Goal: Contribute content

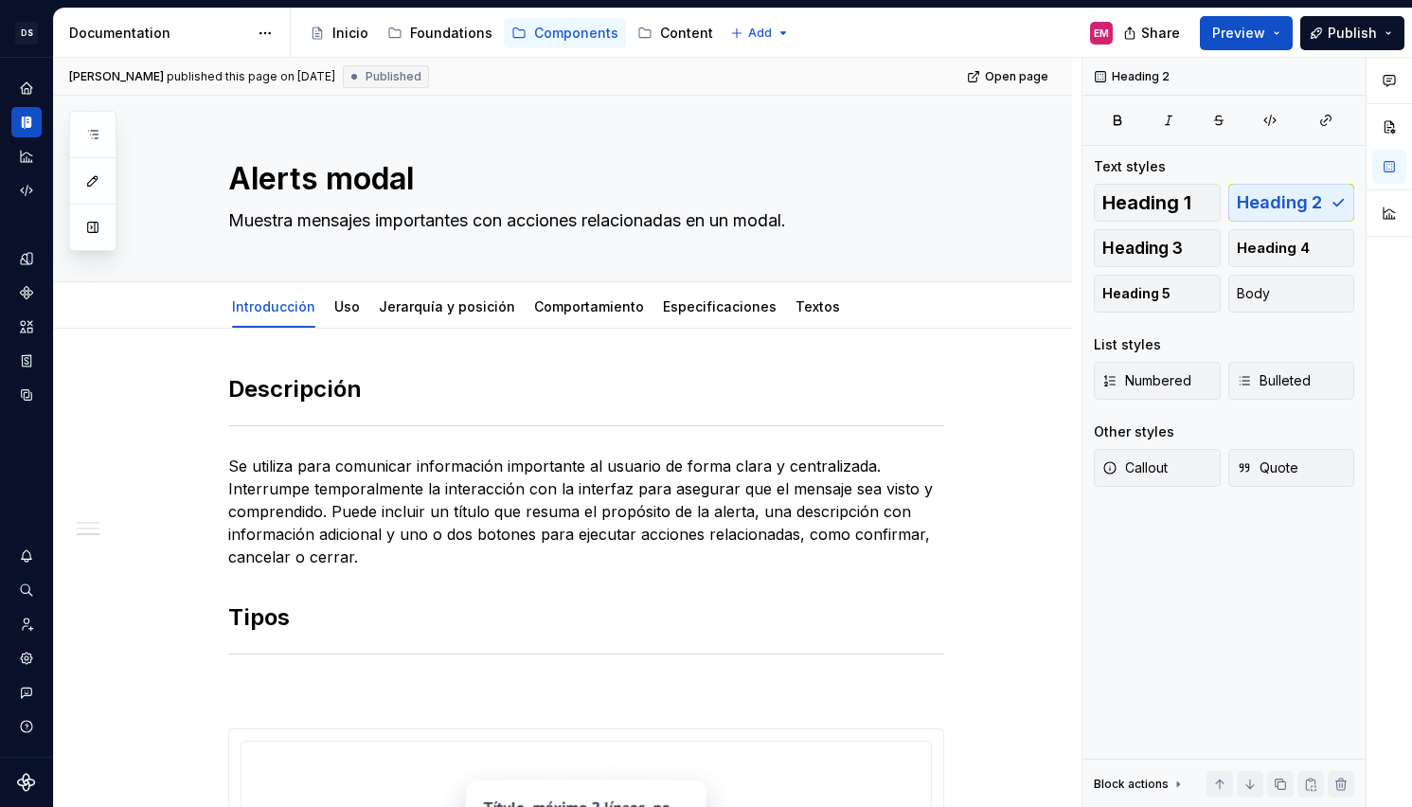
scroll to position [1462, 0]
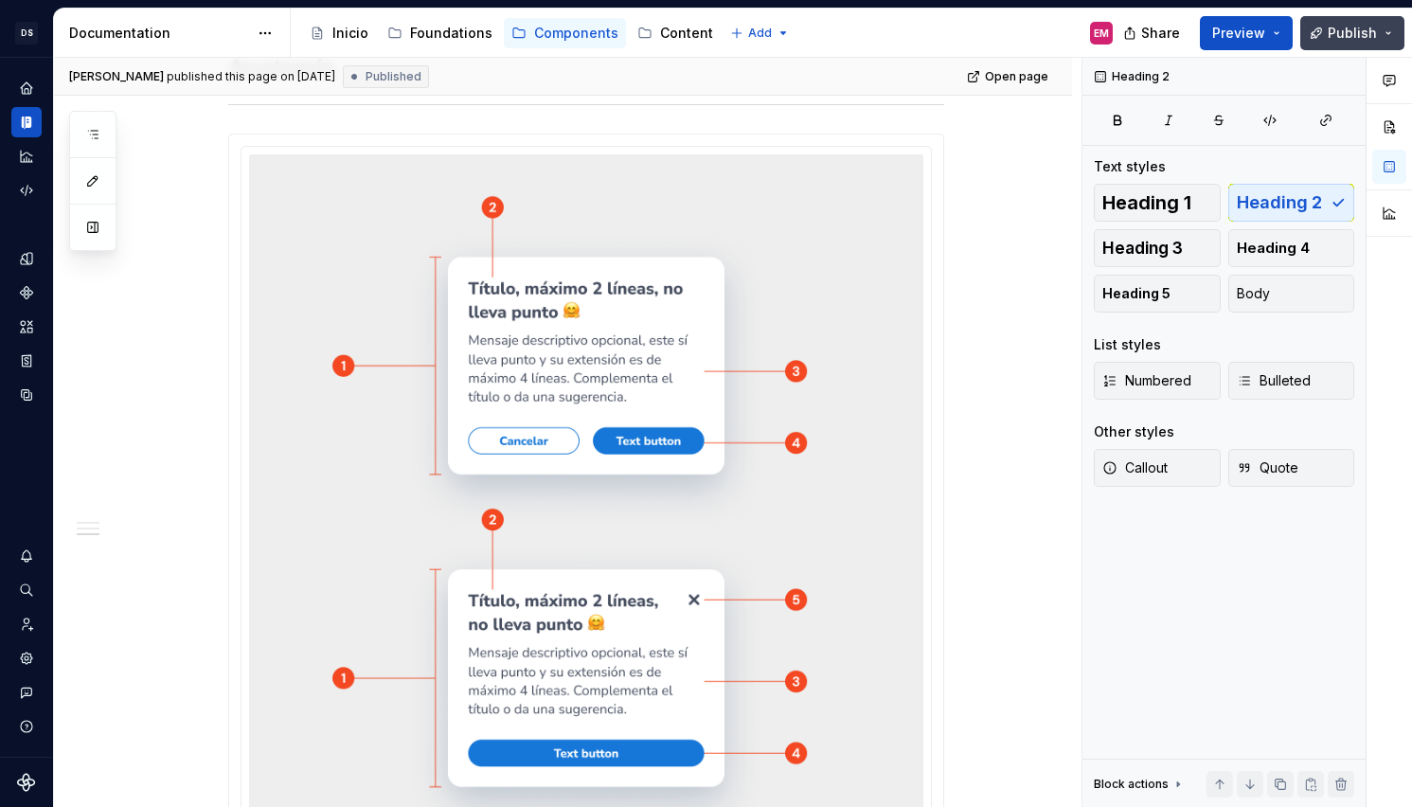
click at [1381, 23] on button "Publish" at bounding box center [1353, 33] width 104 height 34
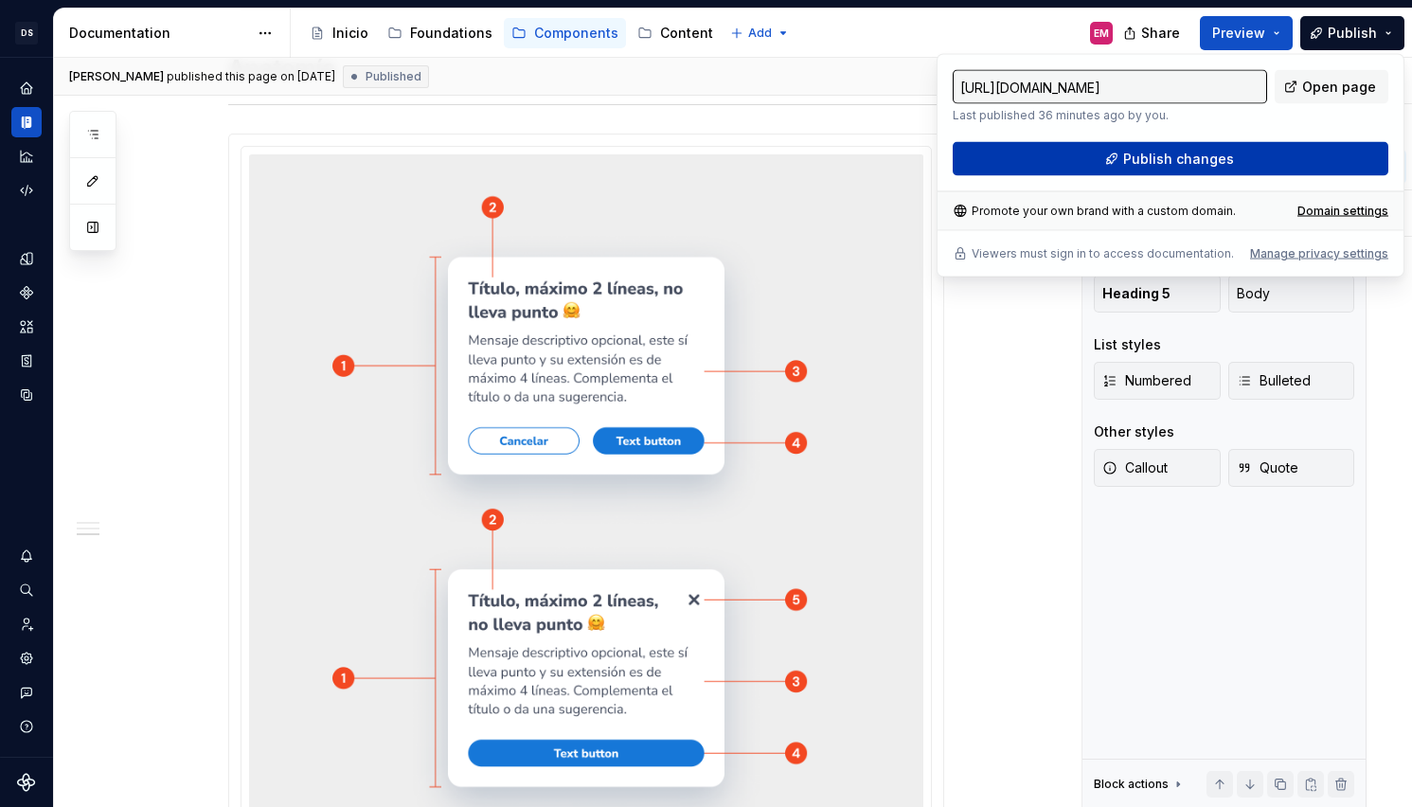
click at [1173, 160] on span "Publish changes" at bounding box center [1178, 159] width 111 height 19
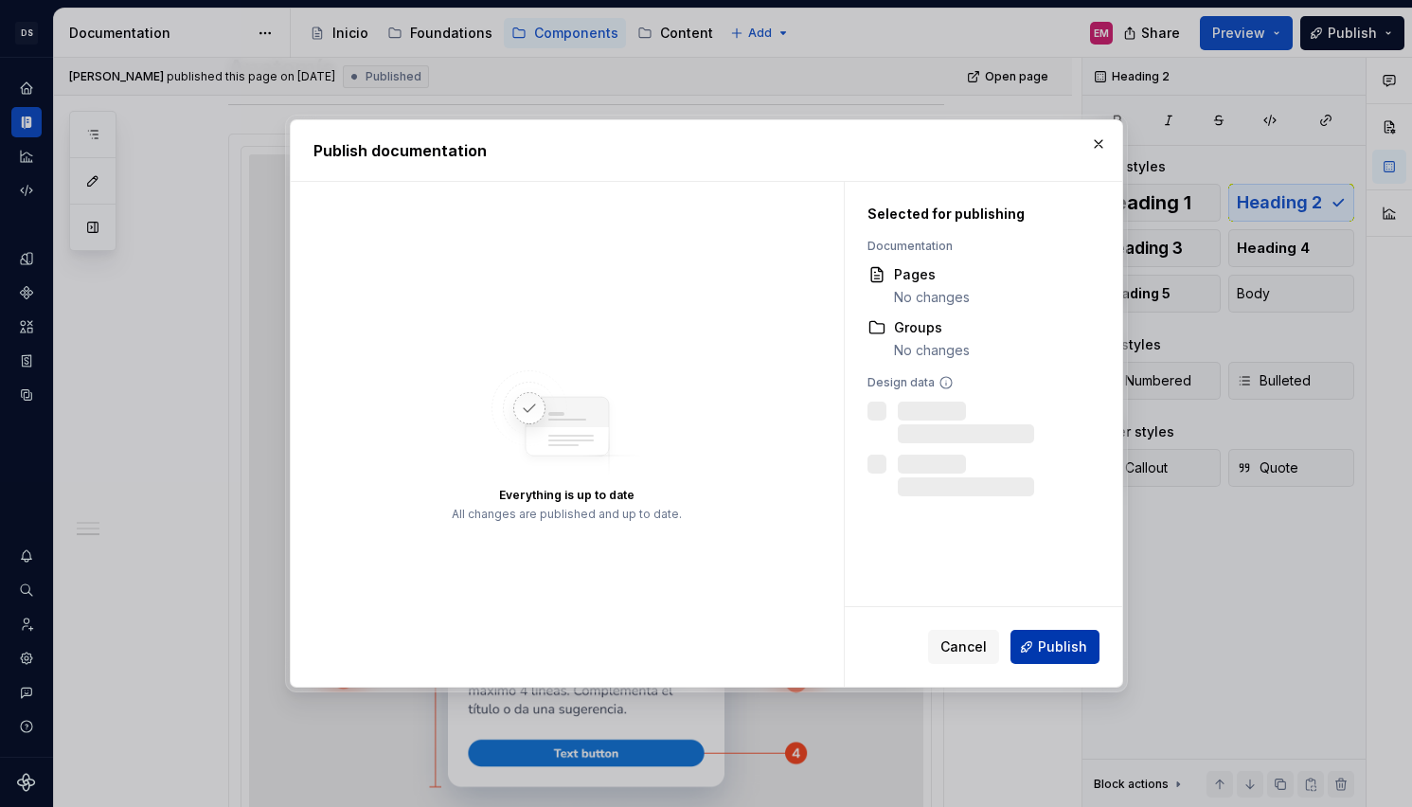
click at [1063, 649] on span "Publish" at bounding box center [1062, 646] width 49 height 19
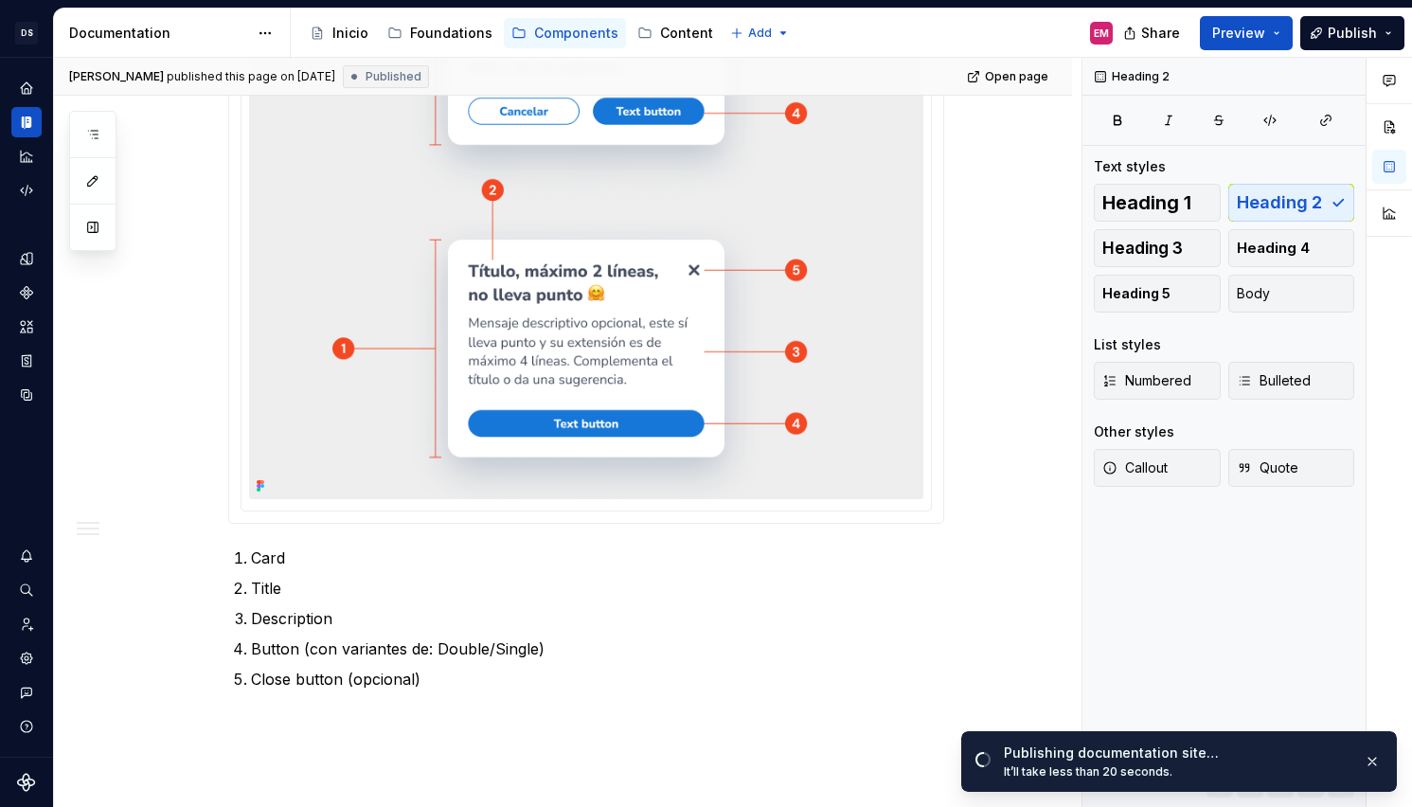
scroll to position [1827, 0]
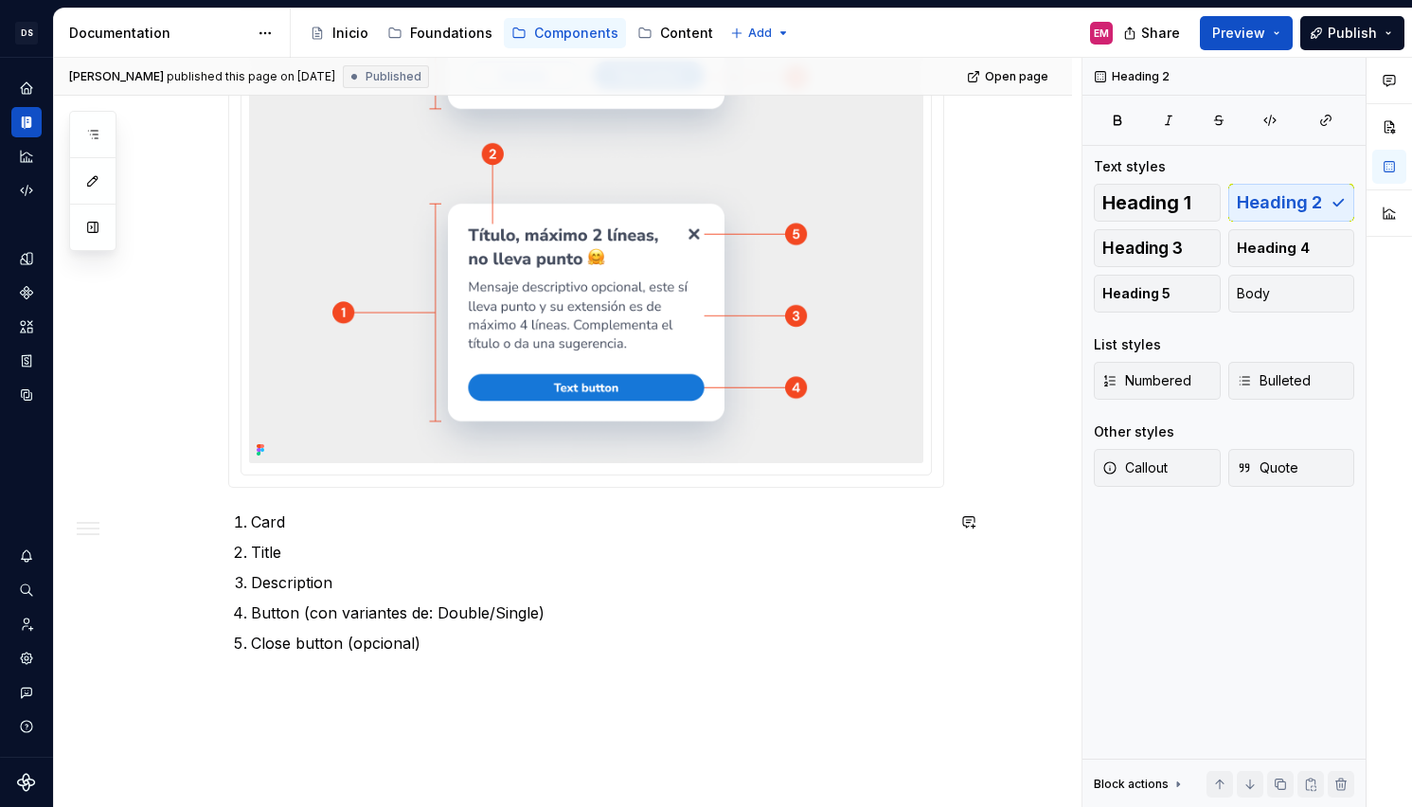
type textarea "*"
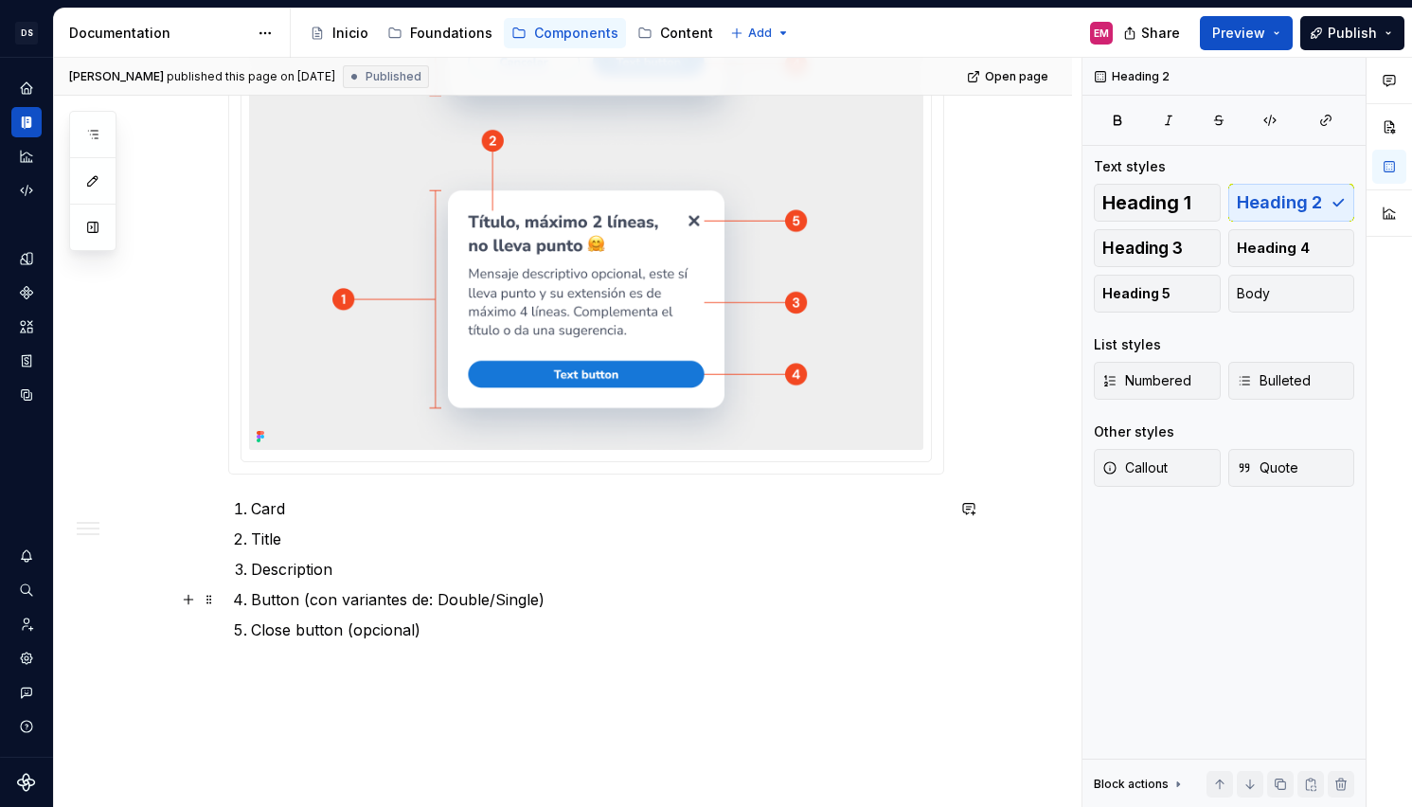
click at [428, 600] on p "Button (con variantes de: Double/Single)" at bounding box center [597, 599] width 693 height 23
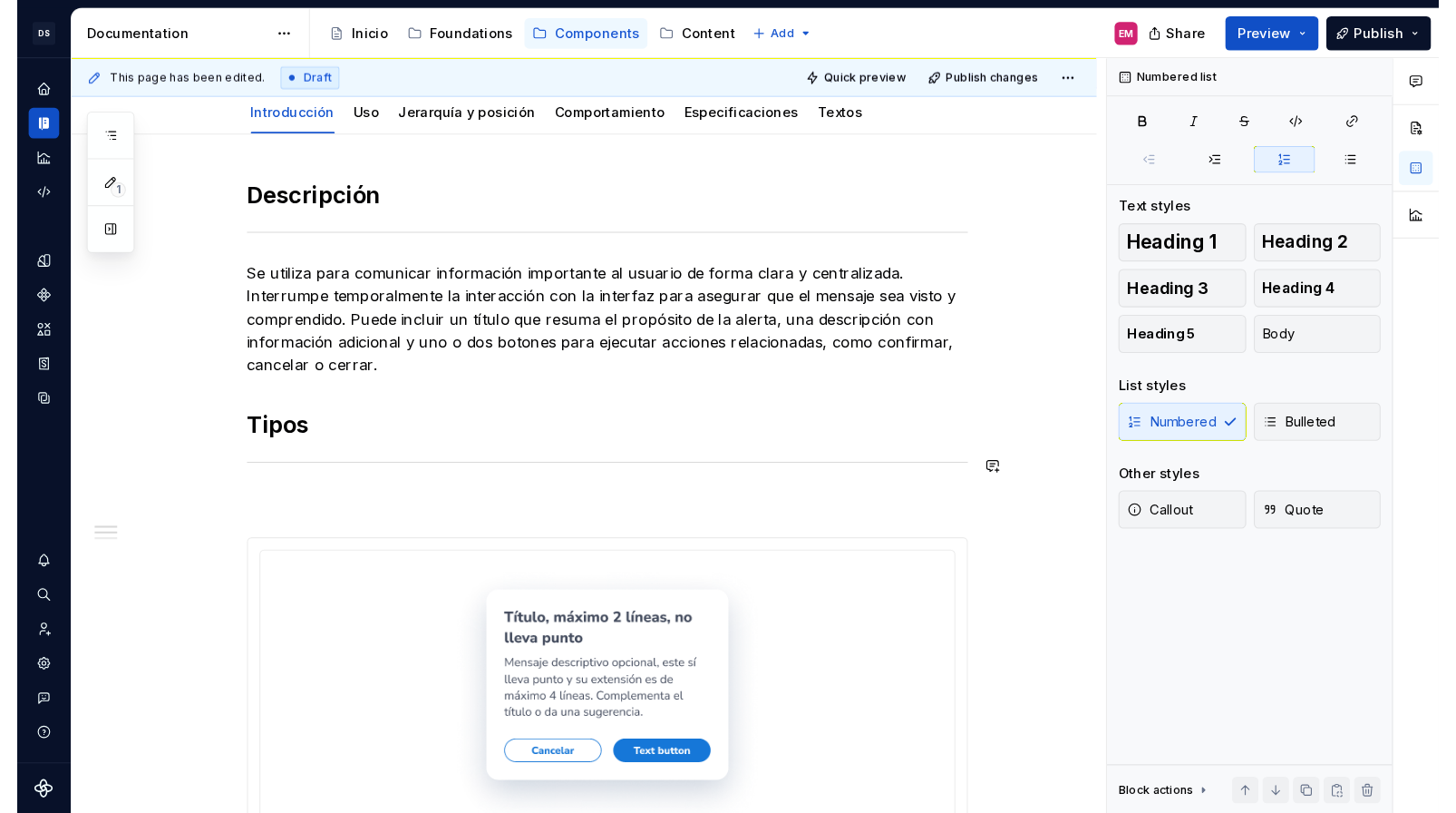
scroll to position [0, 0]
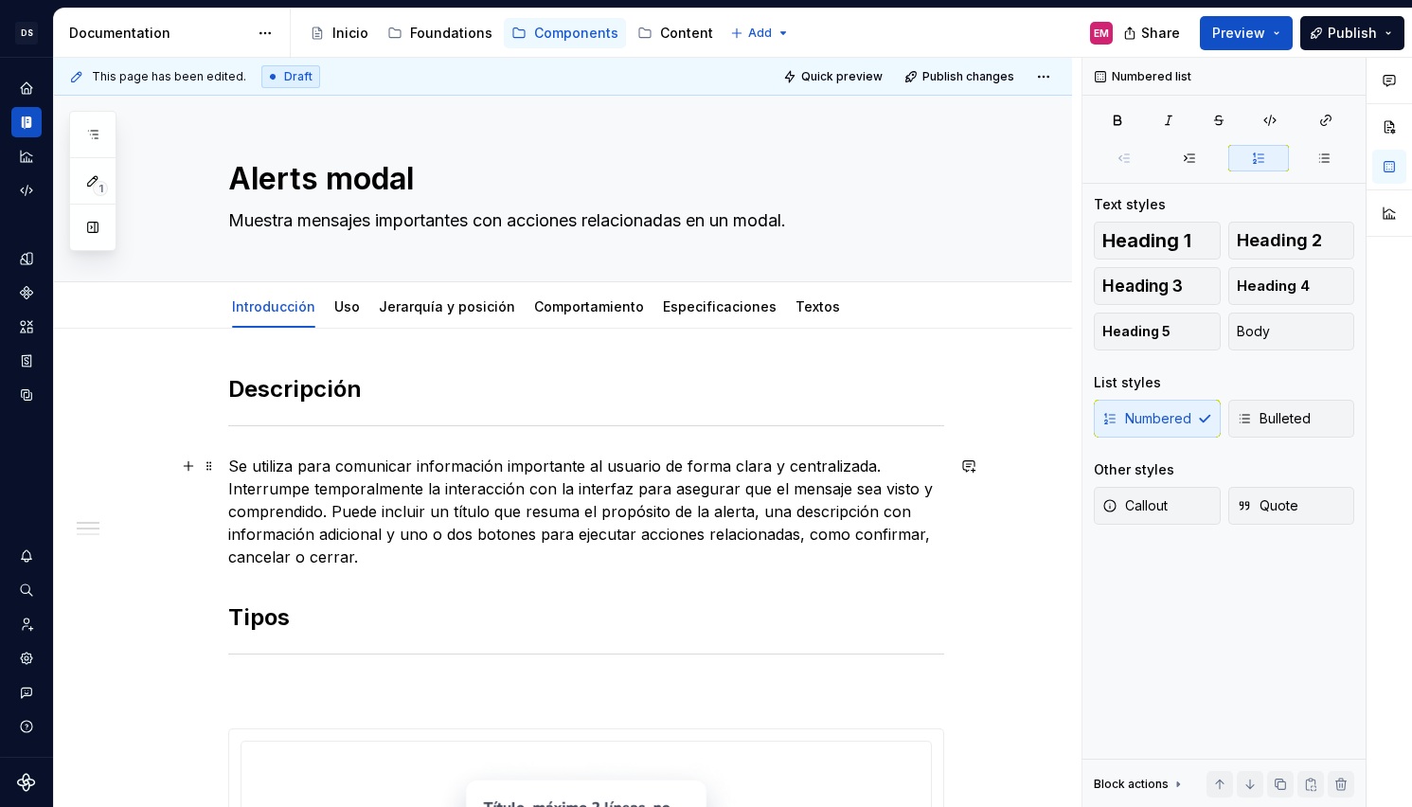
click at [291, 490] on p "Se utiliza para comunicar información importante al usuario de forma clara y ce…" at bounding box center [586, 512] width 716 height 114
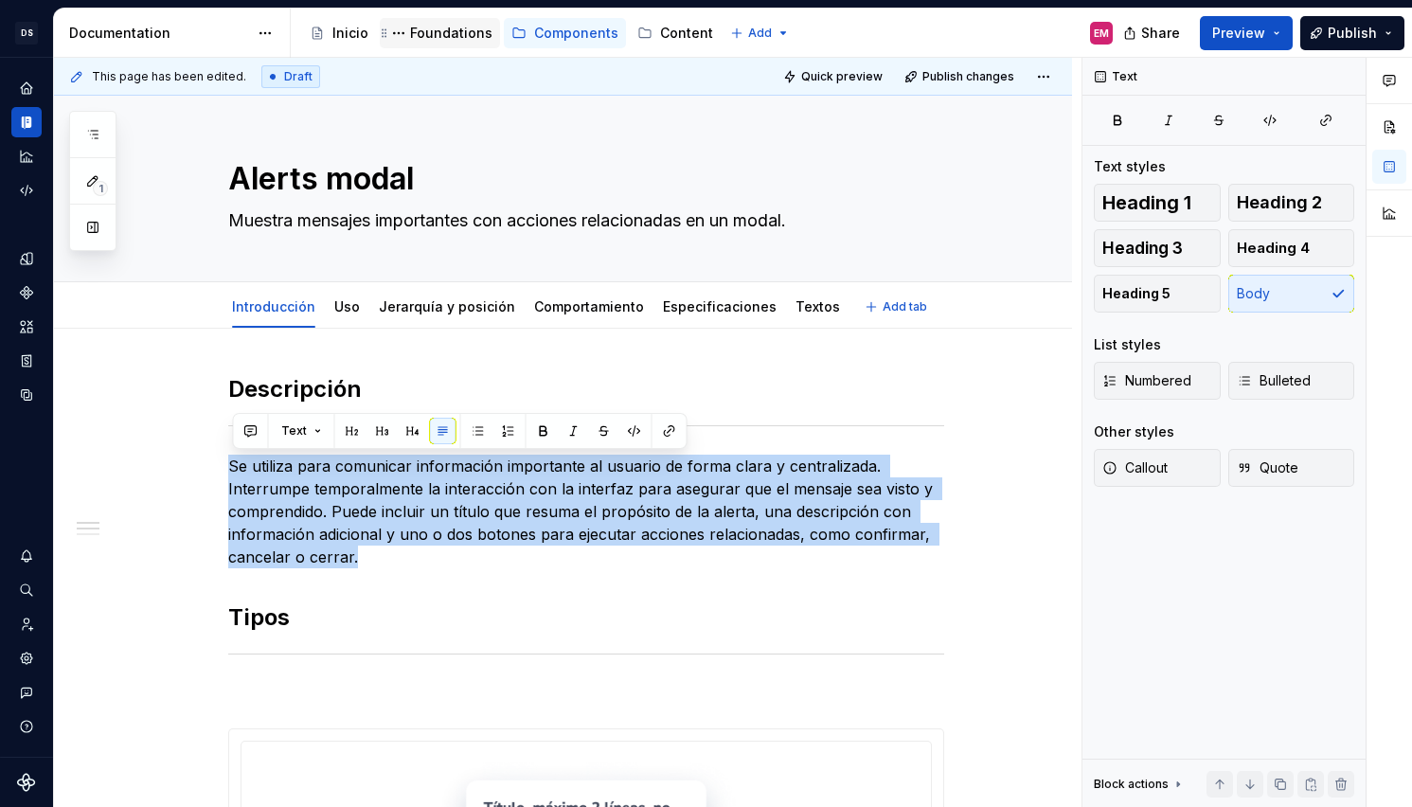
copy p "Se utiliza para comunicar información importante al usuario de forma clara y ce…"
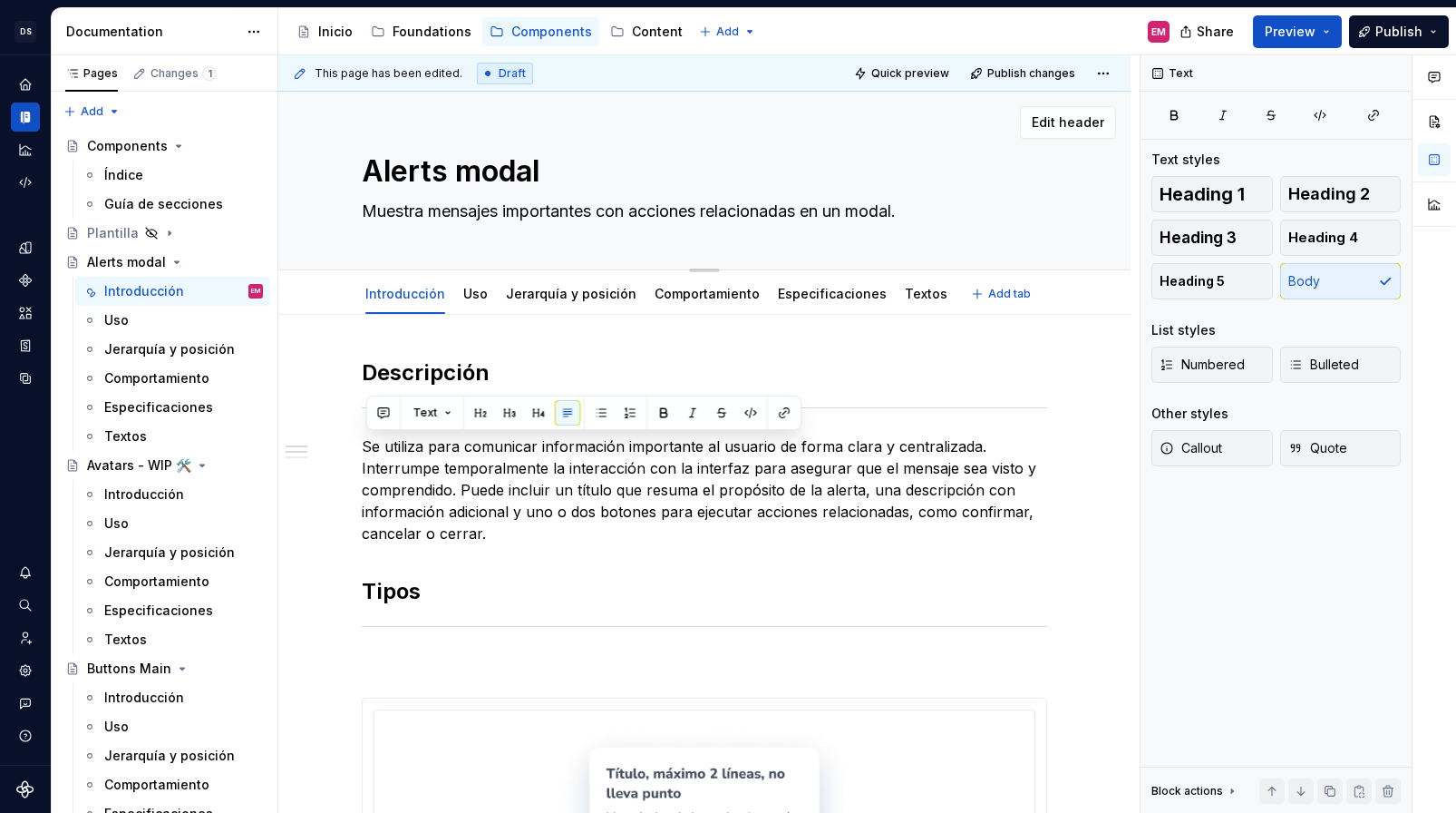
click at [454, 213] on textarea "Muestra mensajes importantes con acciones relacionadas en un modal." at bounding box center [701, 212] width 685 height 29
click at [942, 208] on textarea "Muestra mensajes importantes con acciones relacionadas en un modal." at bounding box center [701, 212] width 685 height 29
type textarea "*"
paste textarea "botones para que el usuario tome acción"
type textarea "Muestra mensajes importantes con botones para que el usuario tome acción en un …"
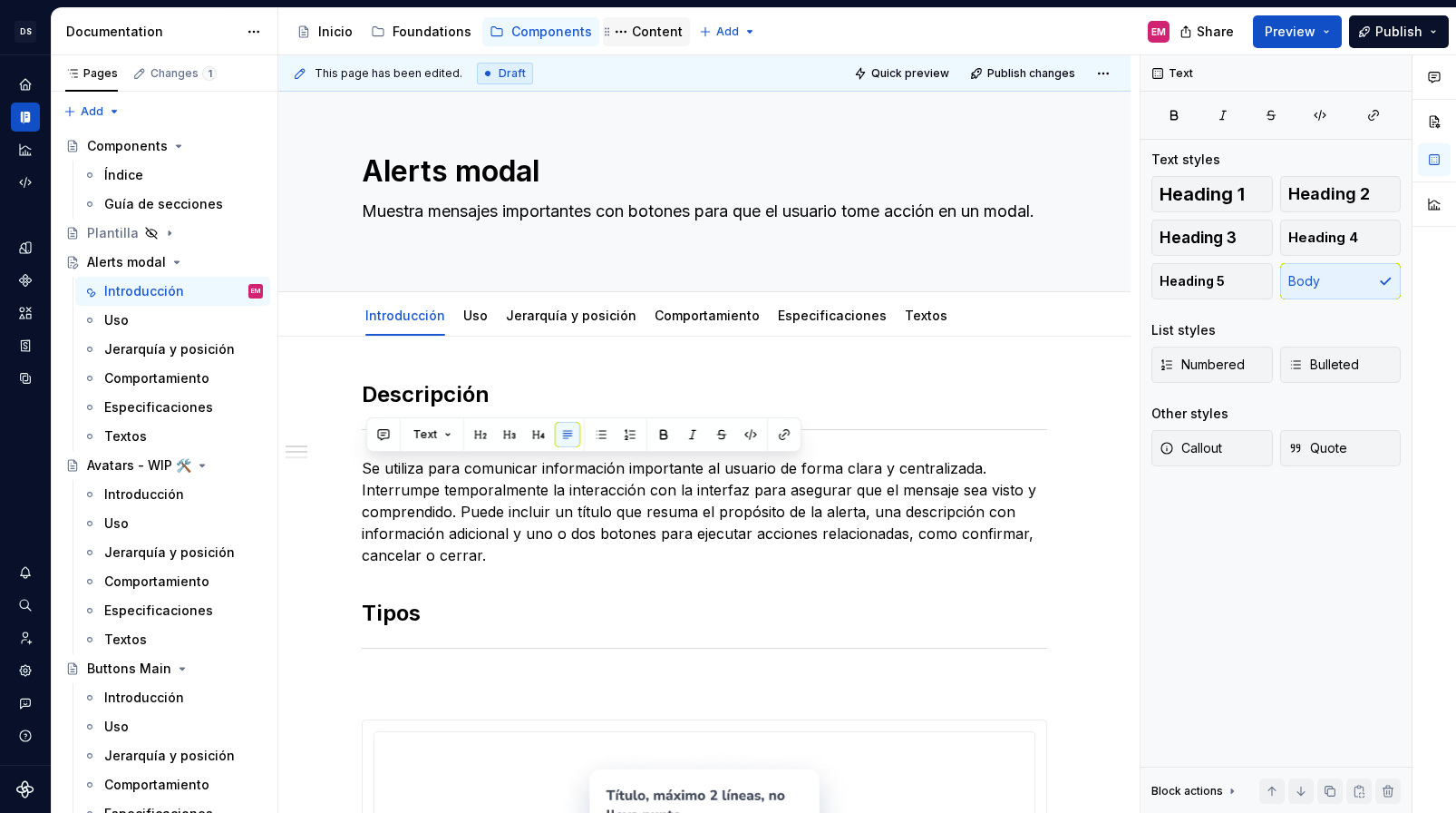
type textarea "*"
type textarea "Muestra mensajes importantes con botones para que el usuario tome acción en un …"
click at [418, 517] on p "Se utiliza para comunicar información importante al usuario de forma clara y ce…" at bounding box center [705, 511] width 685 height 109
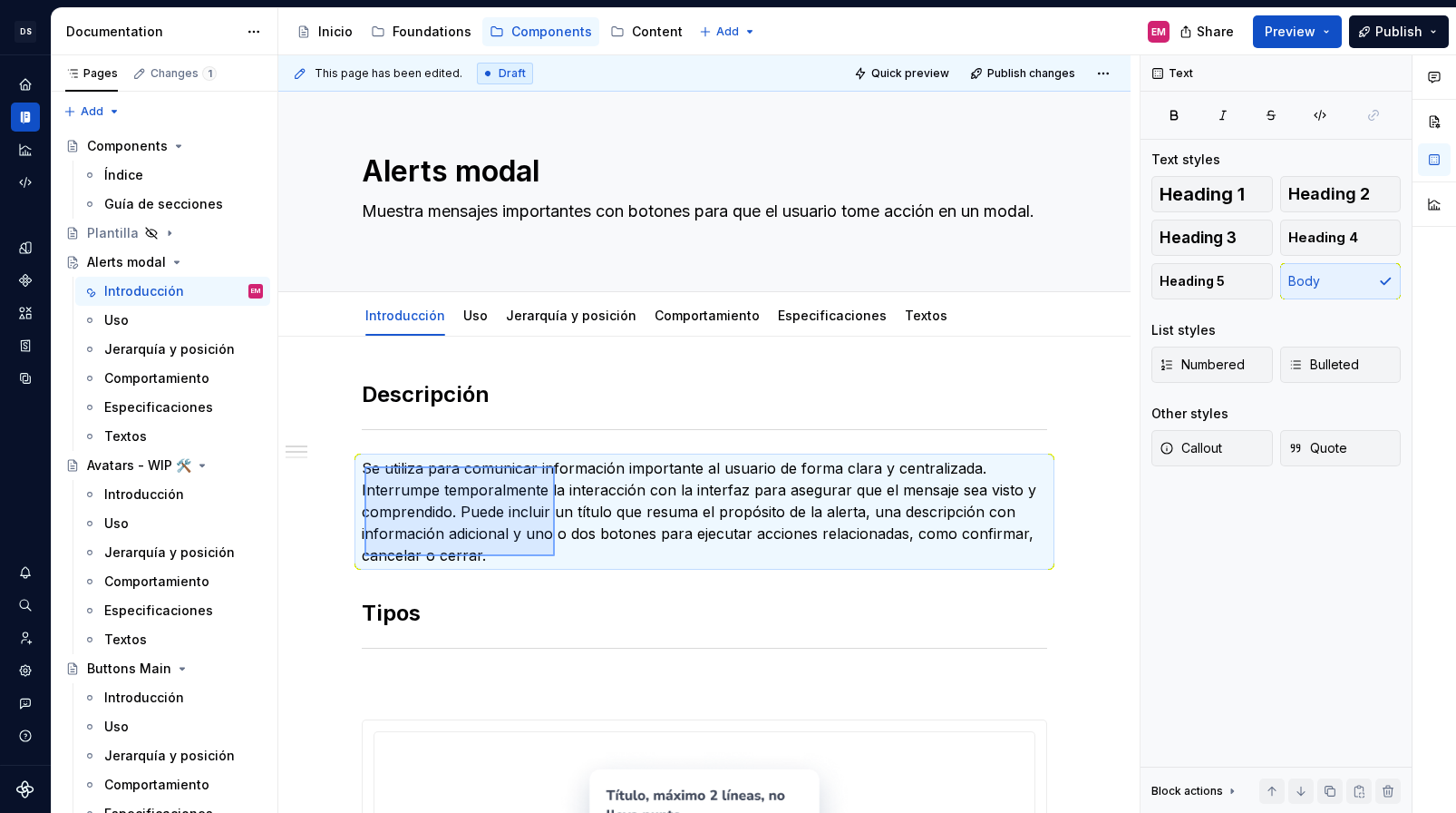
drag, startPoint x: 365, startPoint y: 466, endPoint x: 552, endPoint y: 554, distance: 206.7
click at [552, 554] on div "**********" at bounding box center [709, 435] width 862 height 758
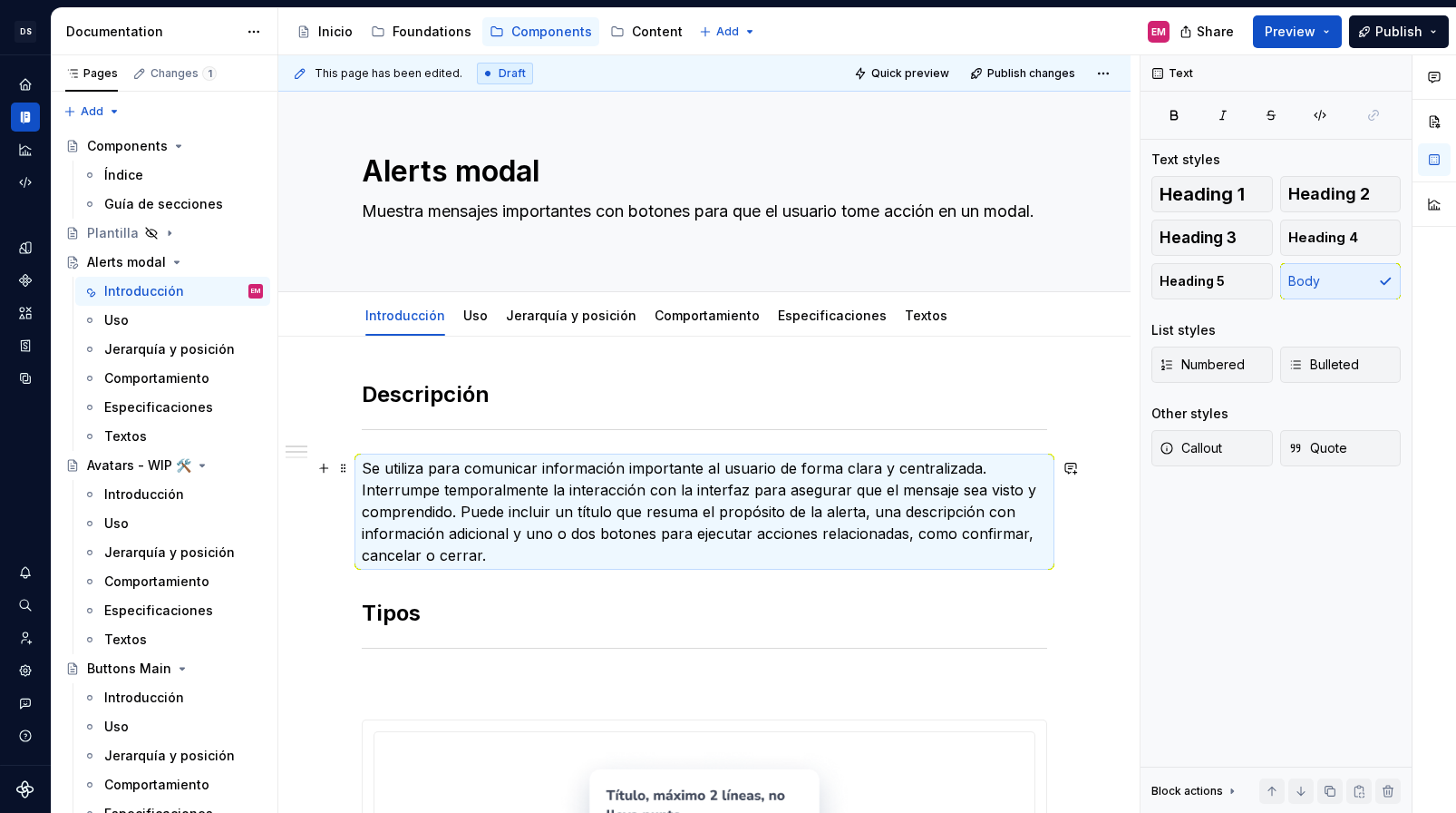
click at [472, 534] on p "Se utiliza para comunicar información importante al usuario de forma clara y ce…" at bounding box center [705, 511] width 685 height 109
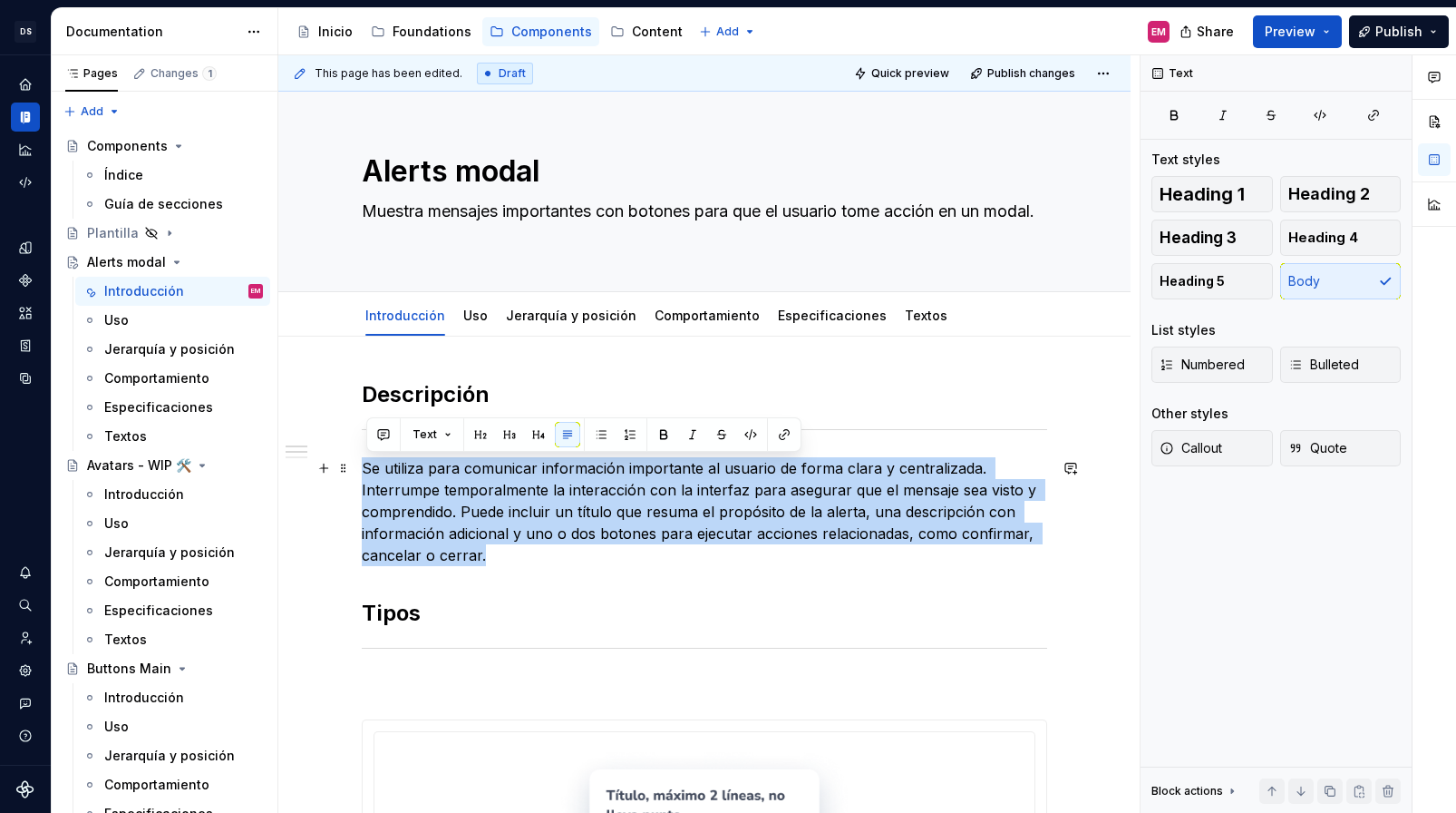
drag, startPoint x: 493, startPoint y: 553, endPoint x: 370, endPoint y: 473, distance: 146.7
click at [370, 473] on p "Se utiliza para comunicar información importante al usuario de forma clara y ce…" at bounding box center [705, 511] width 685 height 109
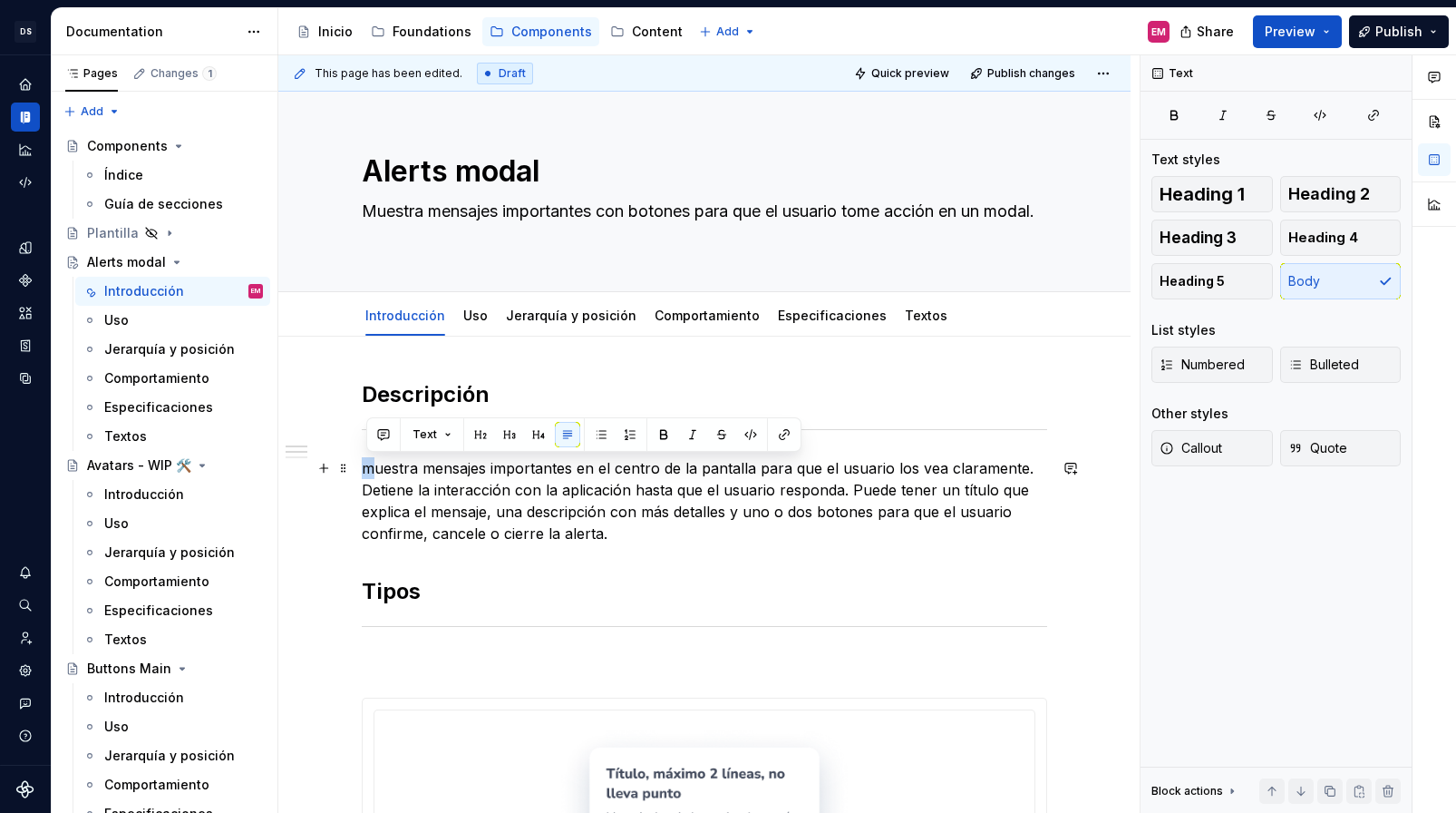
drag, startPoint x: 377, startPoint y: 467, endPoint x: 364, endPoint y: 467, distance: 13.0
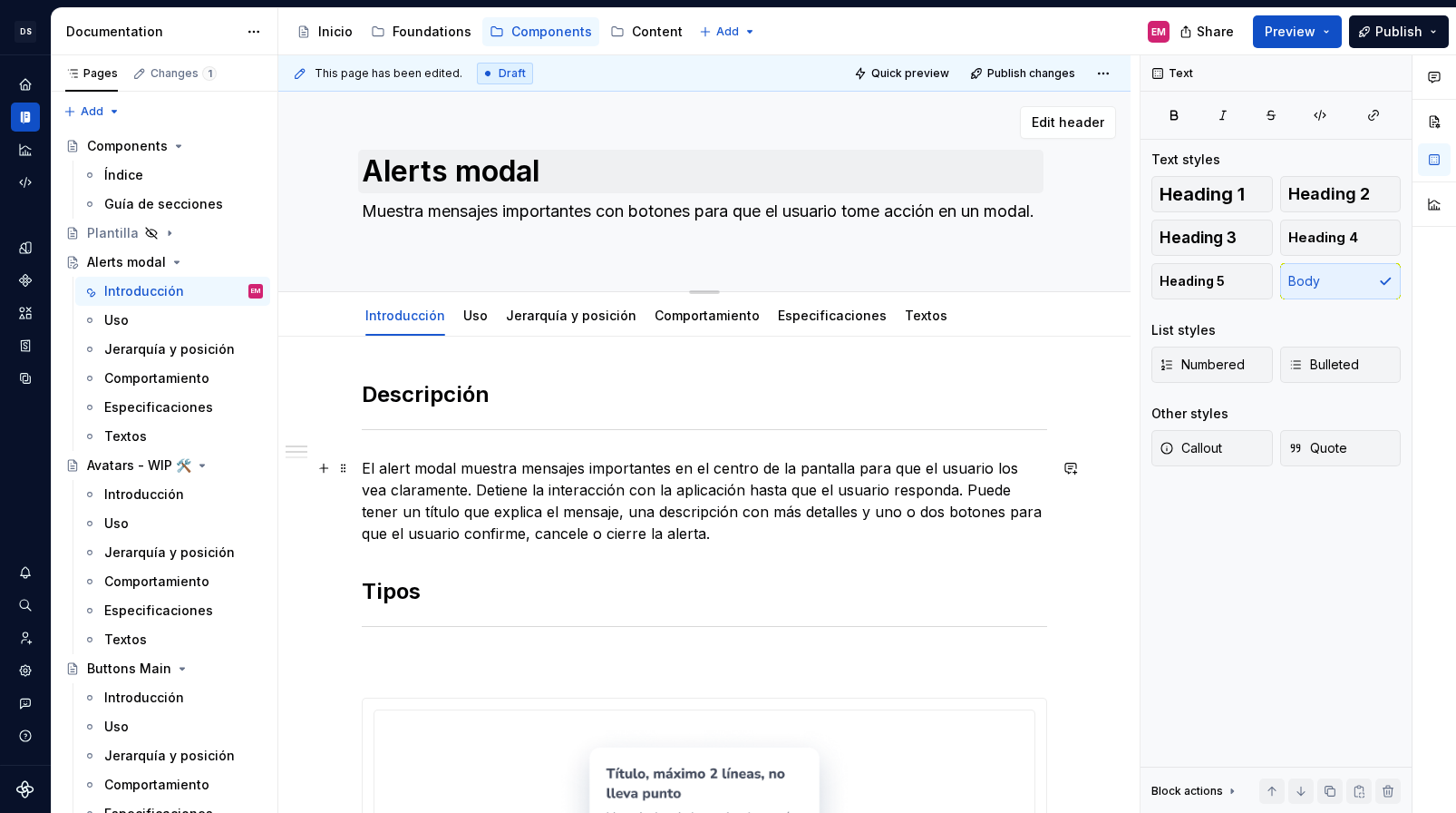
type textarea "*"
drag, startPoint x: 460, startPoint y: 169, endPoint x: 645, endPoint y: 169, distance: 185.0
click at [645, 169] on textarea "Alerts modal" at bounding box center [701, 170] width 685 height 43
click at [529, 178] on textarea "Alerts modal" at bounding box center [701, 170] width 685 height 43
drag, startPoint x: 462, startPoint y: 170, endPoint x: 567, endPoint y: 163, distance: 105.2
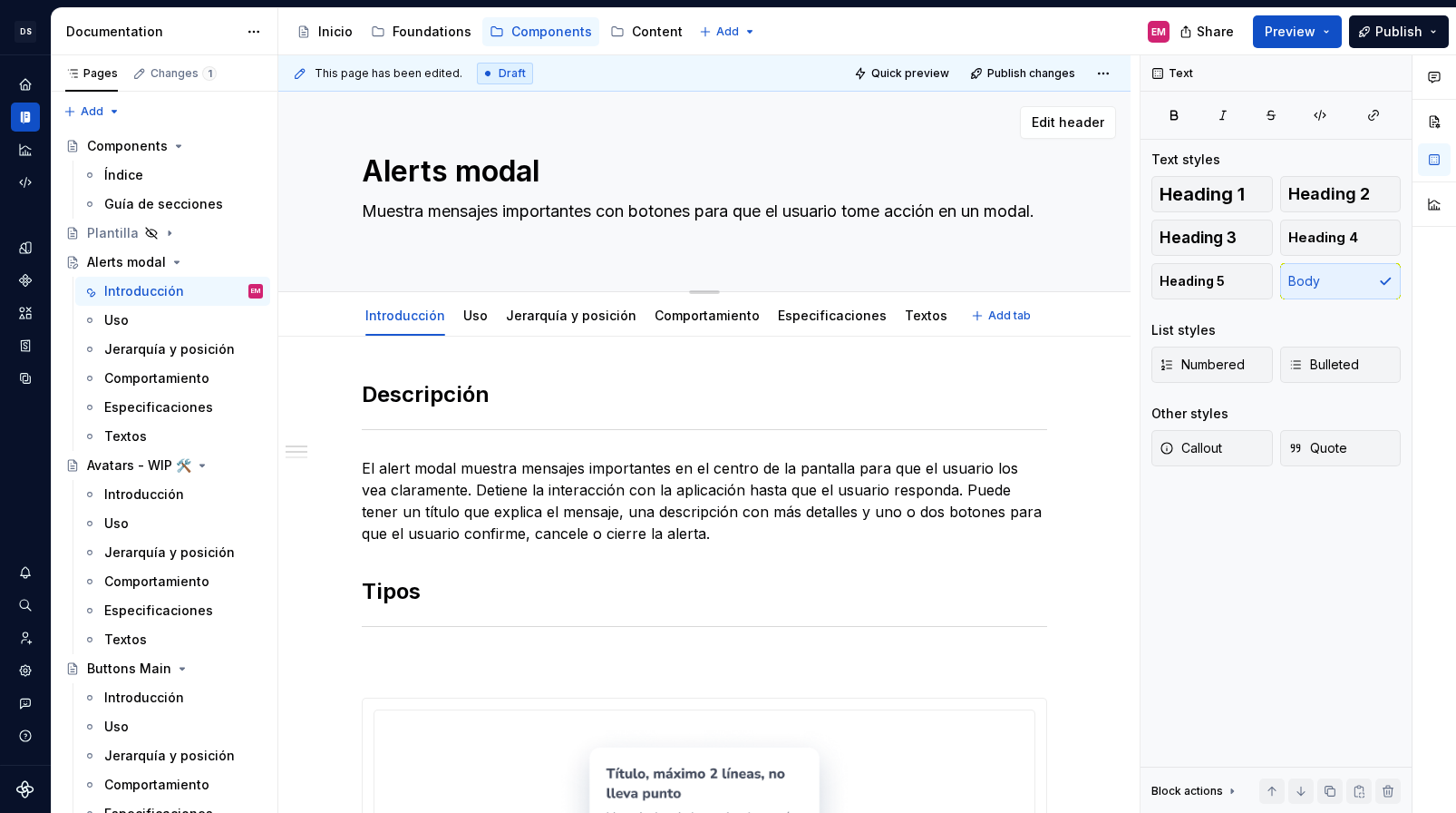
click at [567, 169] on textarea "Alerts modal" at bounding box center [701, 170] width 685 height 43
type textarea "Alerts"
type textarea "*"
type textarea "Alerts"
type textarea "*"
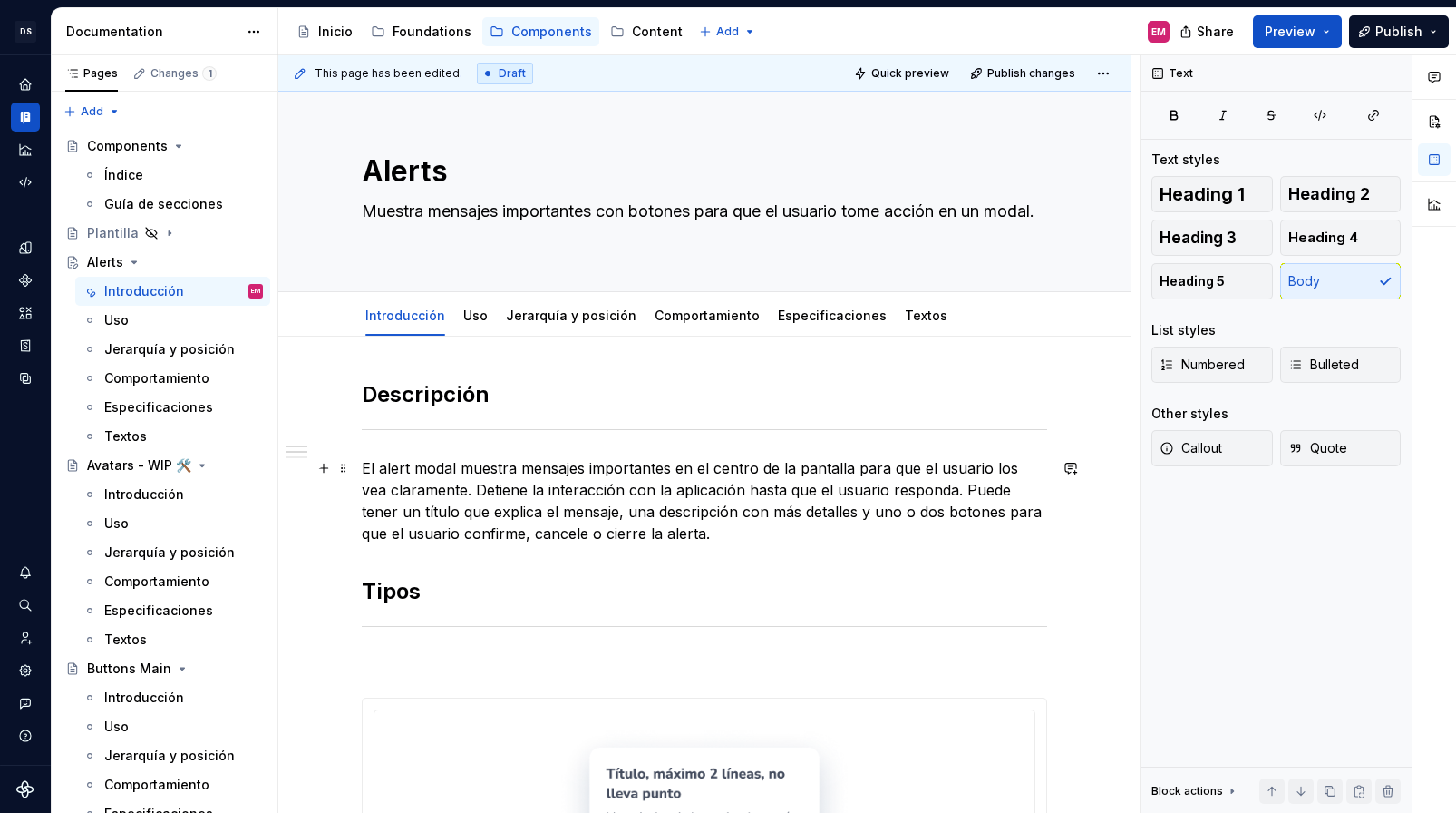
type textarea "Alerts"
drag, startPoint x: 472, startPoint y: 470, endPoint x: 359, endPoint y: 467, distance: 113.0
click at [1351, 35] on span "Publish" at bounding box center [1399, 32] width 47 height 18
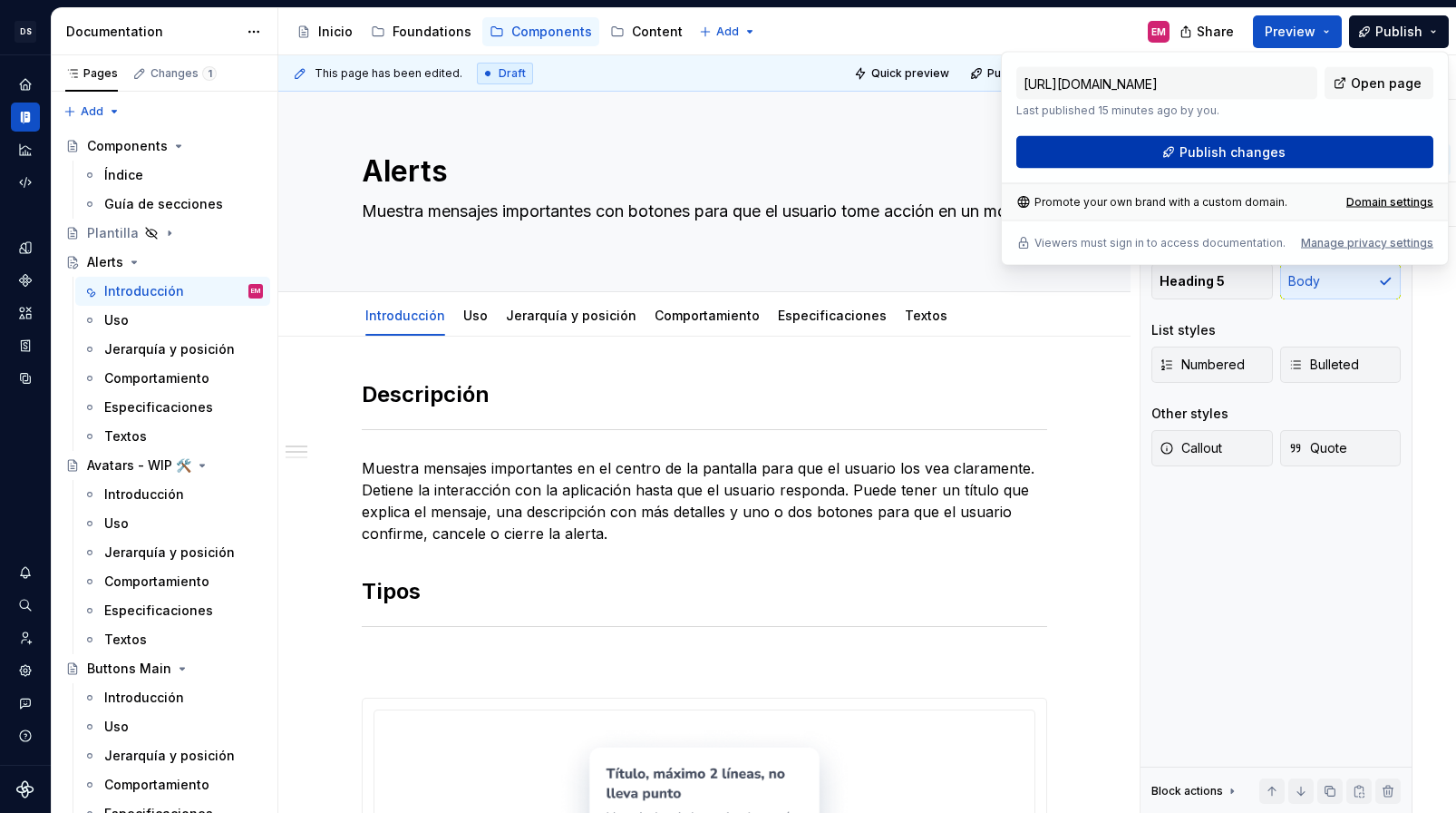
click at [1172, 163] on button "Publish changes" at bounding box center [1225, 152] width 417 height 33
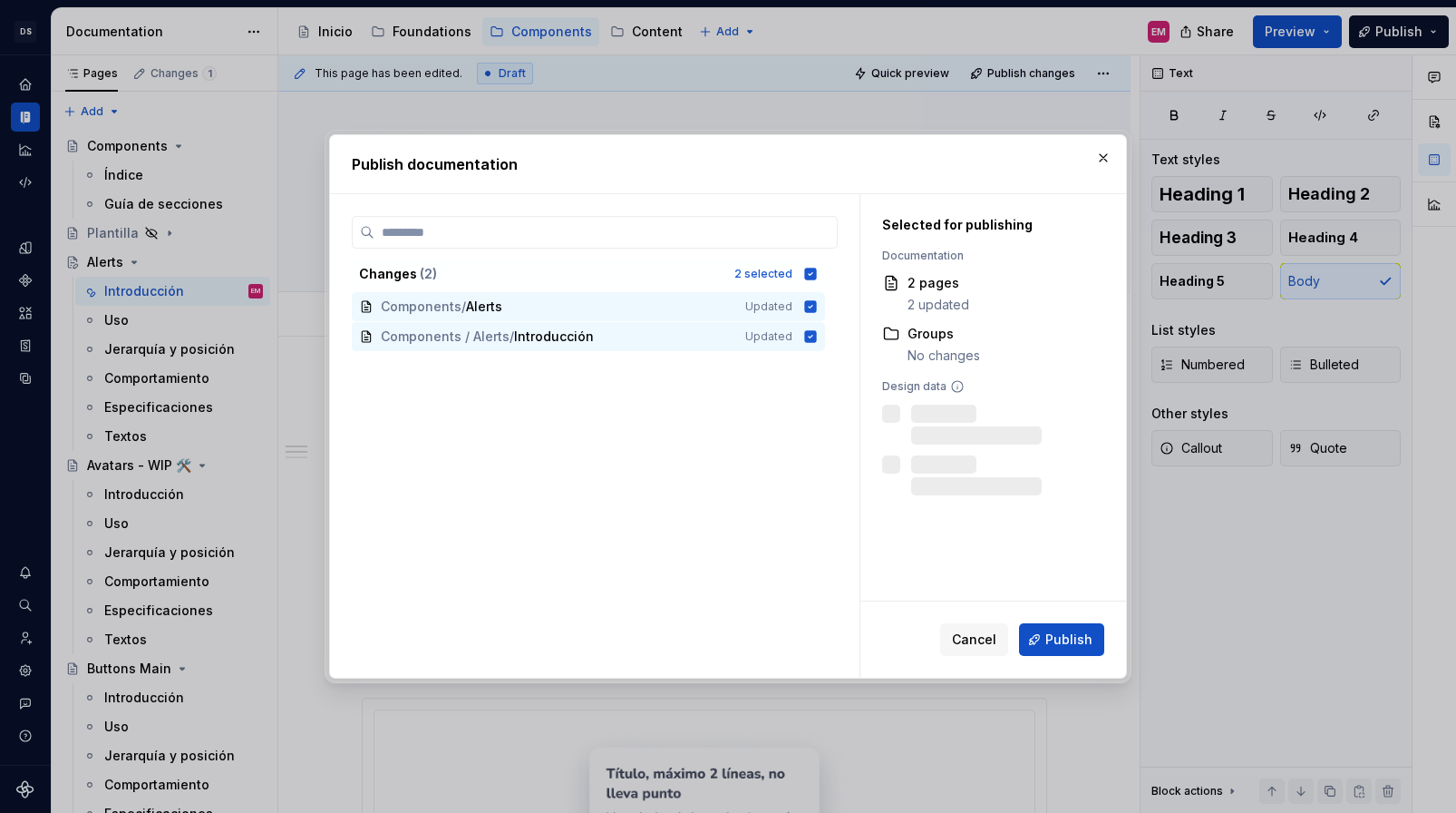
click at [1055, 668] on div "Cancel Publish" at bounding box center [994, 640] width 266 height 77
click at [1055, 652] on button "Publish" at bounding box center [1062, 640] width 85 height 33
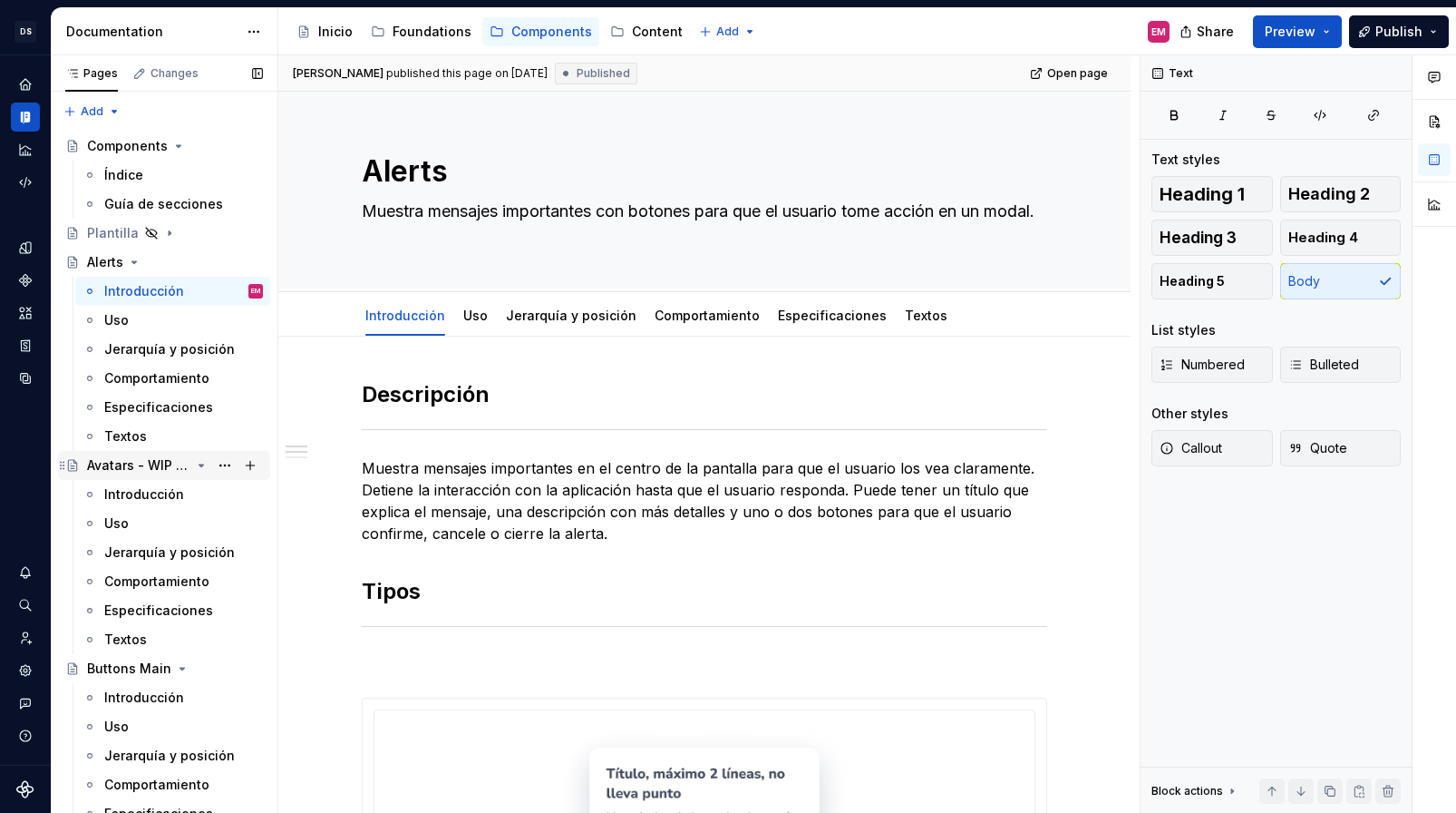
click at [133, 461] on div "Avatars - WIP 🛠️" at bounding box center [139, 464] width 103 height 18
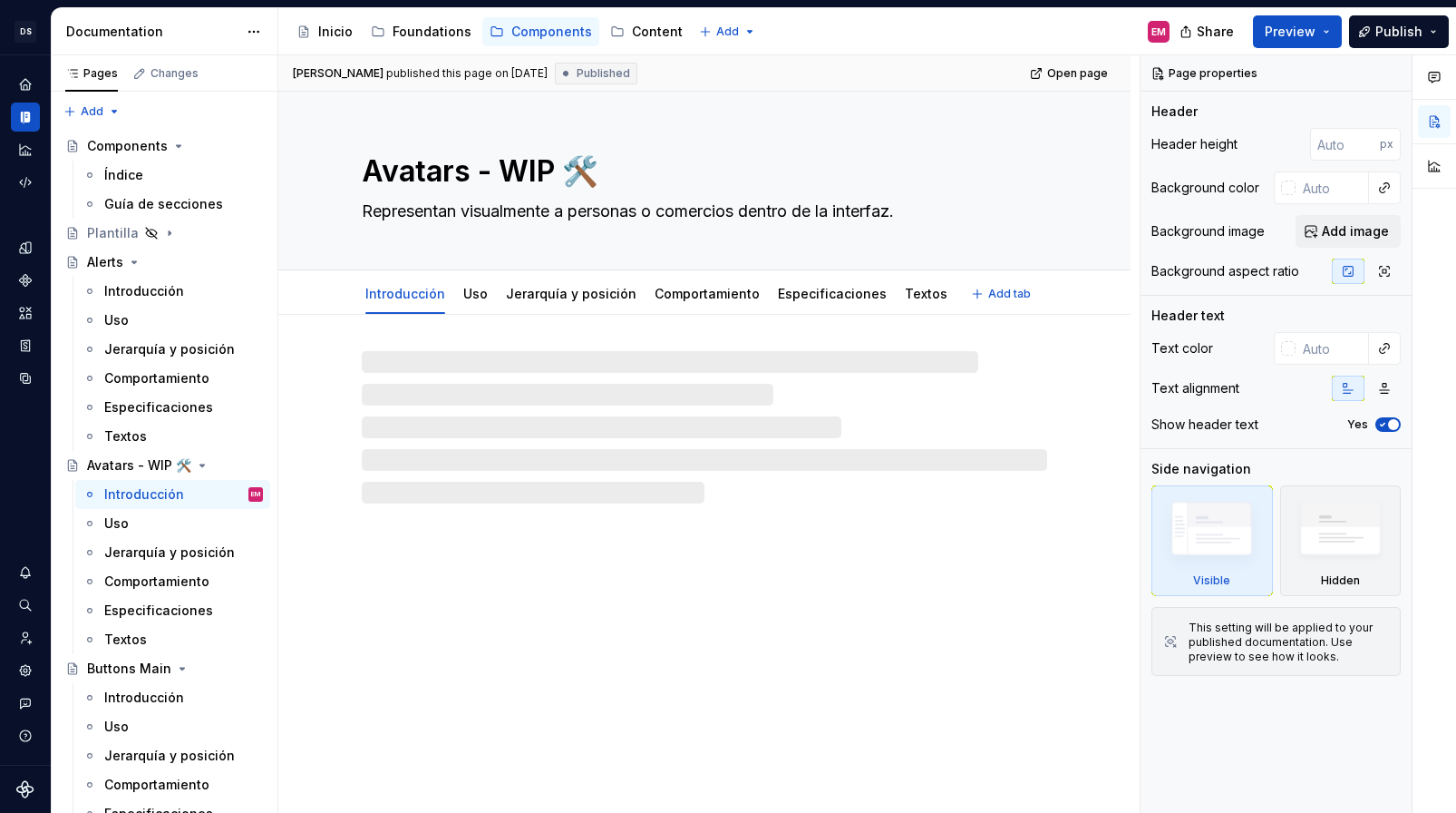
click at [509, 188] on textarea "Avatars - WIP 🛠️" at bounding box center [701, 170] width 685 height 43
click at [480, 168] on textarea "Avatars - WIP 🛠️" at bounding box center [701, 170] width 685 height 43
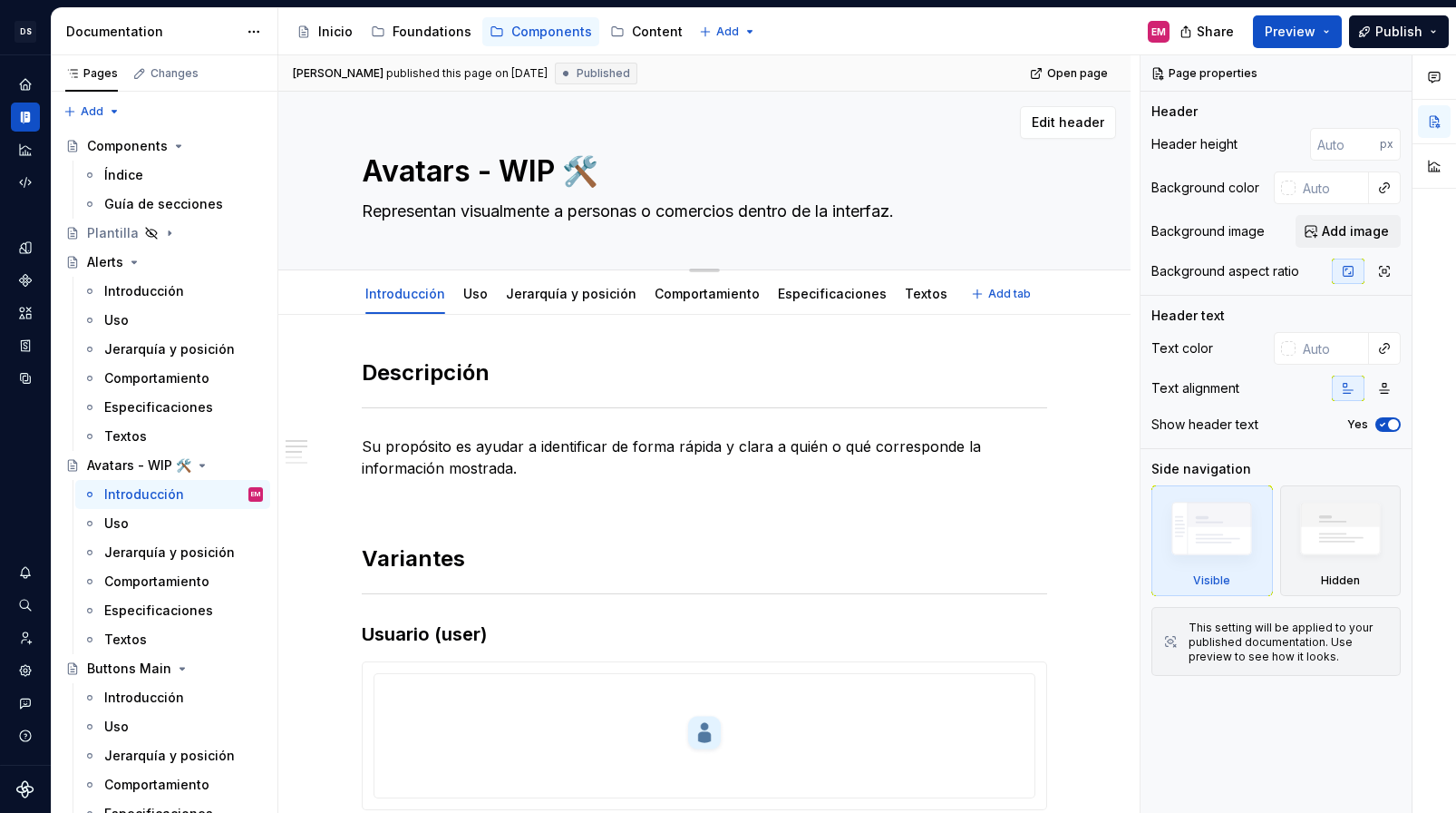
drag, startPoint x: 475, startPoint y: 169, endPoint x: 673, endPoint y: 171, distance: 198.0
click at [673, 172] on textarea "Avatars - WIP 🛠️" at bounding box center [701, 170] width 685 height 43
type textarea "*"
type textarea "Avatars"
type textarea "*"
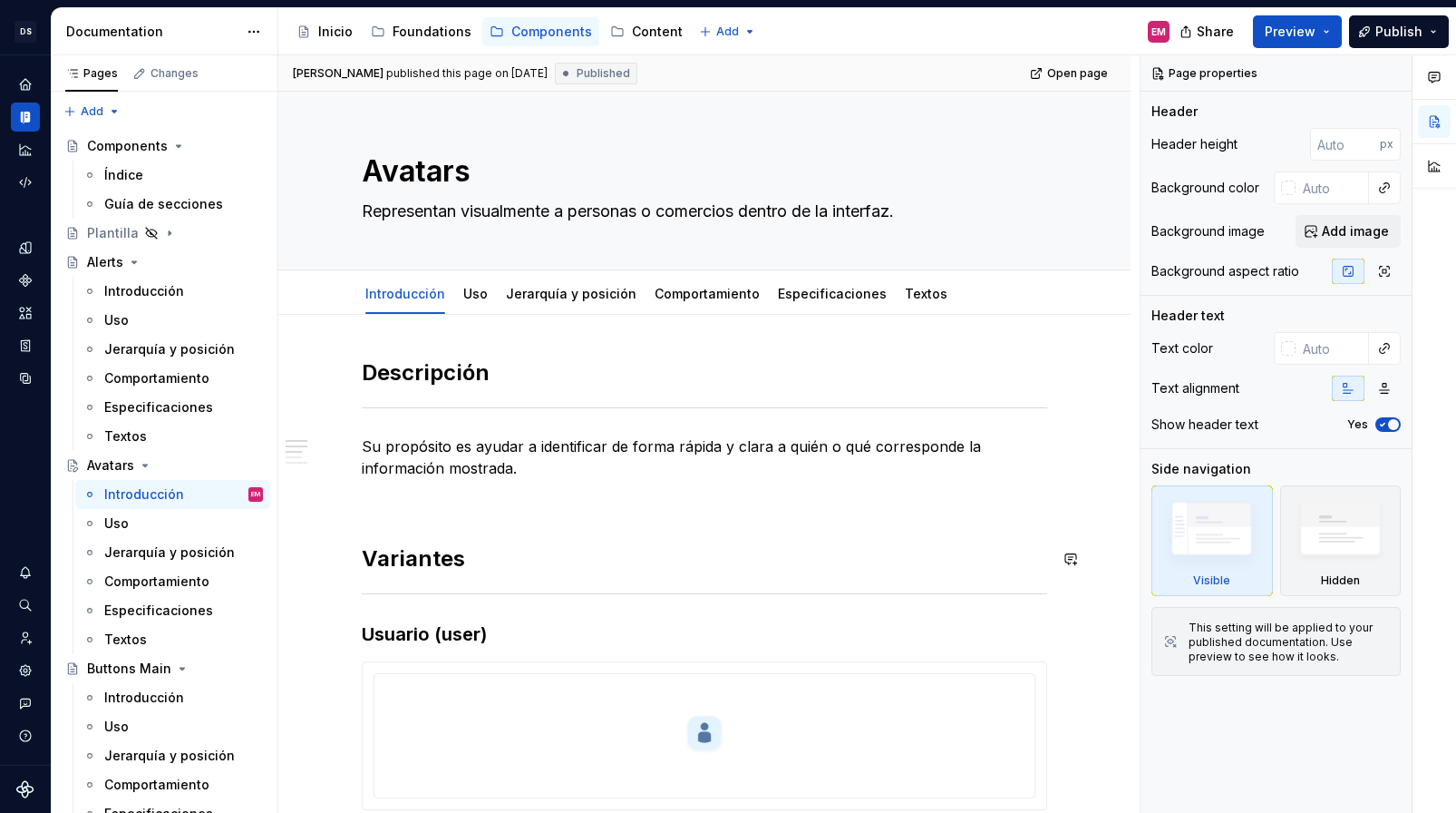
type textarea "Avatars"
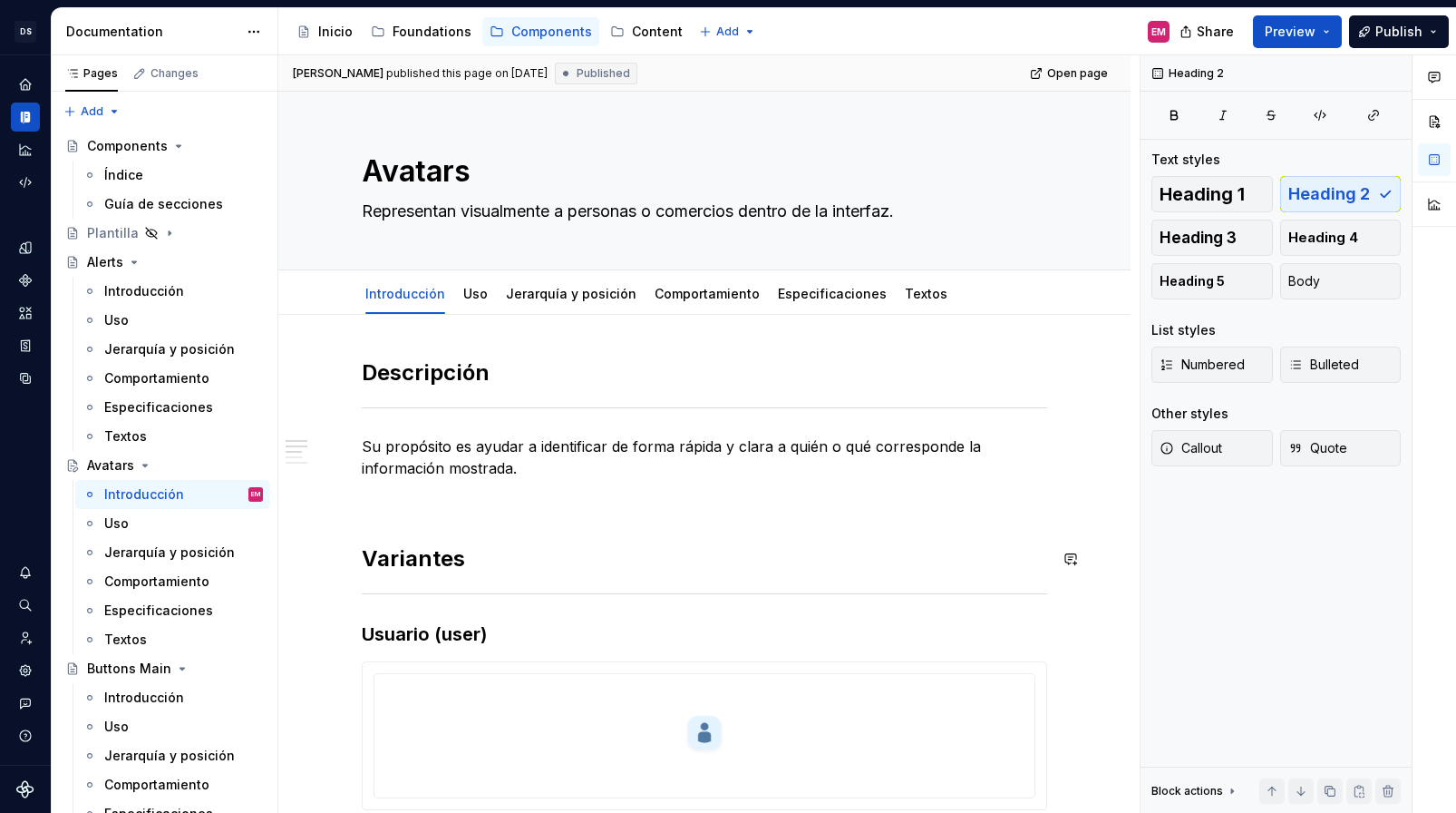
type textarea "*"
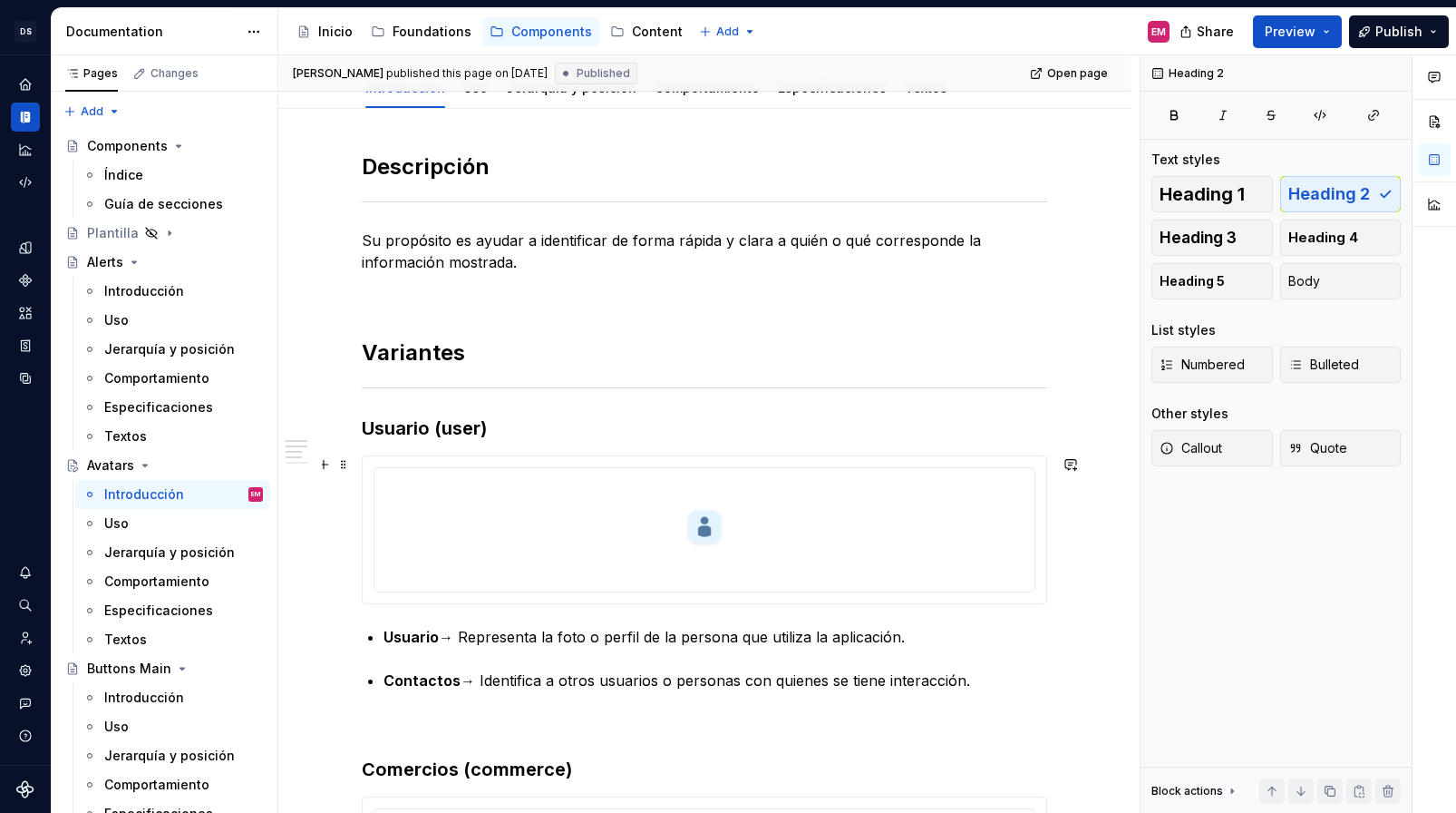
scroll to position [413, 0]
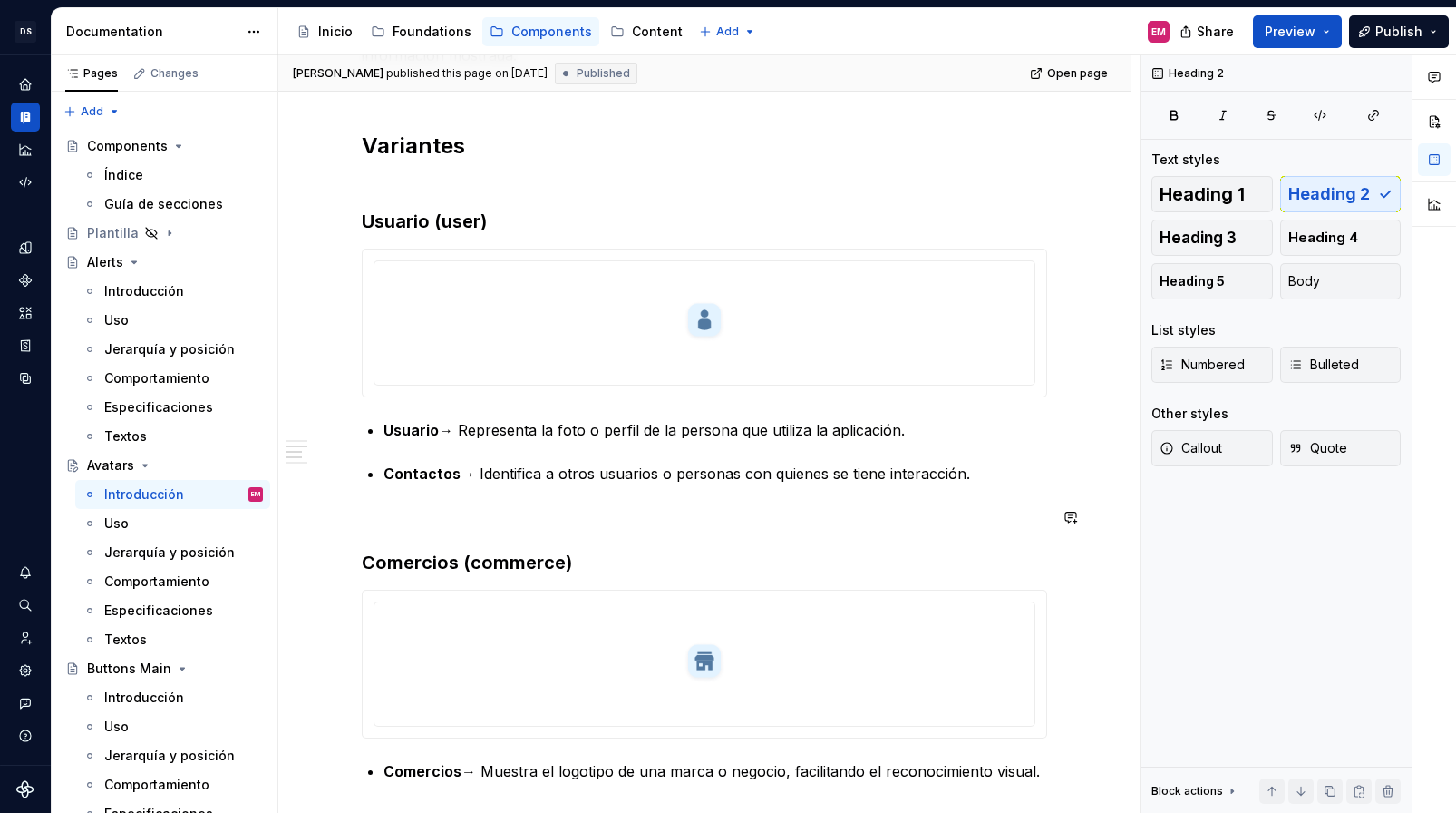
click at [398, 530] on div "Descripción Su propósito es ayudar a identificar de forma rápida y clara a quié…" at bounding box center [705, 451] width 685 height 1011
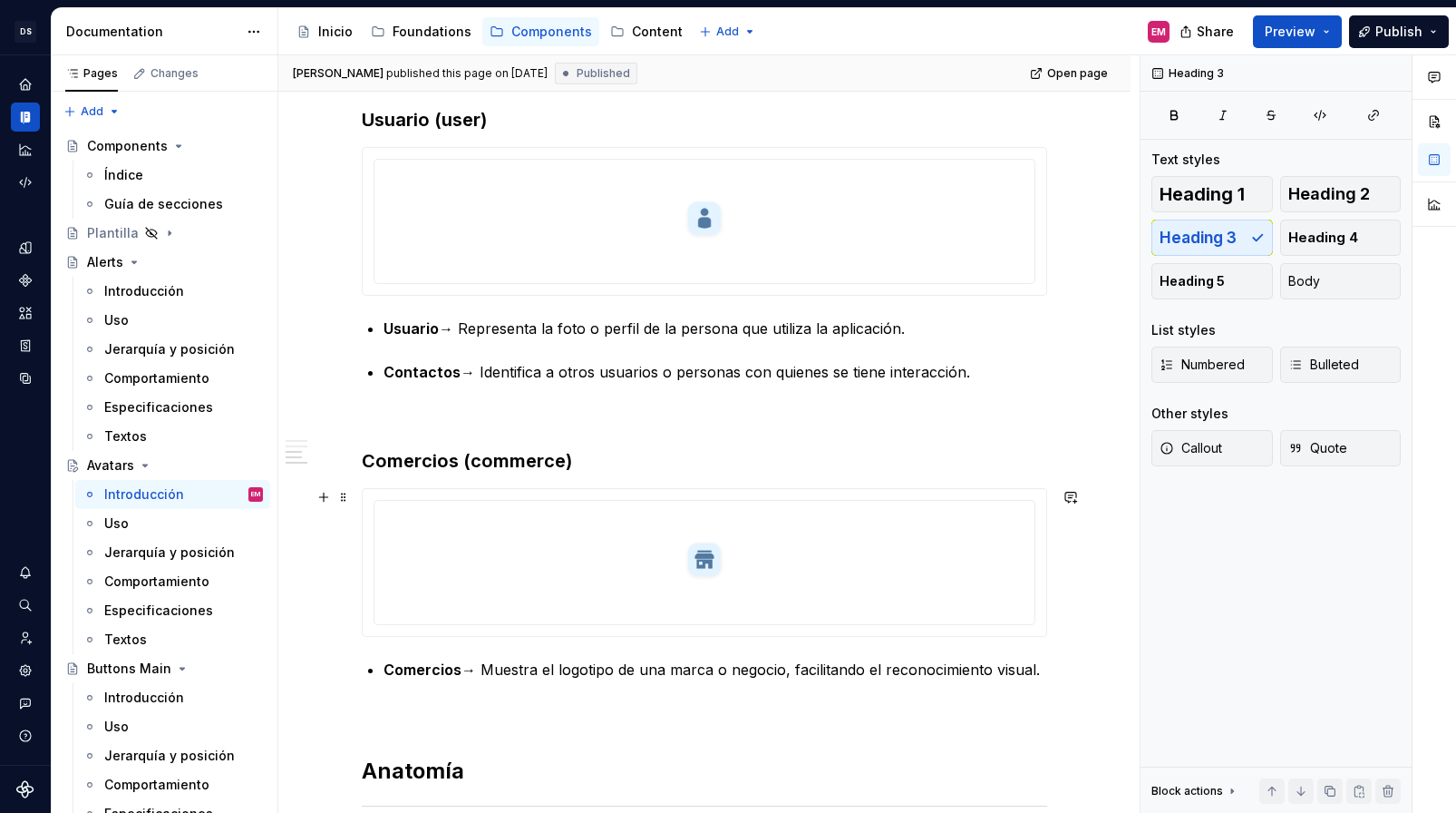
scroll to position [522, 0]
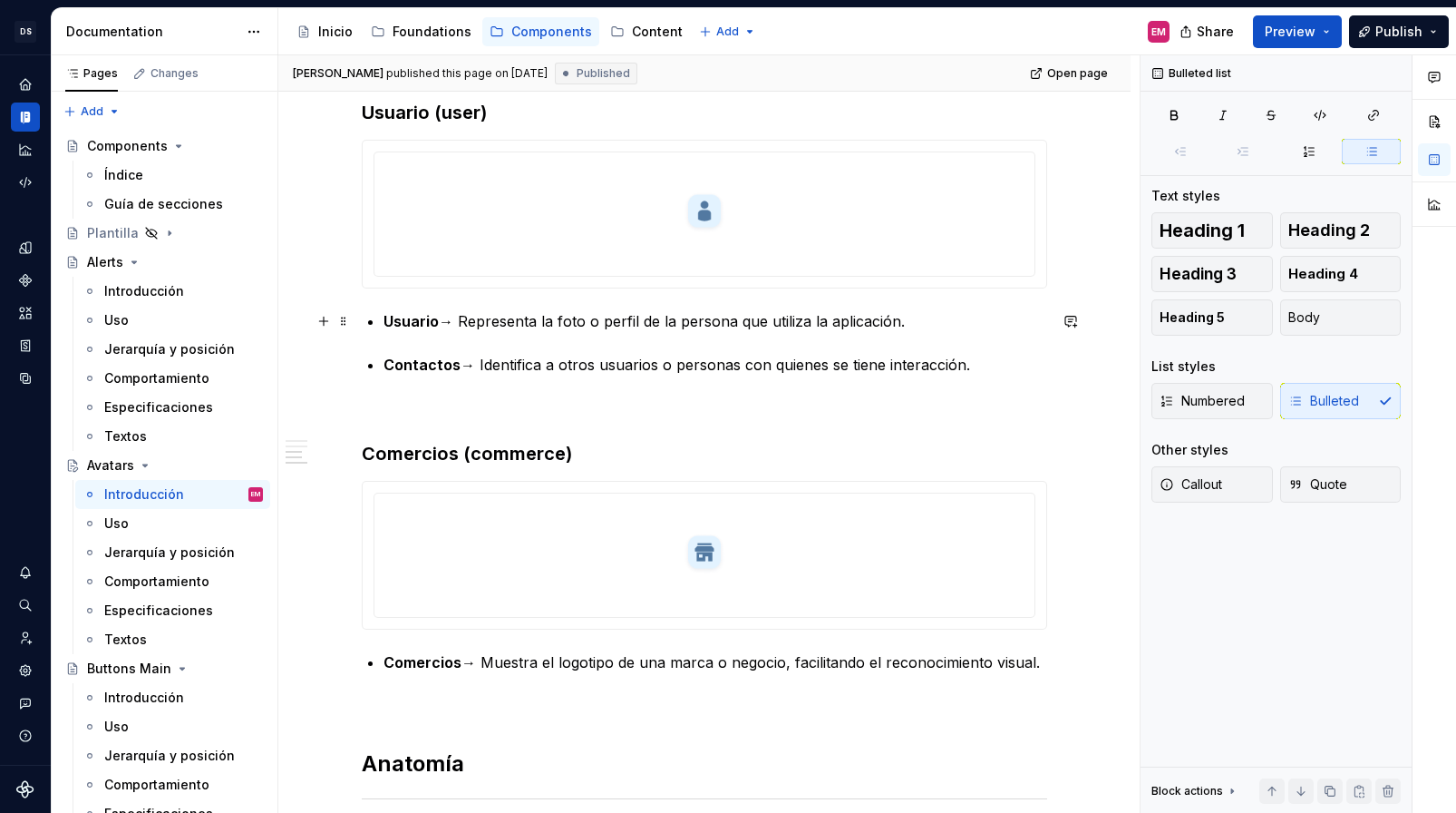
click at [469, 321] on p "Usuario → Representa la foto o perfil de la persona que utiliza la aplicación." at bounding box center [715, 321] width 663 height 22
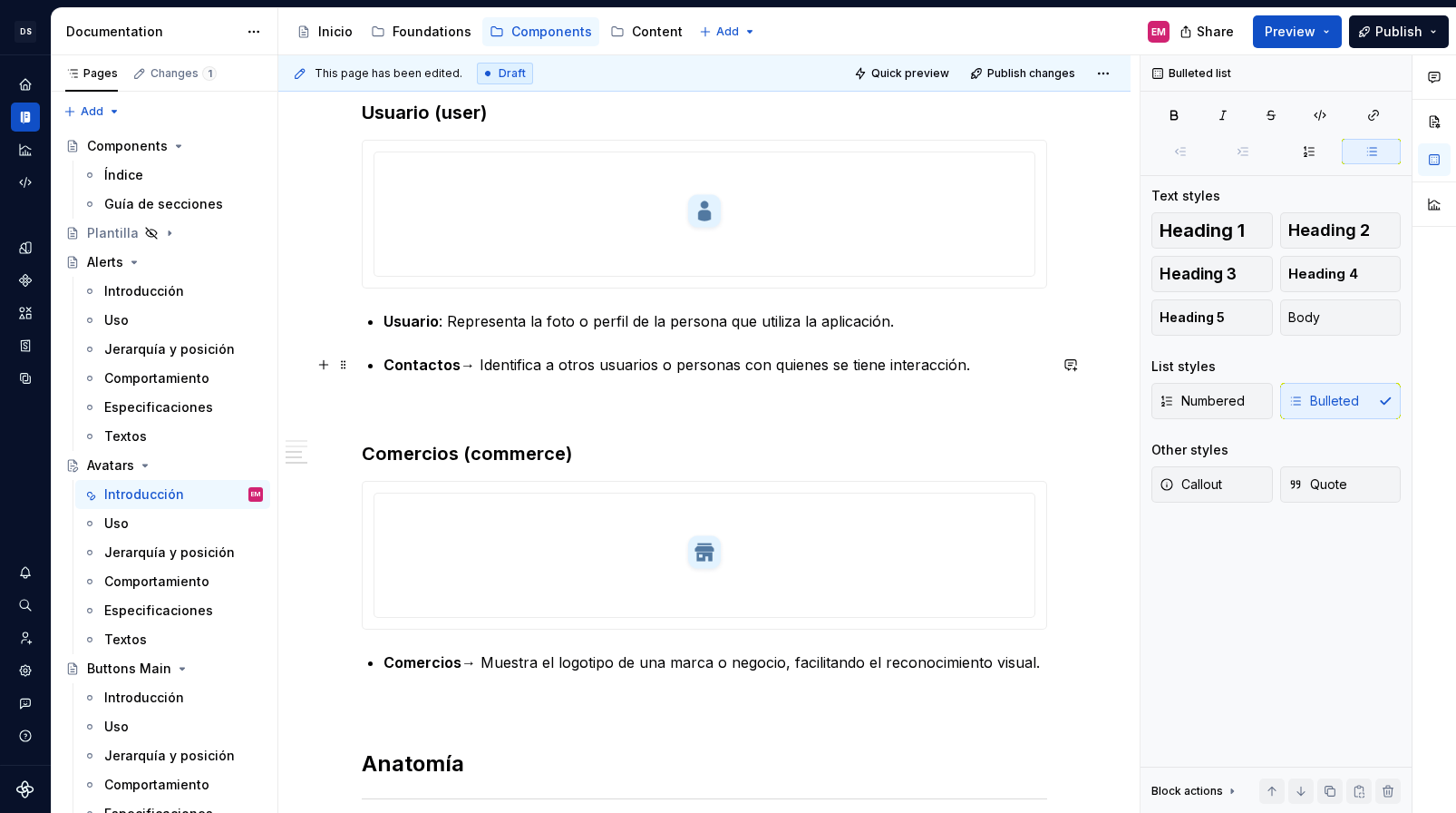
click at [483, 359] on p "Contactos → Identifica a otros usuarios o personas con quienes se tiene interac…" at bounding box center [715, 364] width 663 height 22
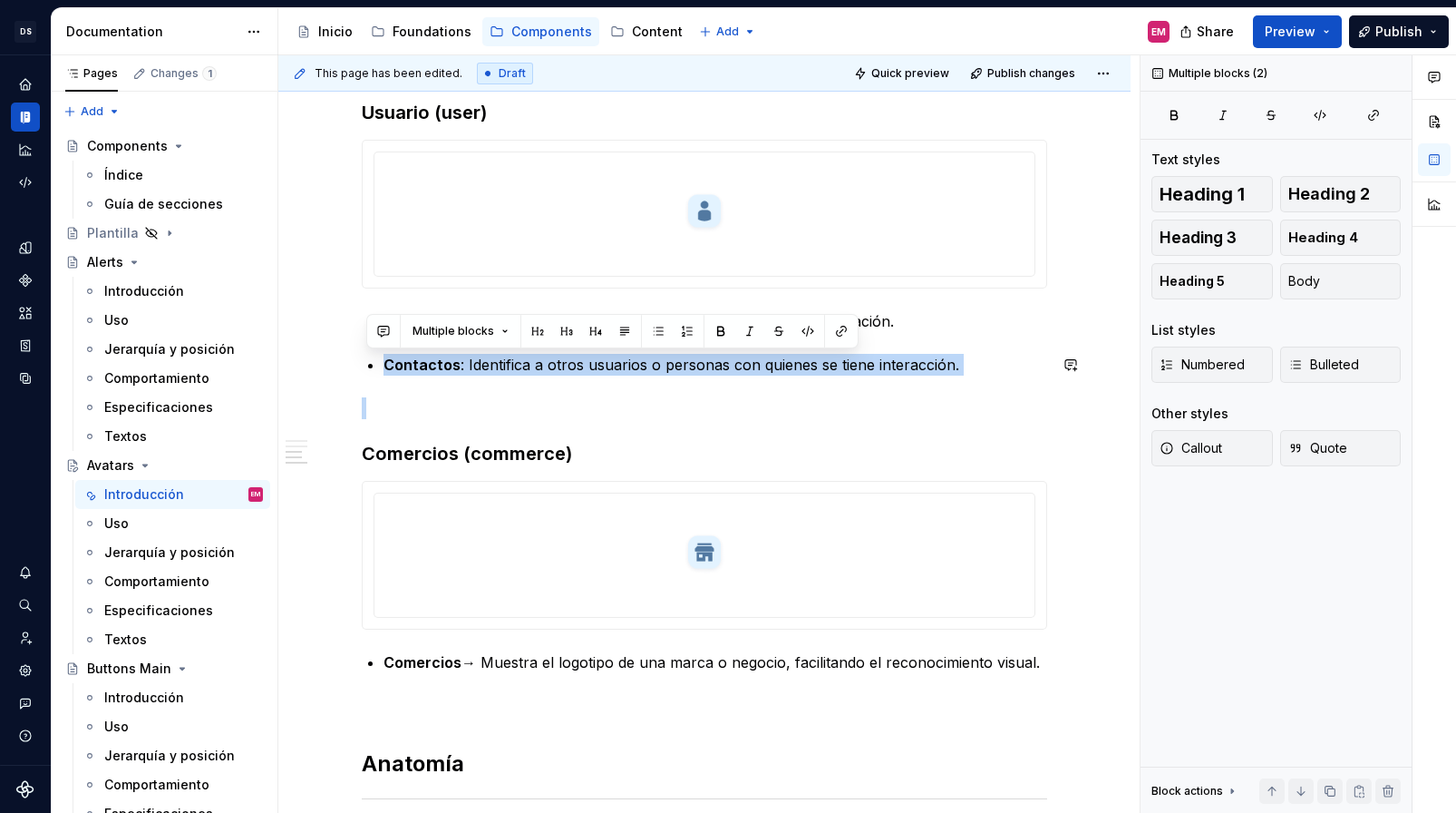
drag, startPoint x: 394, startPoint y: 336, endPoint x: 446, endPoint y: 390, distance: 75.0
click at [447, 391] on div "Descripción Su propósito es ayudar a identificar de forma rápida y clara a quié…" at bounding box center [705, 343] width 685 height 1011
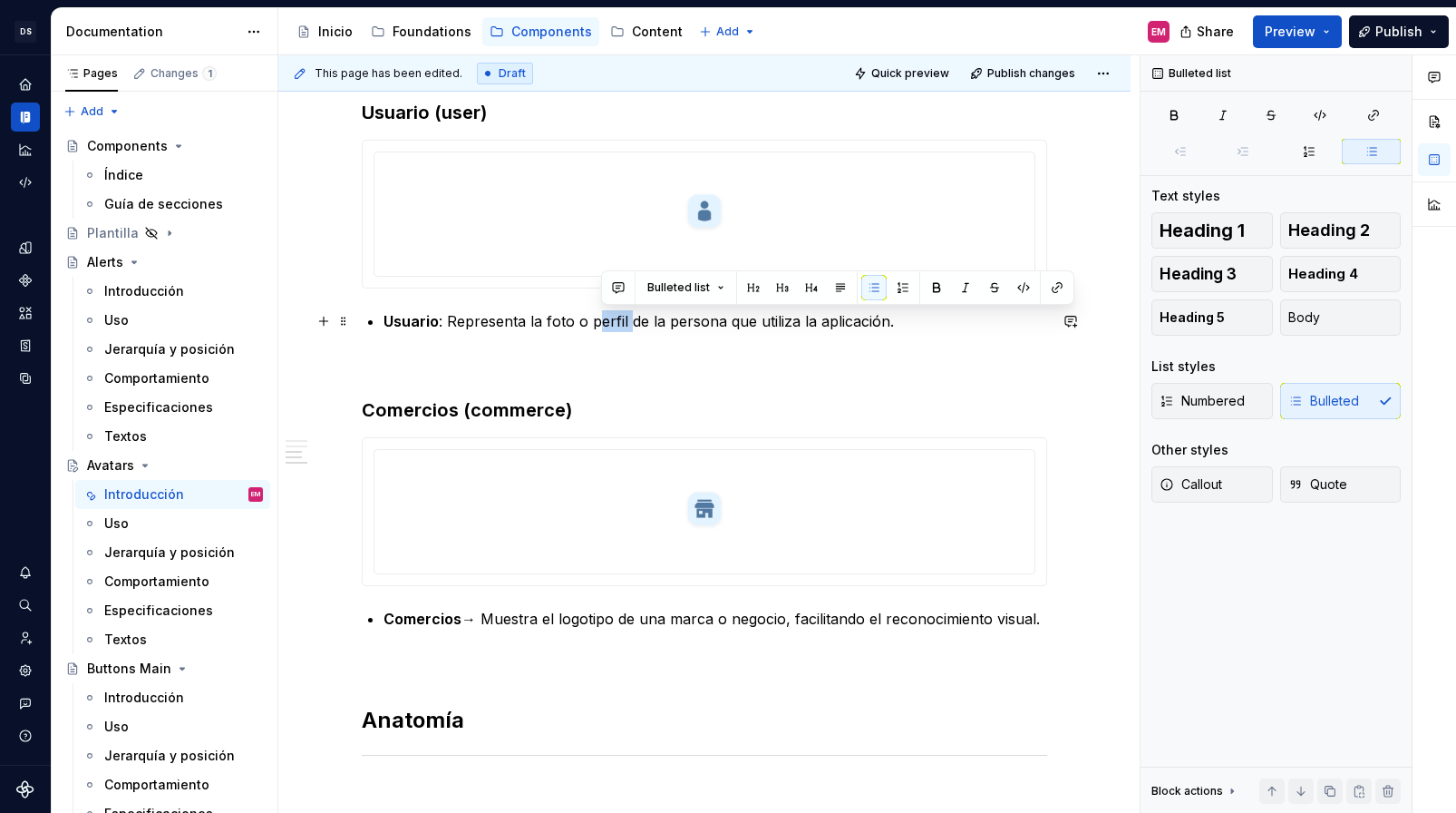
drag, startPoint x: 635, startPoint y: 319, endPoint x: 599, endPoint y: 319, distance: 36.0
click at [599, 319] on p "Usuario : Representa la foto o perfil de la persona que utiliza la aplicación." at bounding box center [715, 321] width 663 height 22
click at [817, 319] on p "Usuario : Representa la foto o perfil de la persona que utiliza la aplicación." at bounding box center [715, 321] width 663 height 22
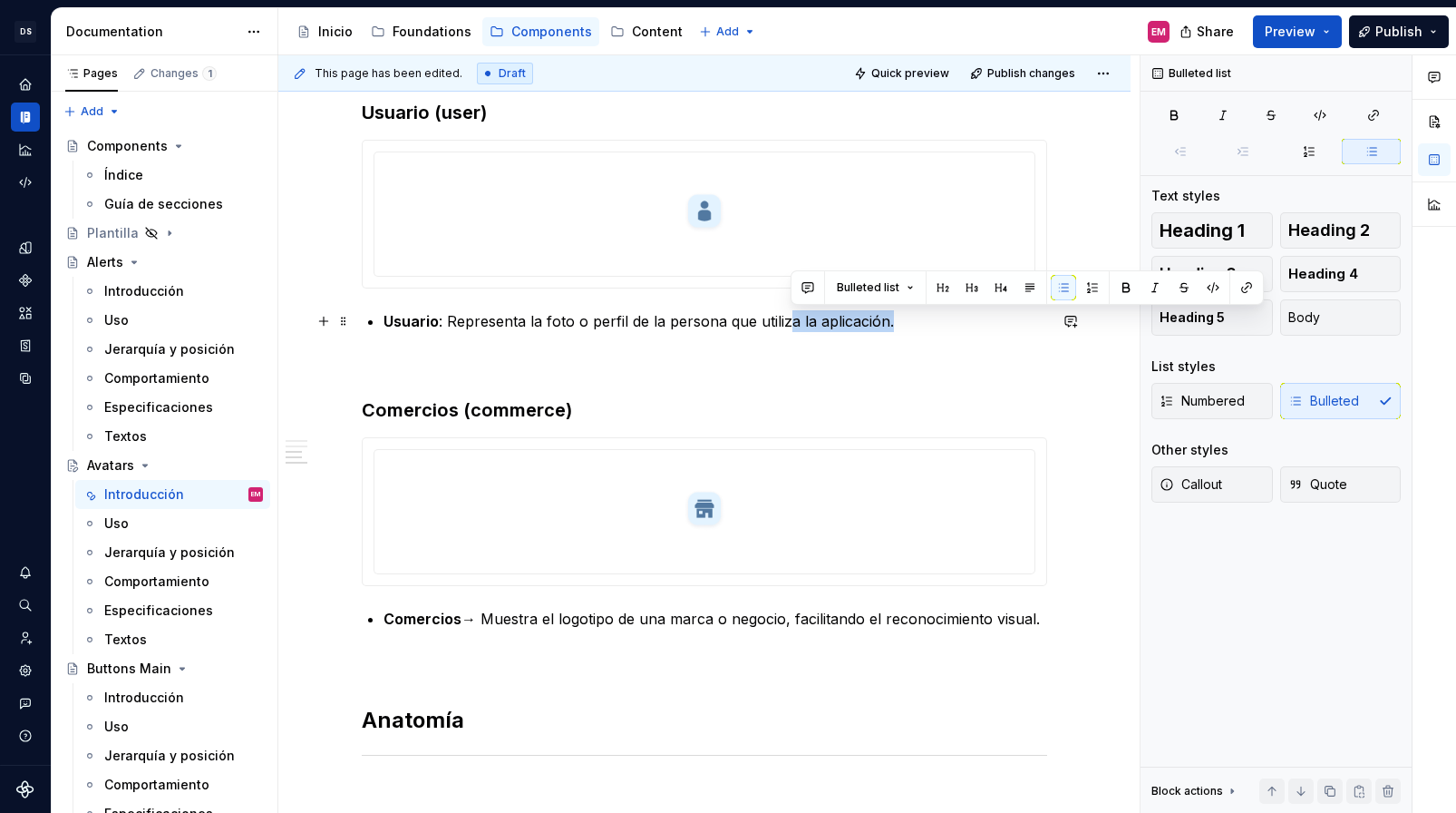
drag, startPoint x: 795, startPoint y: 321, endPoint x: 977, endPoint y: 324, distance: 182.0
click at [977, 324] on p "Usuario : Representa la foto o perfil de la persona que utiliza la aplicación." at bounding box center [715, 321] width 663 height 22
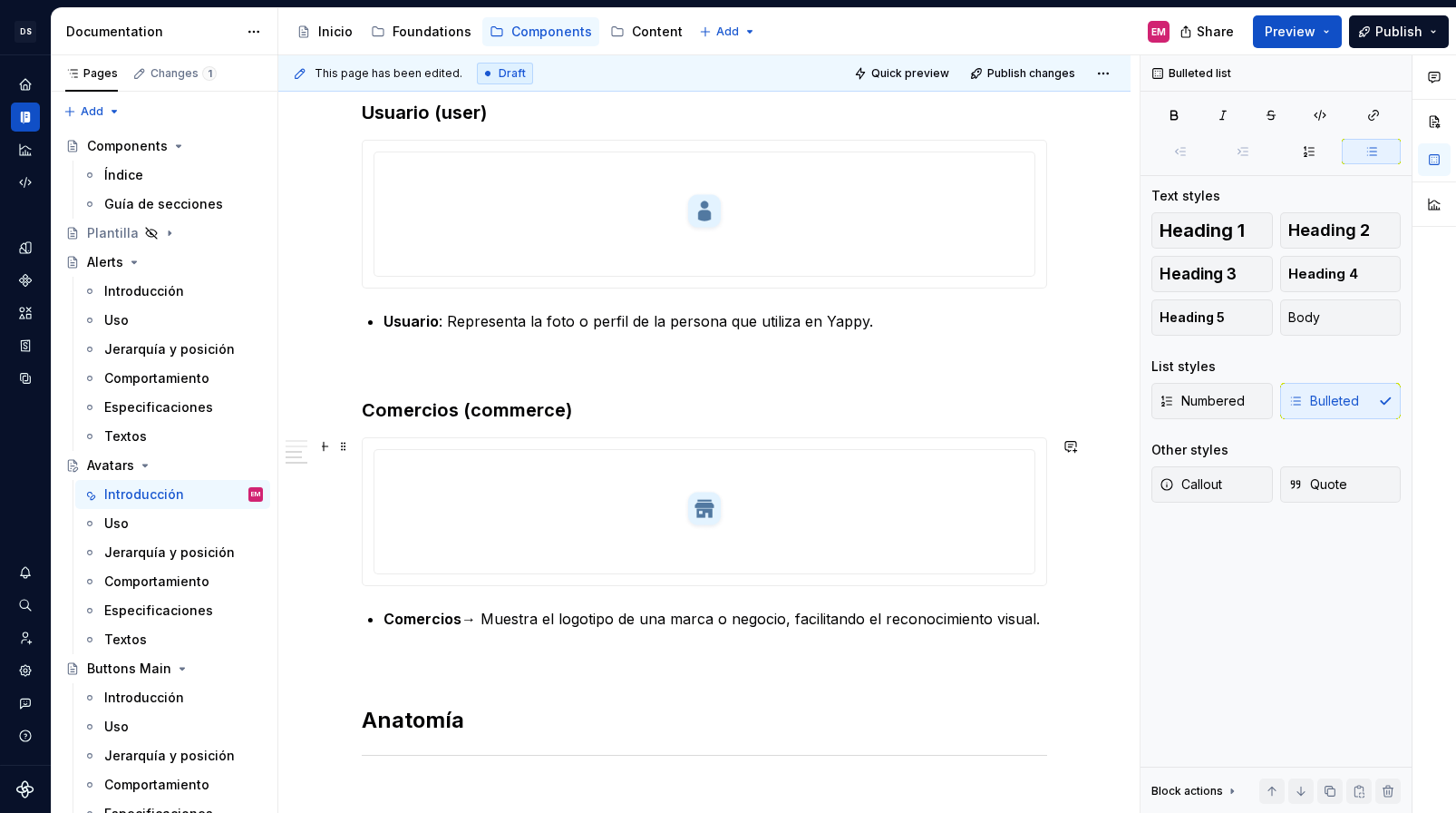
scroll to position [651, 0]
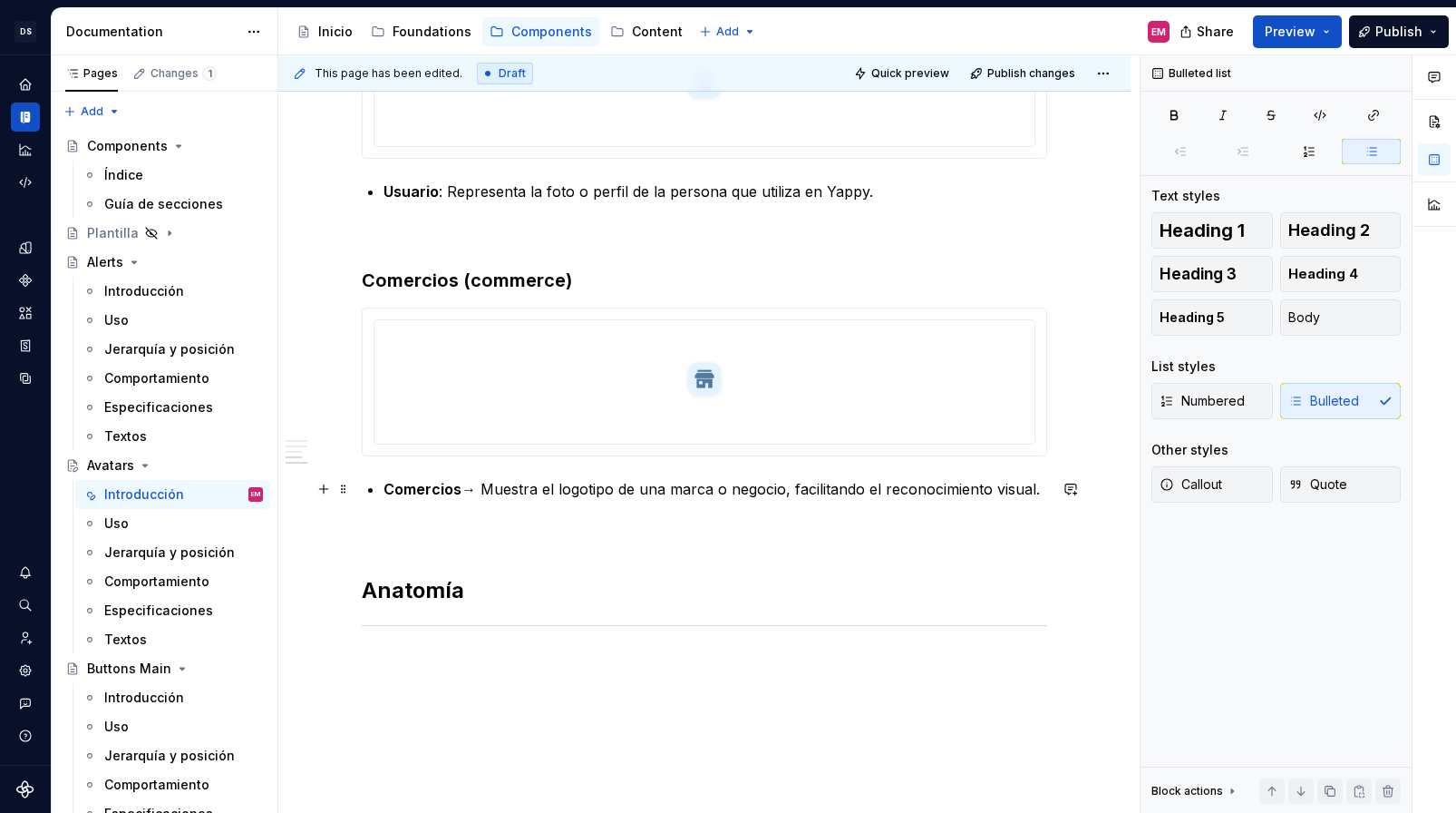
click at [488, 489] on p "Comercios → Muestra el logotipo de una marca o negocio, facilitando el reconoci…" at bounding box center [715, 488] width 663 height 22
click at [1032, 490] on p "Comercios : Muestra el logotipo de una marca o negocio, facilitando el reconoci…" at bounding box center [715, 488] width 663 height 22
click at [658, 489] on p "Comercios : Muestra el logotipo de una marca o negocio, facilitando el reconoci…" at bounding box center [715, 488] width 663 height 22
click at [1025, 494] on p "Comercios : Muestra el logotipo de su marca o negocio, facilitando el reconocim…" at bounding box center [715, 488] width 663 height 22
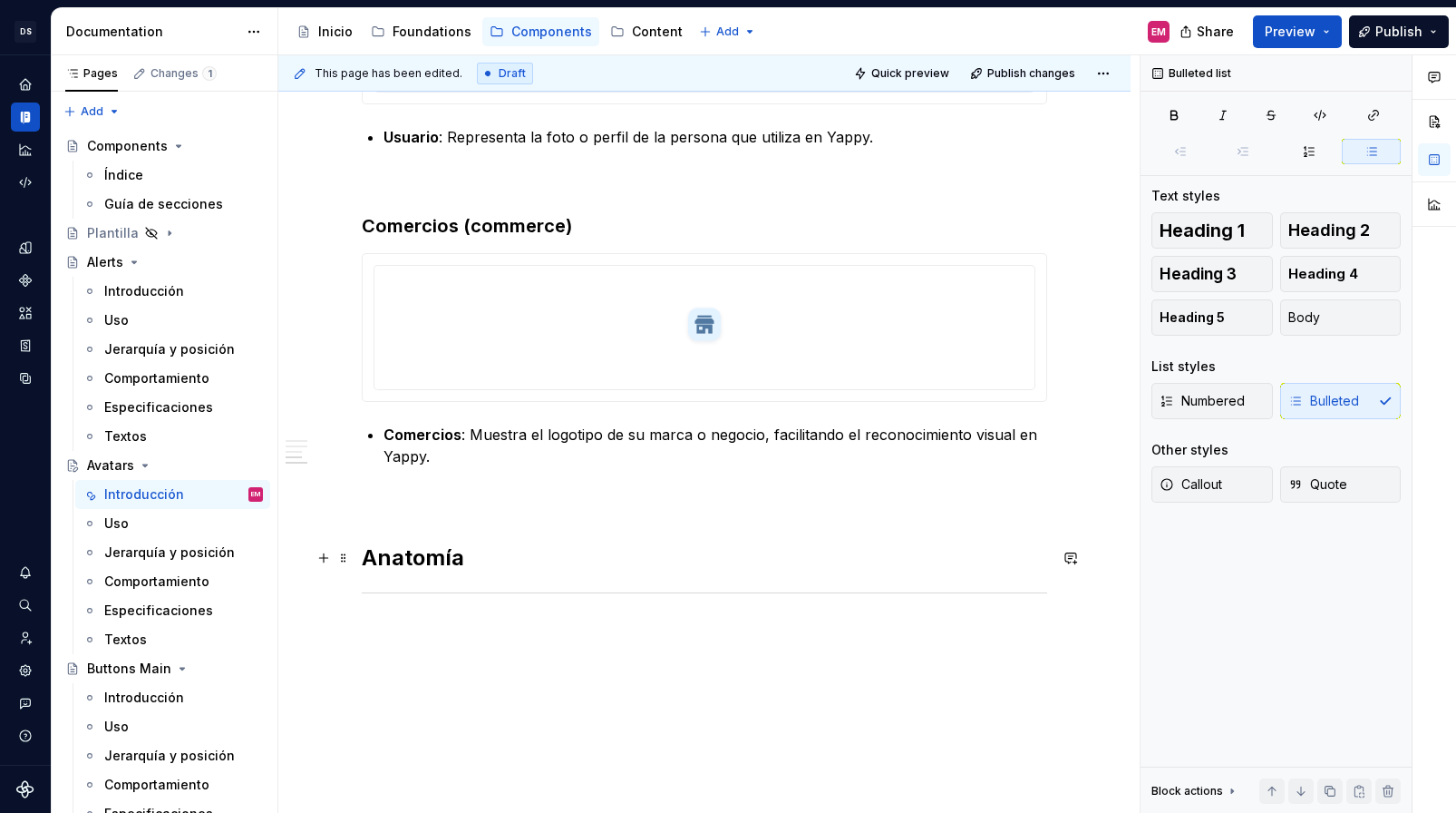
scroll to position [800, 0]
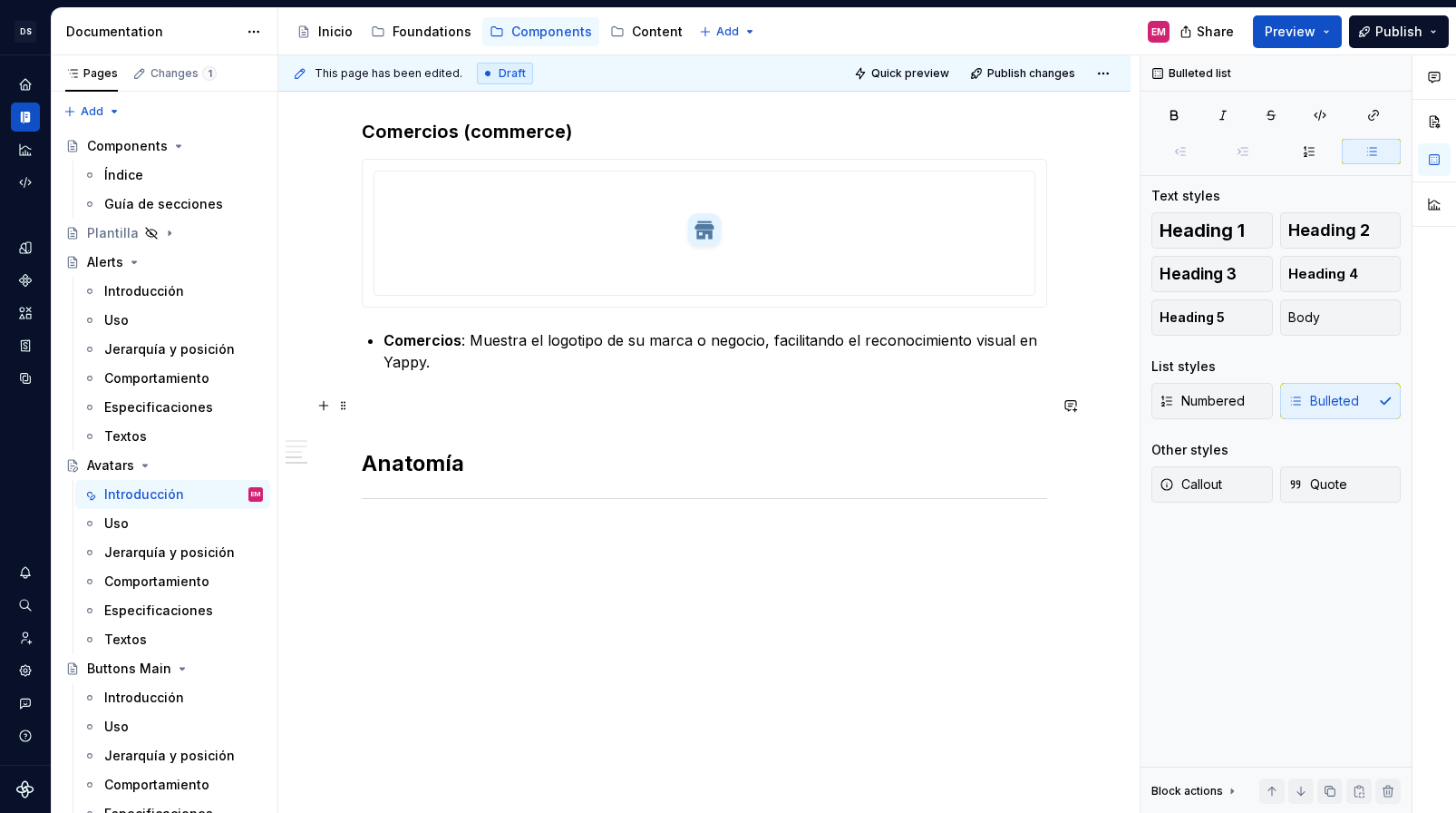
click at [446, 410] on p at bounding box center [705, 405] width 685 height 22
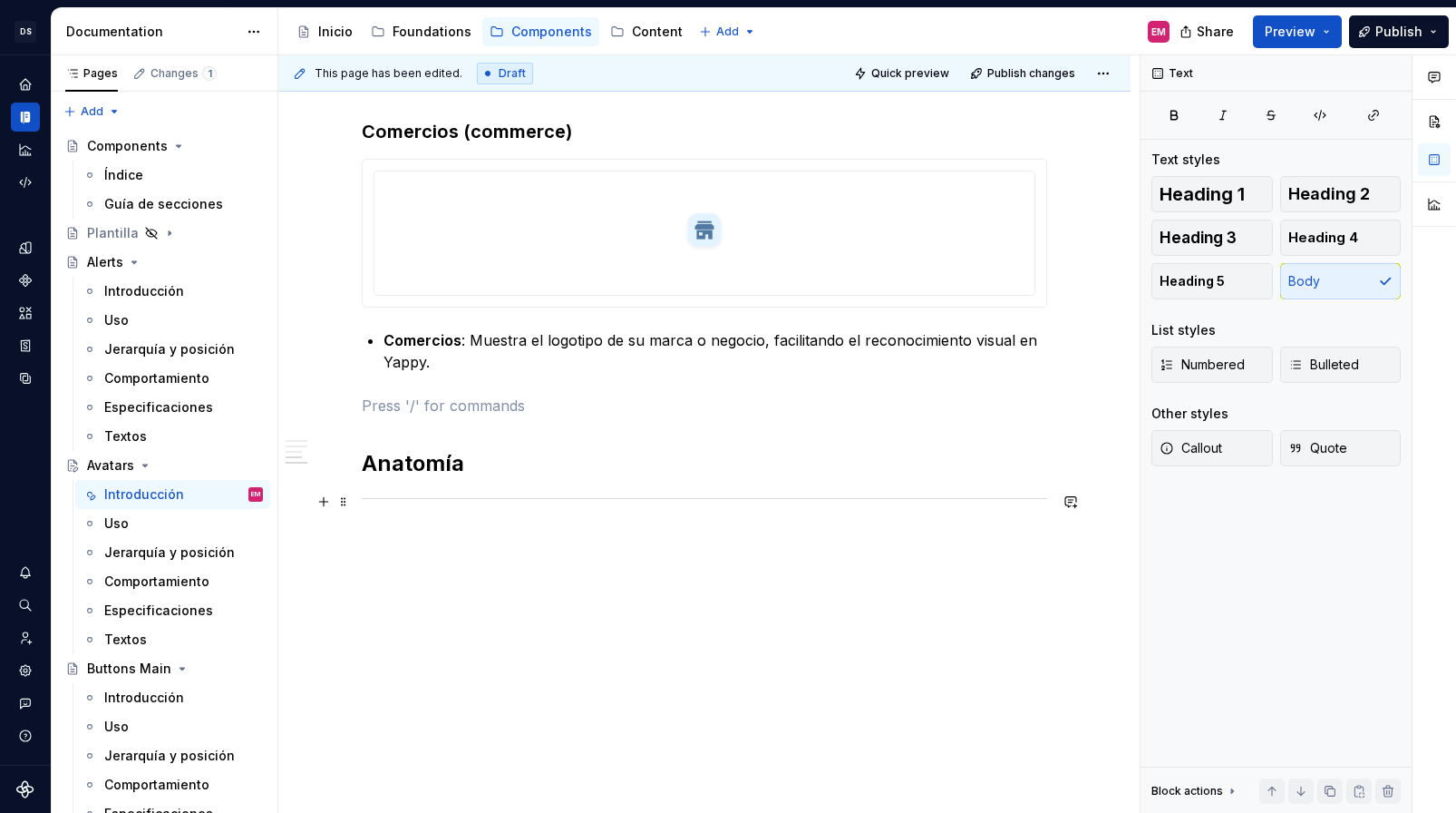
click at [419, 523] on div "Descripción Su propósito es ayudar a identificar de forma rápida y clara a quié…" at bounding box center [705, 53] width 685 height 989
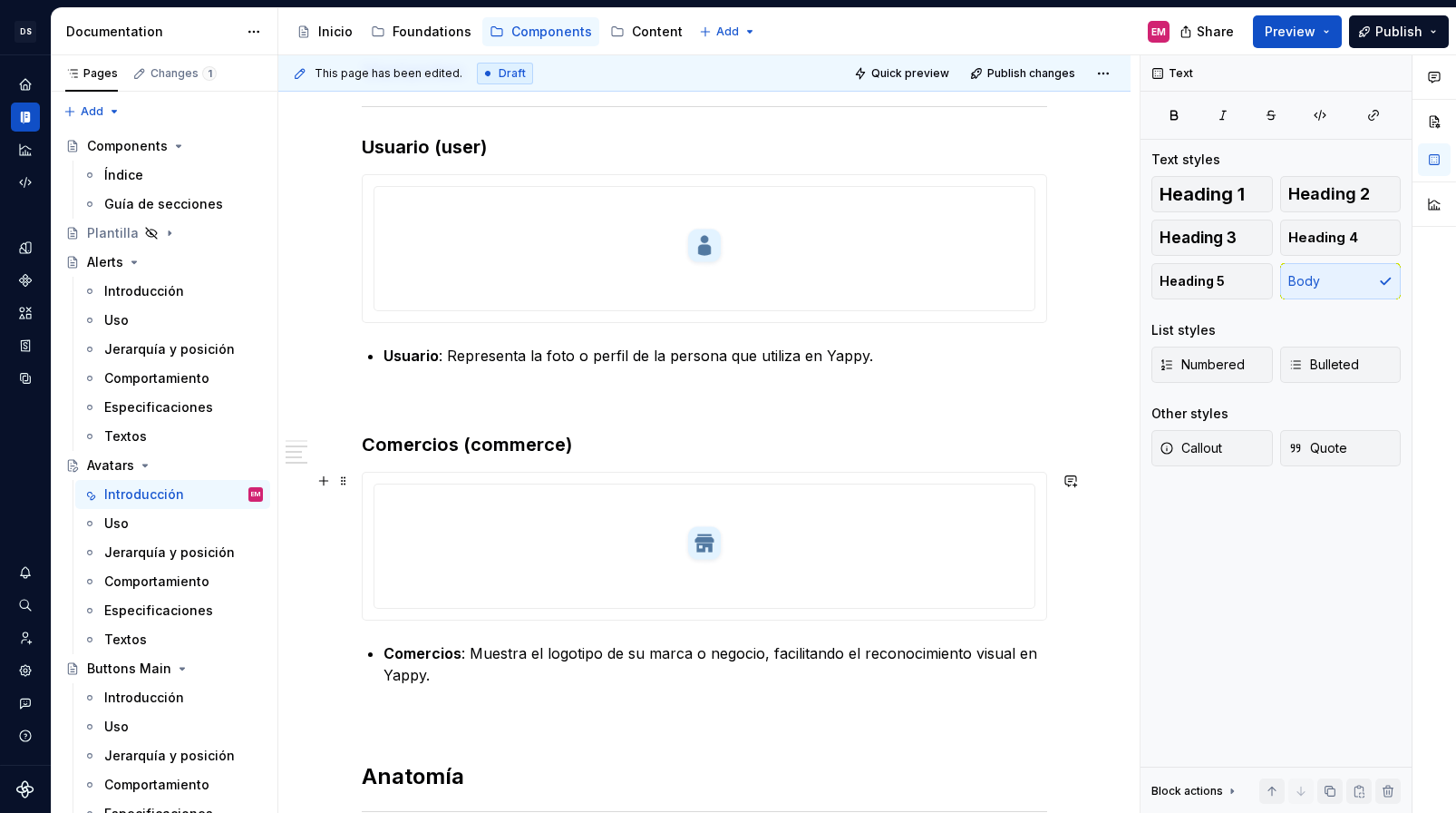
scroll to position [441, 0]
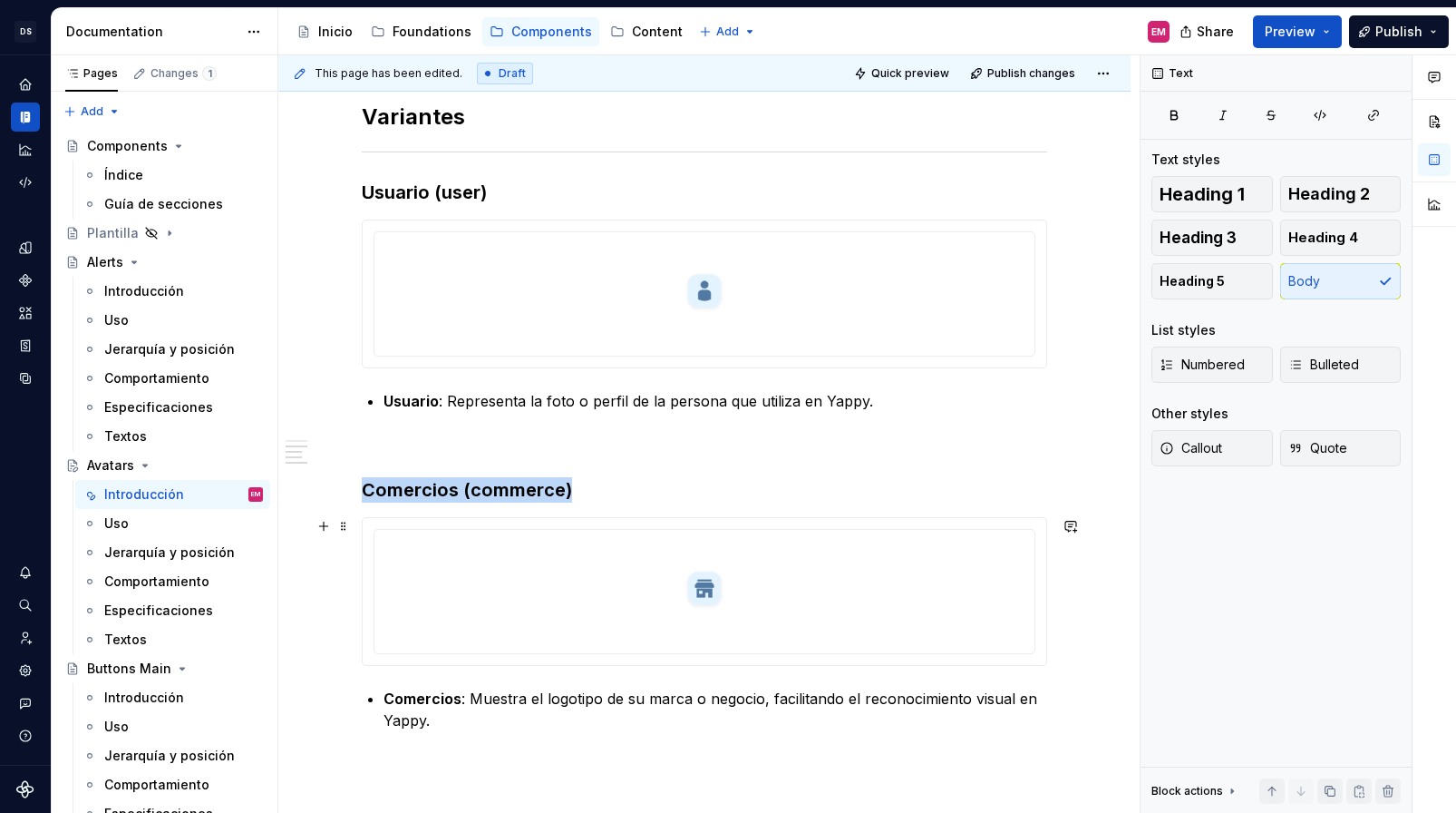
click at [690, 606] on img at bounding box center [704, 589] width 43 height 91
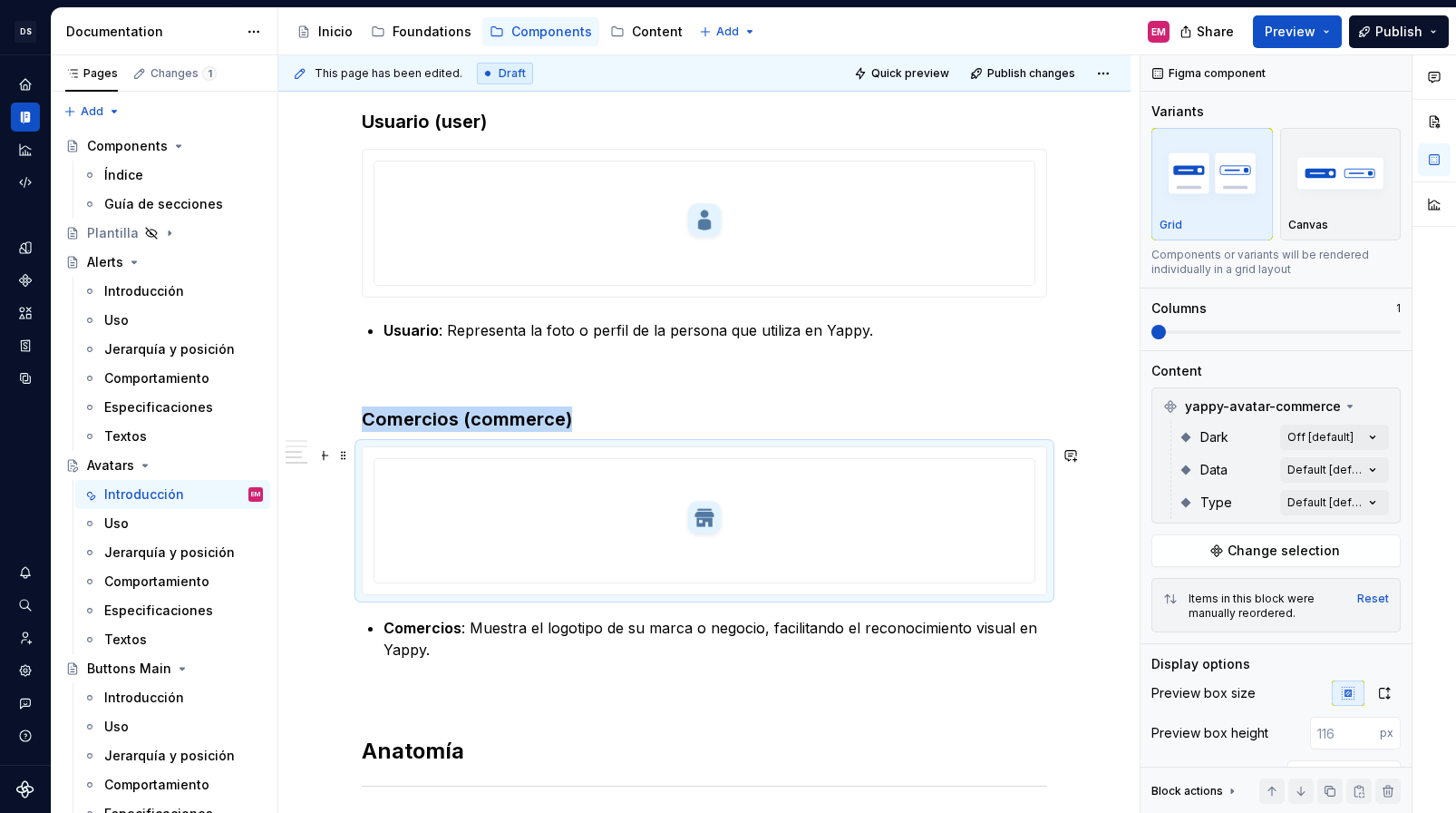
scroll to position [622, 0]
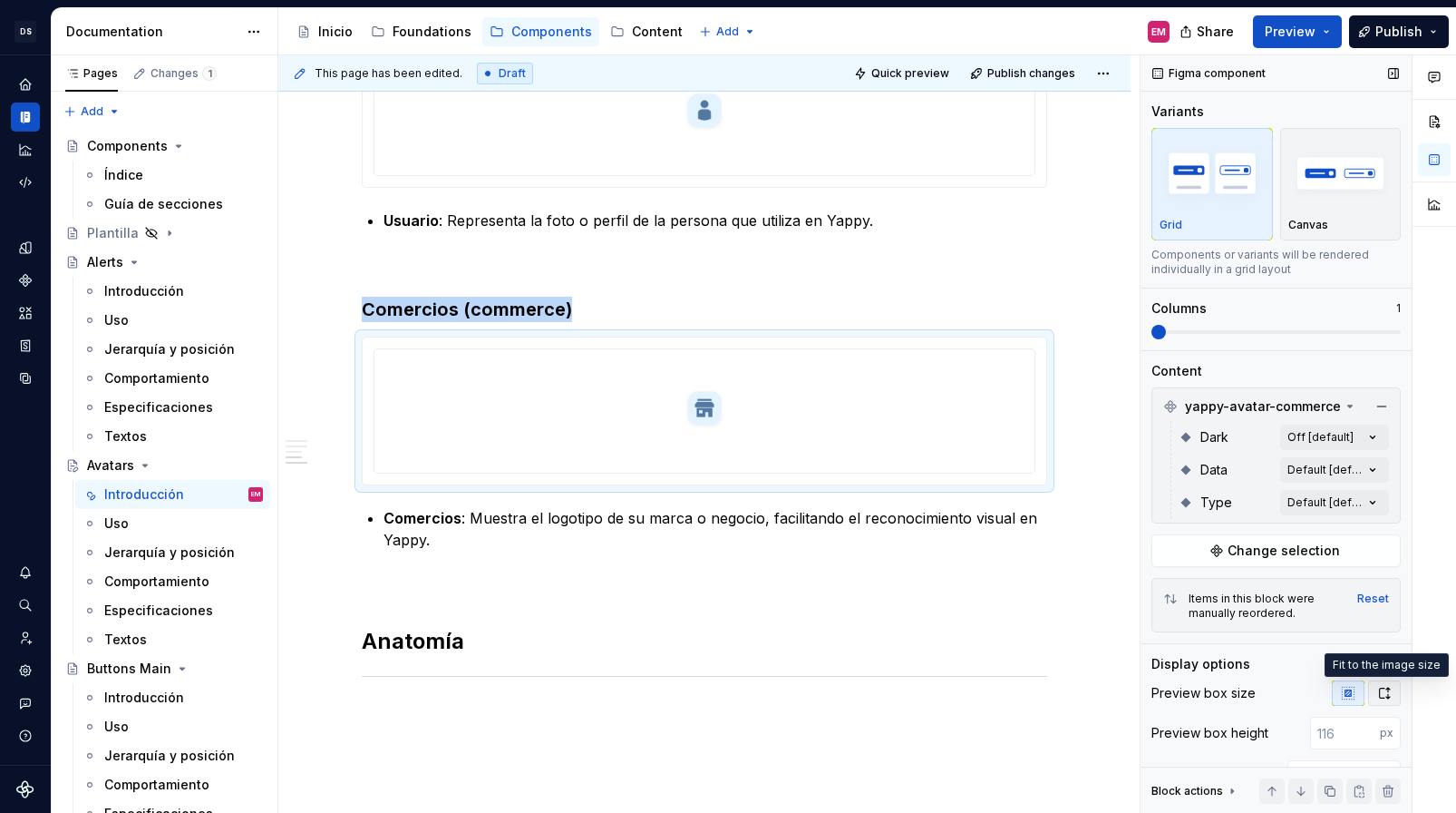
click at [1351, 691] on icon "button" at bounding box center [1384, 692] width 14 height 14
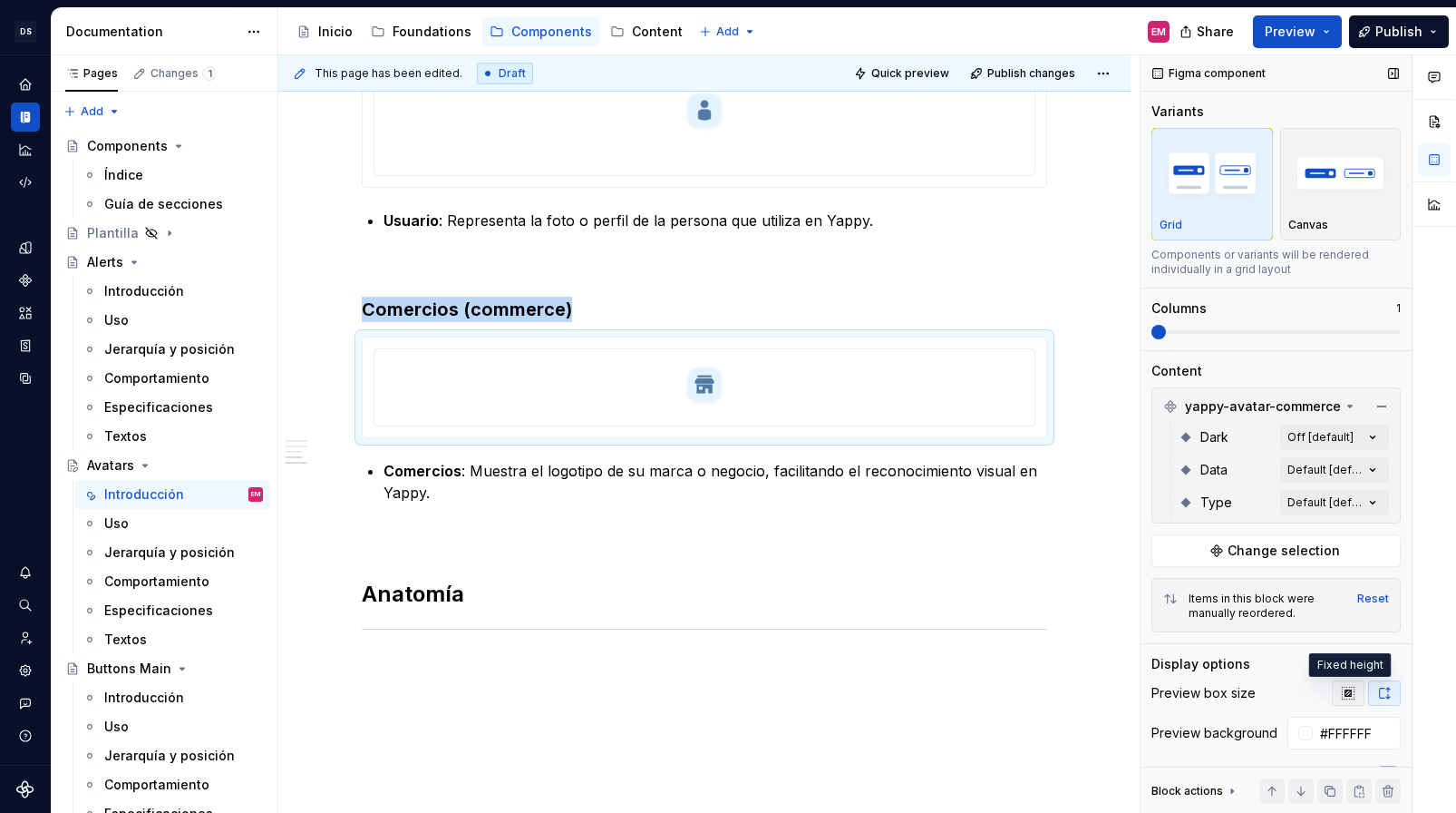
click at [1351, 691] on icon "button" at bounding box center [1348, 692] width 14 height 14
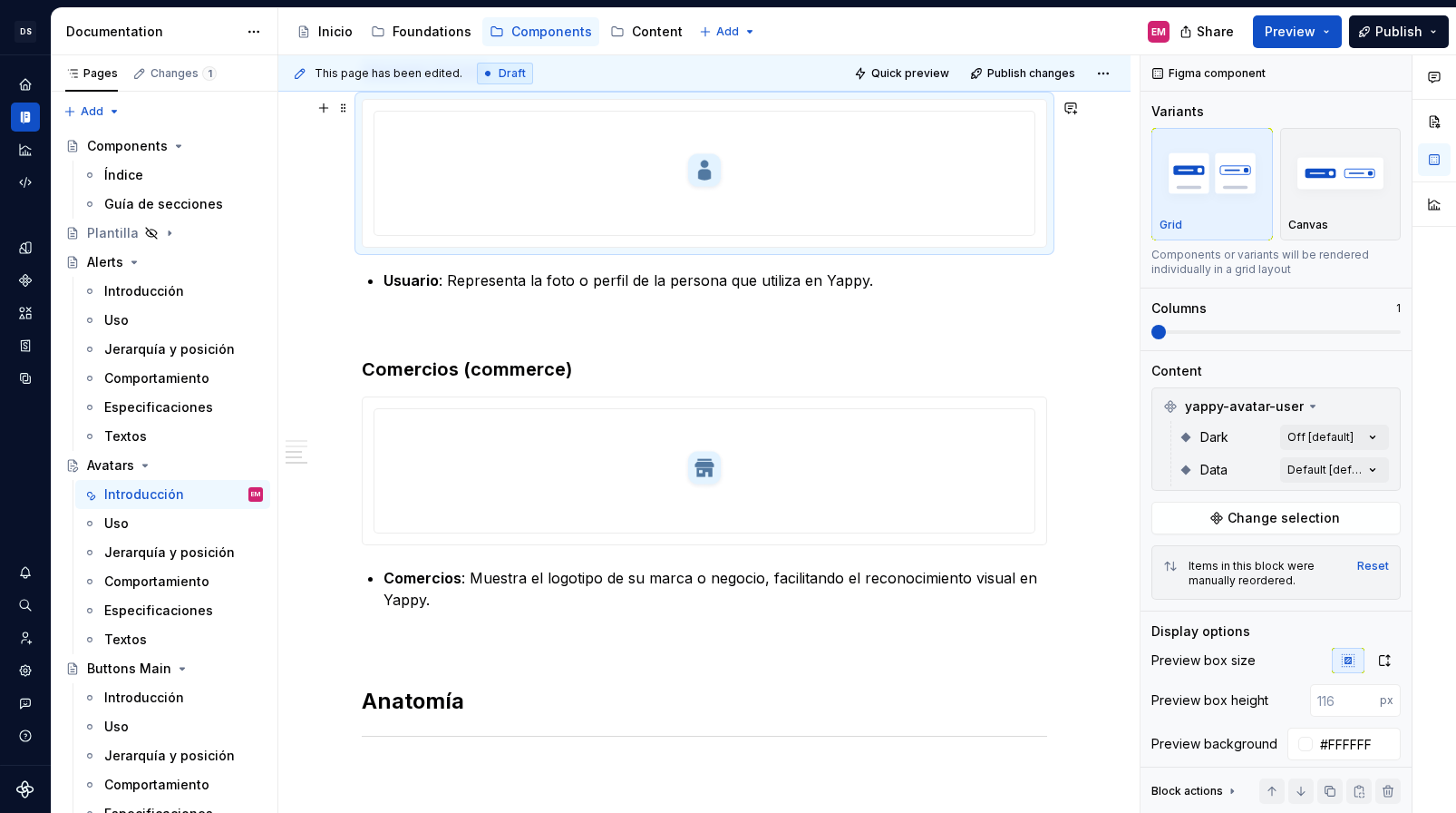
click at [896, 226] on div at bounding box center [705, 173] width 661 height 124
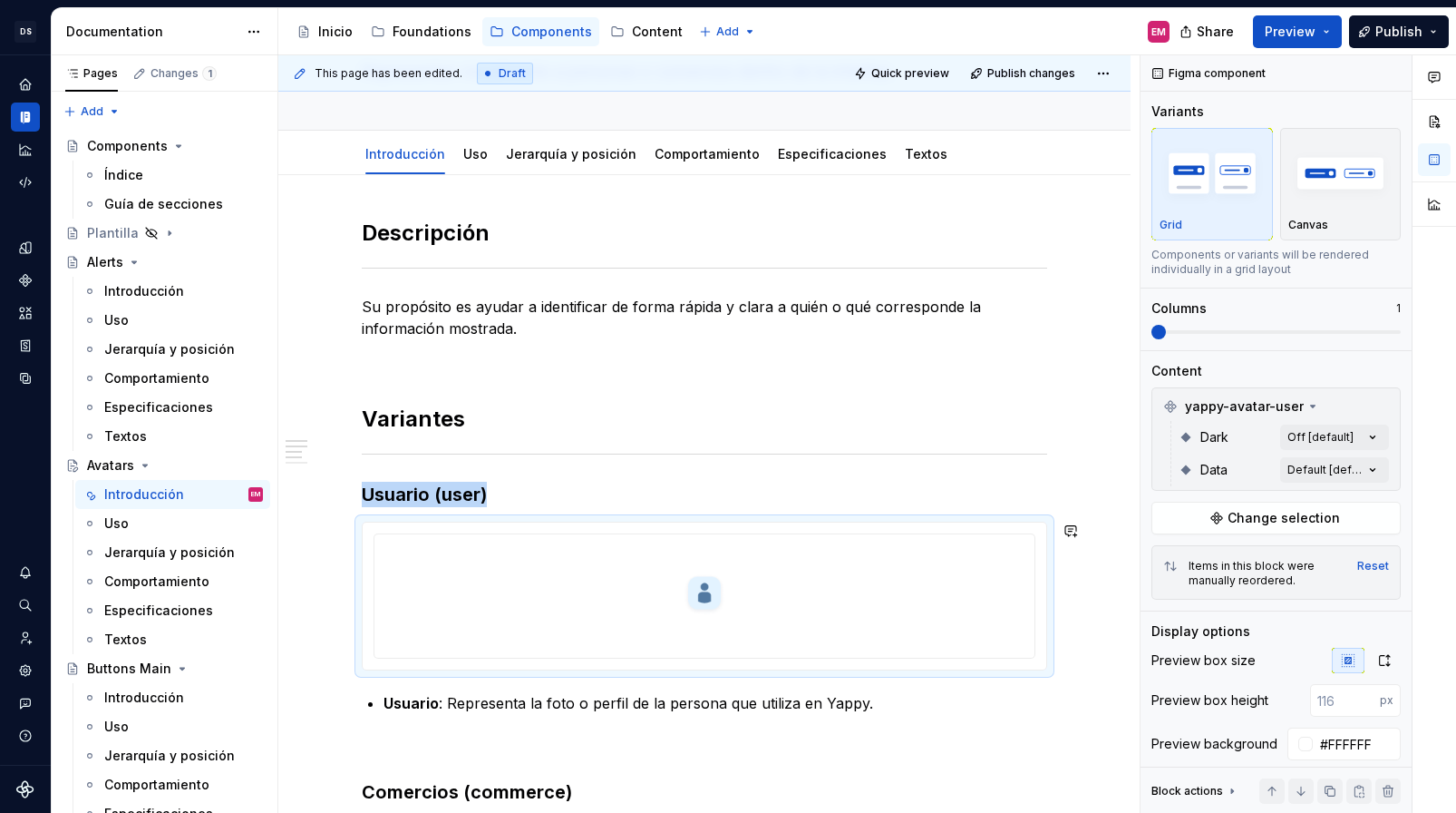
scroll to position [341, 0]
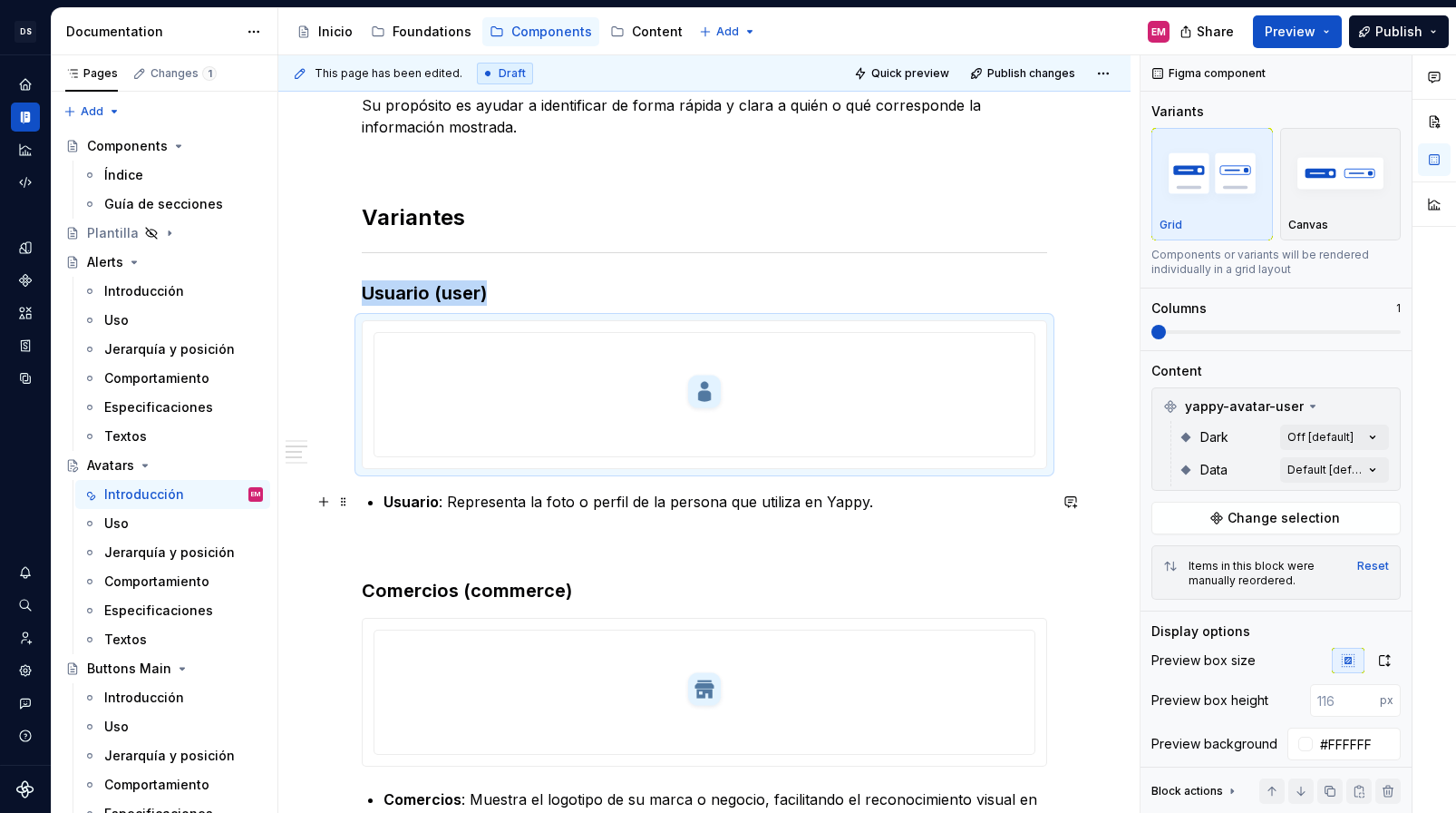
click at [391, 501] on strong "Usuario" at bounding box center [412, 501] width 56 height 18
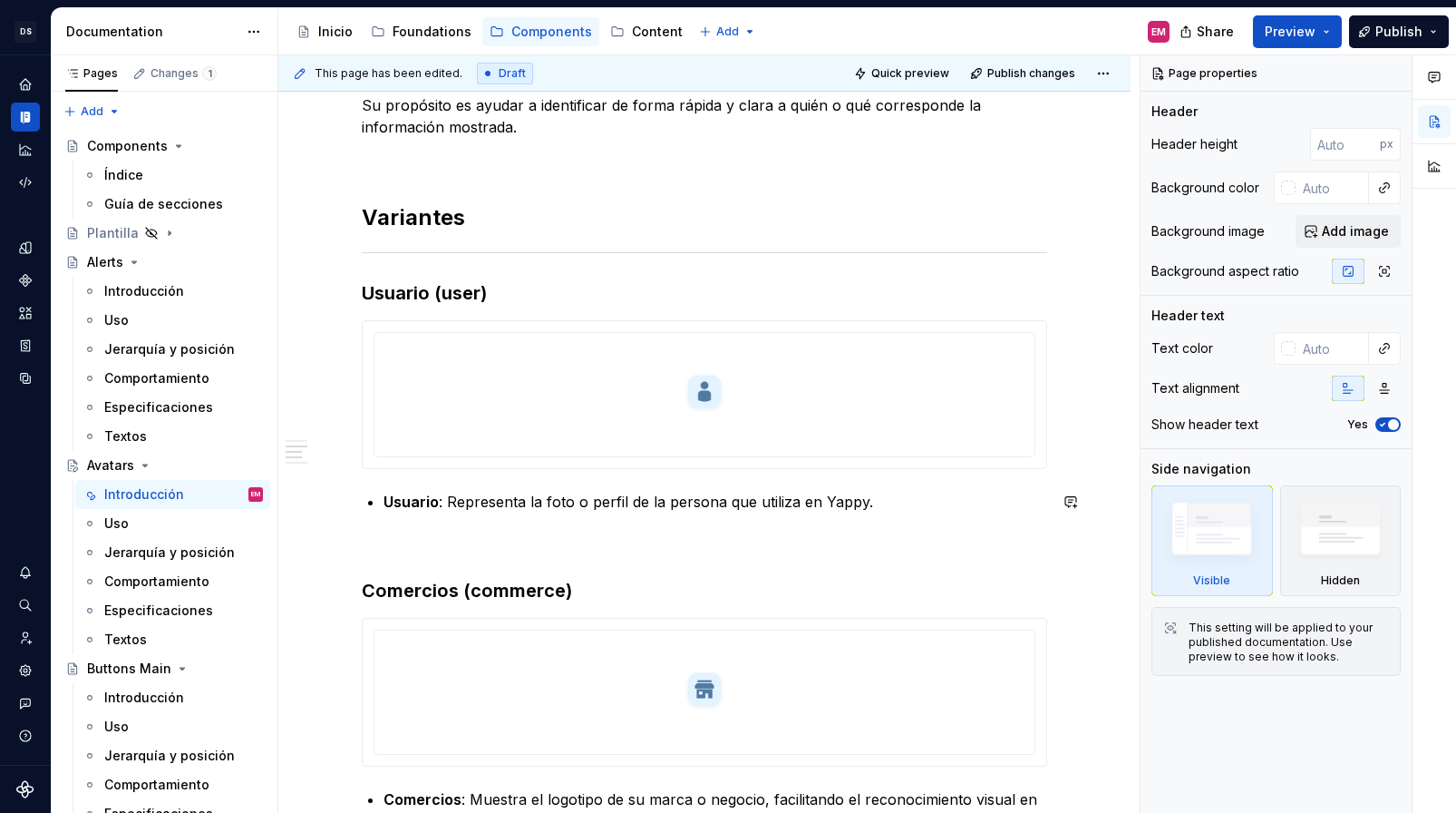
click at [411, 515] on div "Descripción Su propósito es ayudar a identificar de forma rápida y clara a quié…" at bounding box center [705, 511] width 685 height 989
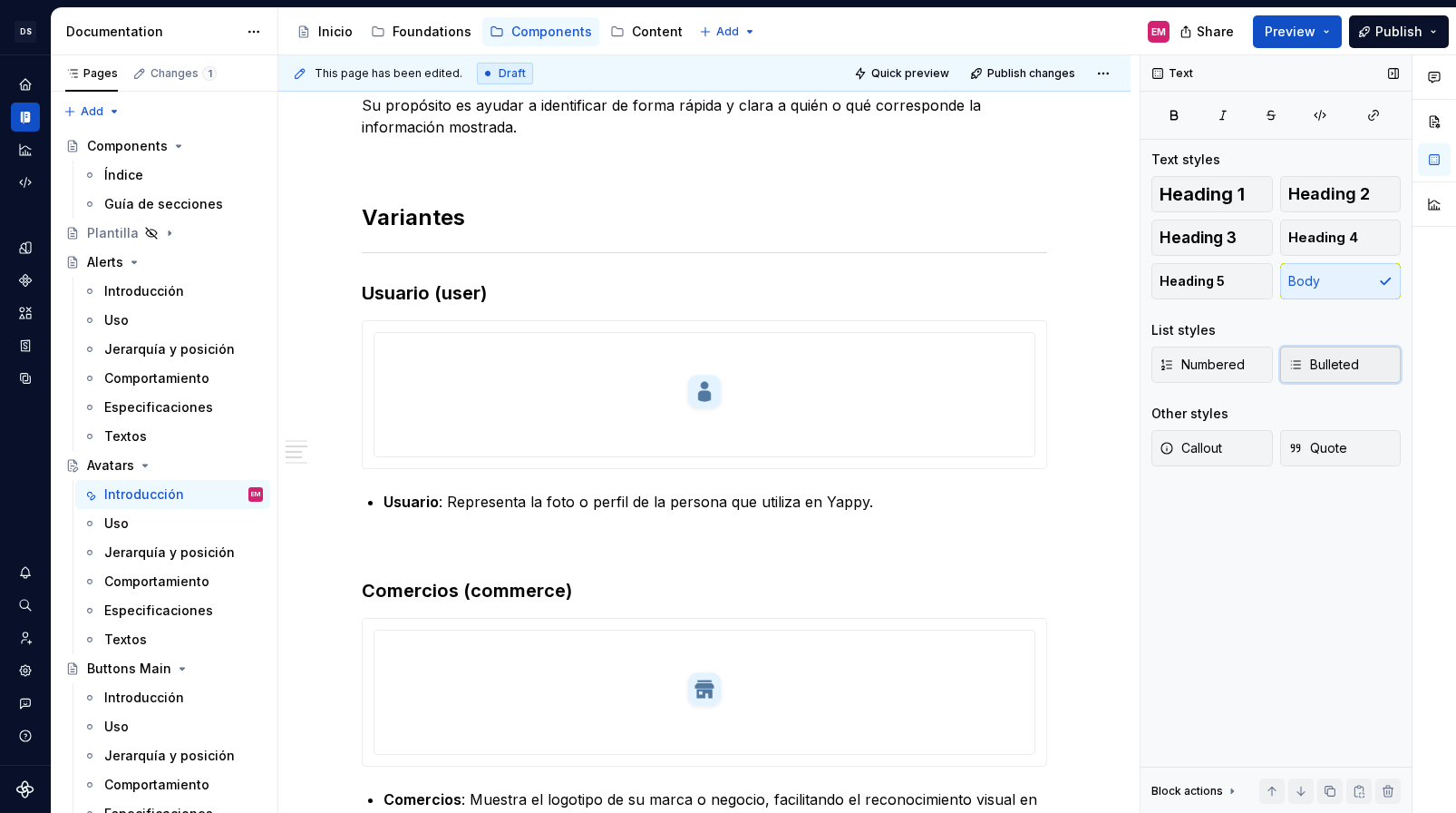
click at [1342, 361] on span "Bulleted" at bounding box center [1324, 364] width 71 height 18
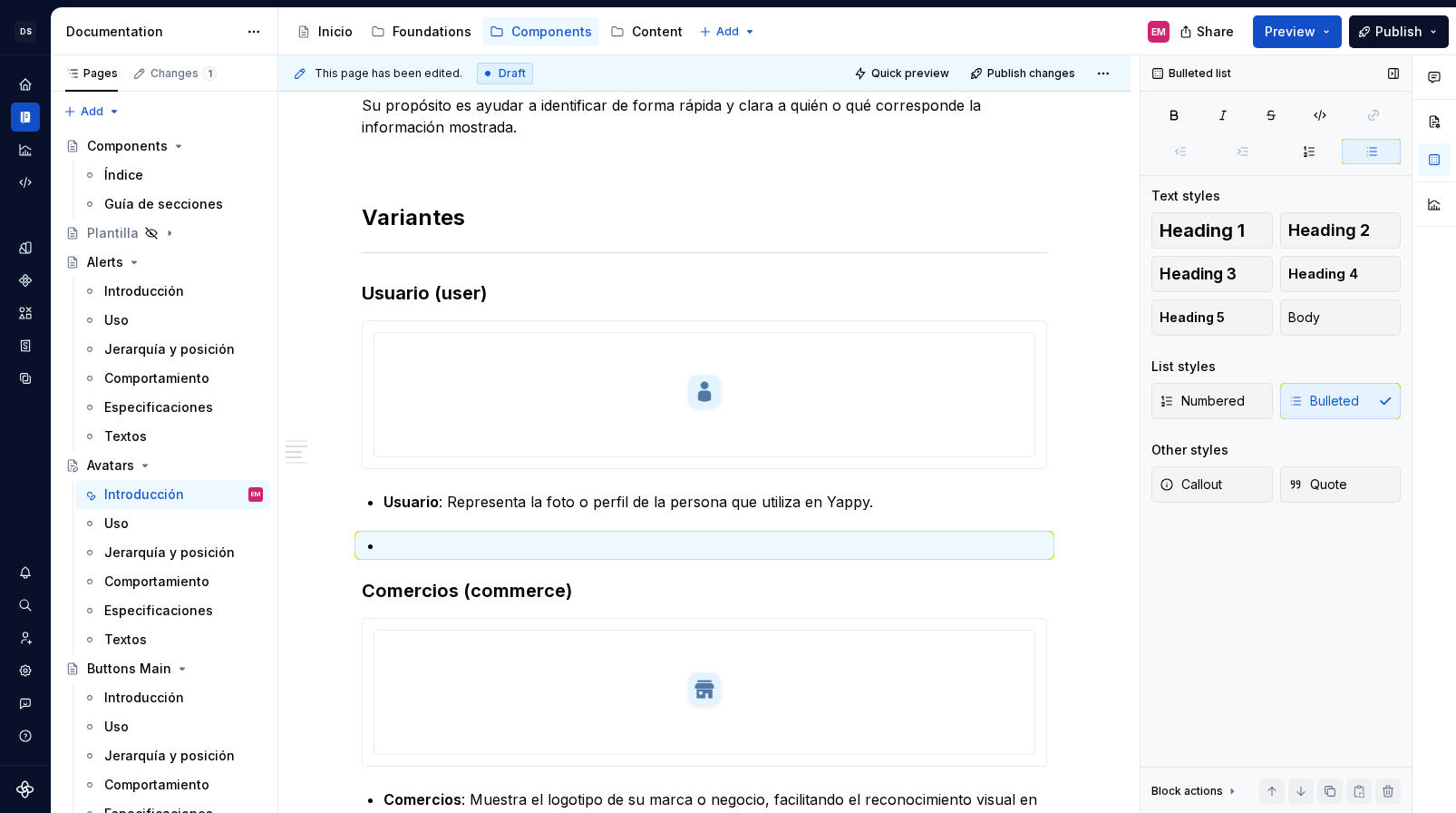
click at [1327, 363] on div "List styles" at bounding box center [1276, 366] width 249 height 18
click at [620, 526] on div "Descripción Su propósito es ayudar a identificar de forma rápida y clara a quié…" at bounding box center [705, 511] width 685 height 989
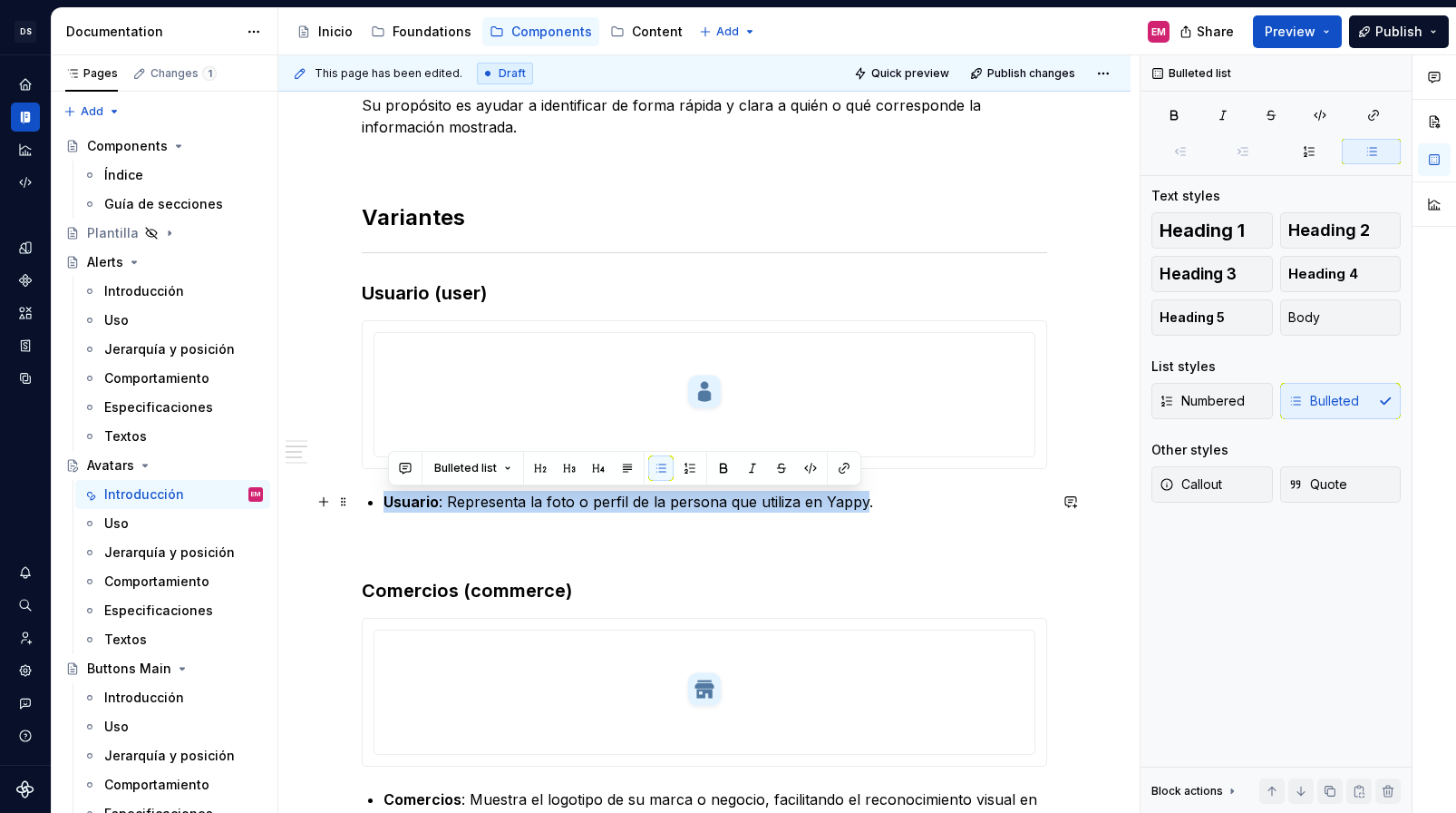
drag, startPoint x: 386, startPoint y: 503, endPoint x: 866, endPoint y: 504, distance: 480.0
click at [866, 504] on div "Descripción Su propósito es ayudar a identificar de forma rápida y clara a quié…" at bounding box center [705, 511] width 685 height 989
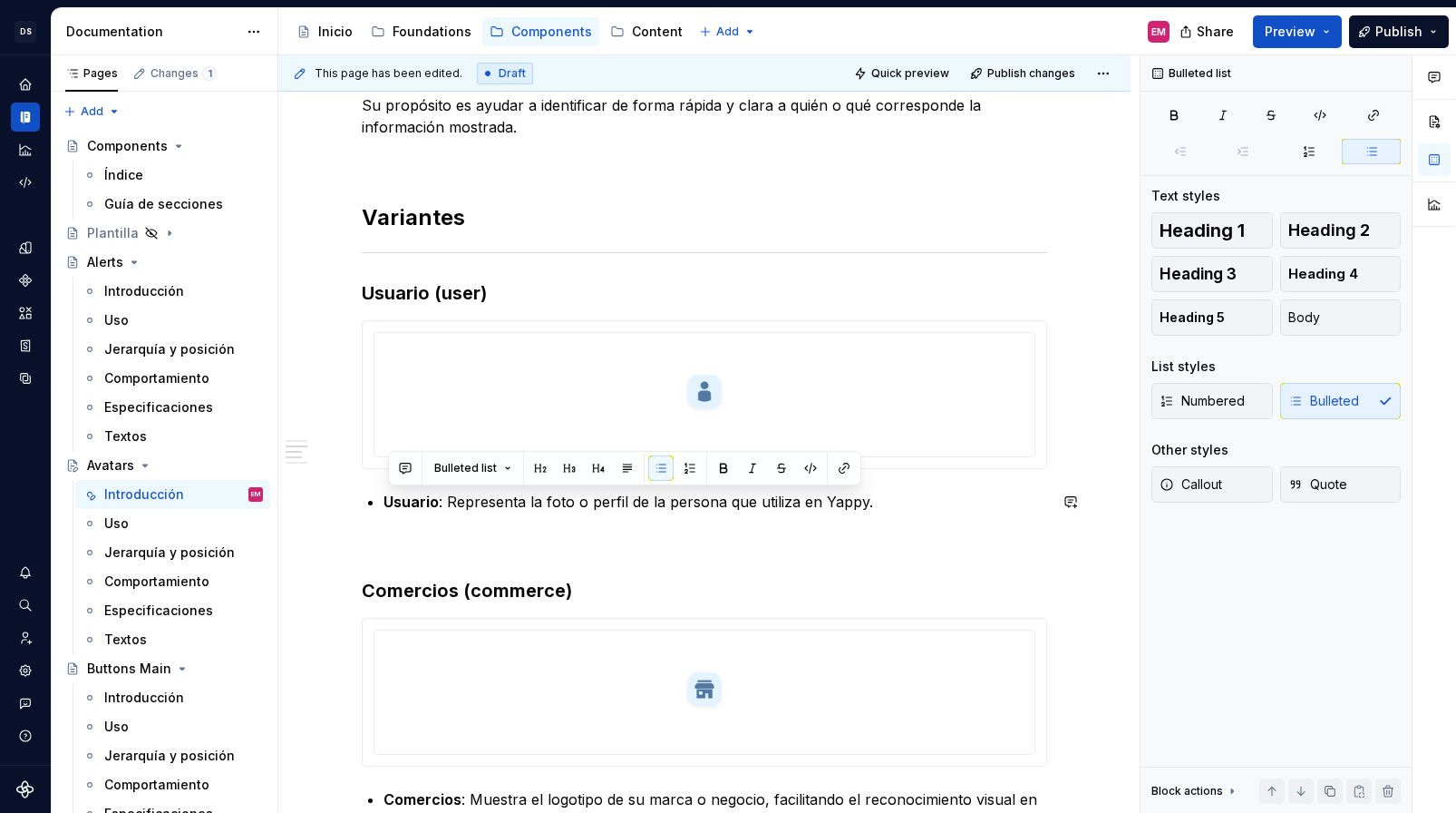
drag, startPoint x: 501, startPoint y: 533, endPoint x: 489, endPoint y: 528, distance: 13.0
click at [501, 533] on div "Descripción Su propósito es ayudar a identificar de forma rápida y clara a quié…" at bounding box center [705, 511] width 685 height 989
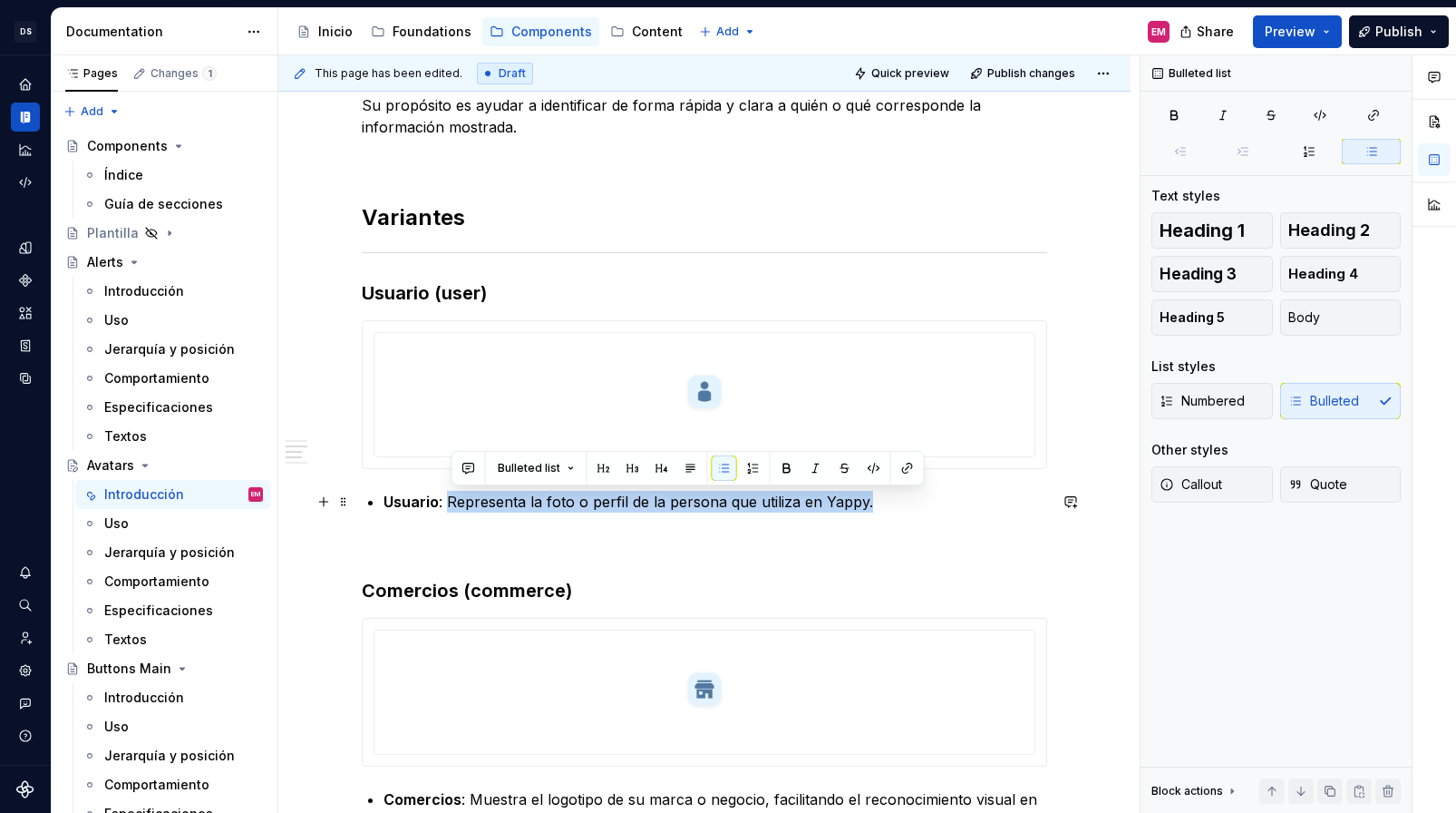
drag, startPoint x: 453, startPoint y: 500, endPoint x: 908, endPoint y: 498, distance: 455.0
click at [908, 498] on p "Usuario : Representa la foto o perfil de la persona que utiliza en Yappy." at bounding box center [715, 501] width 663 height 22
copy p "Representa la foto o perfil de la persona que utiliza en Yappy."
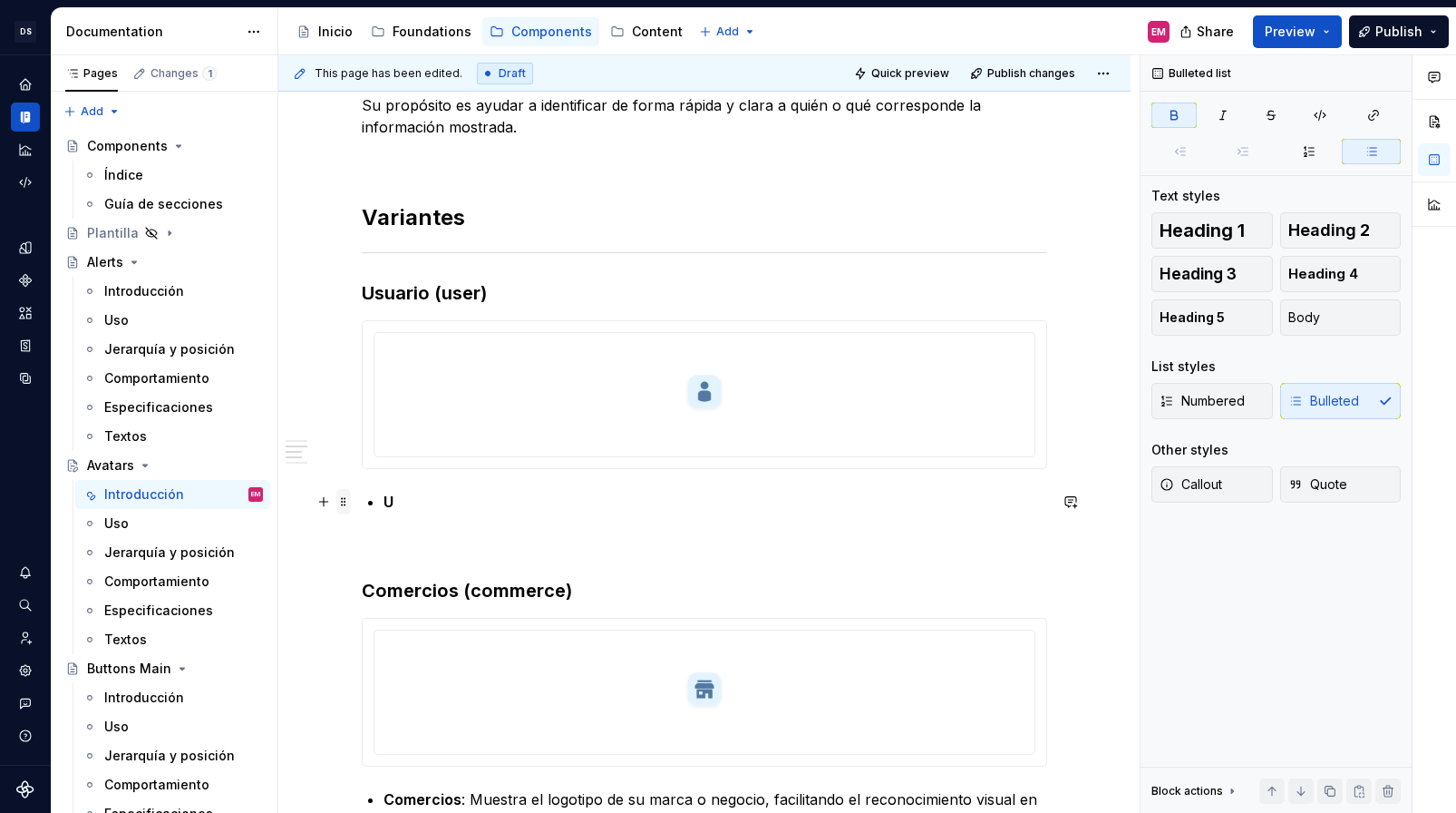
click at [347, 508] on span at bounding box center [343, 502] width 14 height 26
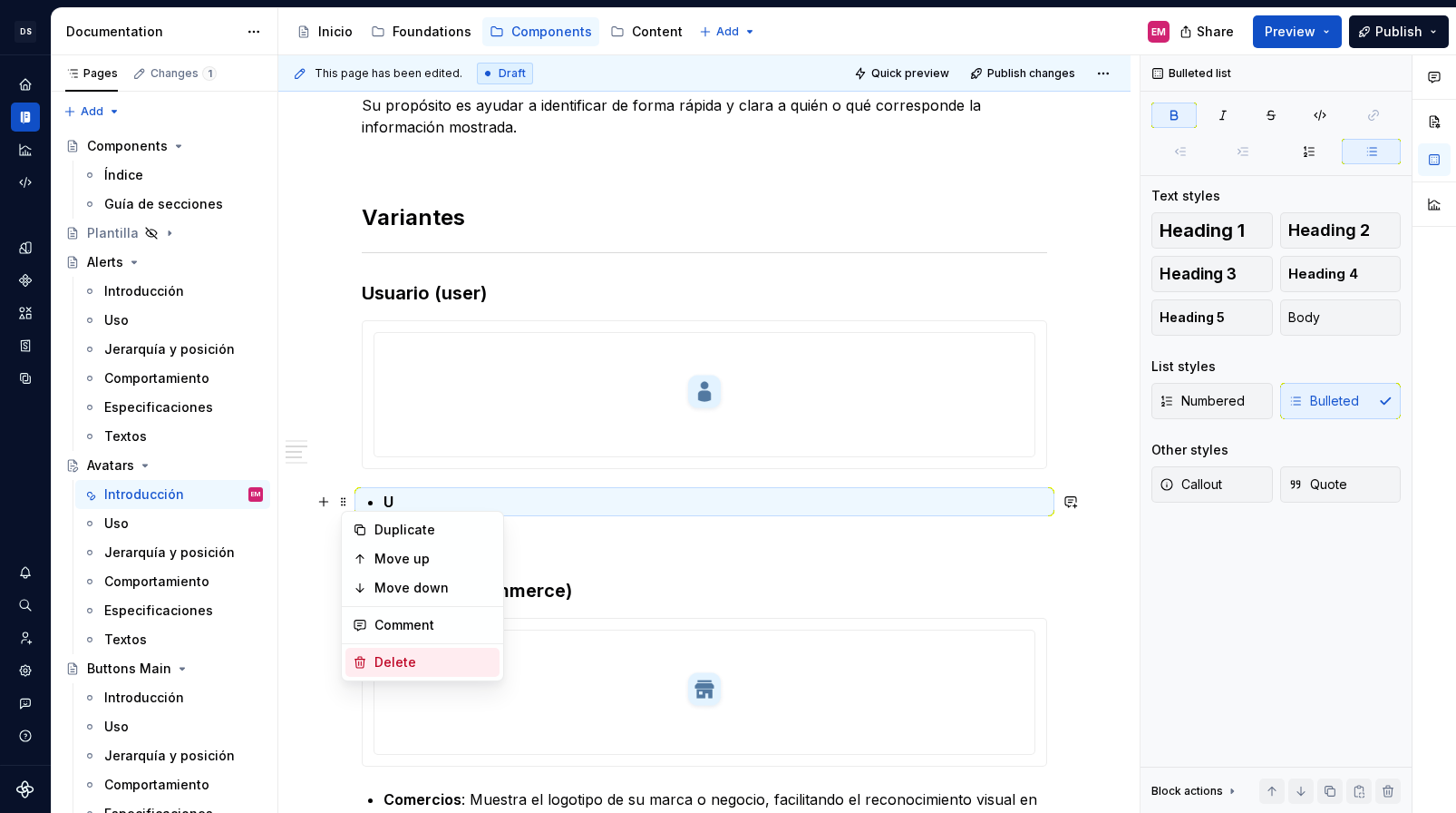
click at [395, 655] on div "Delete" at bounding box center [433, 662] width 118 height 18
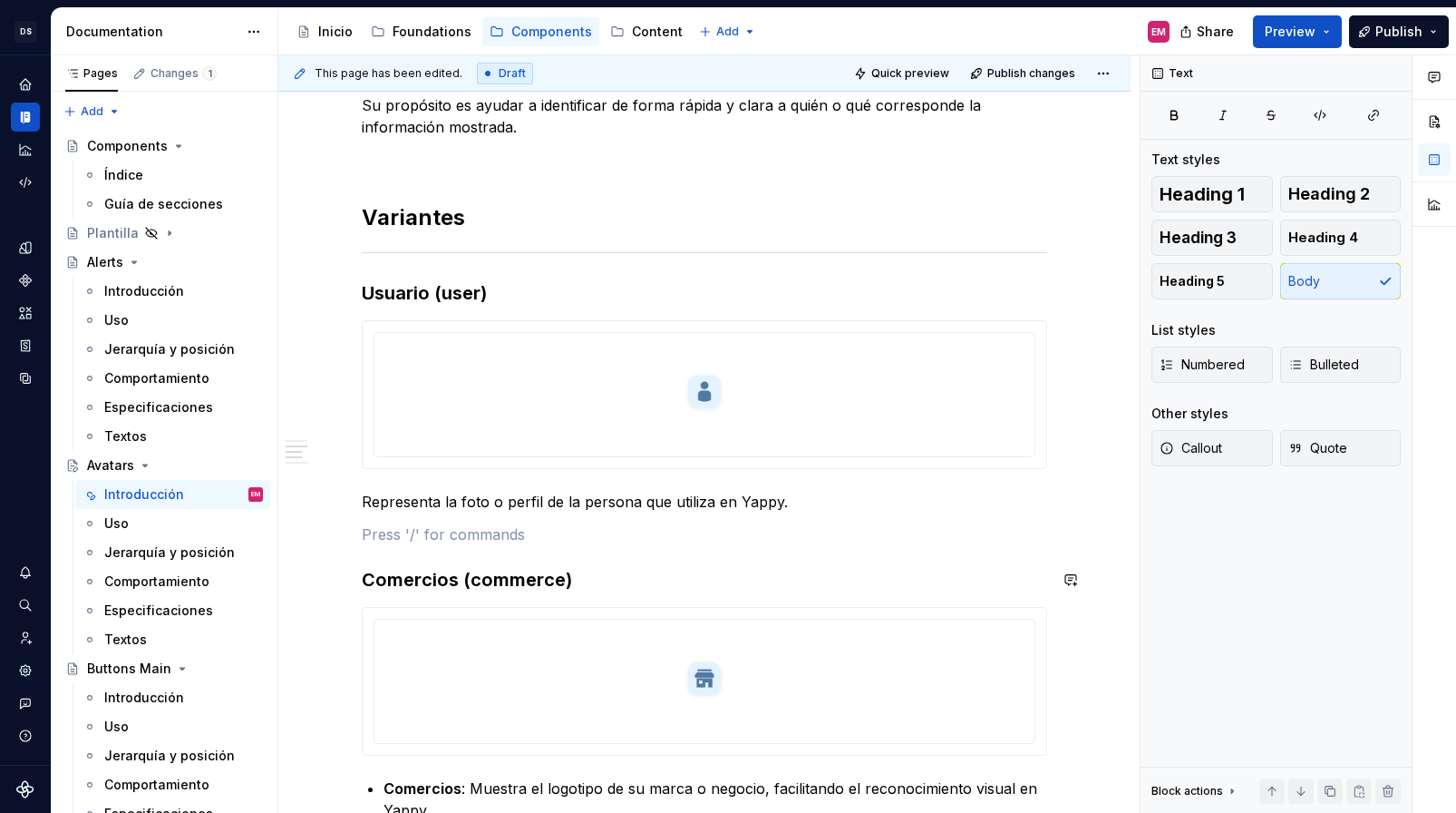
scroll to position [507, 0]
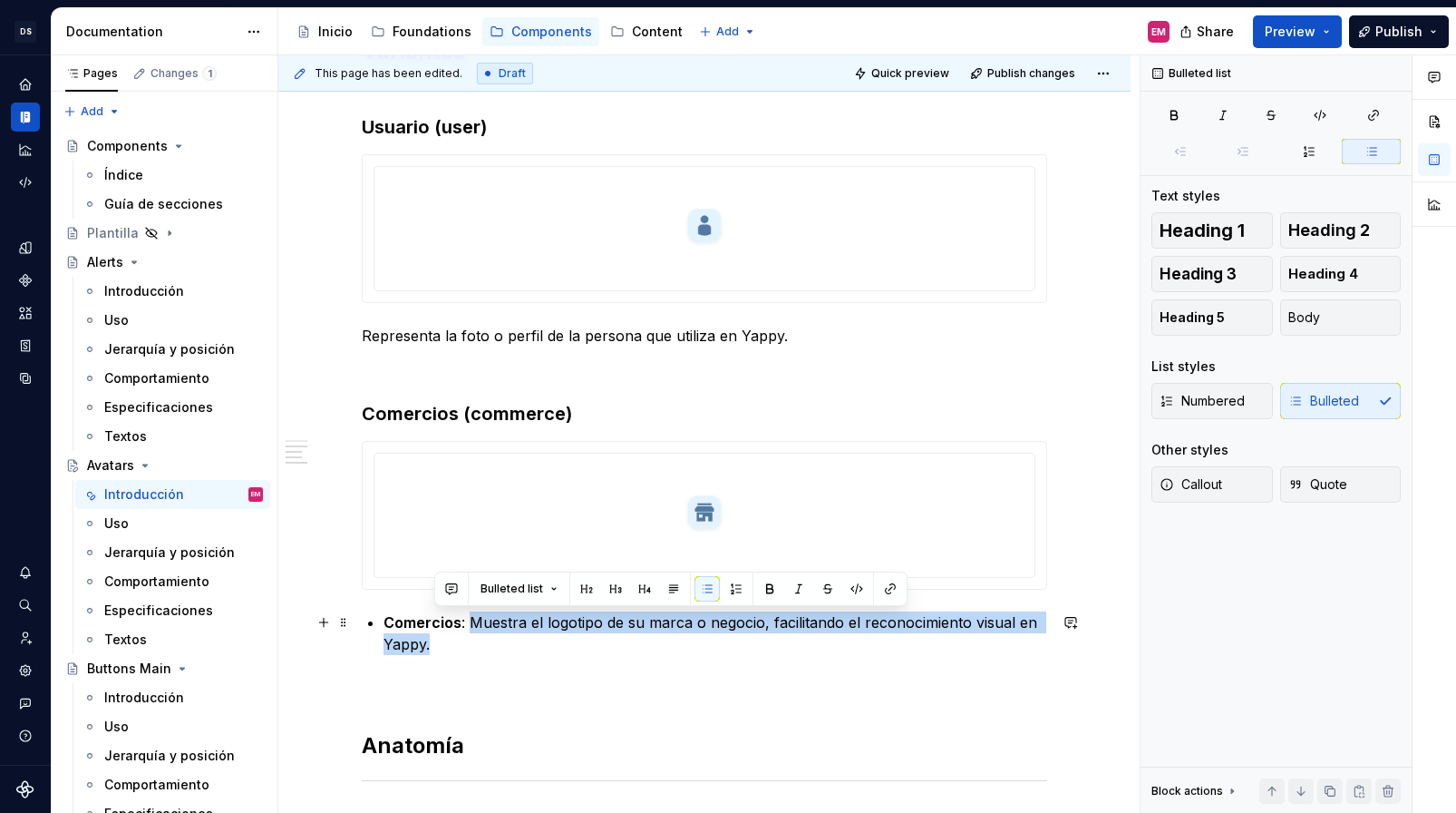
drag, startPoint x: 476, startPoint y: 628, endPoint x: 489, endPoint y: 642, distance: 19.1
click at [489, 642] on p "Comercios : Muestra el logotipo de su marca o negocio, facilitando el reconocim…" at bounding box center [715, 632] width 663 height 43
copy p "Muestra el logotipo de su marca o negocio, facilitando el reconocimiento visual…"
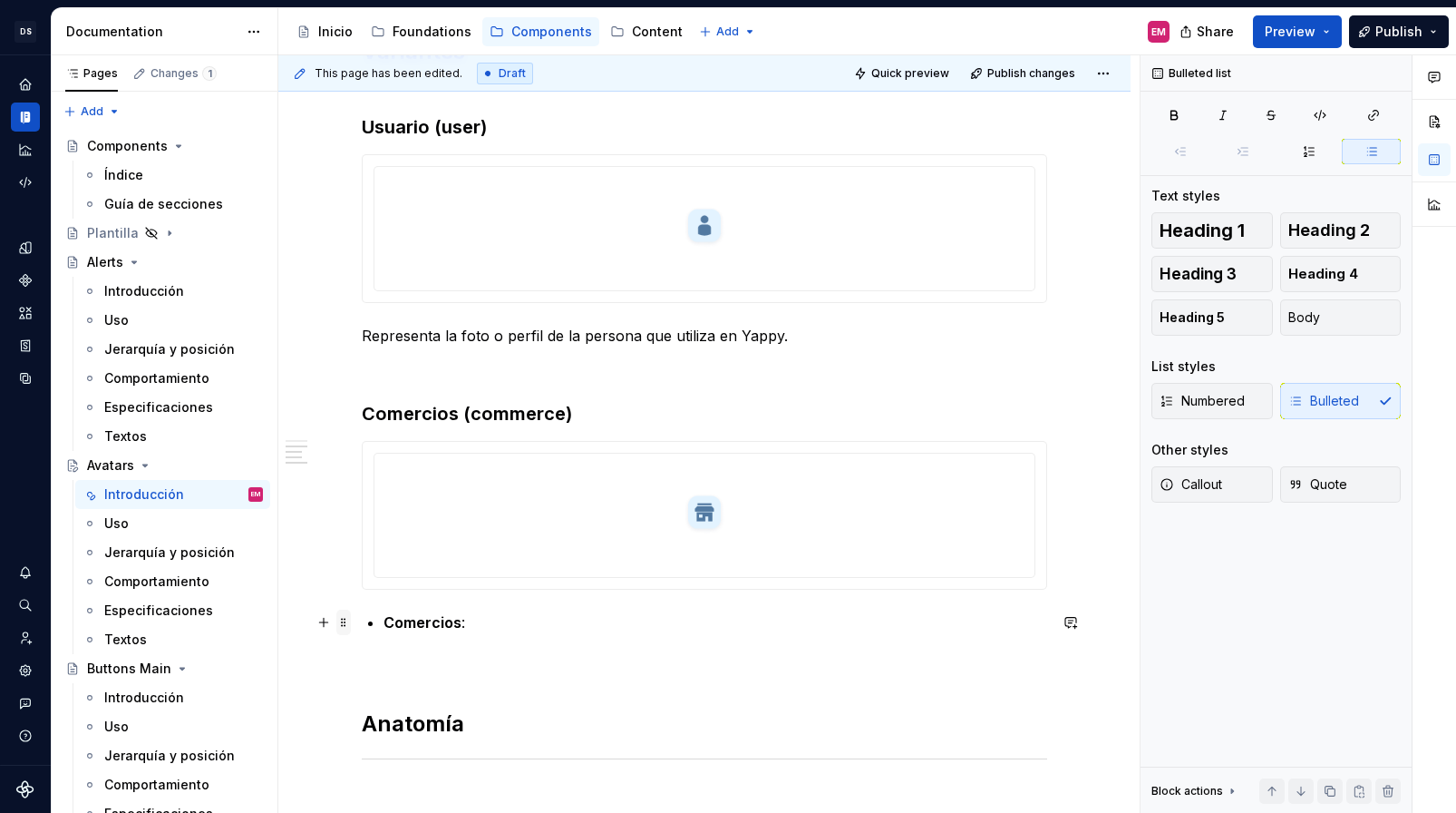
click at [351, 627] on span at bounding box center [343, 622] width 14 height 26
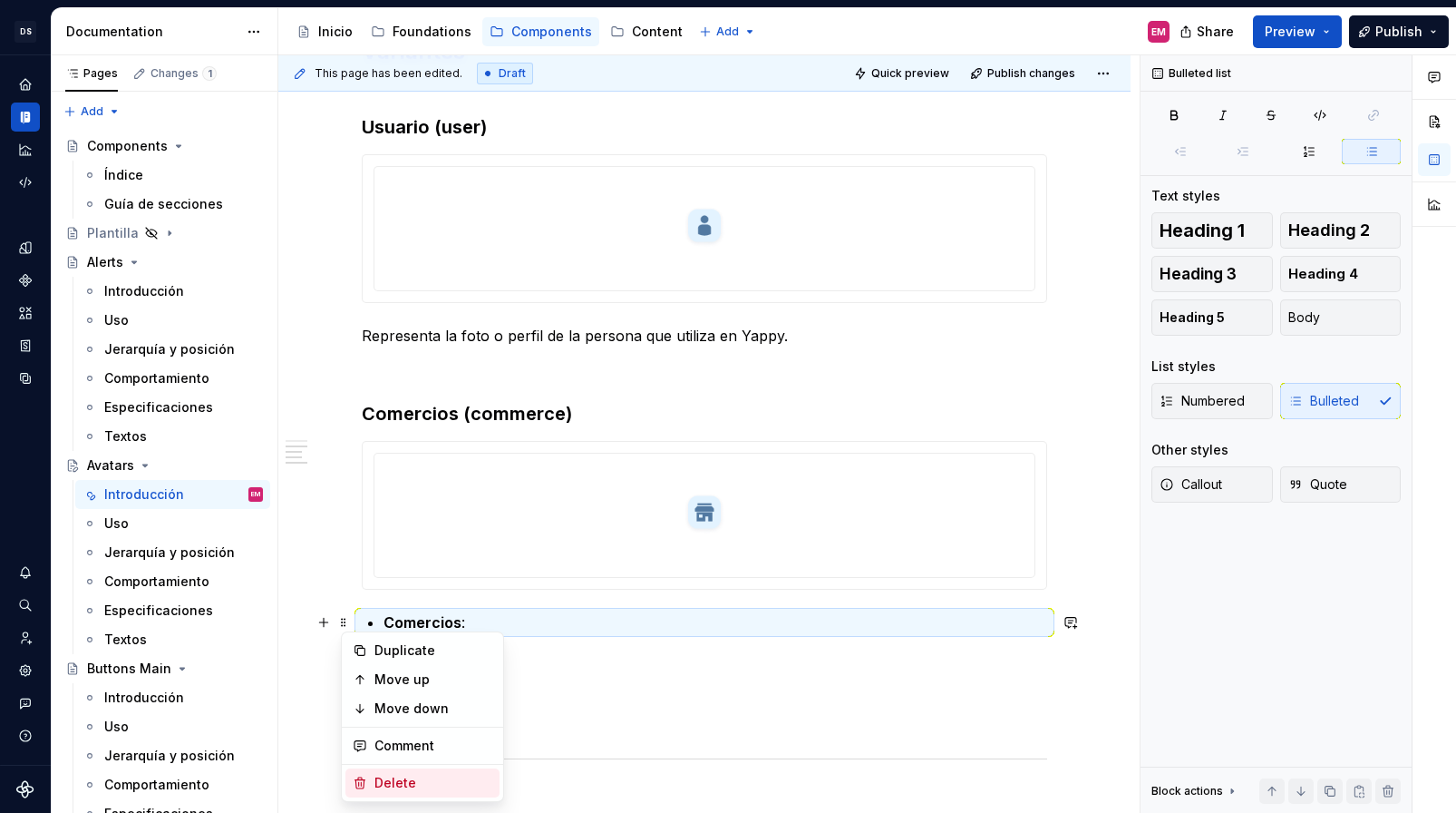
click at [393, 772] on div "Delete" at bounding box center [433, 782] width 118 height 18
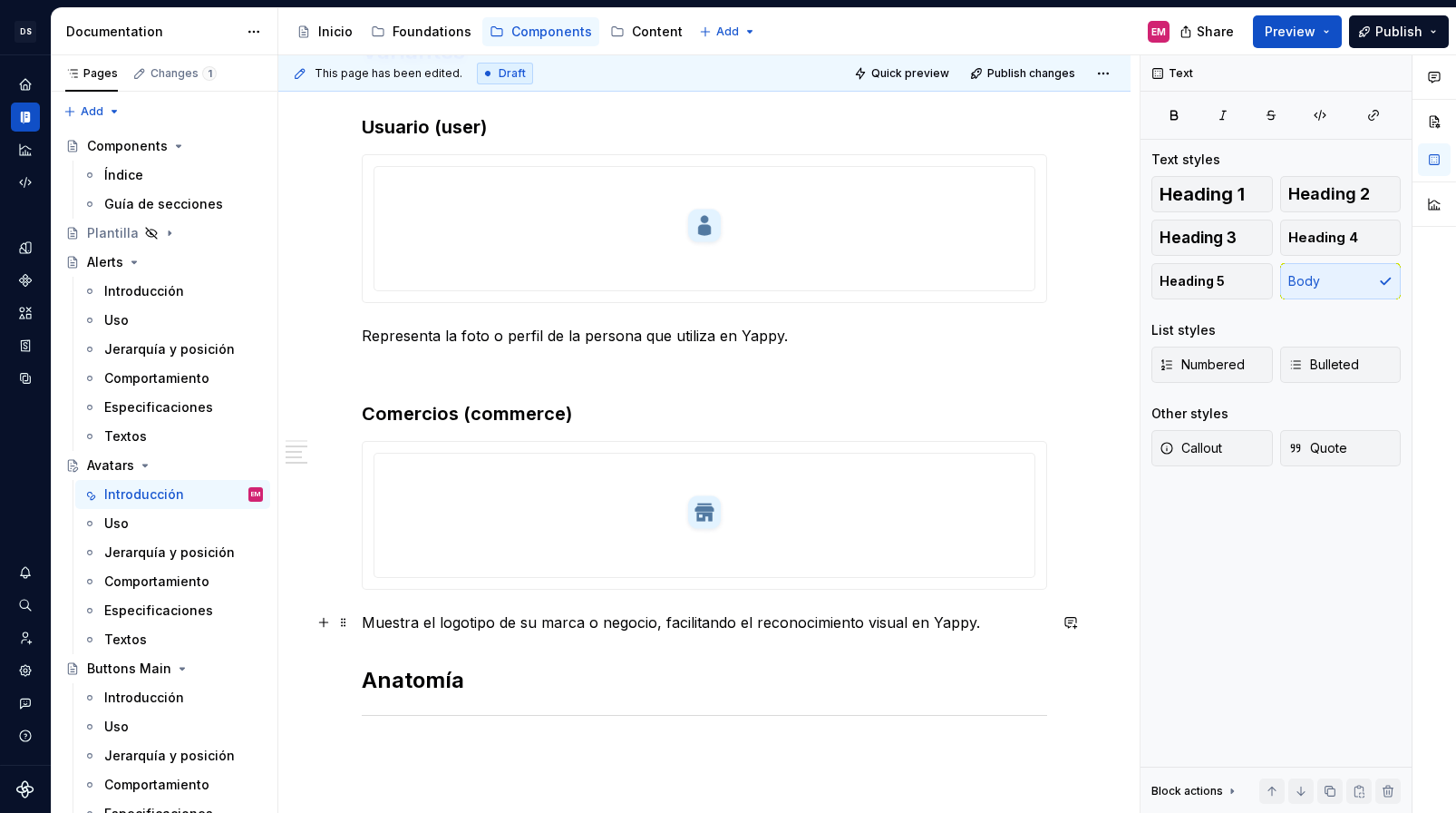
scroll to position [672, 0]
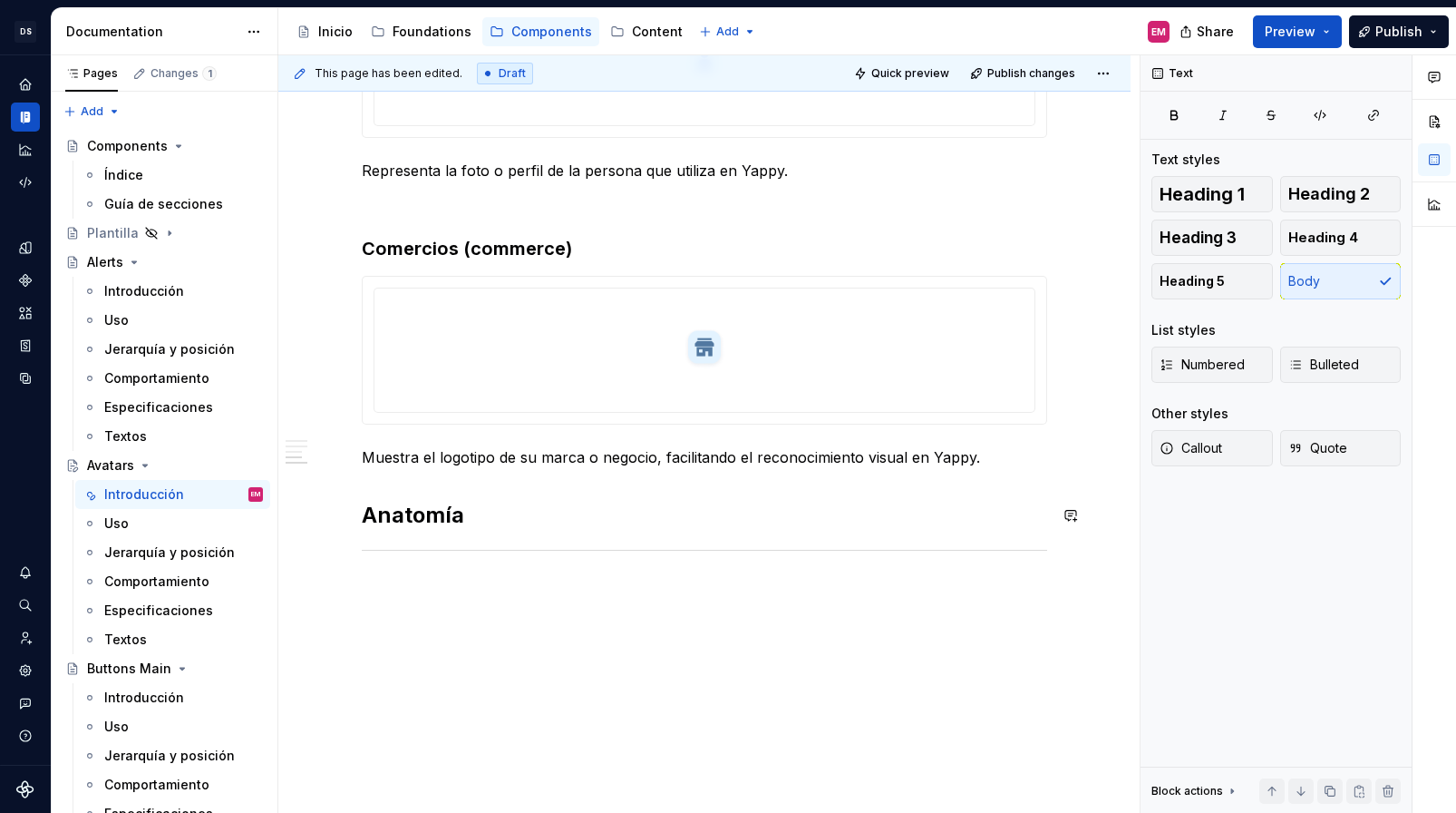
click at [403, 485] on div "Descripción Su propósito es ayudar a identificar de forma rápida y clara a quié…" at bounding box center [705, 143] width 685 height 914
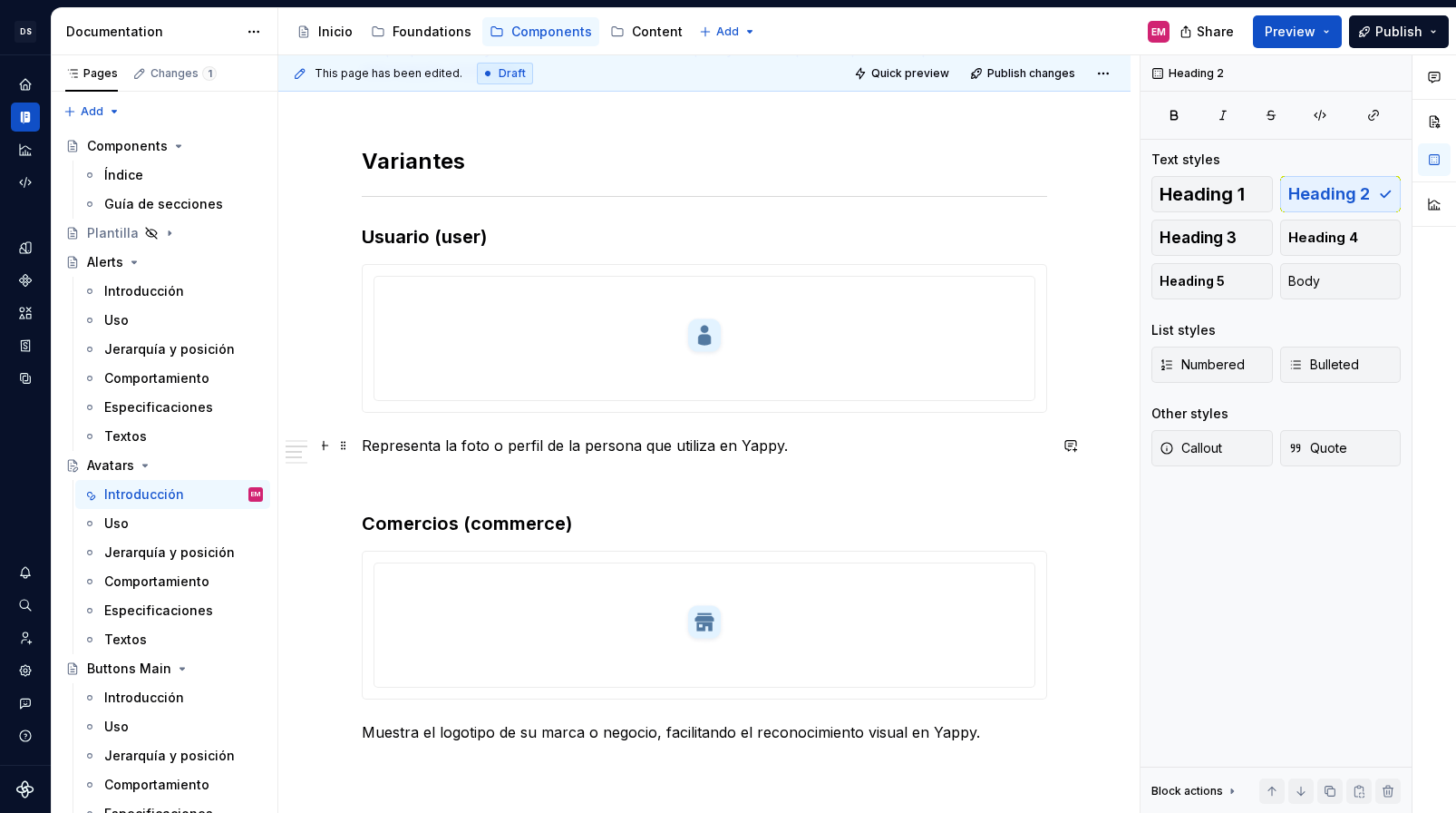
scroll to position [0, 0]
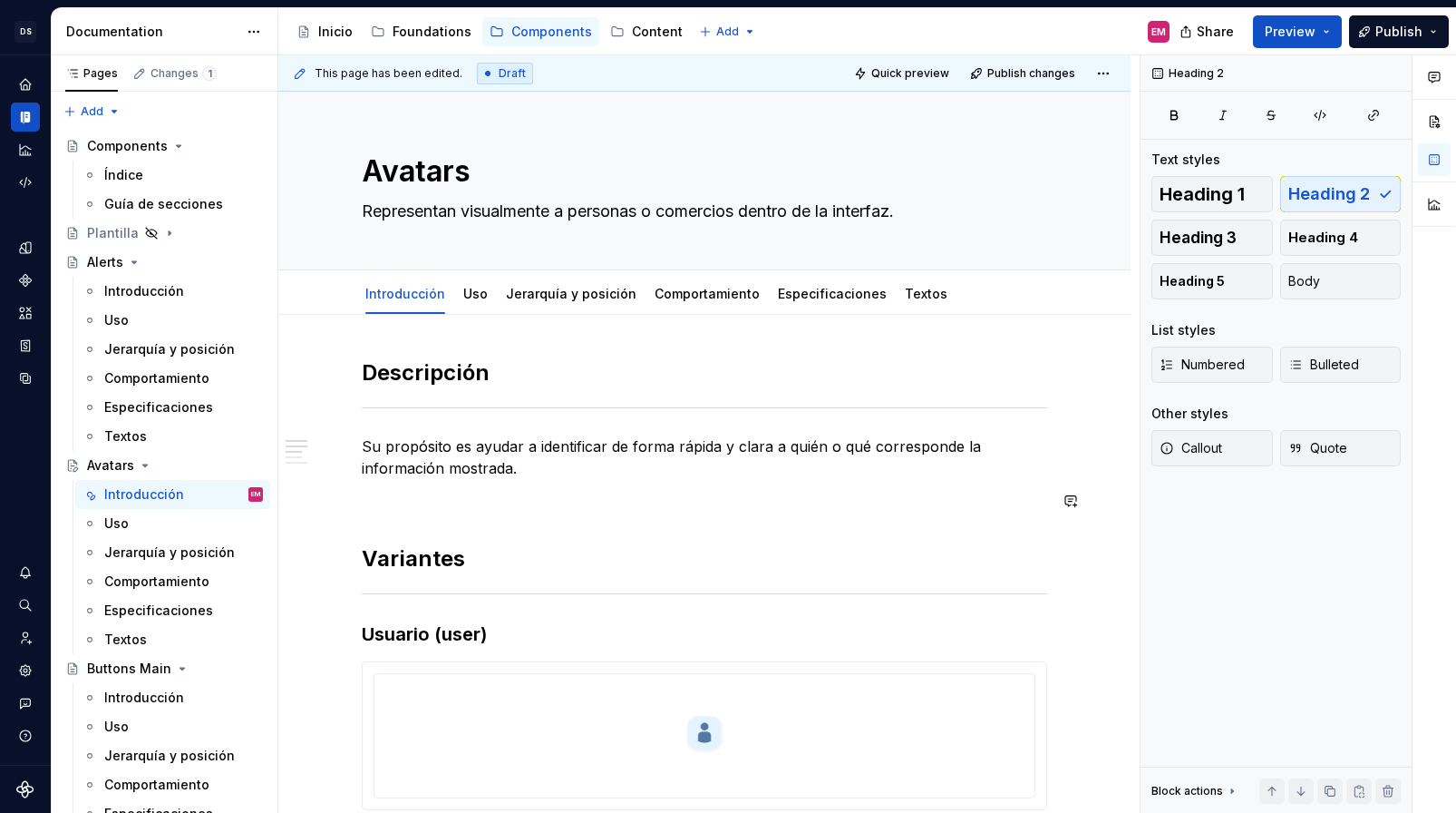
click at [755, 215] on textarea "Representan visualmente a personas o comercios dentro de la interfaz." at bounding box center [701, 212] width 685 height 29
click at [785, 211] on textarea "Representan visualmente a personas o comercios dentro de la interfaz." at bounding box center [701, 212] width 685 height 29
click at [1351, 27] on span "Publish" at bounding box center [1399, 32] width 47 height 18
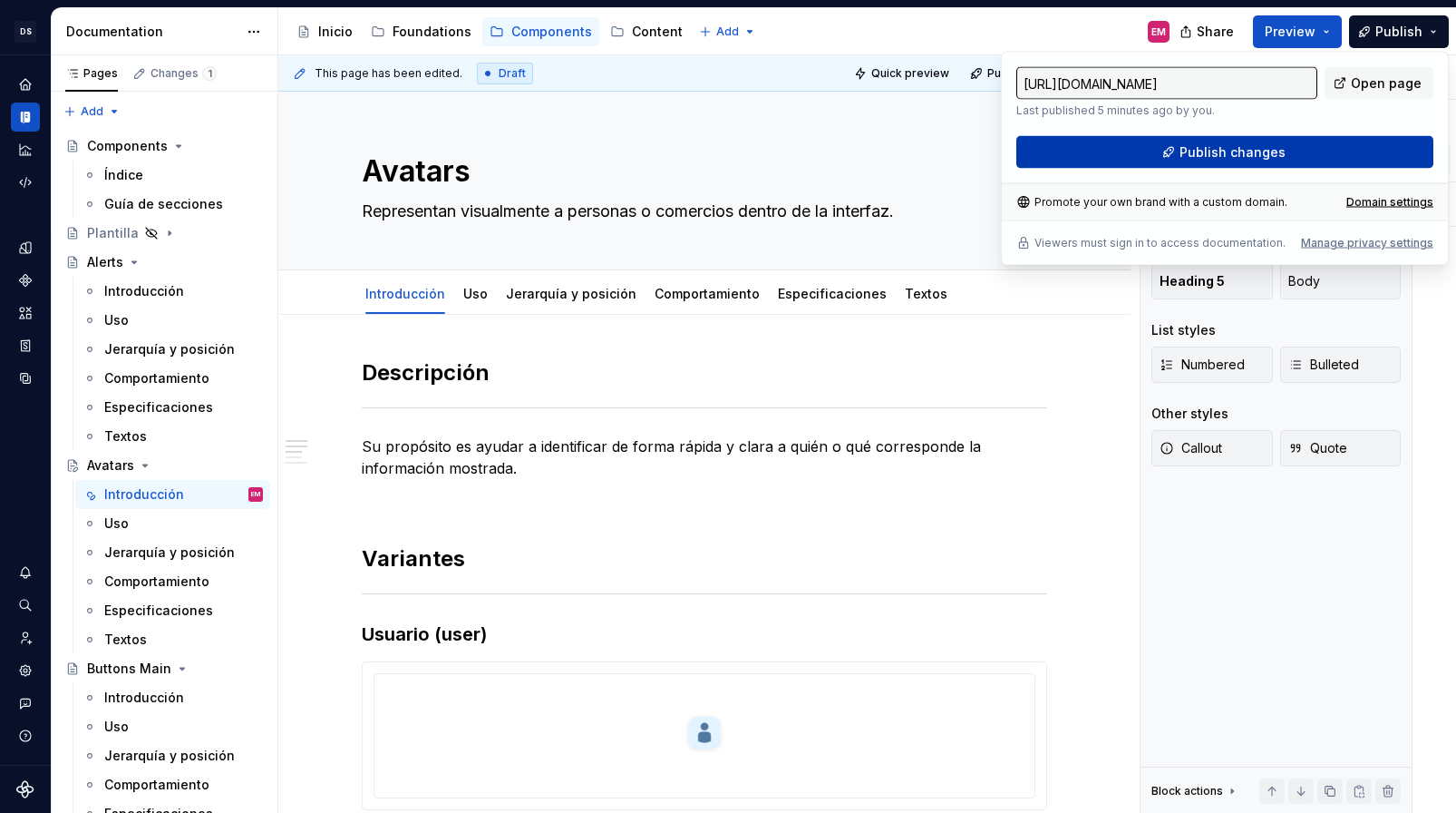
click at [1191, 147] on span "Publish changes" at bounding box center [1232, 152] width 106 height 18
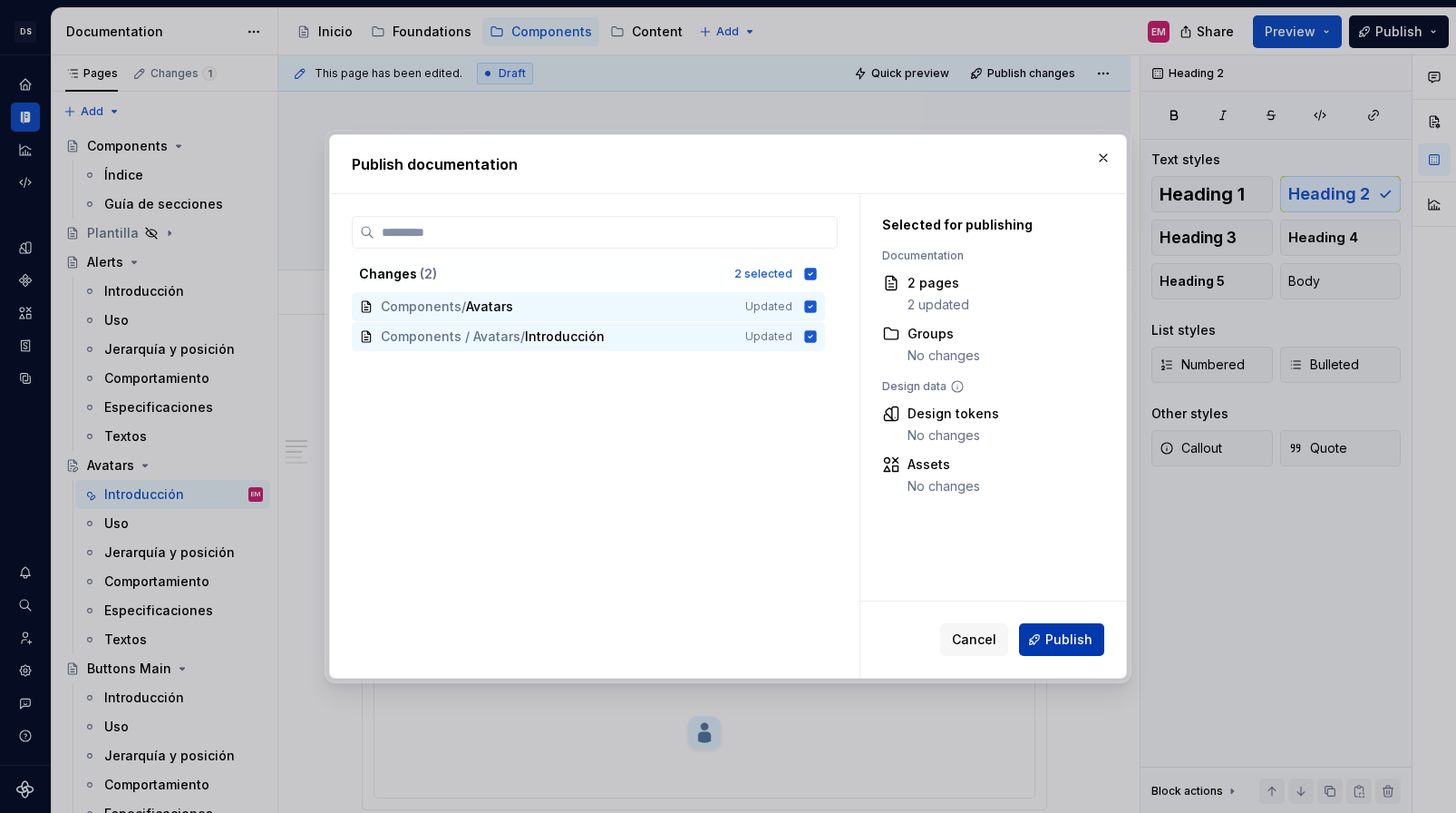
click at [1047, 631] on button "Publish" at bounding box center [1062, 640] width 85 height 33
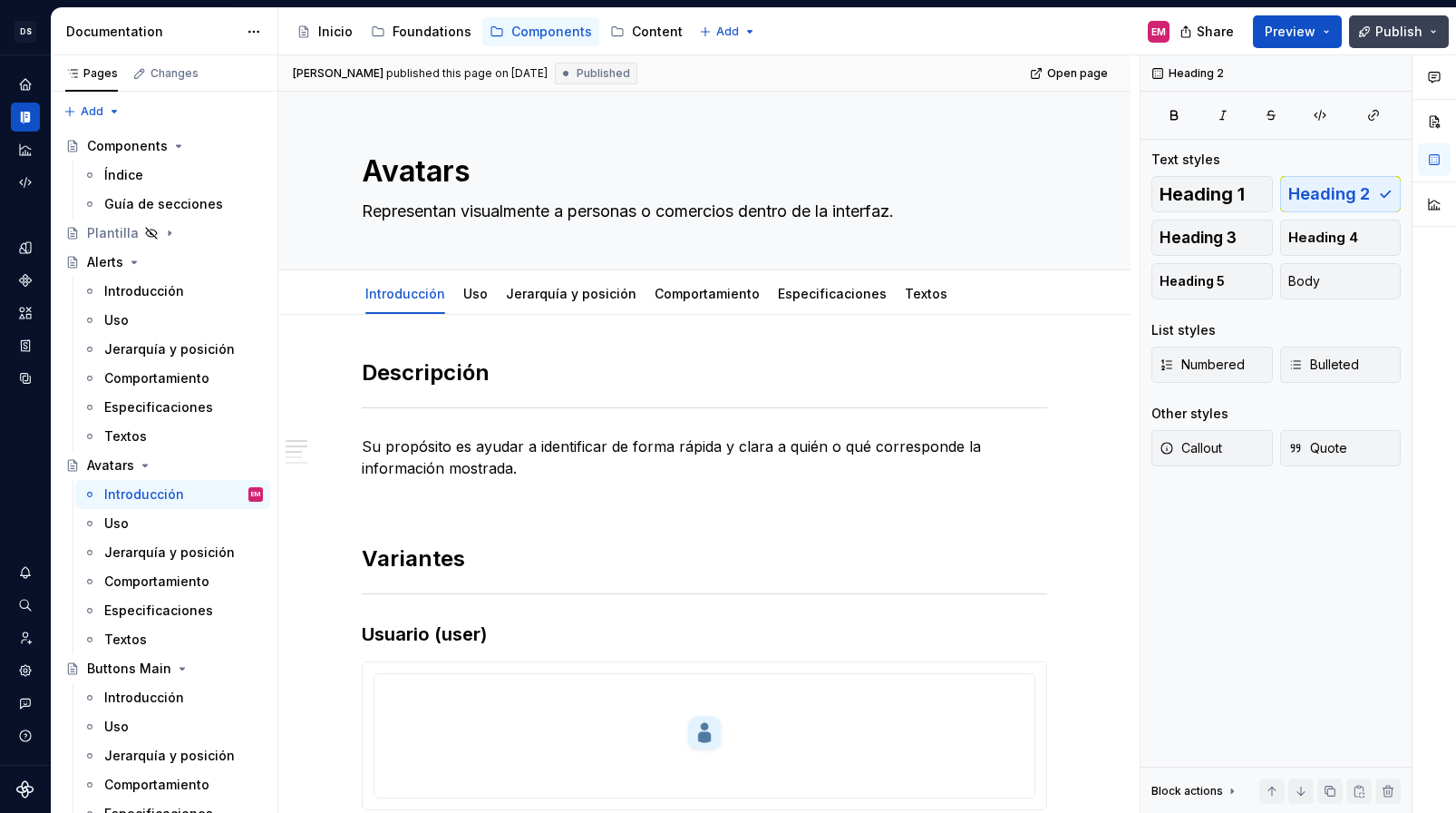
click at [1351, 21] on button "Publish" at bounding box center [1399, 32] width 100 height 33
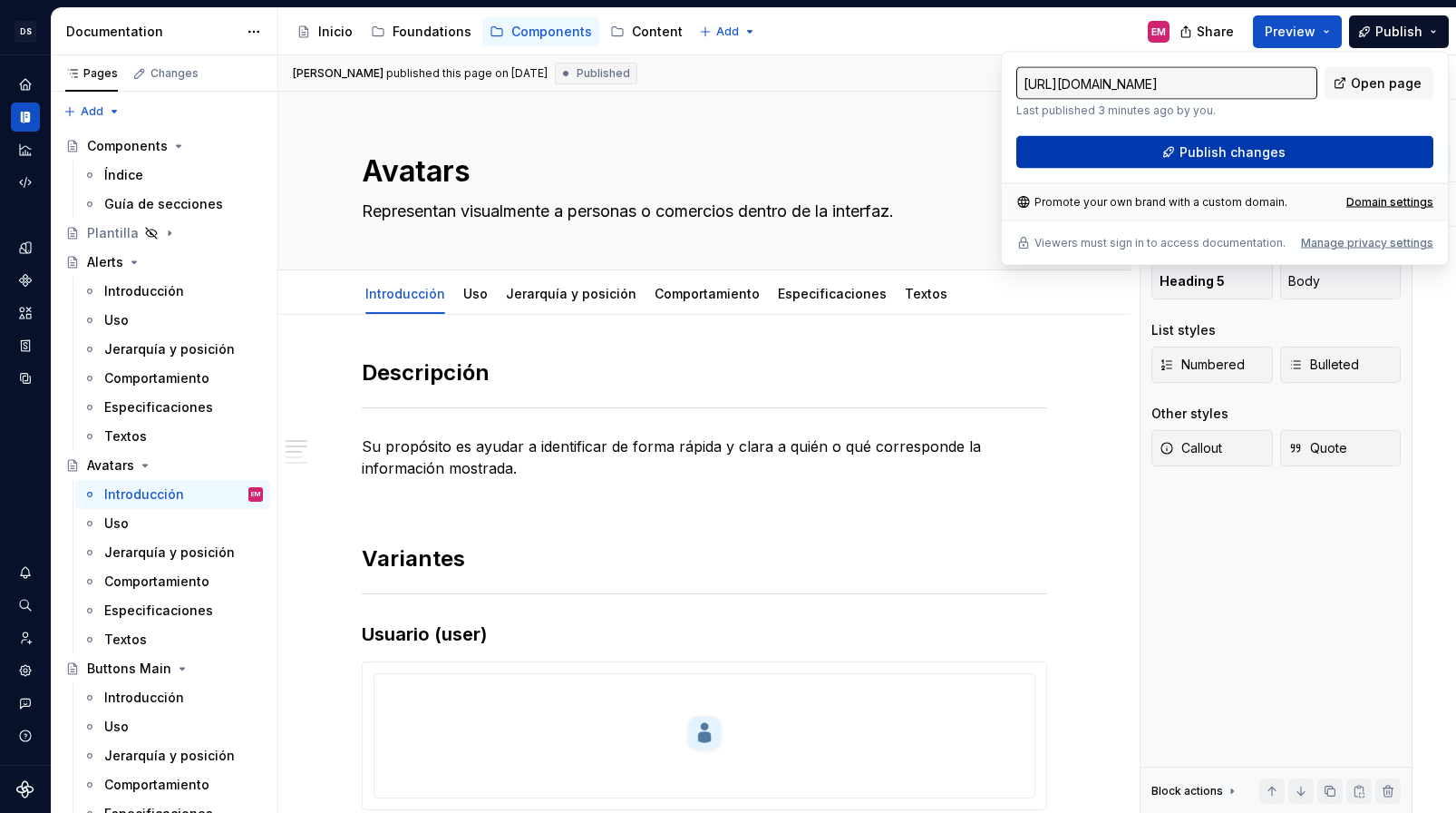
click at [1201, 162] on button "Publish changes" at bounding box center [1225, 152] width 417 height 33
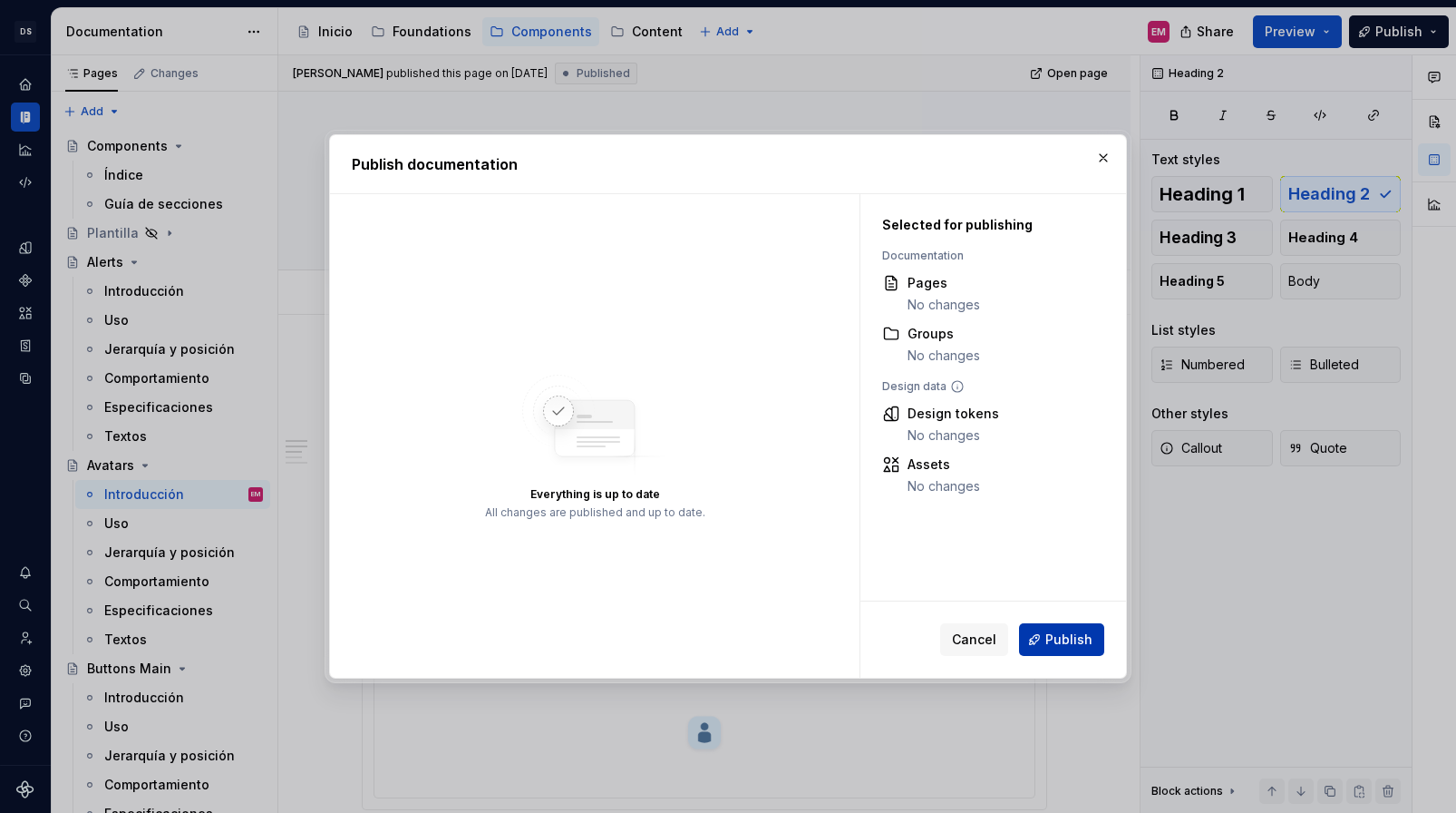
click at [1057, 639] on span "Publish" at bounding box center [1068, 639] width 47 height 18
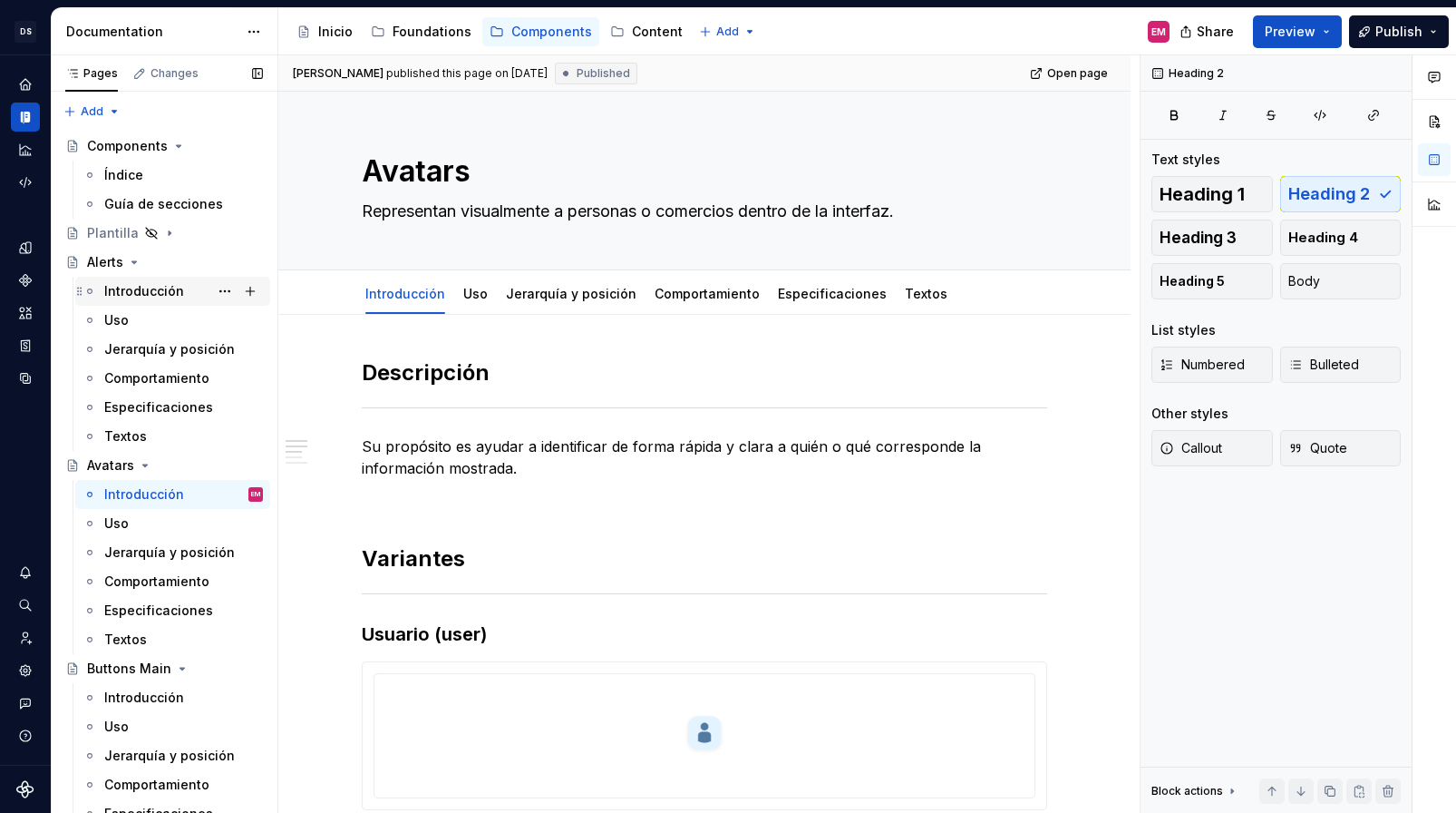
click at [155, 293] on div "Introducción" at bounding box center [144, 291] width 79 height 18
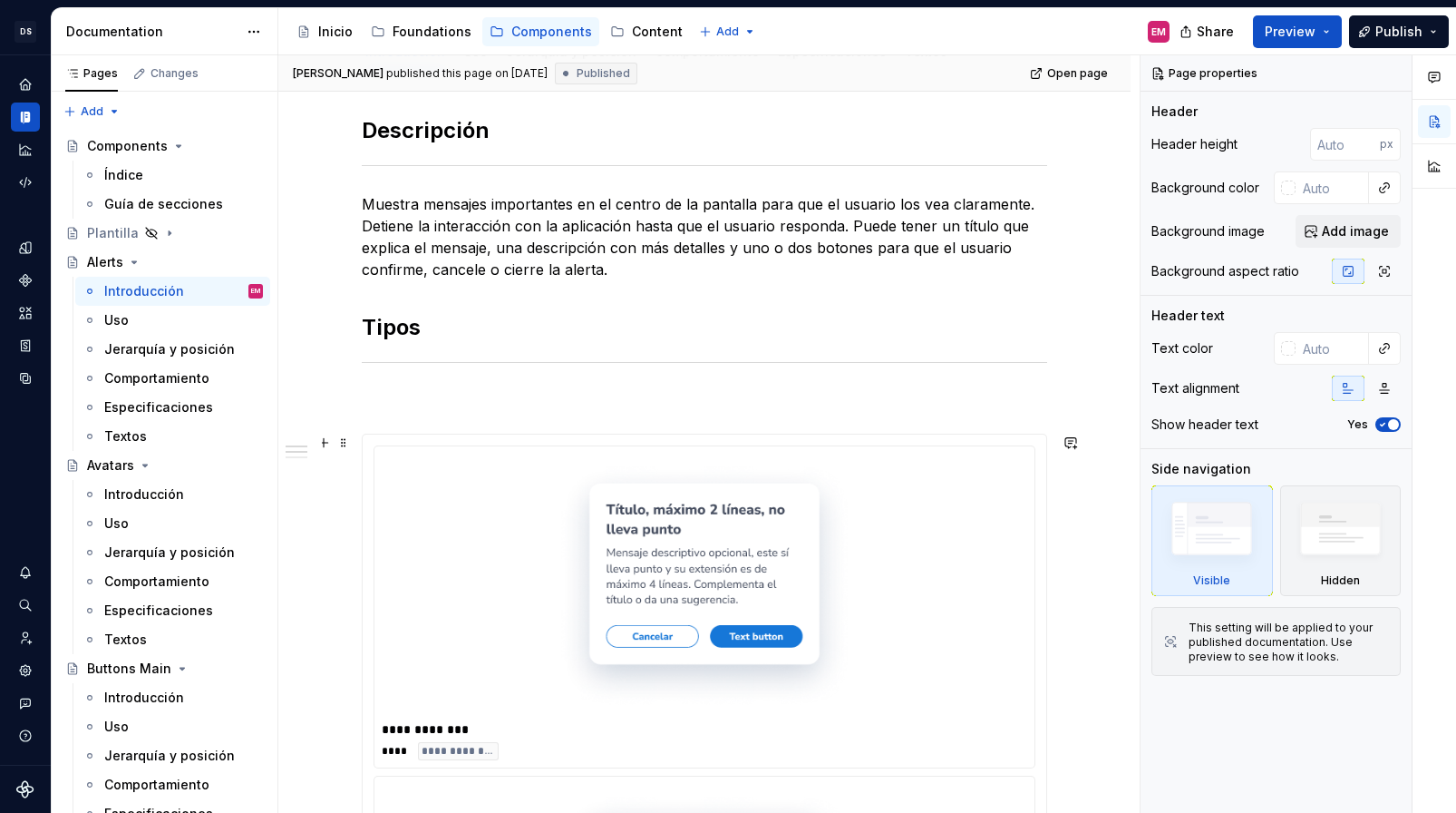
scroll to position [238, 0]
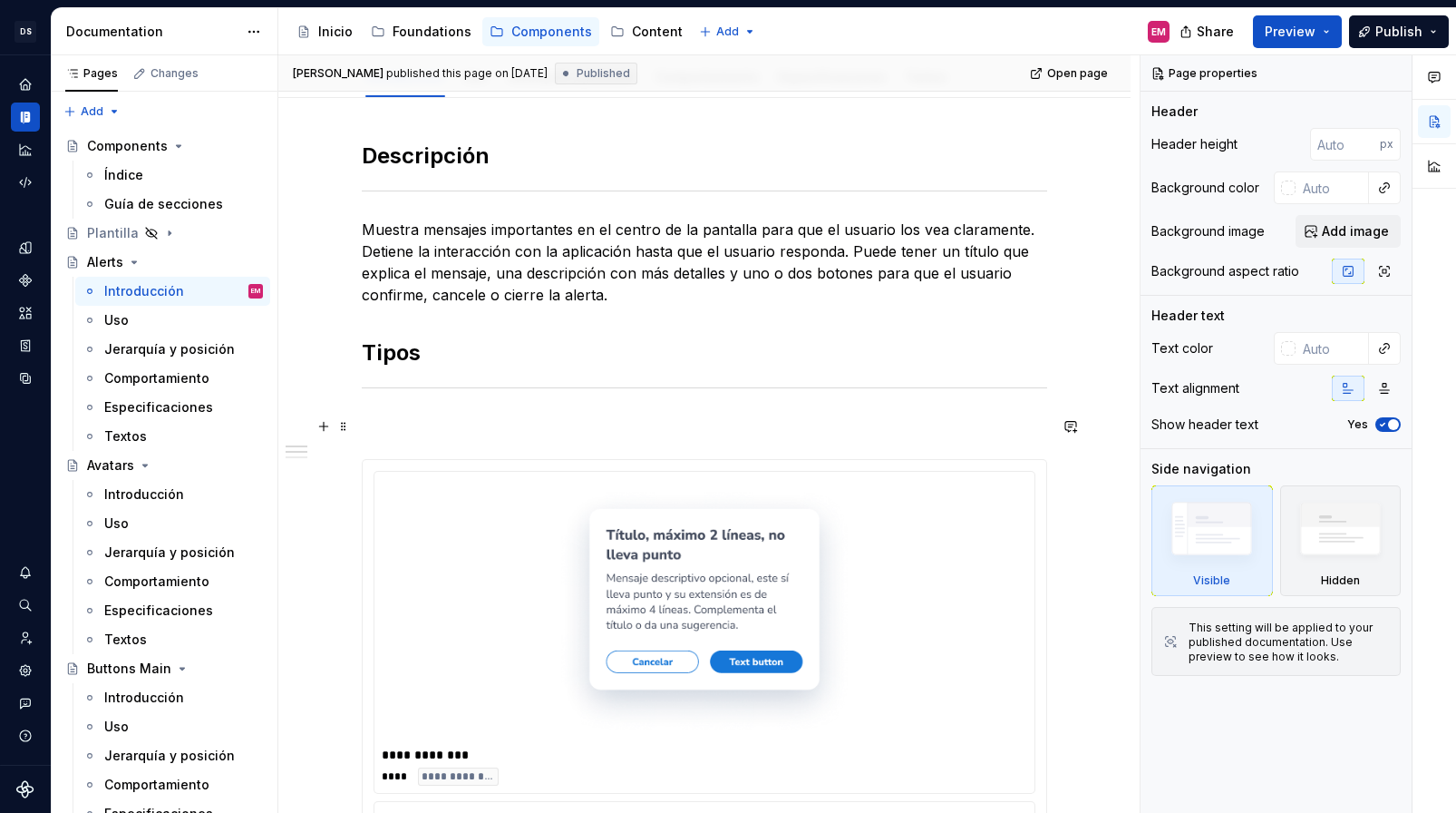
click at [422, 425] on p at bounding box center [705, 426] width 685 height 22
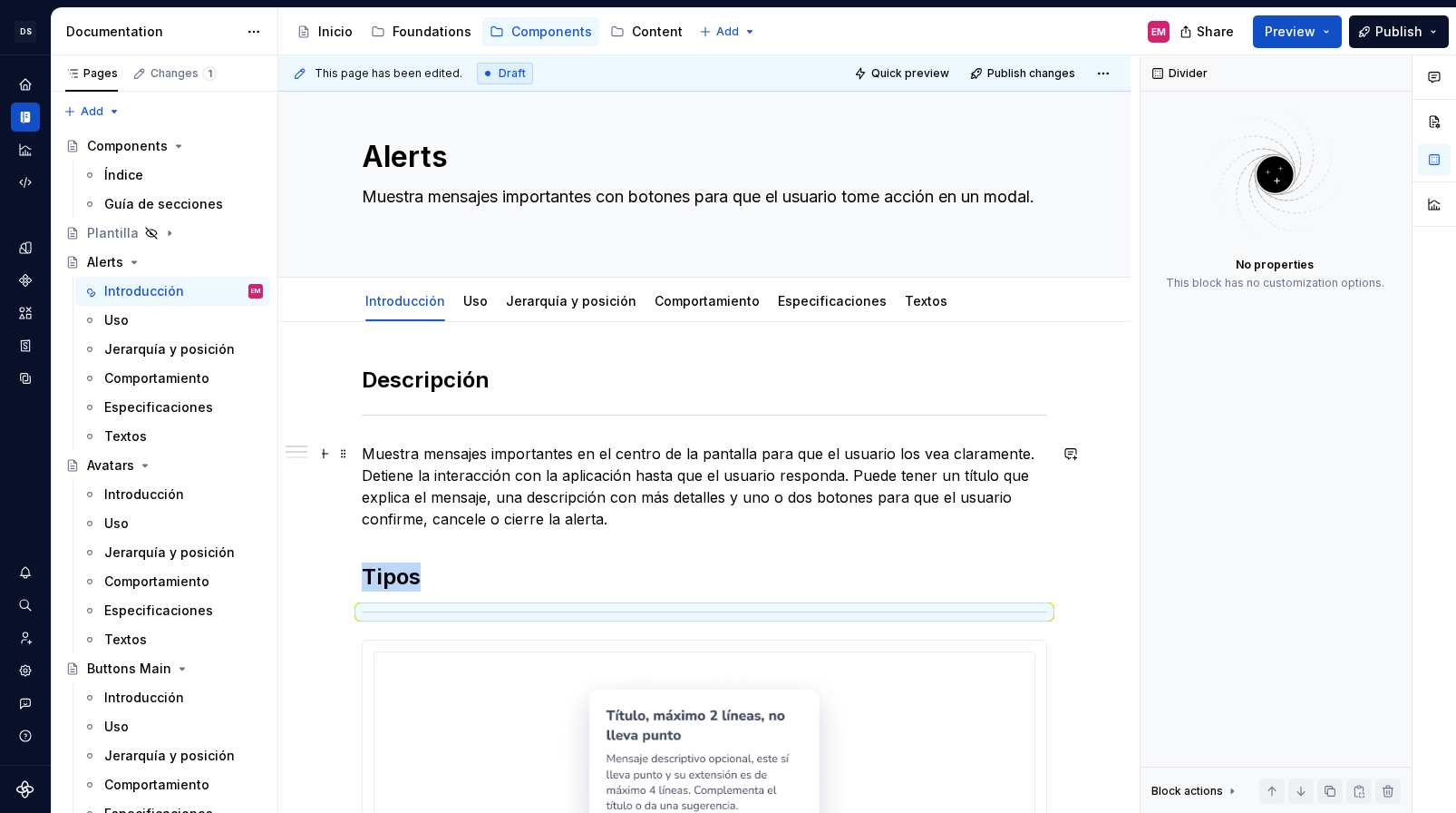
scroll to position [0, 0]
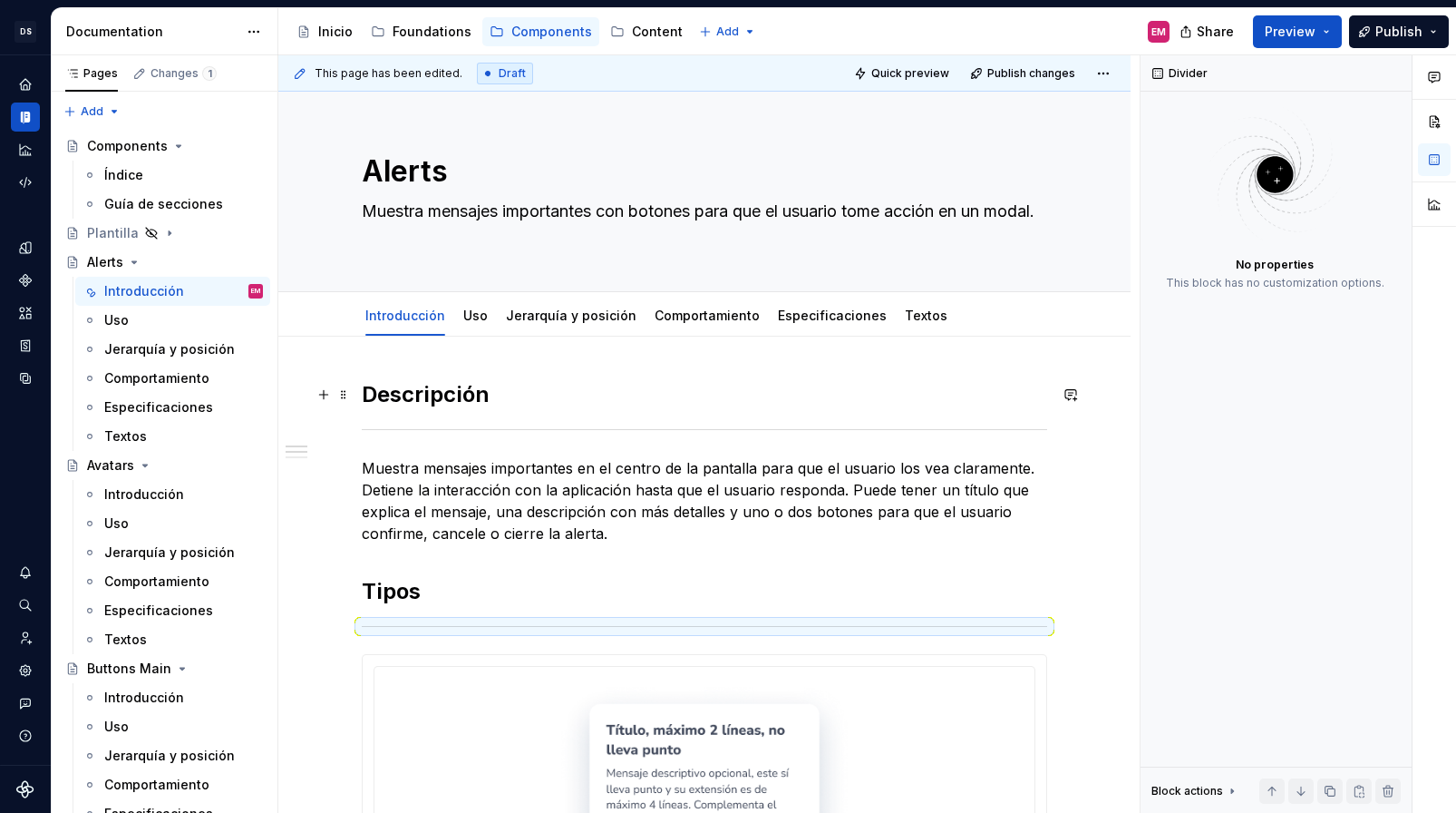
click at [541, 395] on h2 "Descripción" at bounding box center [705, 395] width 685 height 29
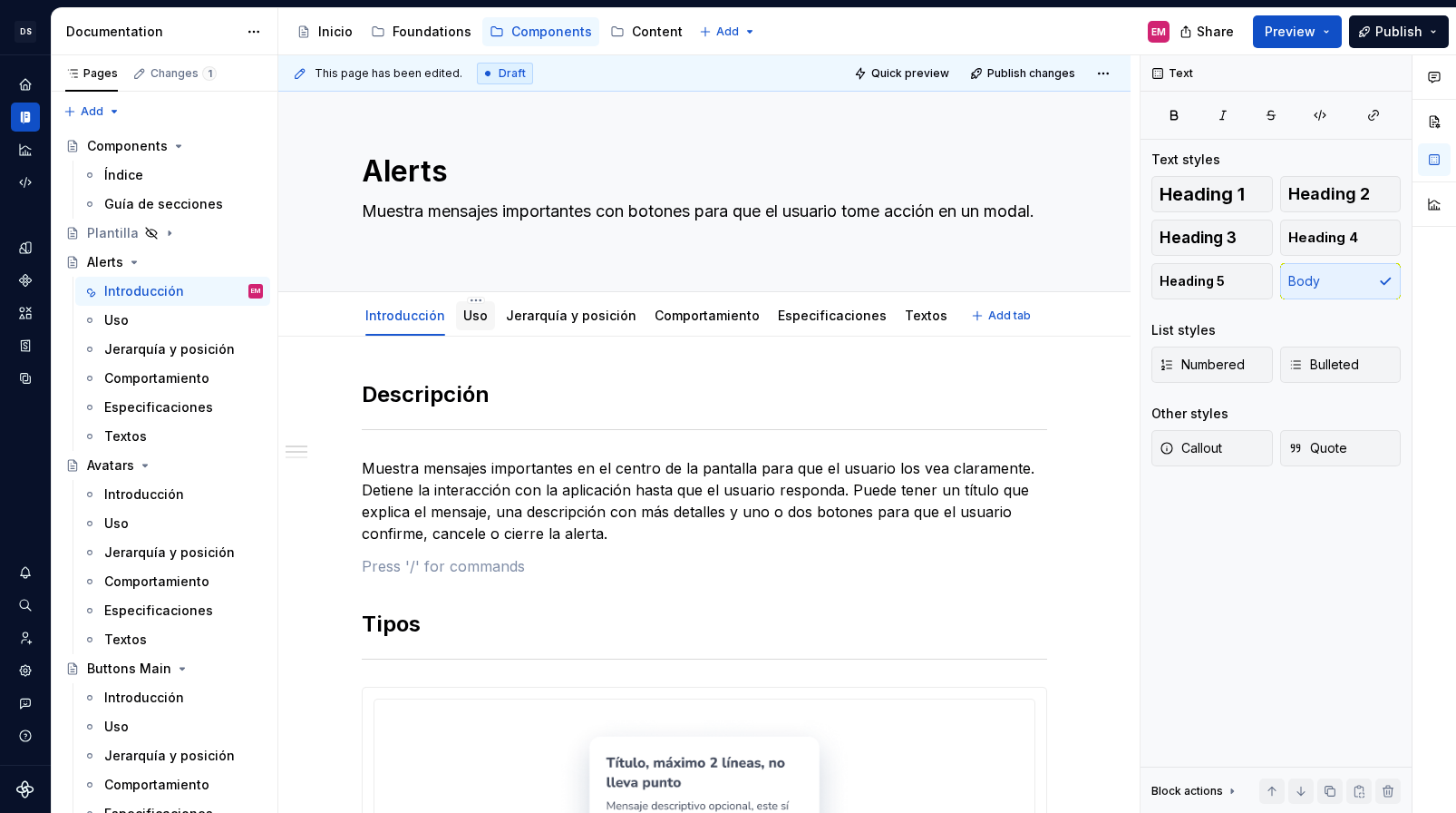
click at [474, 323] on link "Uso" at bounding box center [476, 315] width 25 height 15
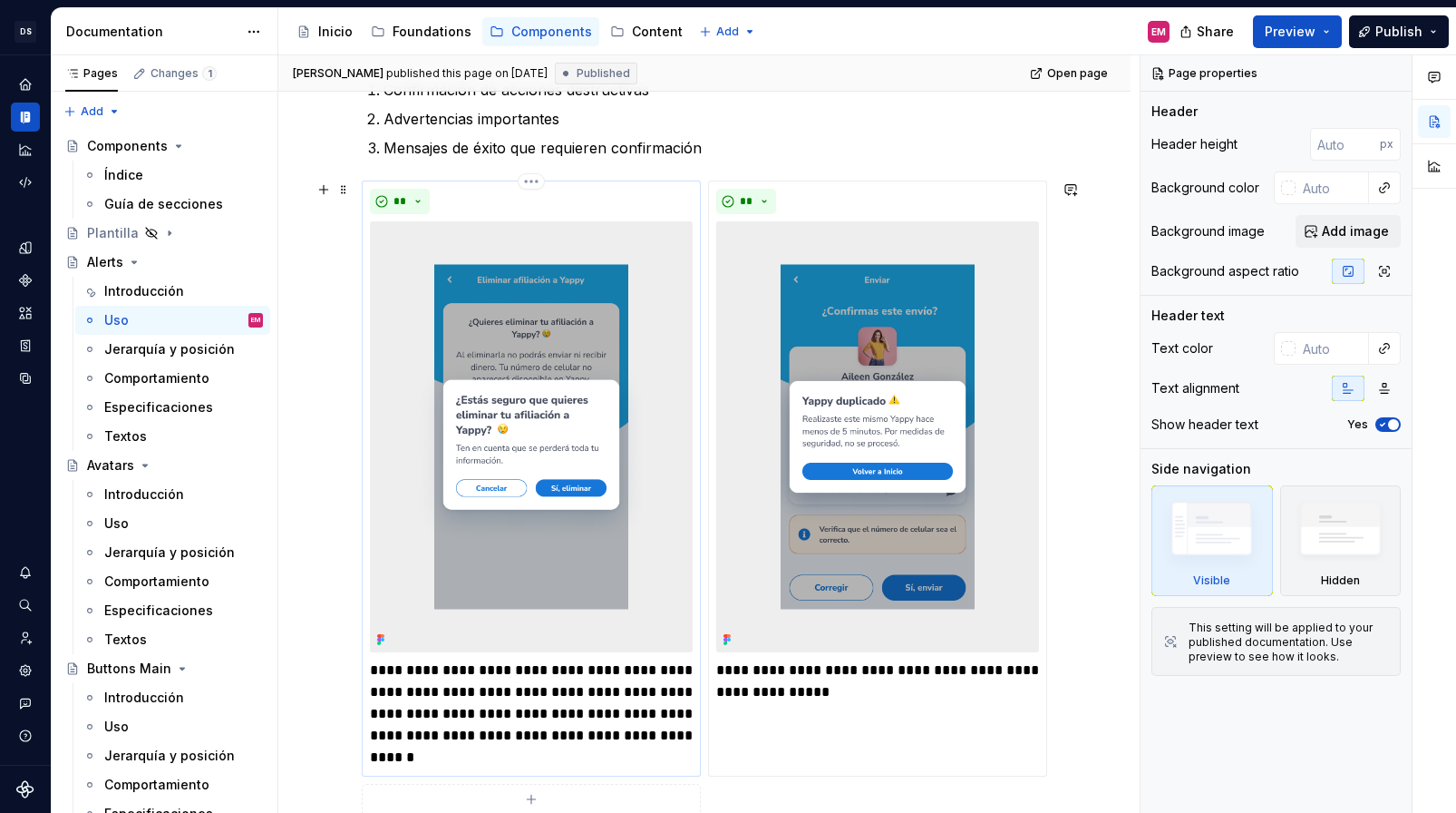
scroll to position [609, 0]
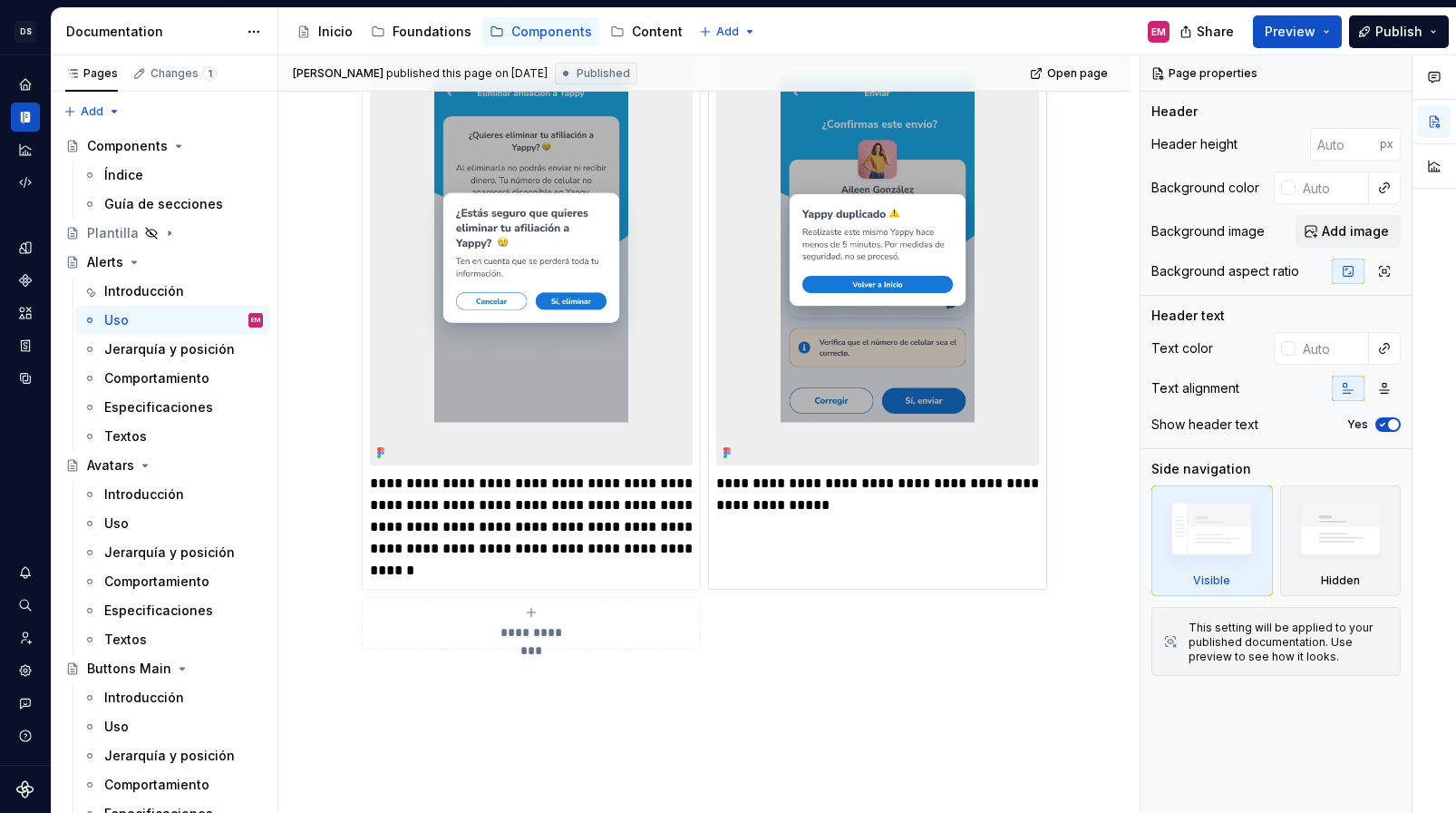
click at [782, 504] on p "**********" at bounding box center [877, 494] width 323 height 43
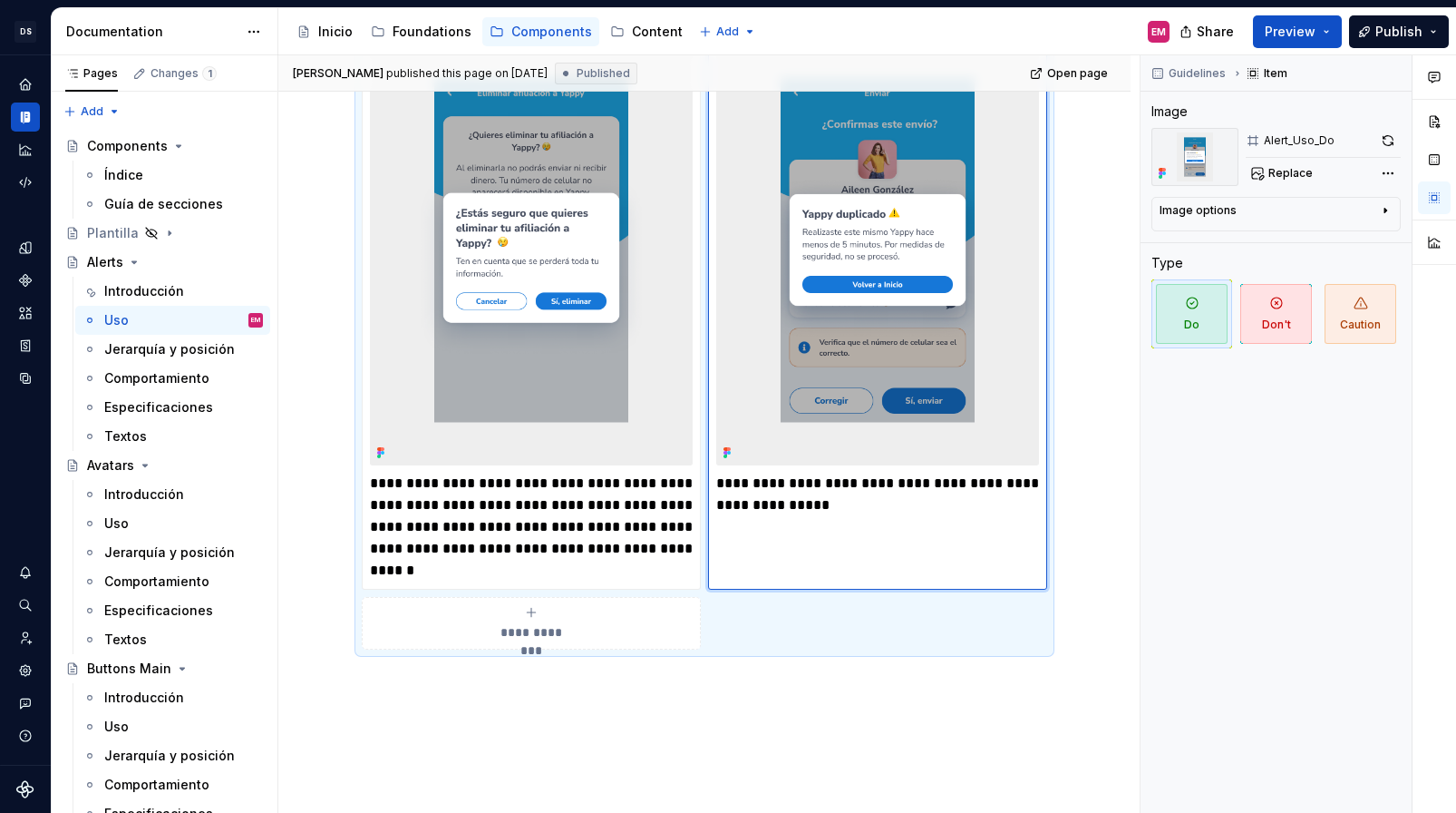
click at [821, 504] on p "**********" at bounding box center [877, 494] width 323 height 43
type textarea "*"
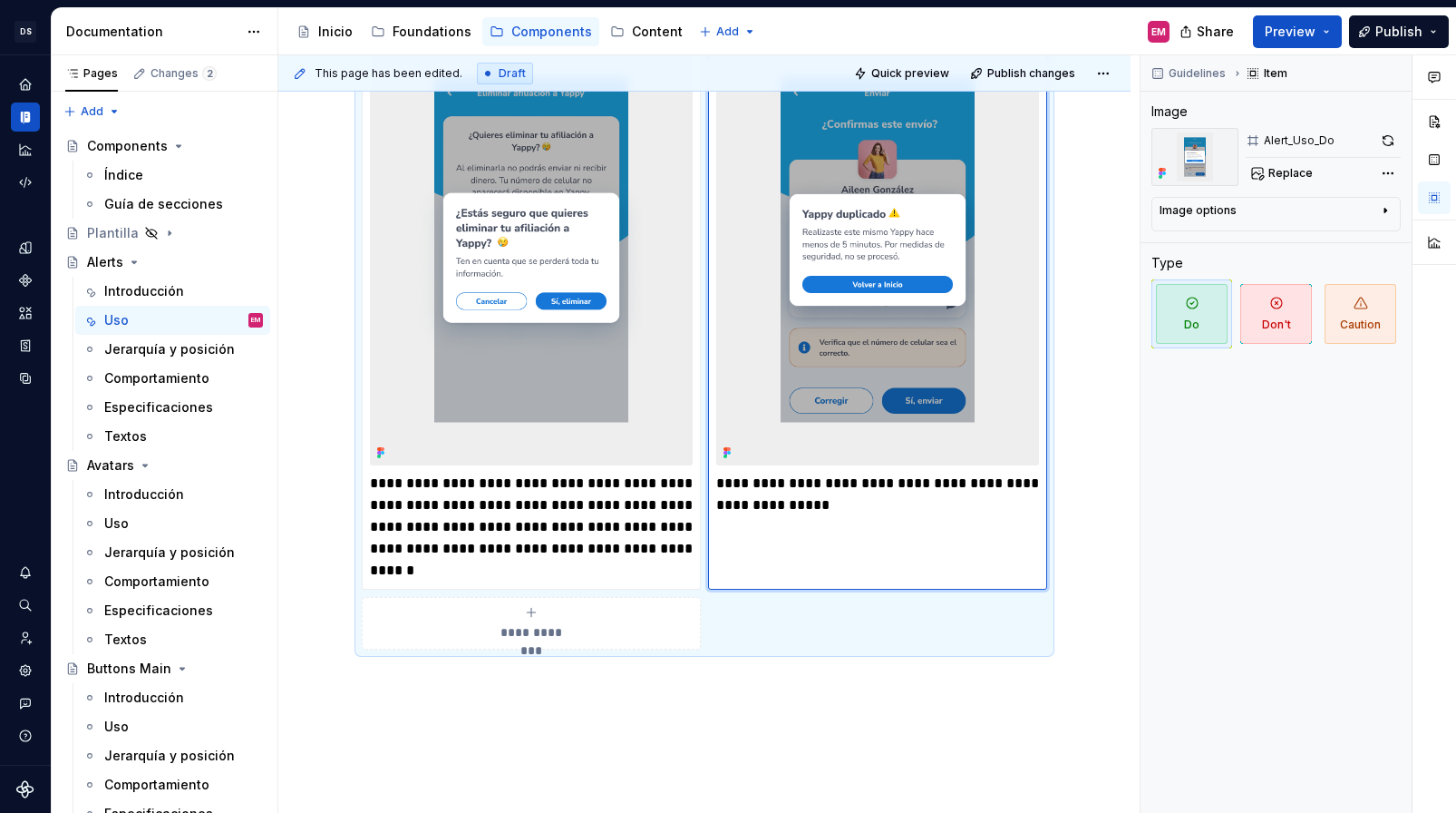
type textarea "*"
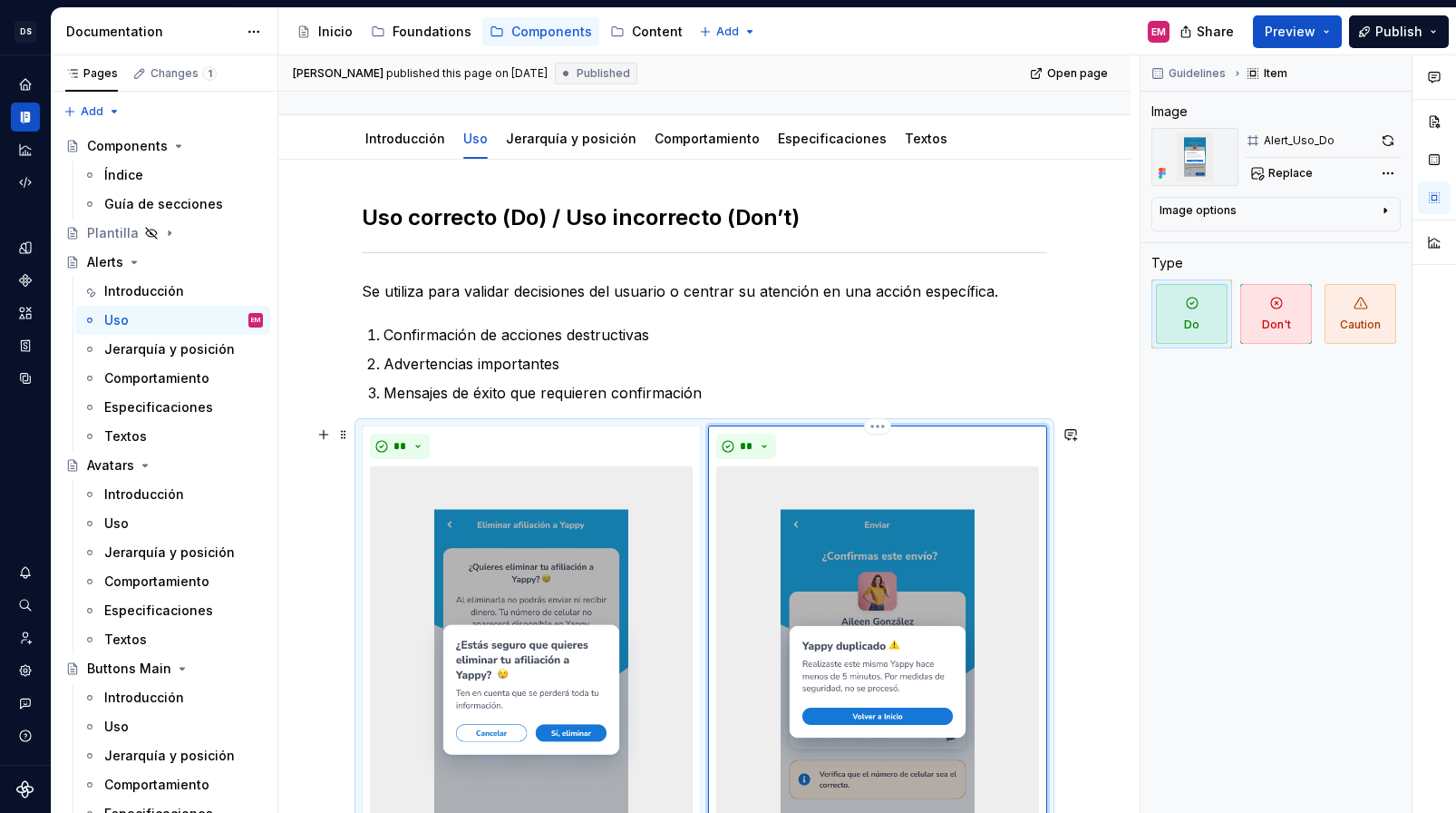
scroll to position [142, 0]
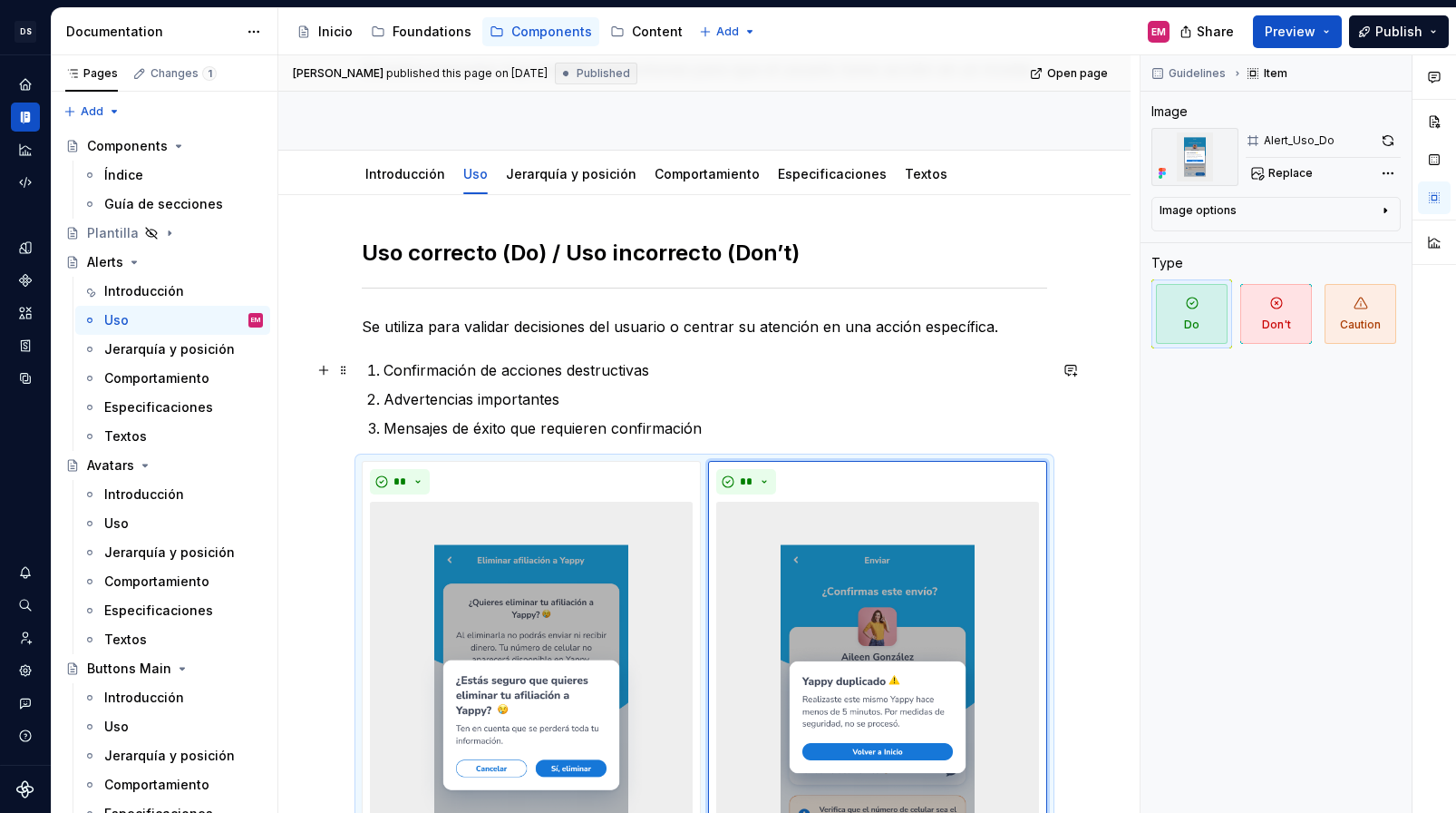
click at [384, 369] on li "Confirmación de acciones destructivas" at bounding box center [715, 370] width 663 height 22
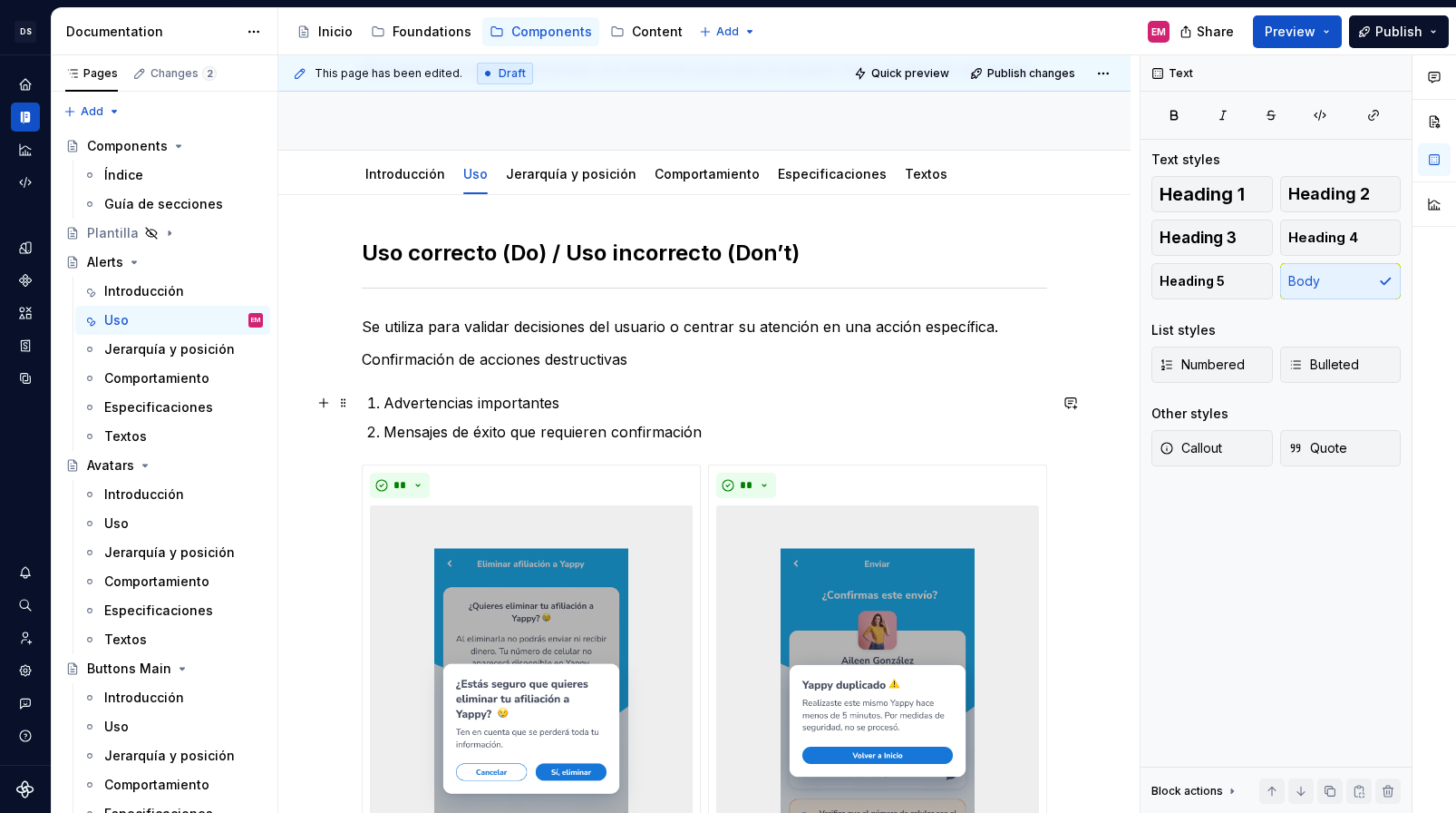
click at [387, 402] on p "Advertencias importantes" at bounding box center [715, 402] width 663 height 22
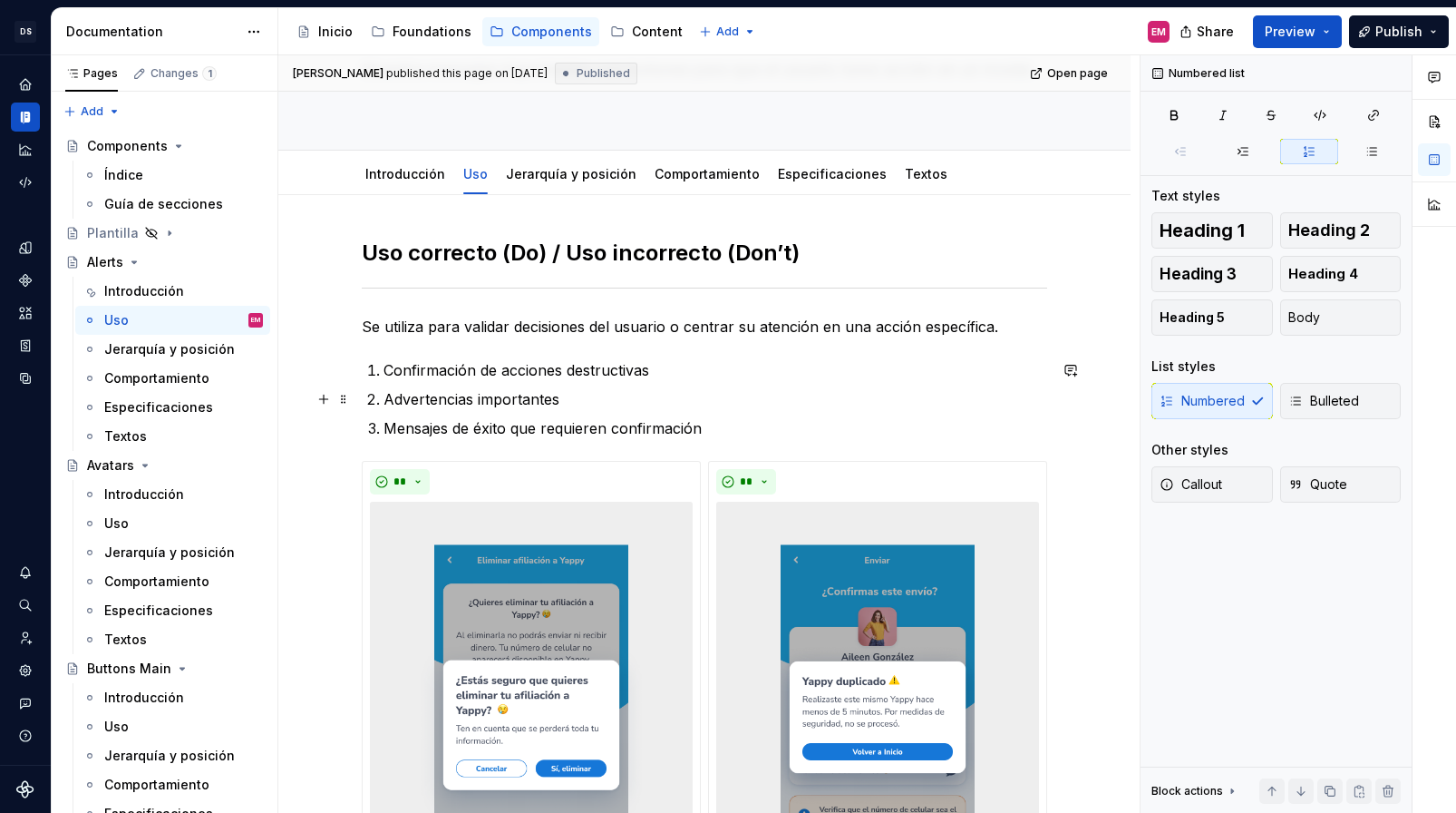
click at [389, 382] on ol "Confirmación de acciones destructivas Advertencias importantes Mensajes de éxit…" at bounding box center [715, 398] width 663 height 79
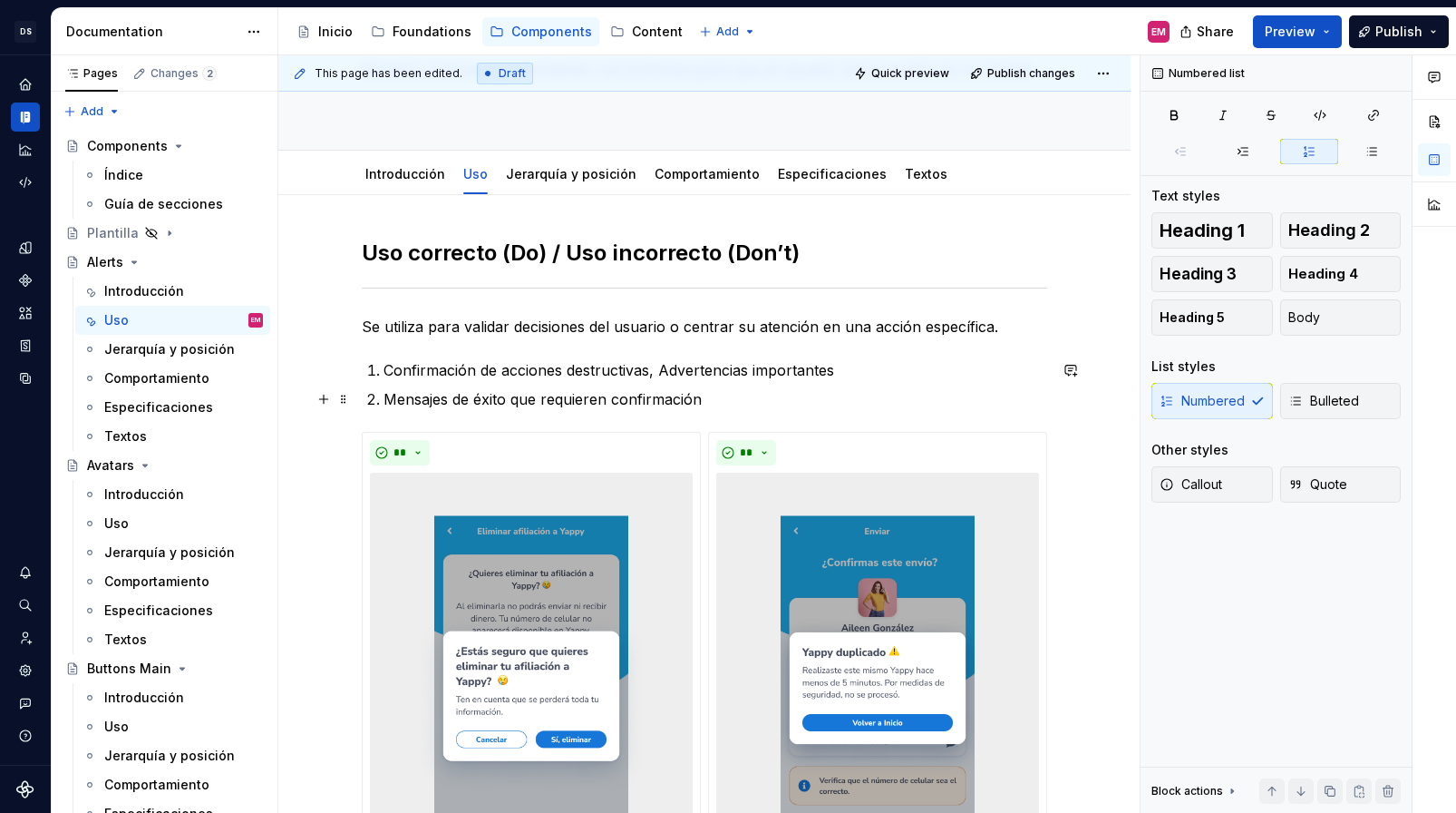
click at [389, 395] on p "Mensajes de éxito que requieren confirmación" at bounding box center [715, 398] width 663 height 22
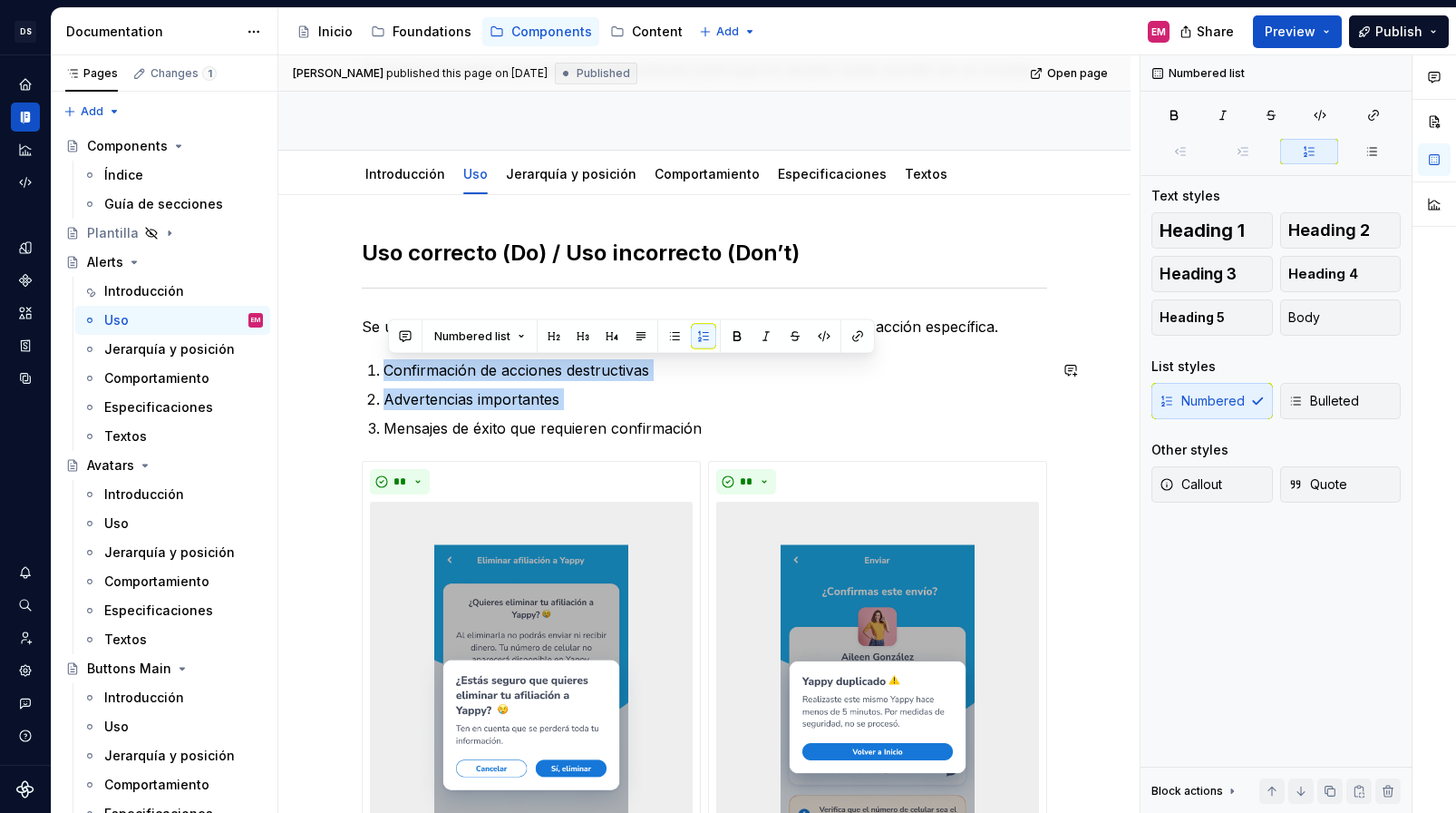
drag, startPoint x: 722, startPoint y: 417, endPoint x: 398, endPoint y: 356, distance: 329.7
click at [398, 356] on div "**********" at bounding box center [705, 677] width 685 height 878
click at [398, 368] on p "Confirmación de acciones destructivas" at bounding box center [715, 370] width 663 height 22
drag, startPoint x: 380, startPoint y: 366, endPoint x: 742, endPoint y: 436, distance: 368.7
click at [742, 436] on ol "Confirmación de acciones destructivas Advertencias importantes Mensajes de éxit…" at bounding box center [715, 398] width 663 height 79
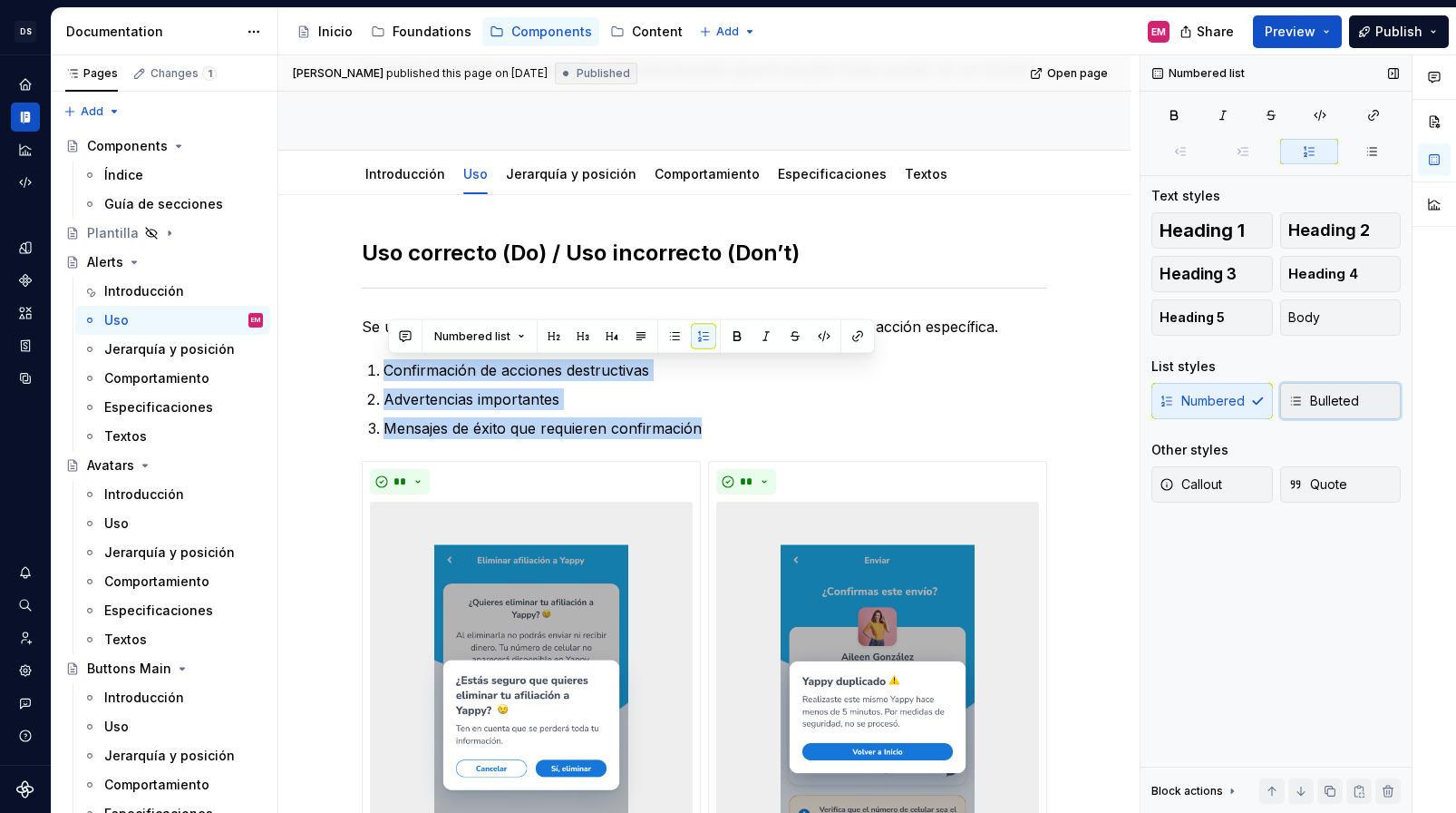
click at [1304, 400] on span "Bulleted" at bounding box center [1324, 400] width 71 height 18
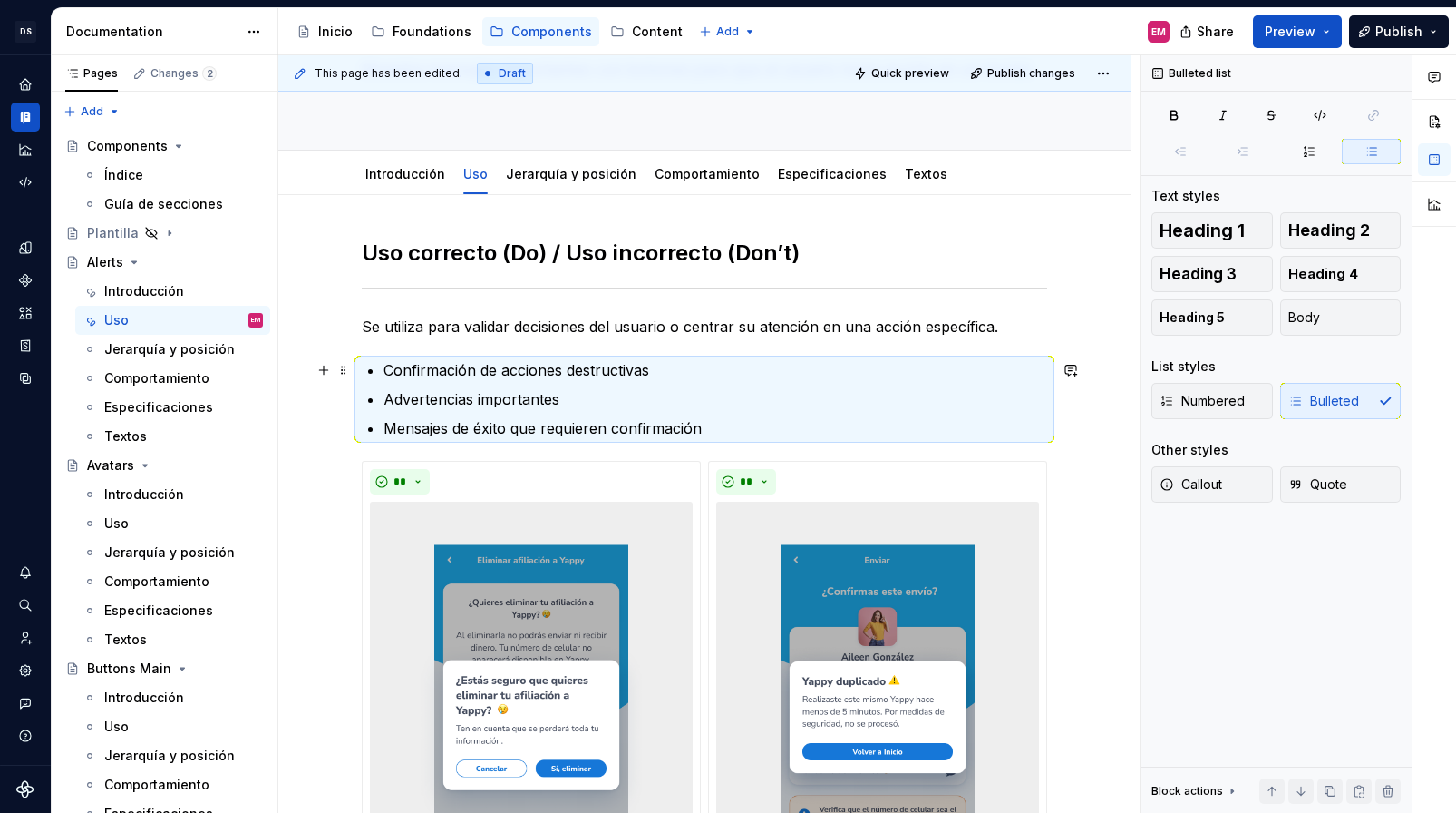
click at [701, 368] on p "Confirmación de acciones destructivas" at bounding box center [715, 370] width 663 height 22
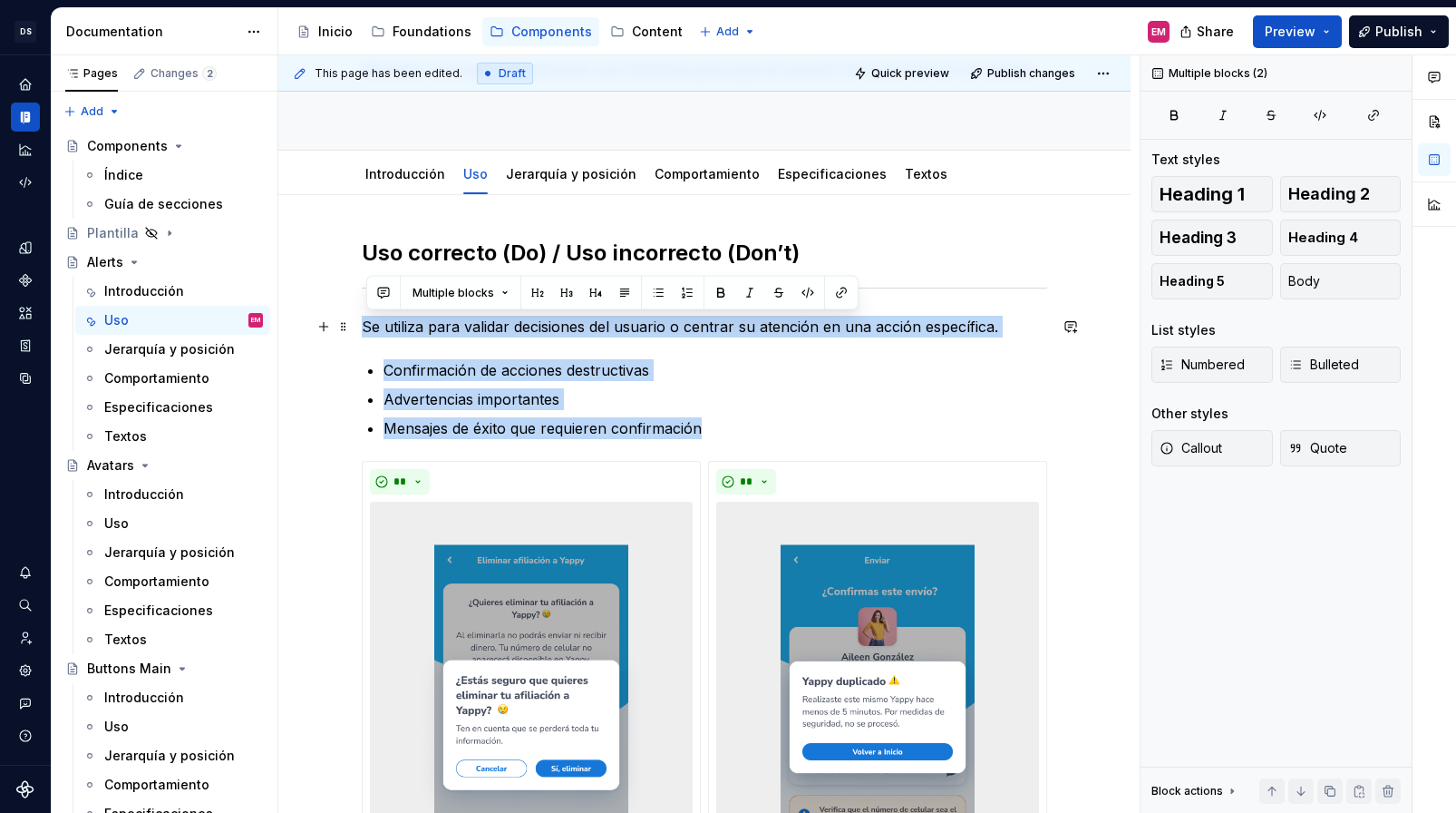
drag, startPoint x: 616, startPoint y: 398, endPoint x: 355, endPoint y: 317, distance: 273.3
click at [355, 317] on div "**********" at bounding box center [705, 788] width 852 height 1186
copy div "Se utiliza para validar decisiones del usuario o centrar su atención en una acc…"
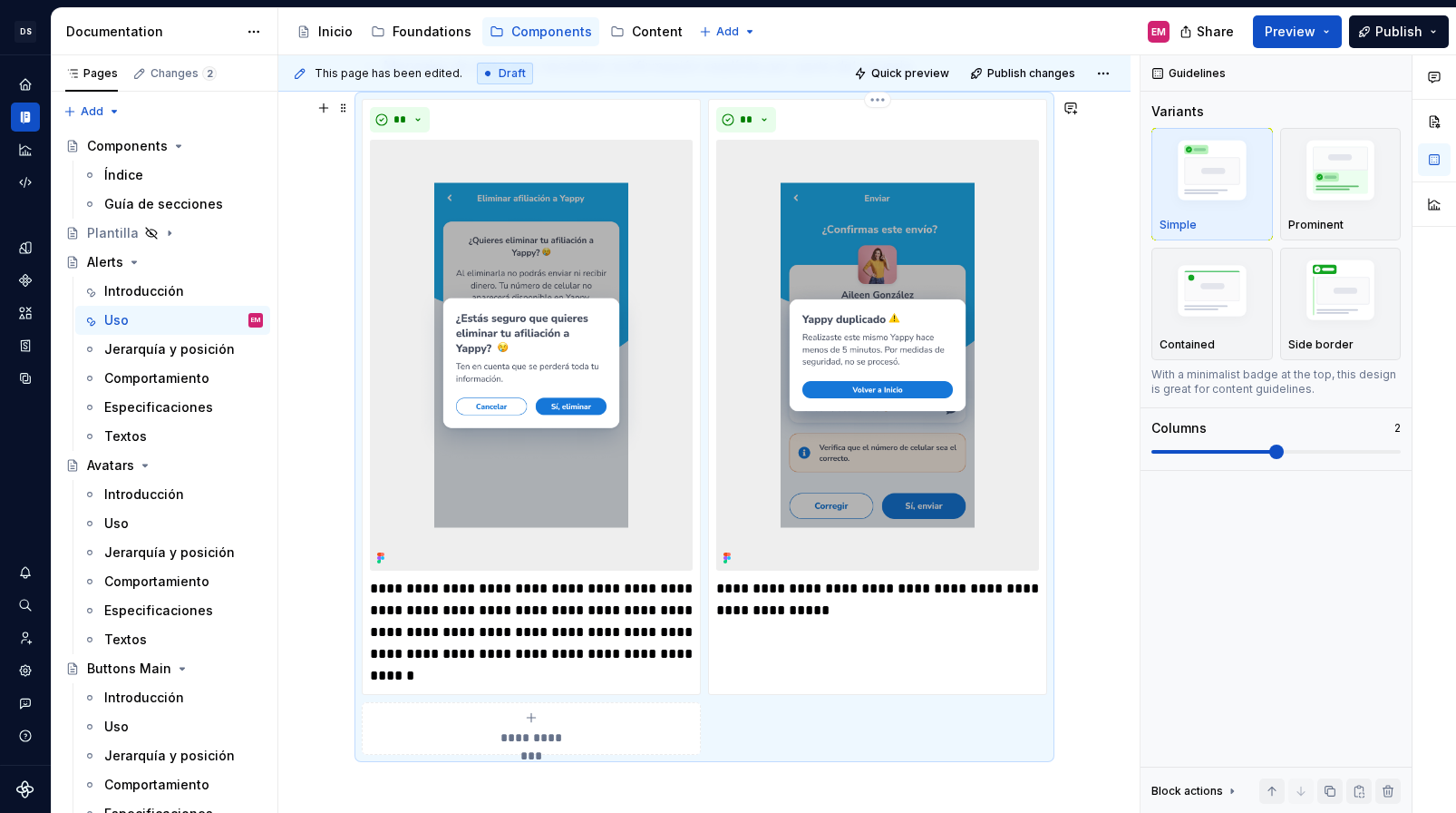
scroll to position [599, 0]
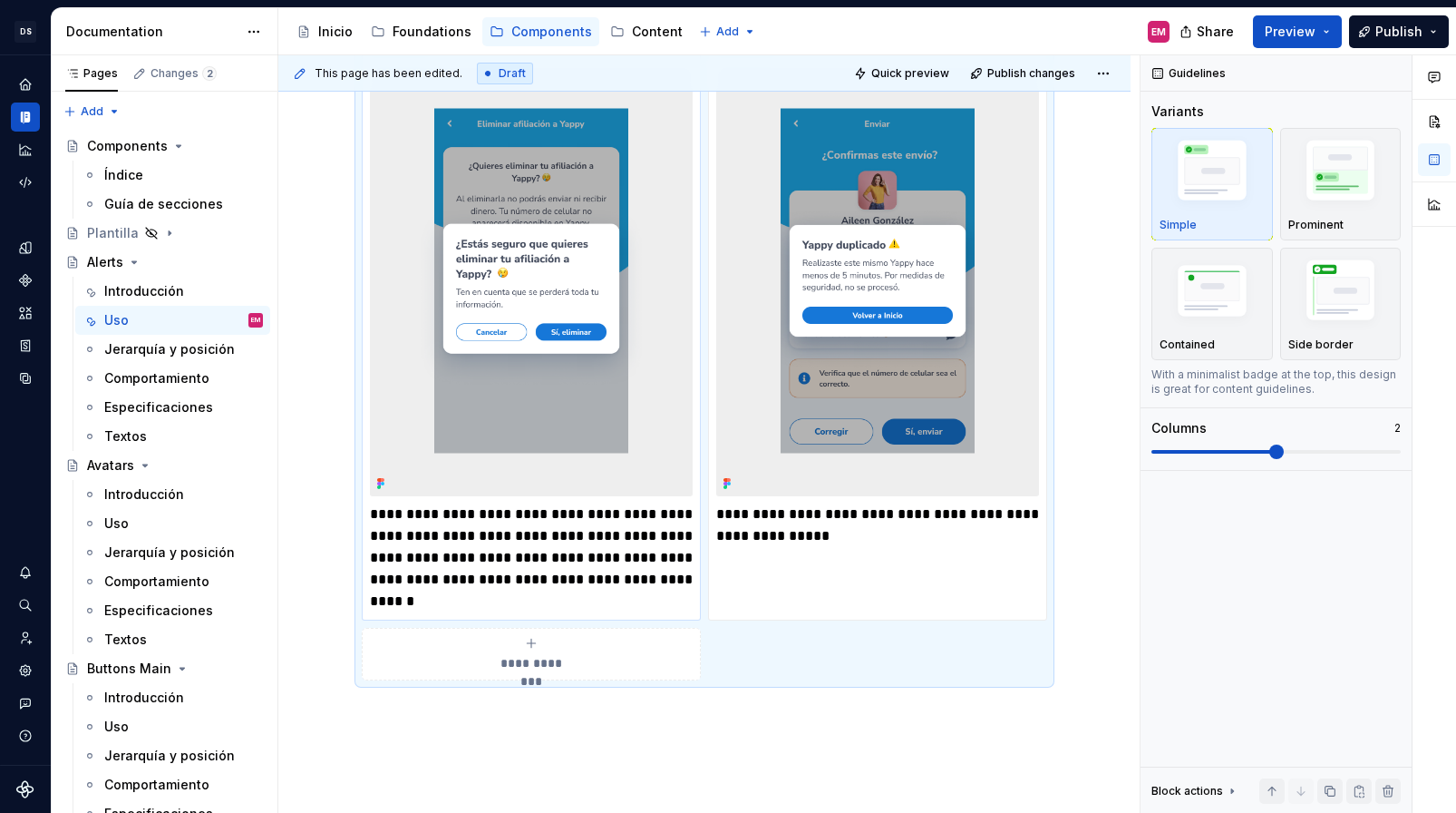
click at [455, 536] on p "**********" at bounding box center [530, 558] width 323 height 109
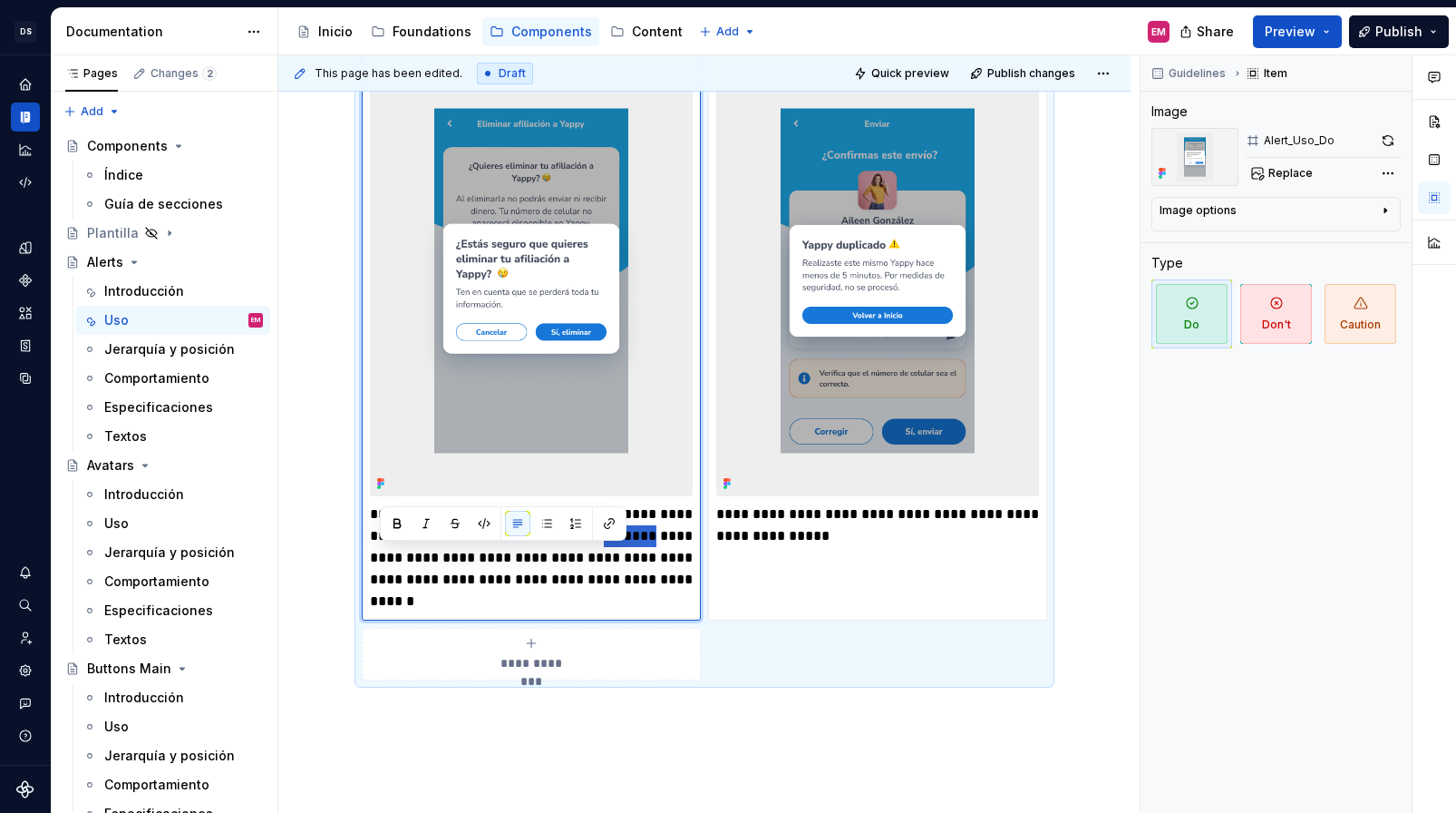
drag, startPoint x: 437, startPoint y: 558, endPoint x: 380, endPoint y: 556, distance: 57.0
click at [380, 556] on p "**********" at bounding box center [530, 558] width 323 height 109
type textarea "*"
click at [500, 600] on p "**********" at bounding box center [530, 558] width 323 height 109
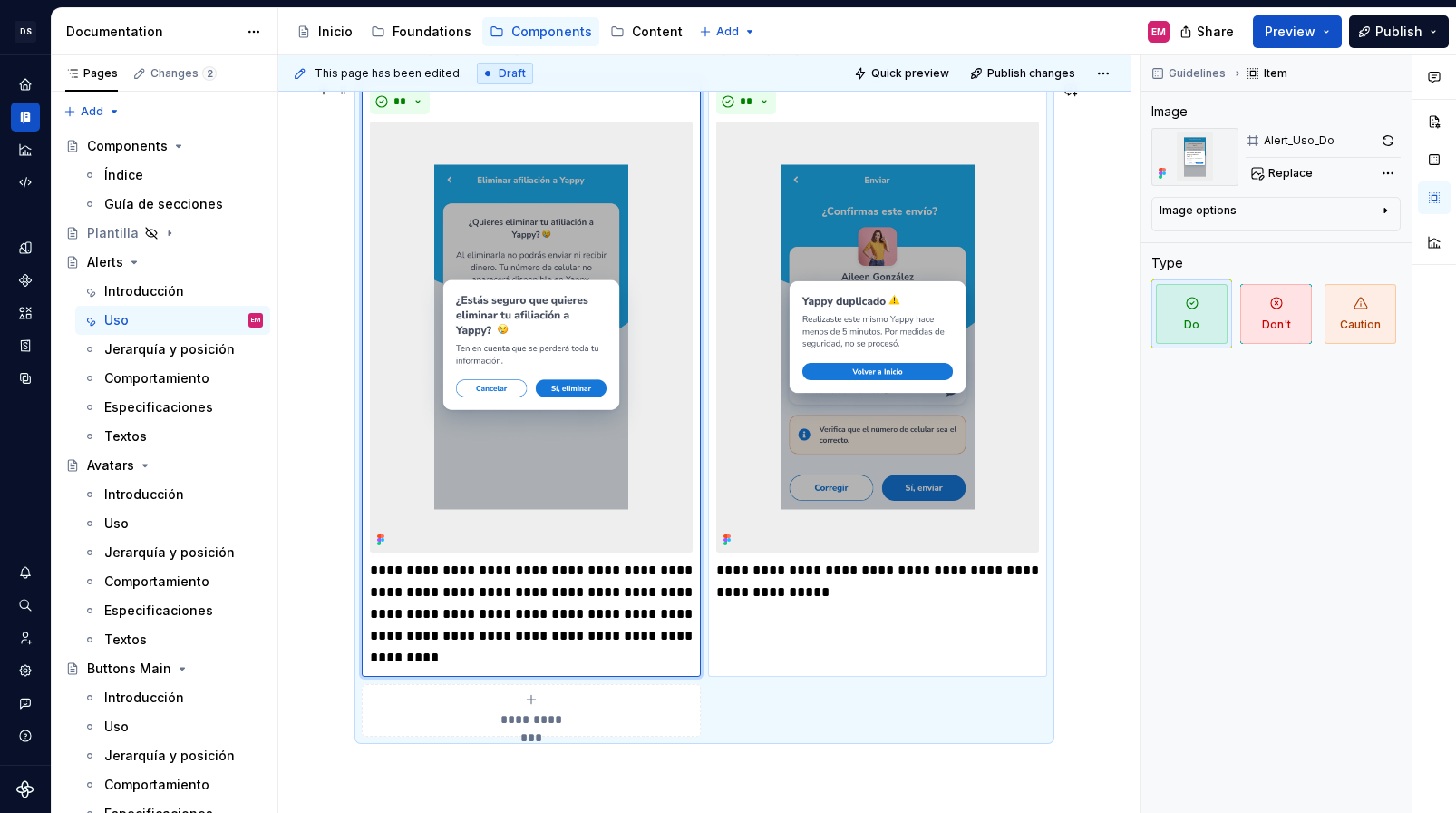
click at [869, 588] on p "**********" at bounding box center [877, 580] width 323 height 43
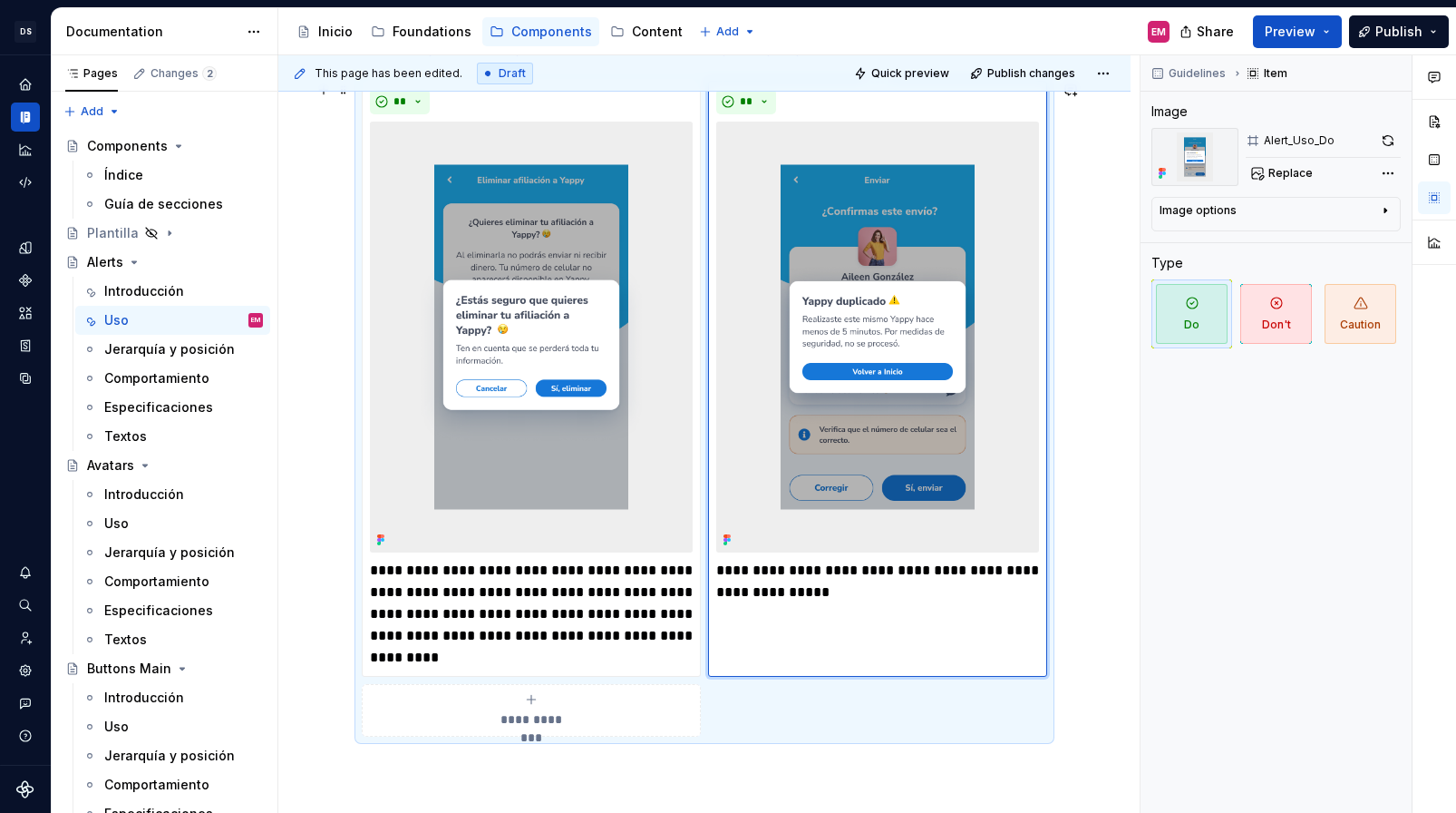
type textarea "*"
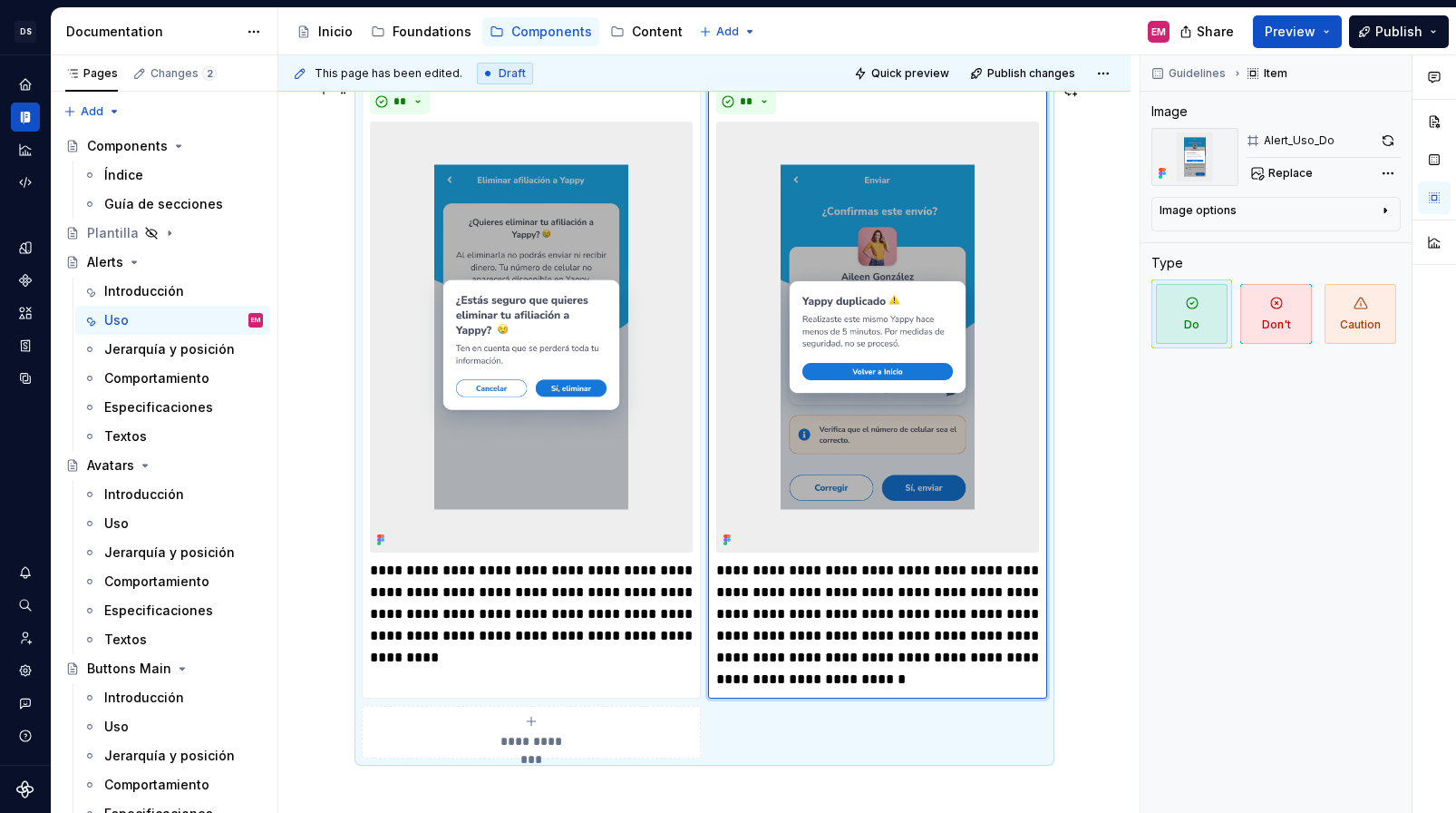
click at [799, 635] on p "**********" at bounding box center [877, 624] width 323 height 130
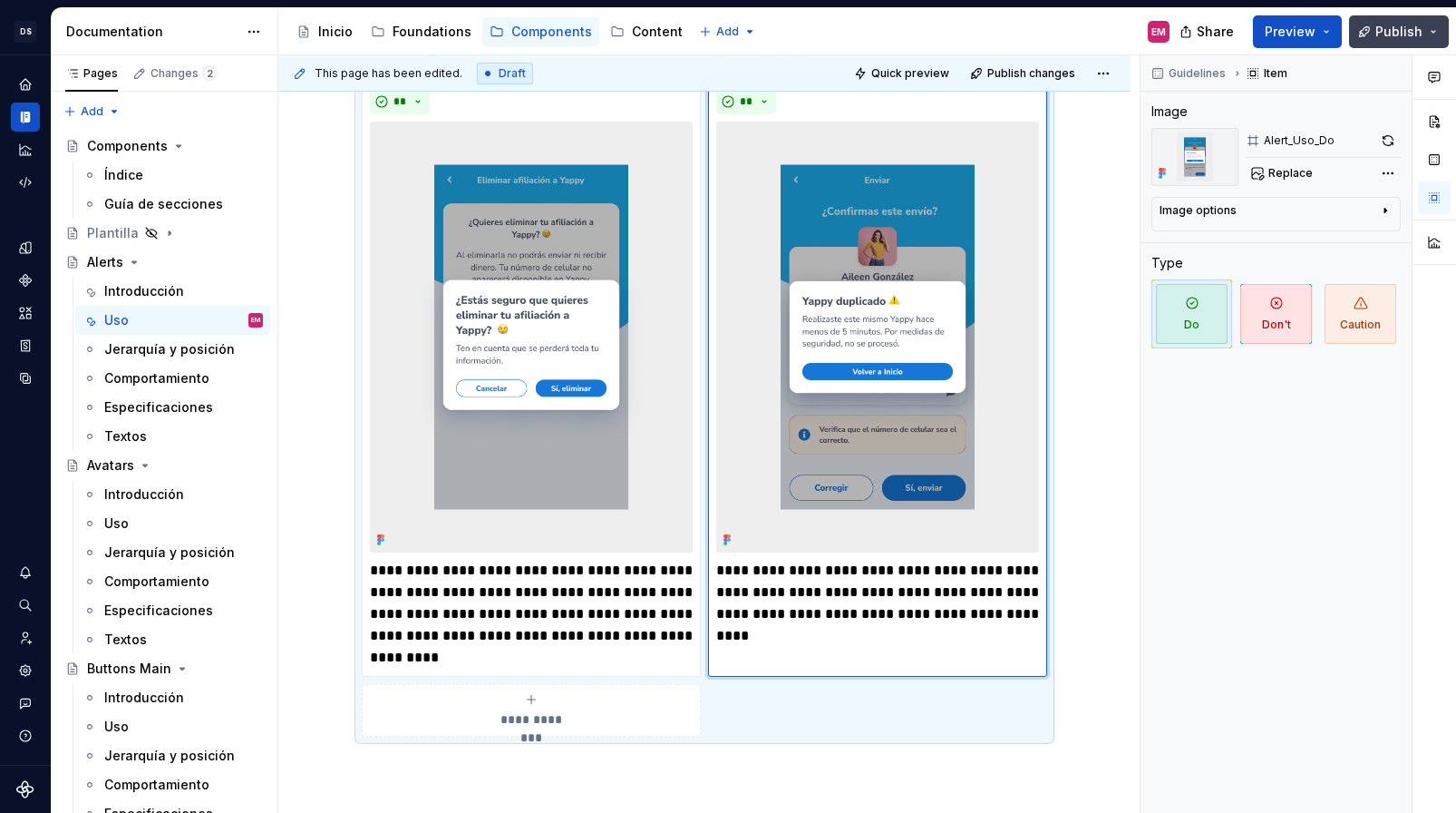
click at [1351, 27] on span "Publish" at bounding box center [1399, 32] width 47 height 18
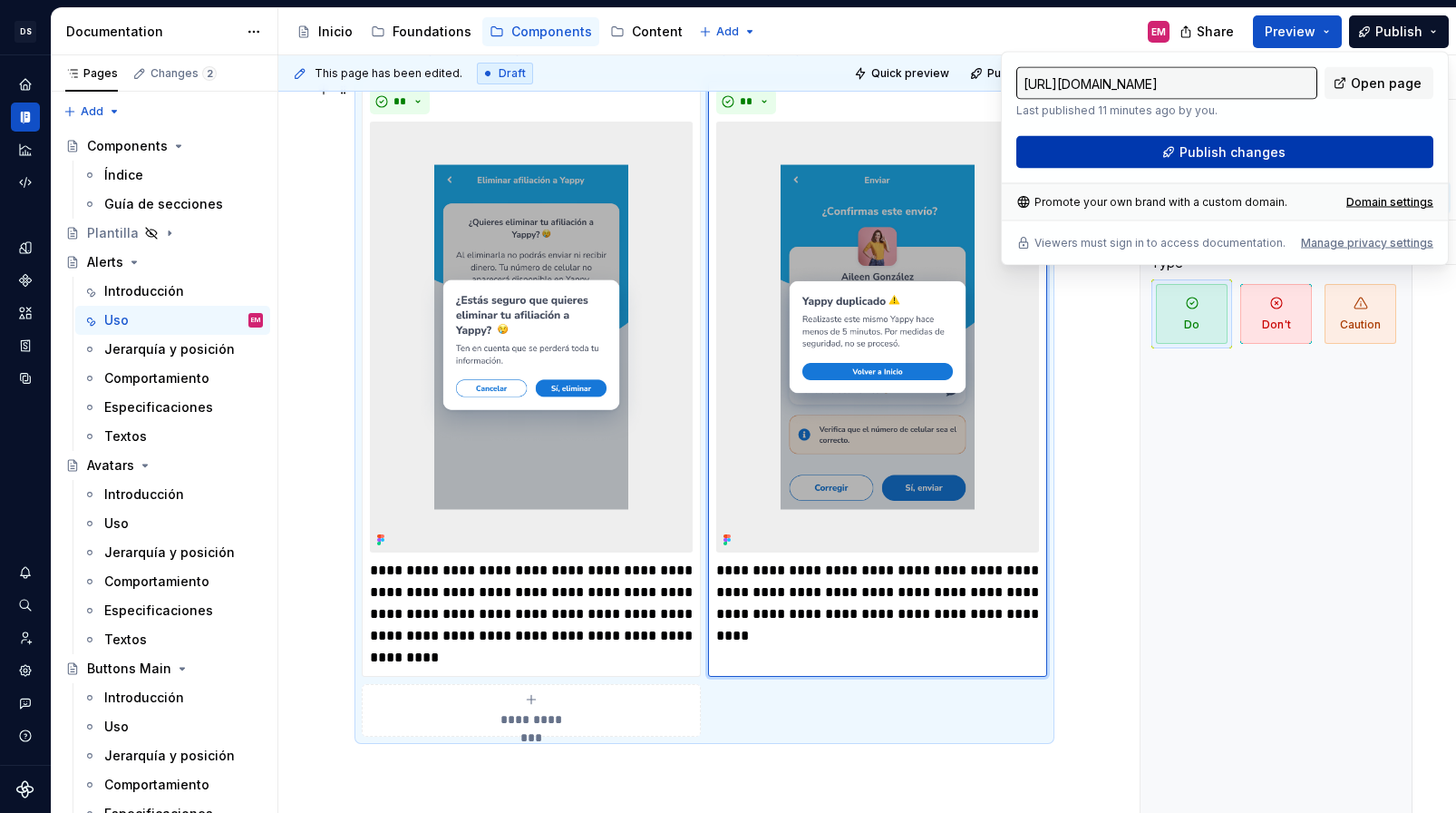
click at [1109, 155] on button "Publish changes" at bounding box center [1225, 152] width 417 height 33
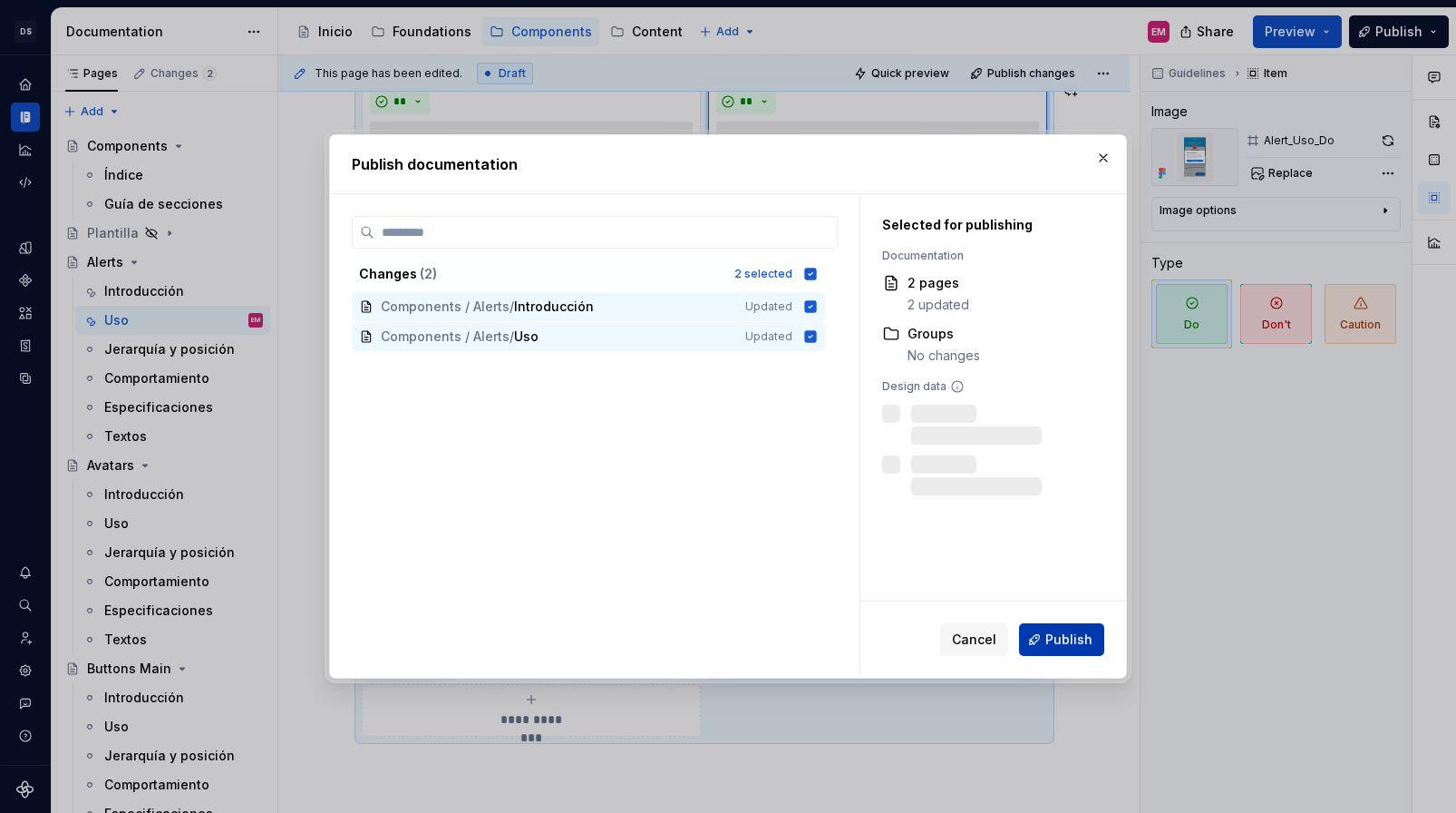
click at [1067, 642] on span "Publish" at bounding box center [1068, 639] width 47 height 18
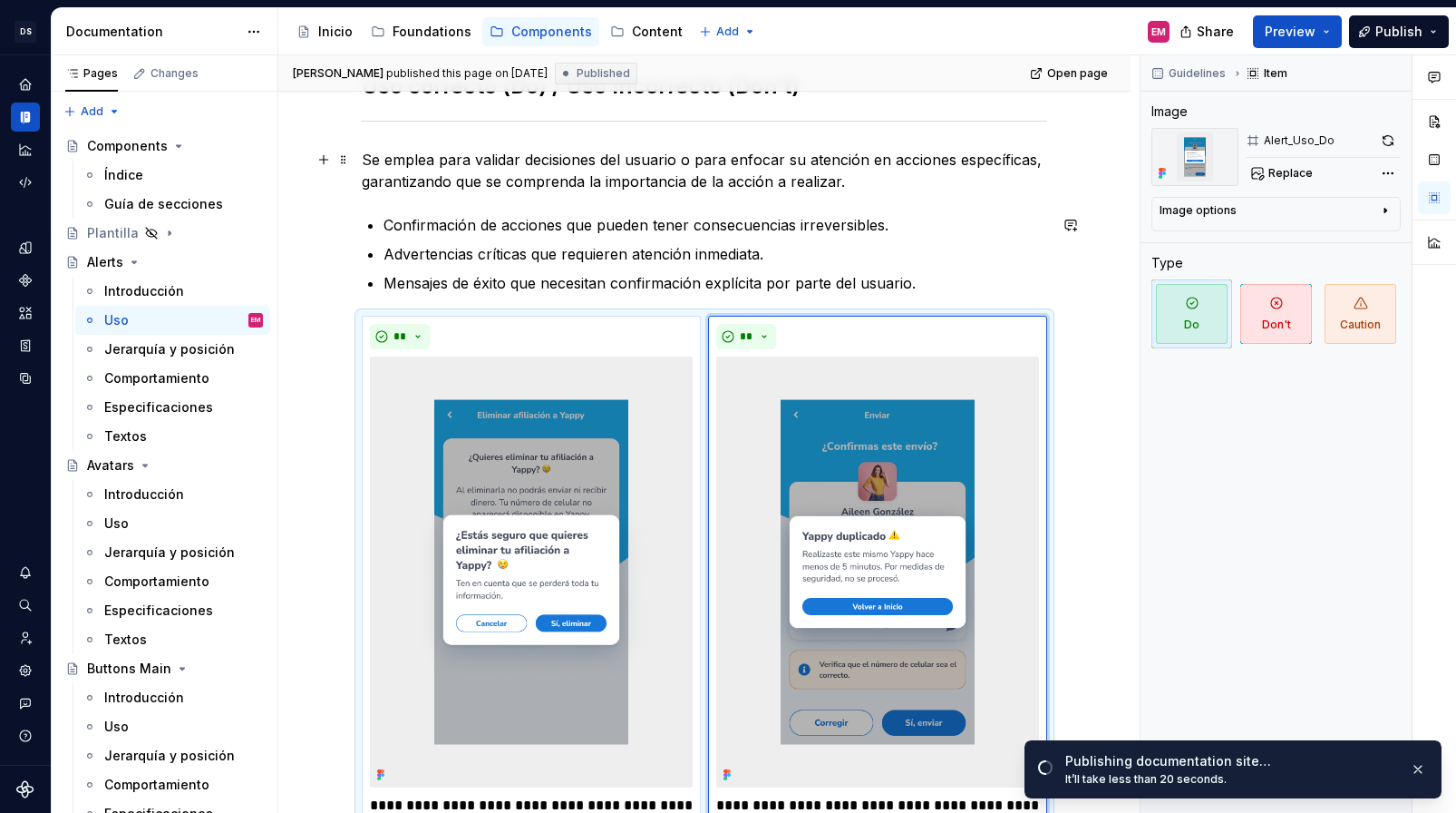
scroll to position [0, 0]
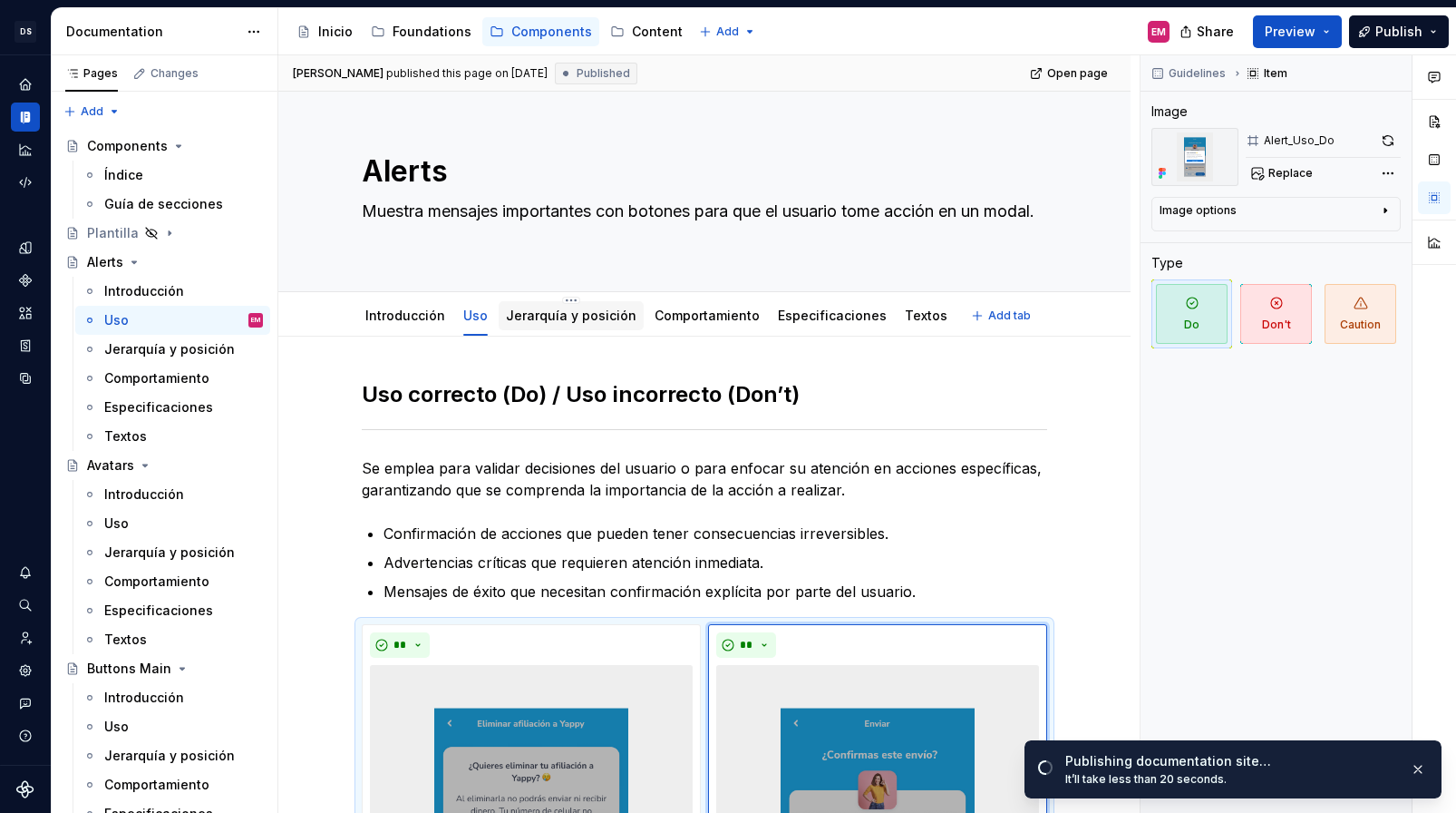
click at [552, 324] on div "Jerarquía y posición" at bounding box center [571, 315] width 130 height 18
click at [526, 316] on link "Jerarquía y posición" at bounding box center [571, 315] width 130 height 15
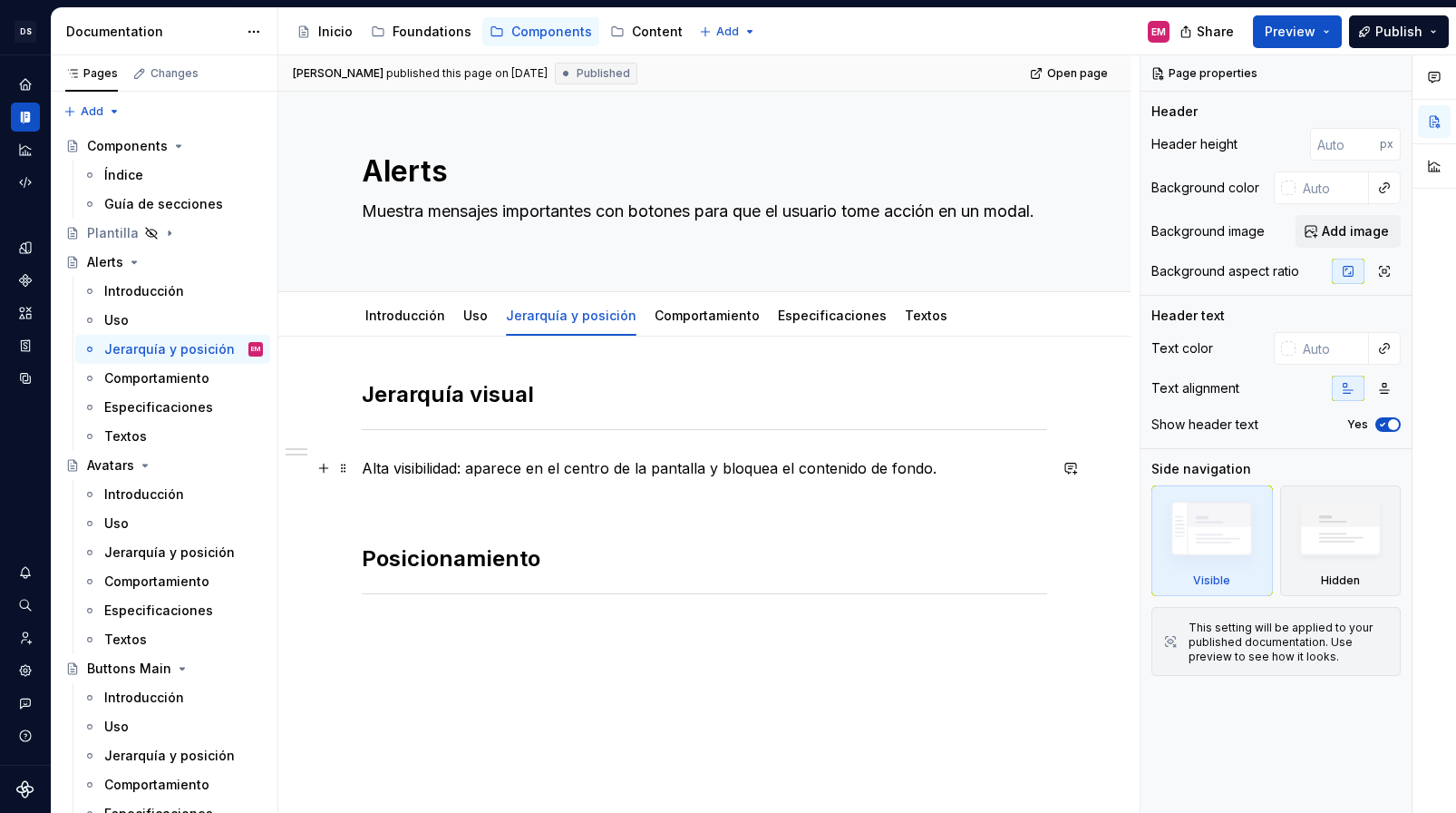
type textarea "*"
click at [473, 467] on p "Alta visibilidad: aparece en el centro de la pantalla y bloquea el contenido de…" at bounding box center [705, 467] width 685 height 22
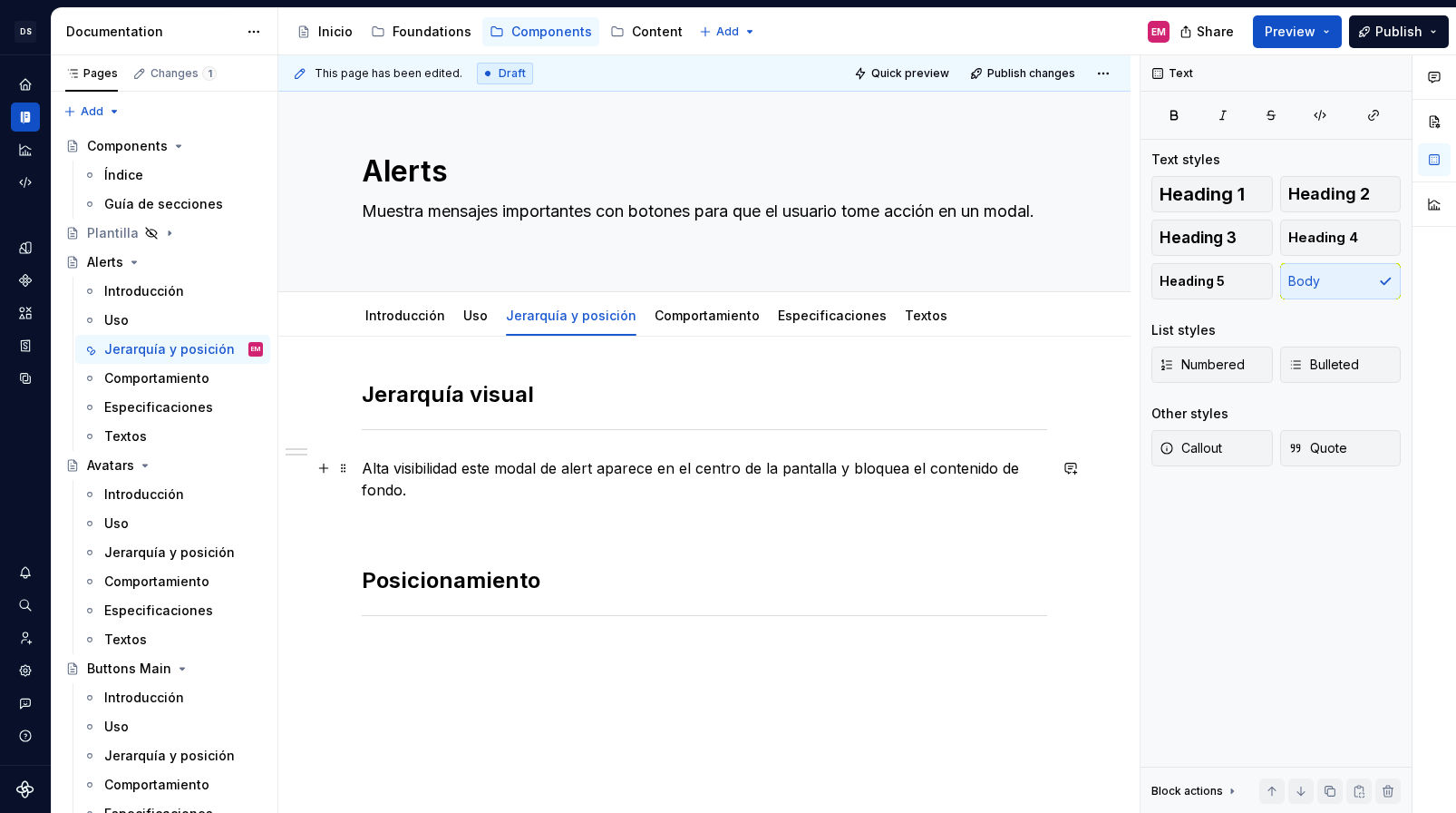
click at [524, 489] on p "Alta visibilidad este modal de alert aparece en el centro de la pantalla y bloq…" at bounding box center [705, 478] width 685 height 43
click at [445, 530] on p at bounding box center [705, 522] width 685 height 22
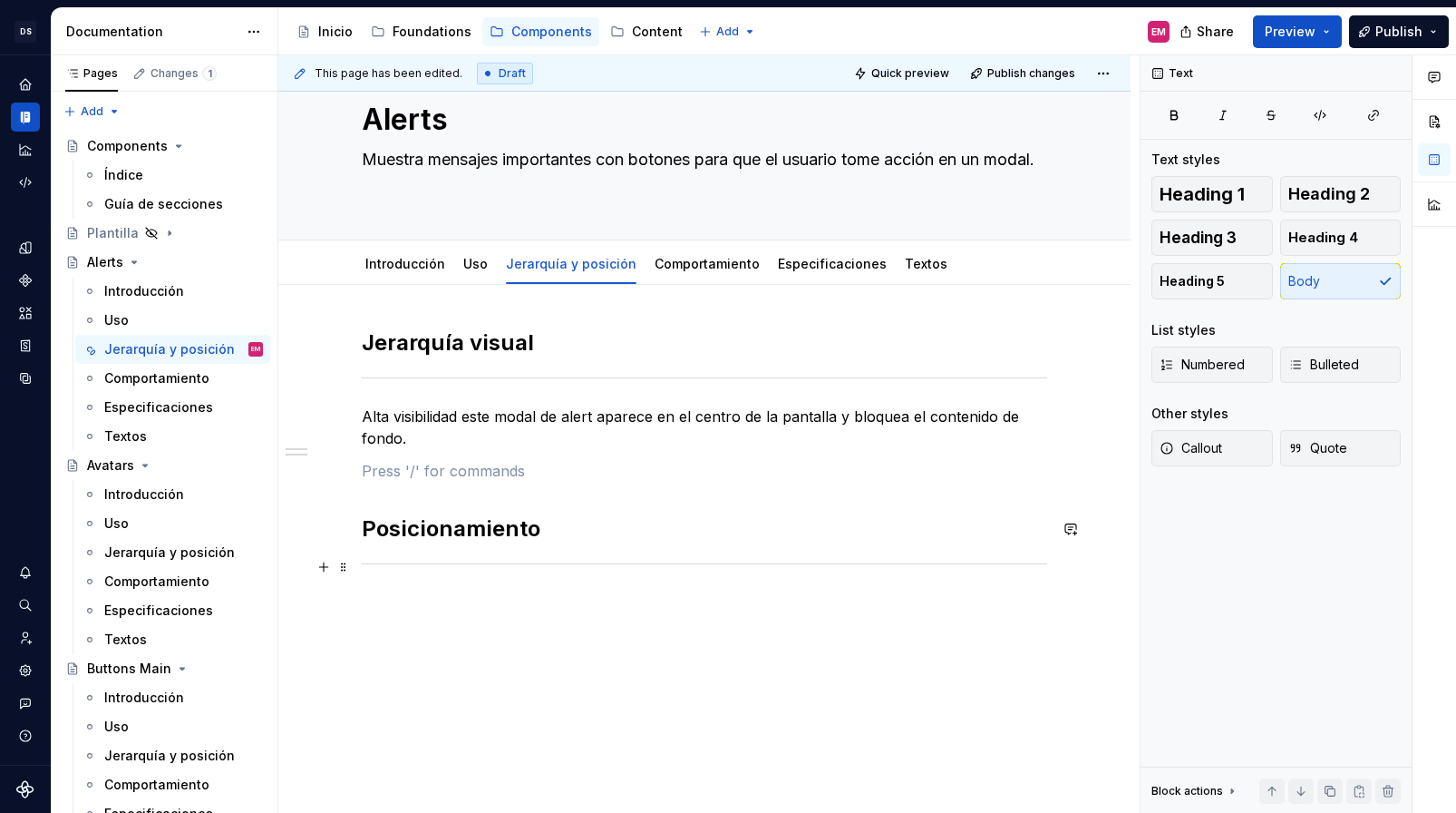
scroll to position [117, 0]
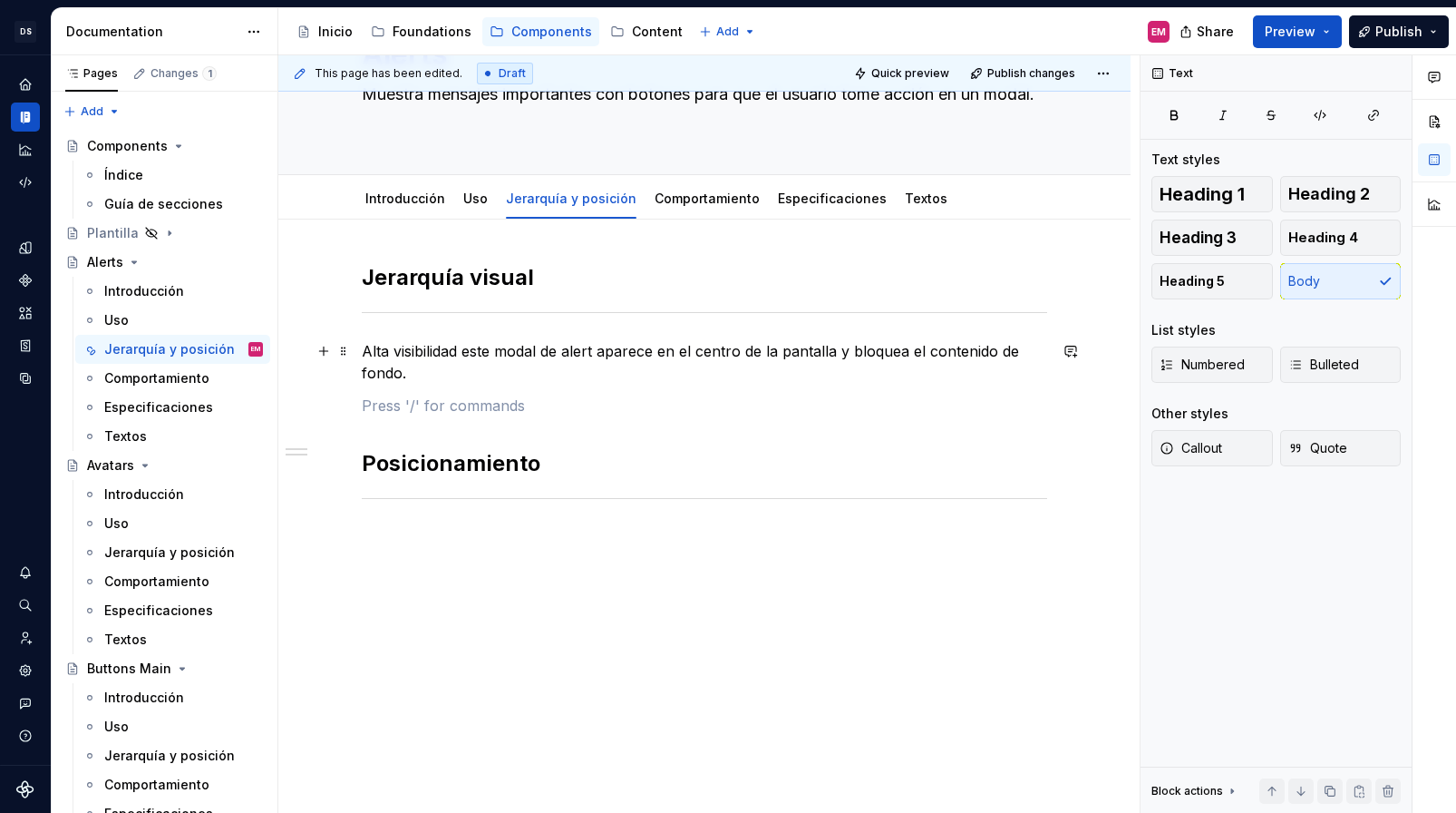
click at [370, 352] on p "Alta visibilidad este modal de alert aparece en el centro de la pantalla y bloq…" at bounding box center [705, 361] width 685 height 43
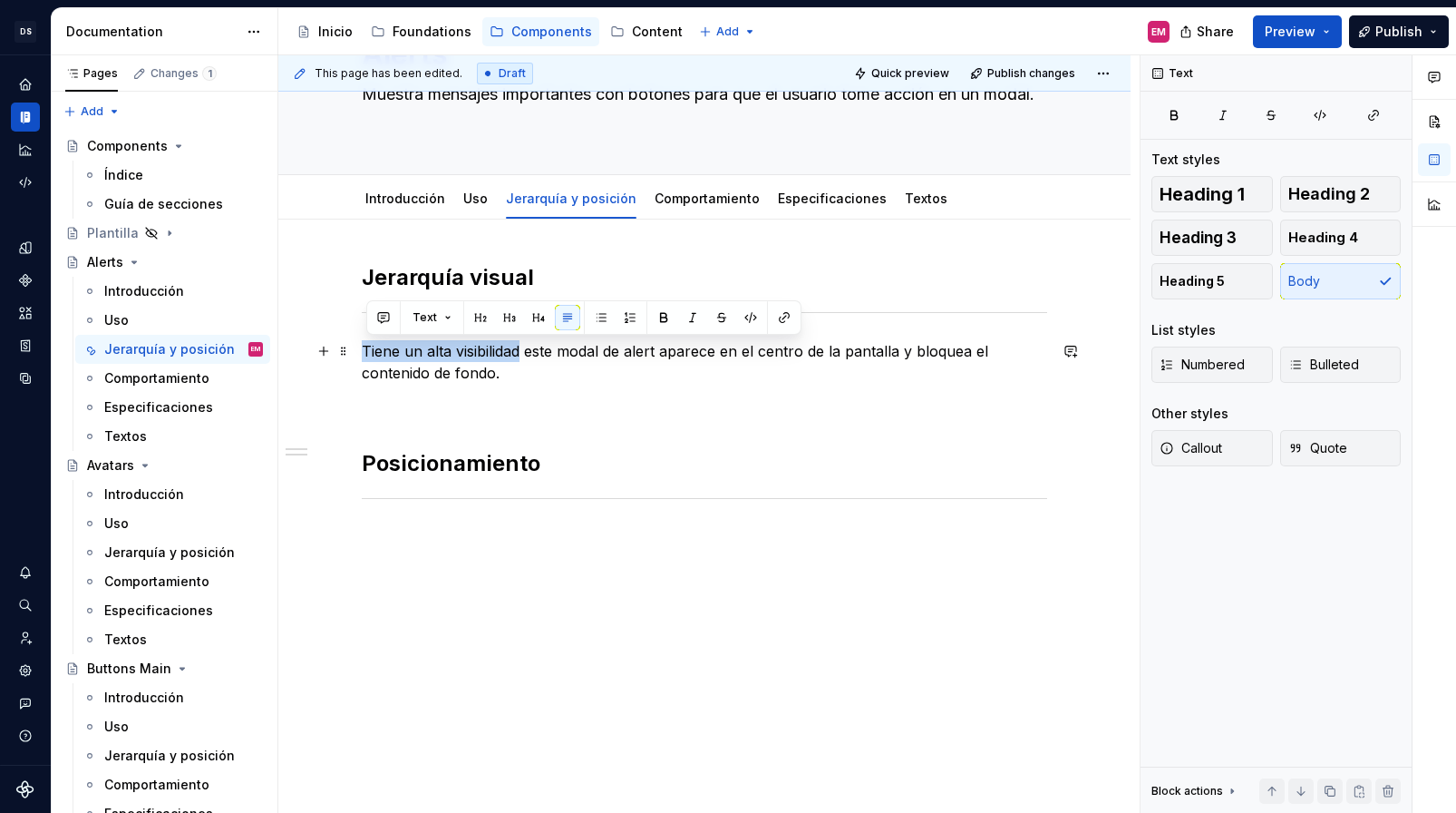
drag, startPoint x: 370, startPoint y: 350, endPoint x: 525, endPoint y: 359, distance: 155.3
click at [526, 359] on p "Tiene un alta visibilidad este modal de alert aparece en el centro de la pantal…" at bounding box center [705, 361] width 685 height 43
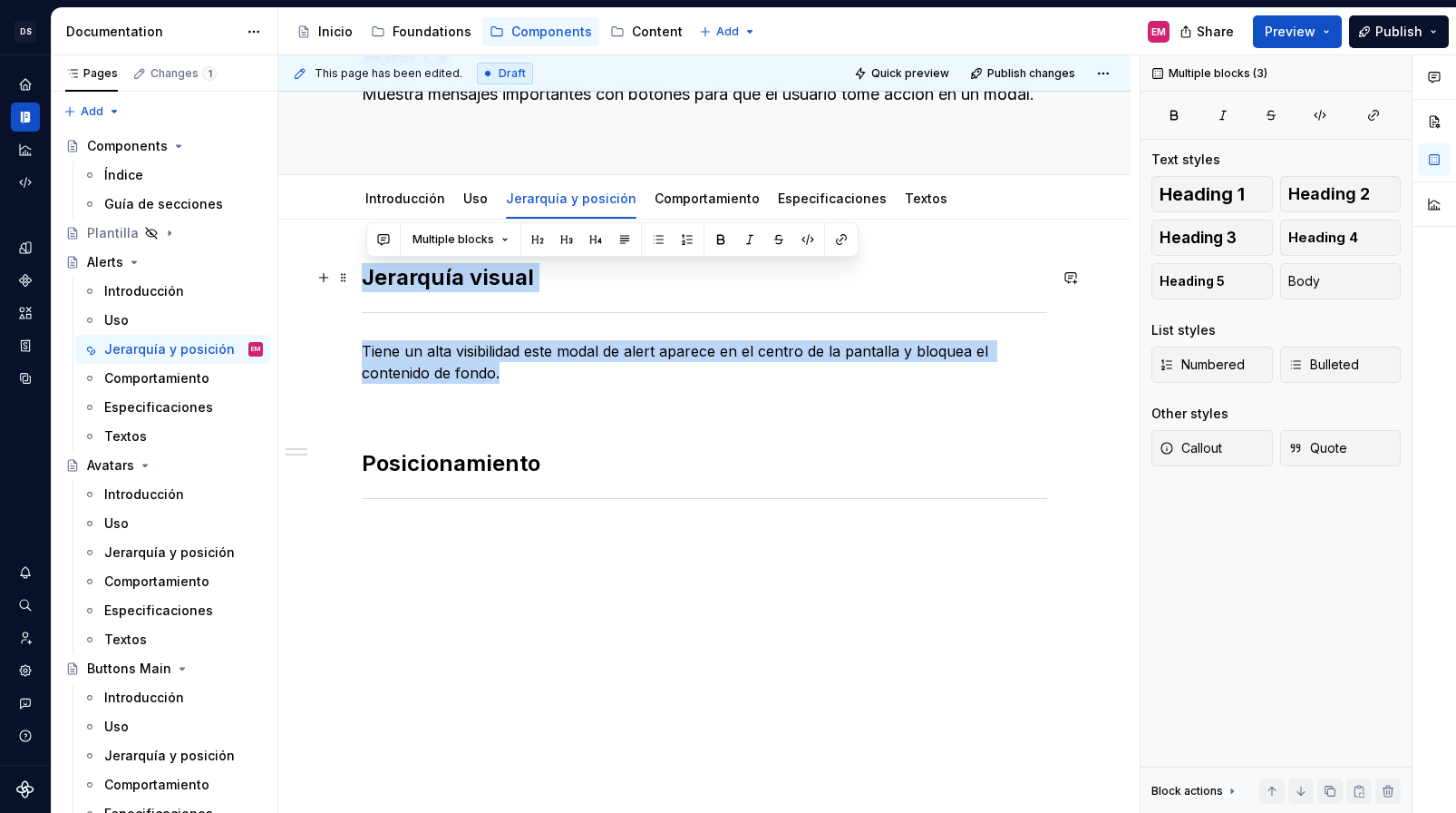
drag, startPoint x: 526, startPoint y: 377, endPoint x: 370, endPoint y: 269, distance: 189.7
click at [370, 269] on div "Jerarquía visual Tiene un alta visibilidad este modal de alert aparece en el ce…" at bounding box center [705, 405] width 685 height 284
copy div "Jerarquía visual Tiene un alta visibilidad este modal de alert aparece en el ce…"
click at [457, 354] on p "Tiene un alta visibilidad este modal de alert aparece en el centro de la pantal…" at bounding box center [705, 361] width 685 height 43
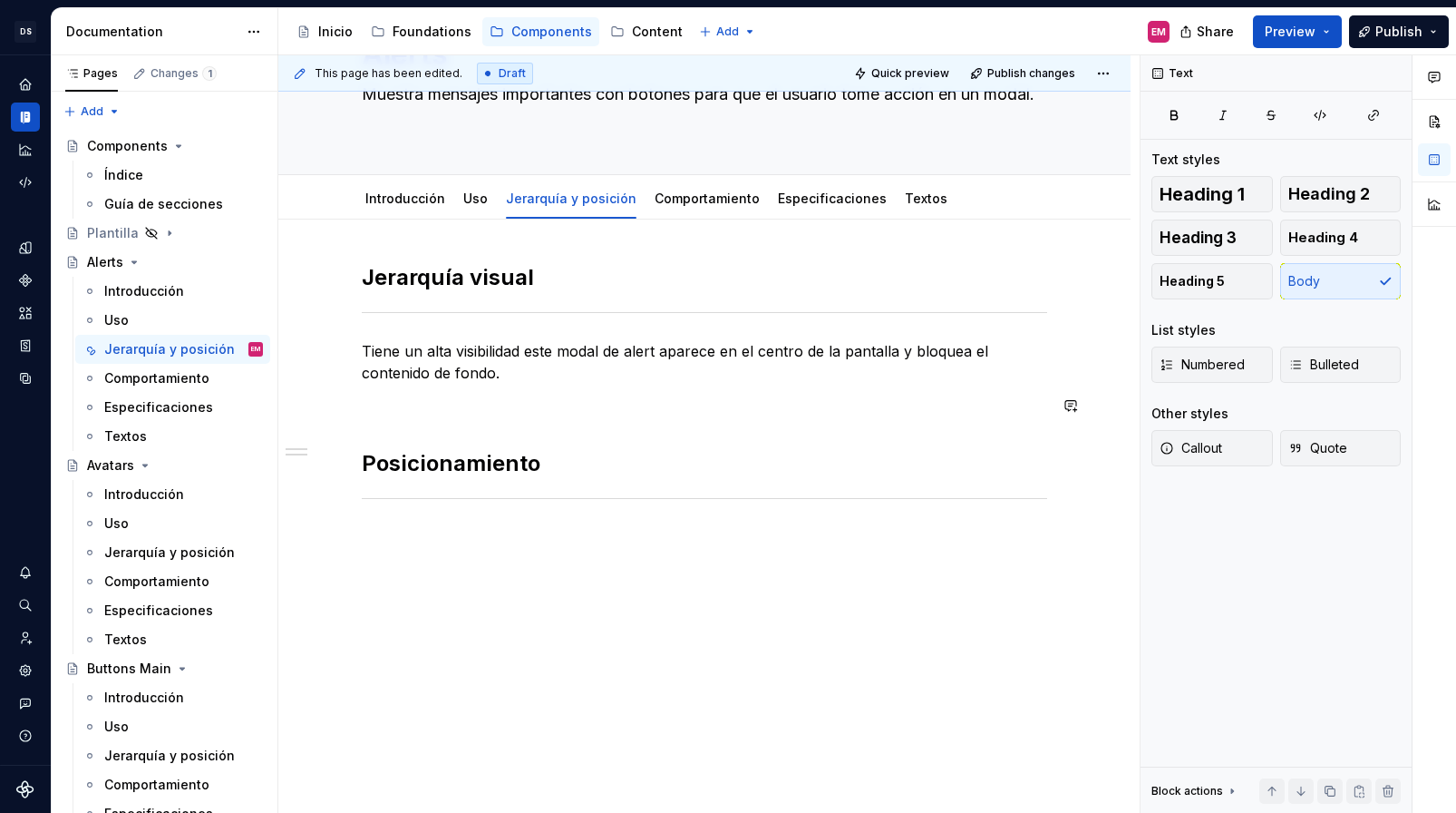
click at [404, 530] on p at bounding box center [705, 536] width 685 height 22
click at [327, 538] on button "button" at bounding box center [324, 536] width 26 height 26
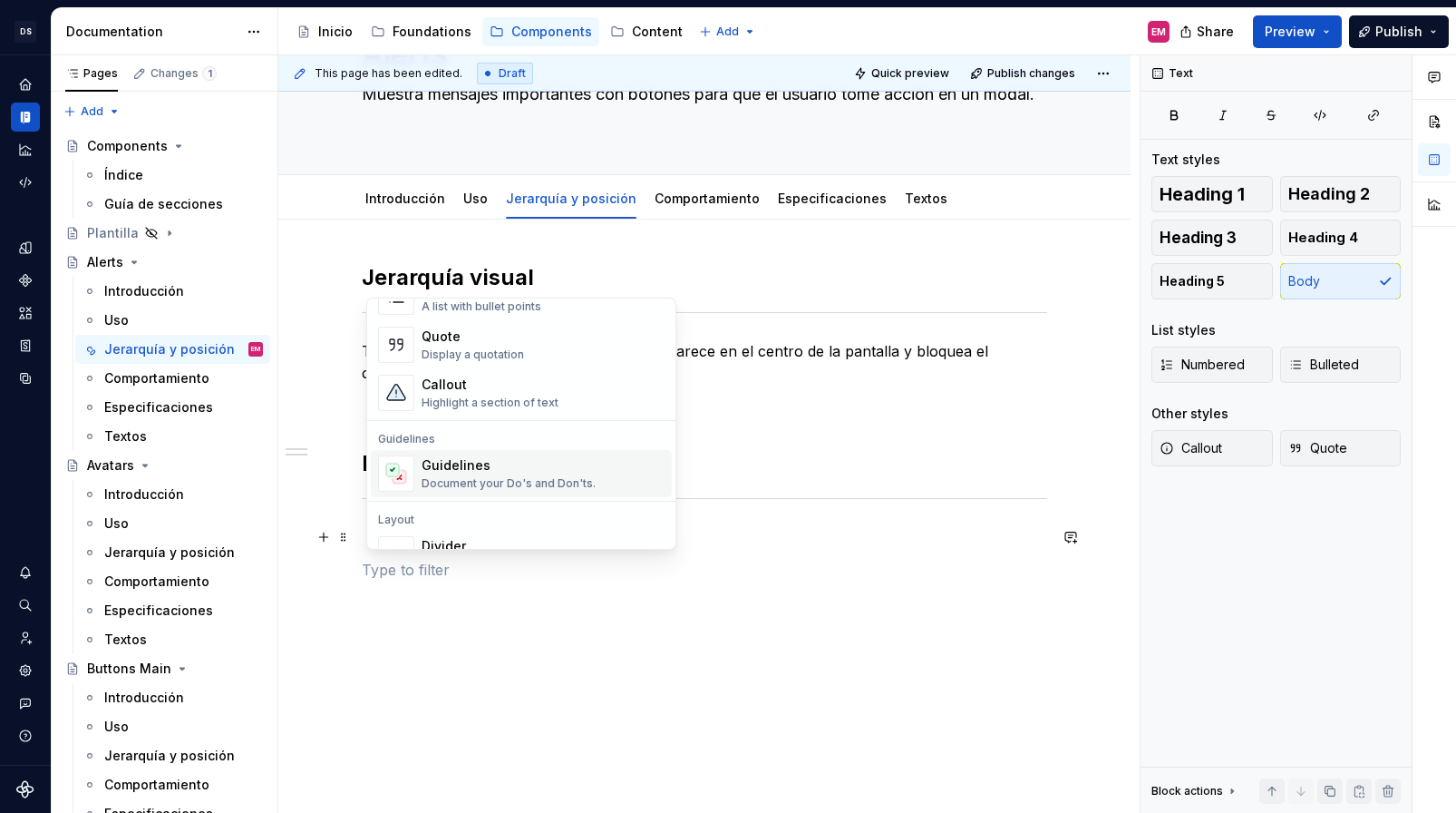
scroll to position [544, 0]
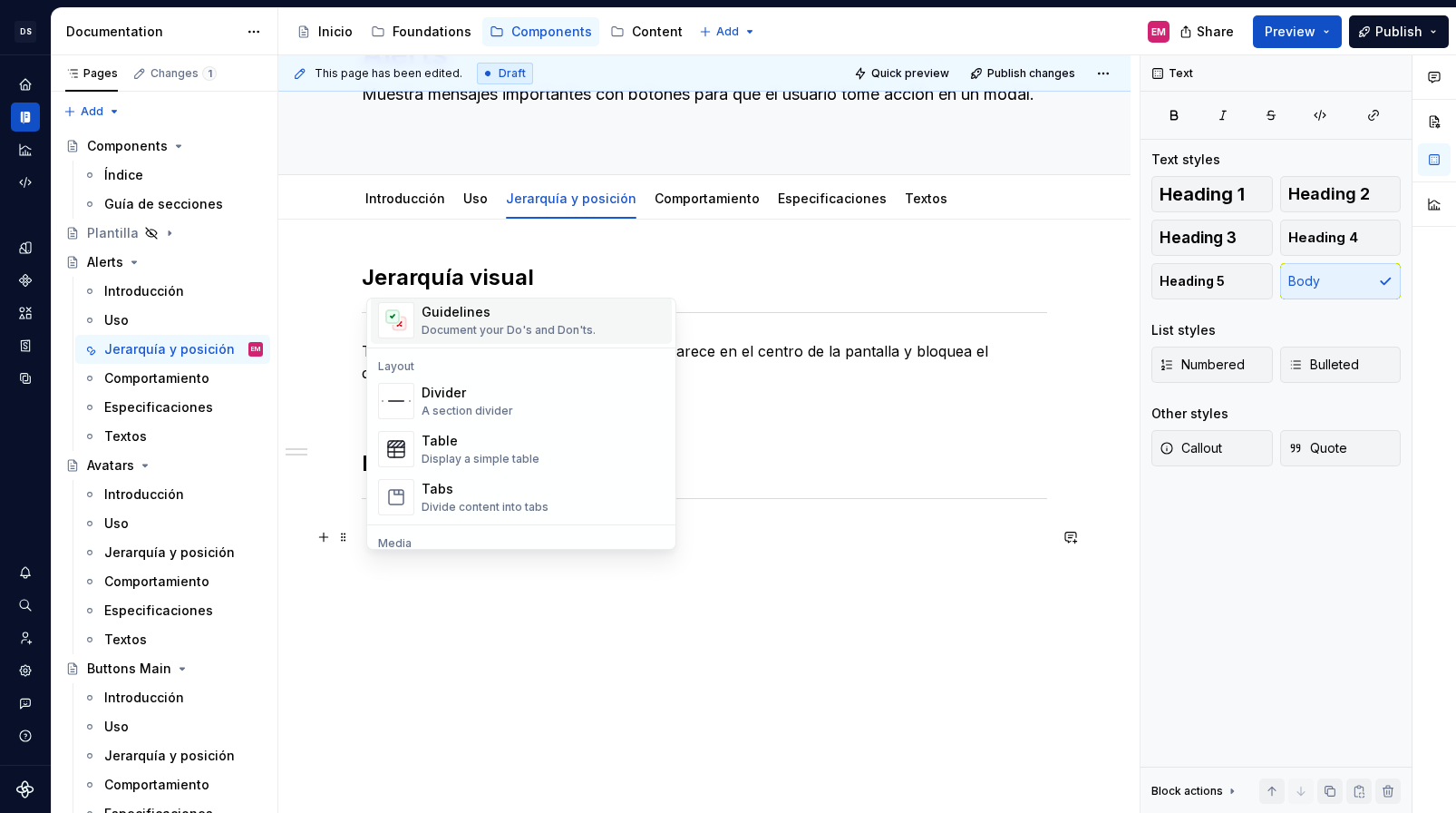
click at [438, 327] on div "Document your Do's and Don'ts." at bounding box center [508, 329] width 174 height 14
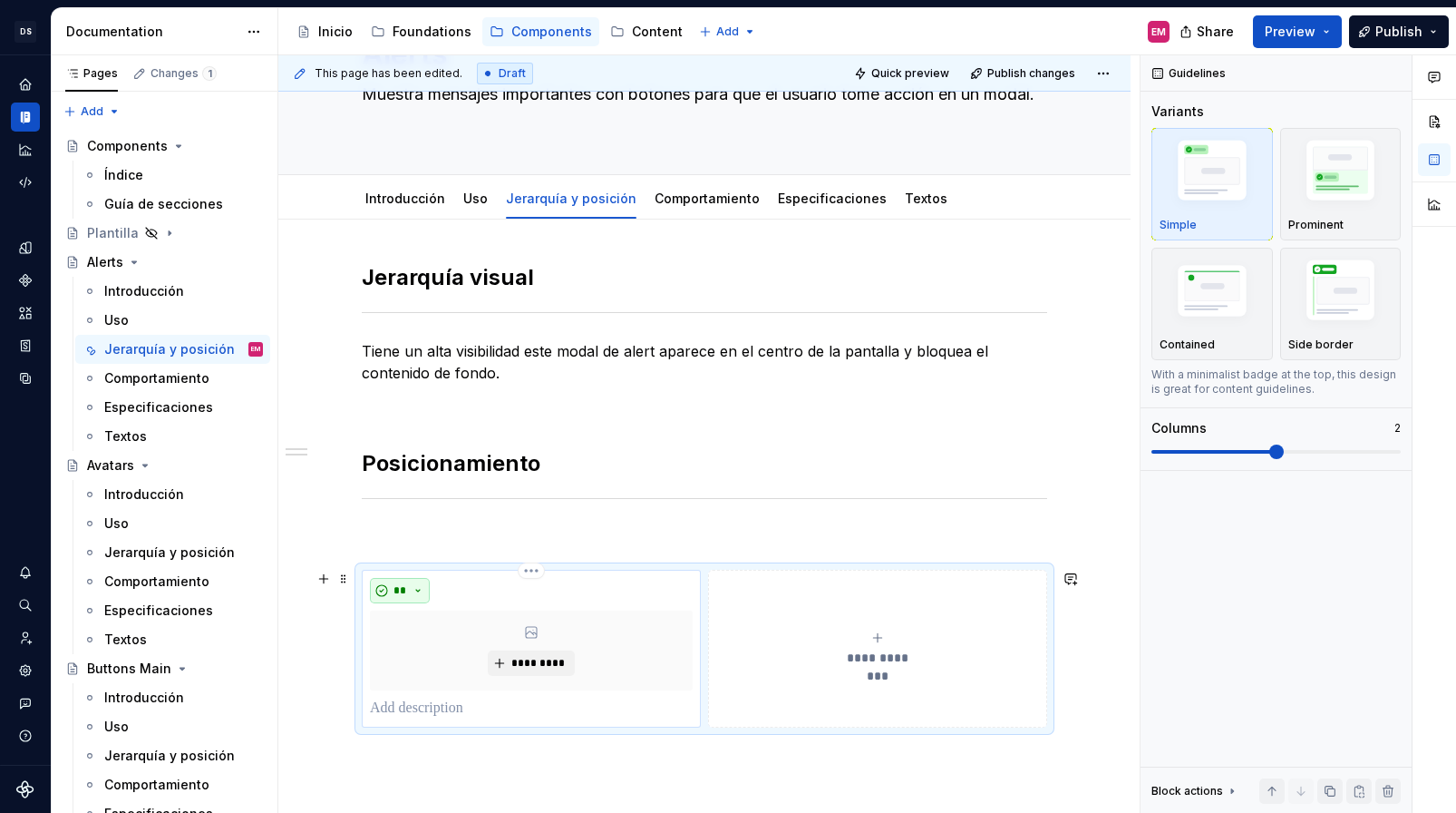
scroll to position [243, 0]
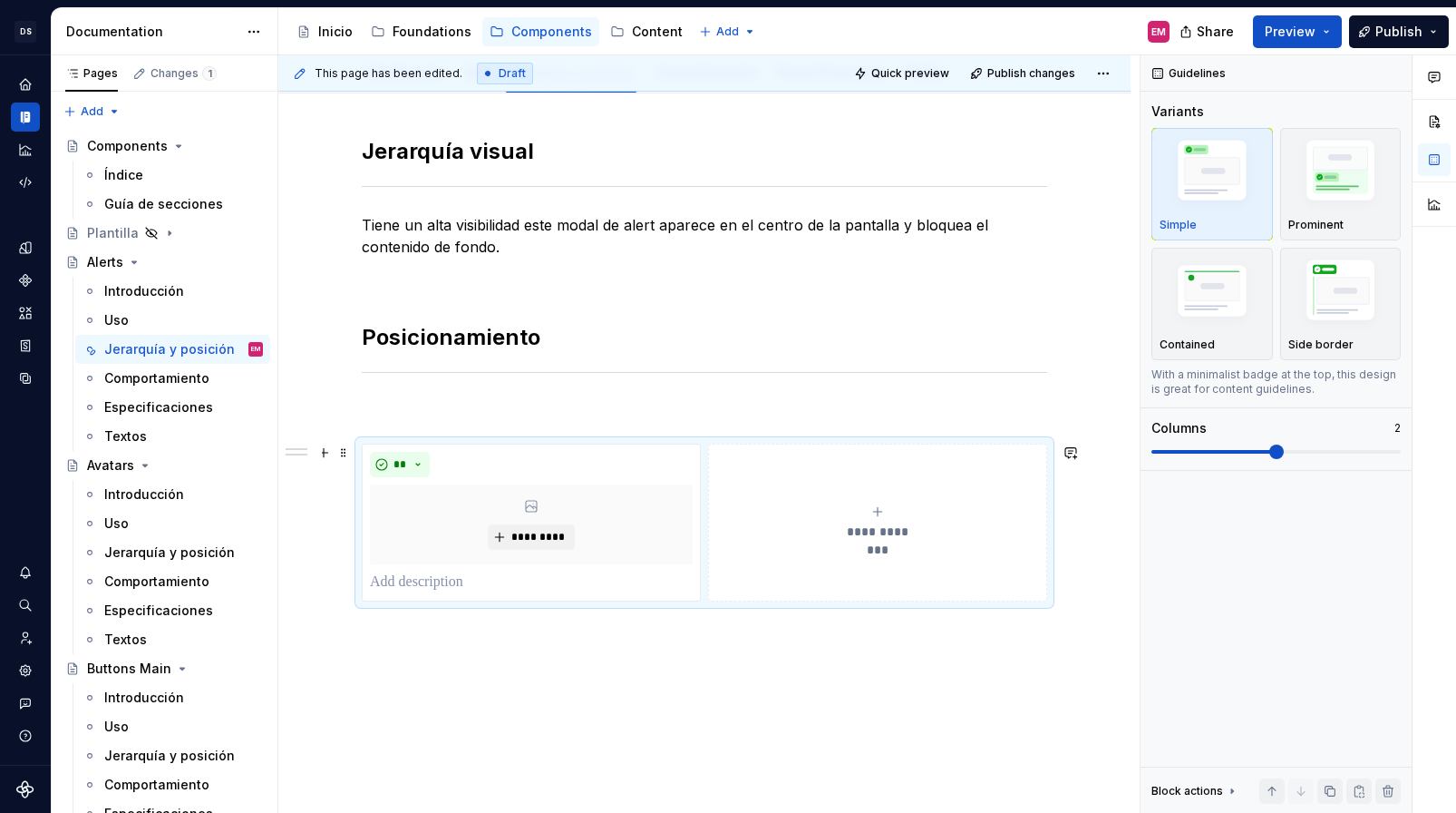
click at [762, 473] on button "**********" at bounding box center [878, 522] width 339 height 158
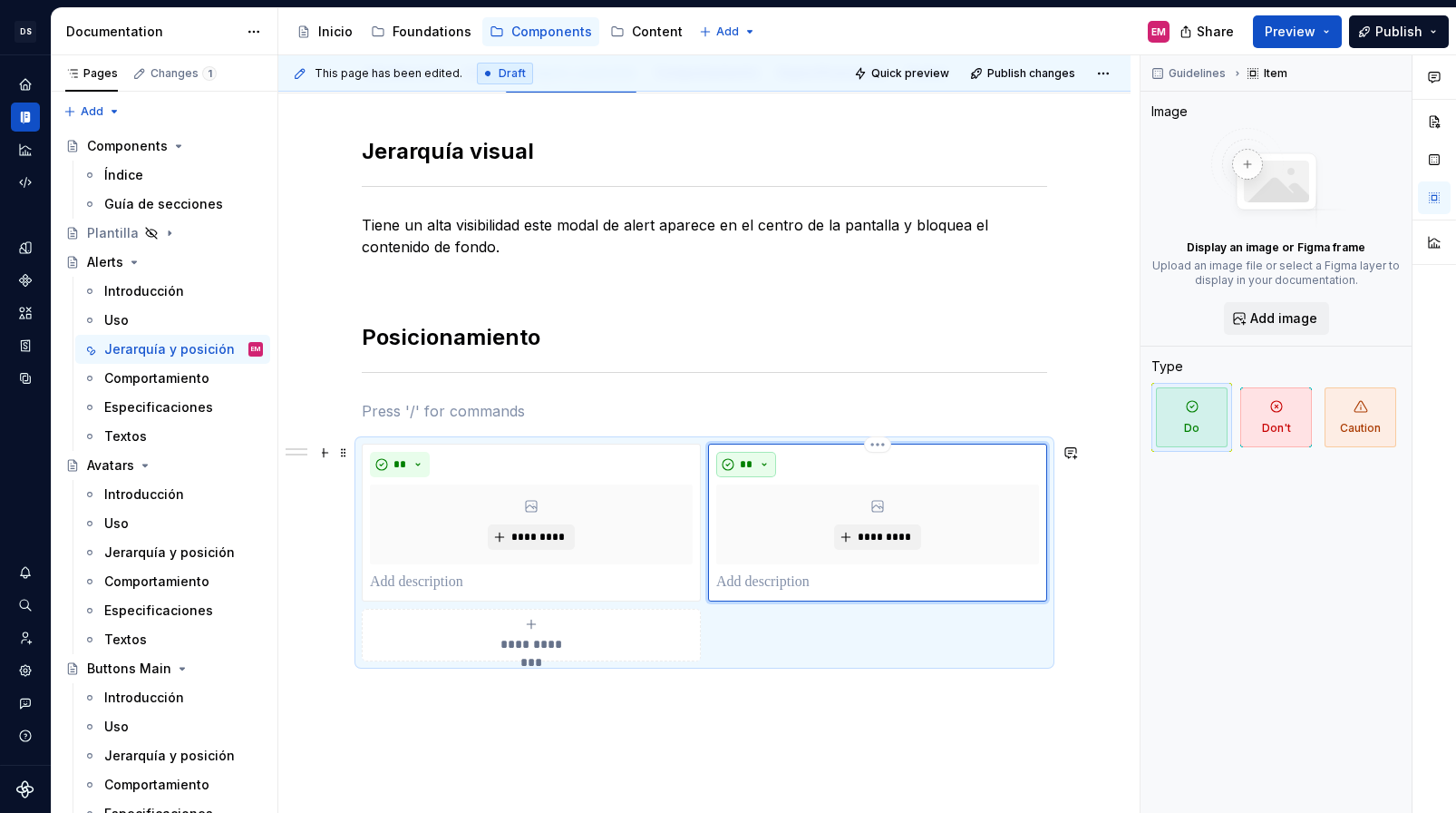
click at [760, 466] on button "**" at bounding box center [746, 464] width 60 height 26
click at [763, 531] on div "Suggestions" at bounding box center [761, 529] width 14 height 14
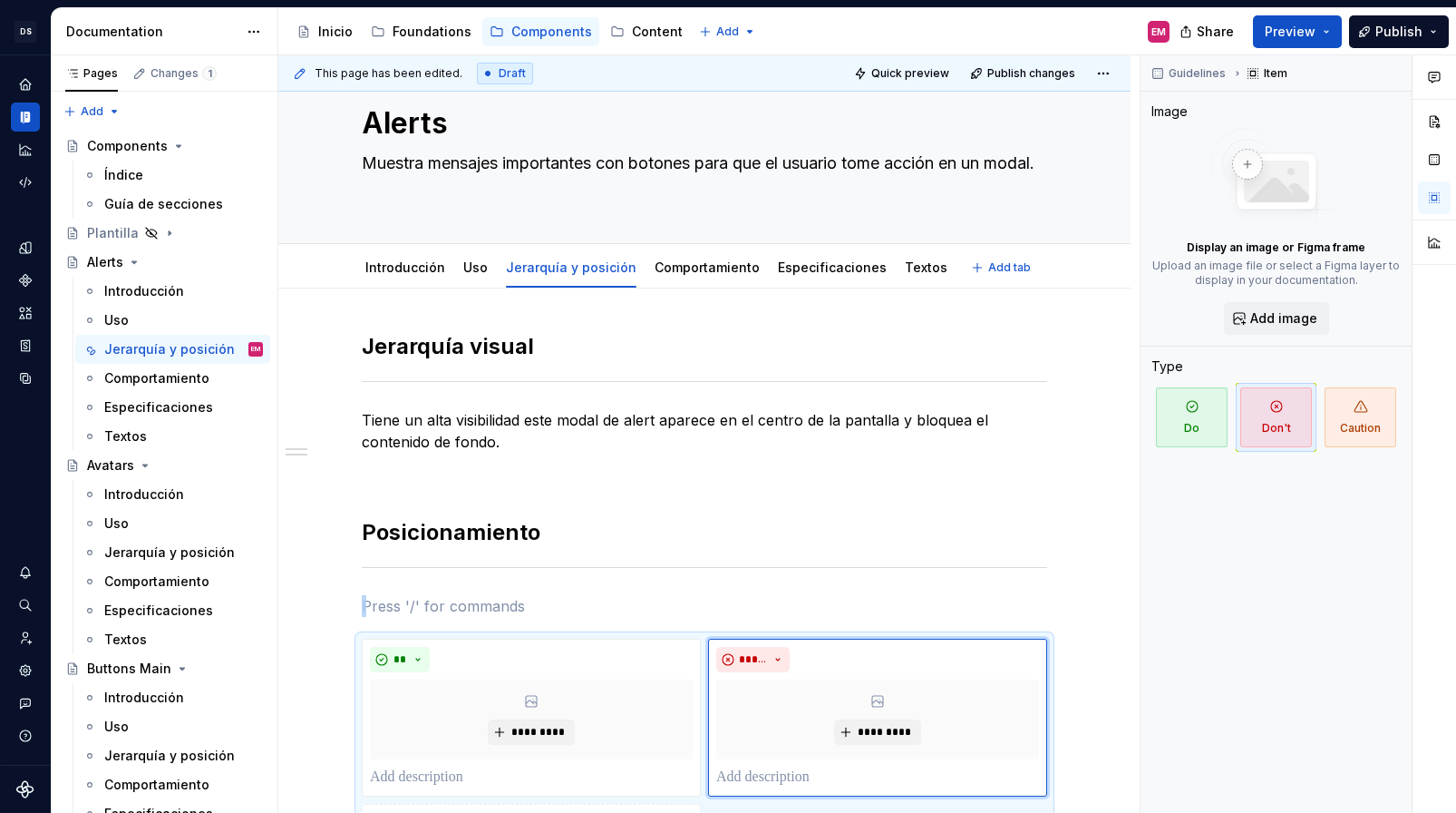
scroll to position [0, 0]
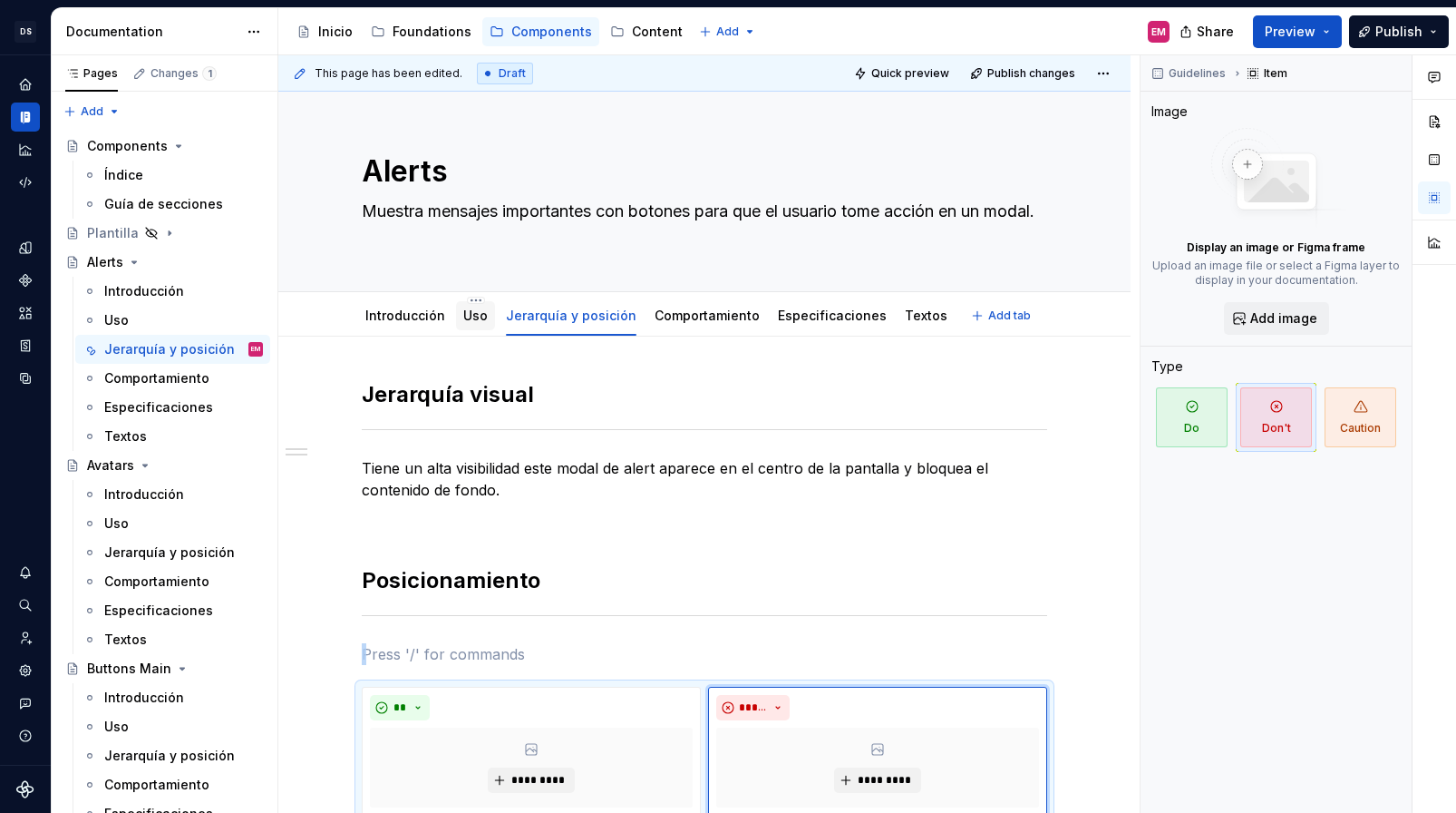
click at [476, 319] on link "Uso" at bounding box center [476, 315] width 25 height 15
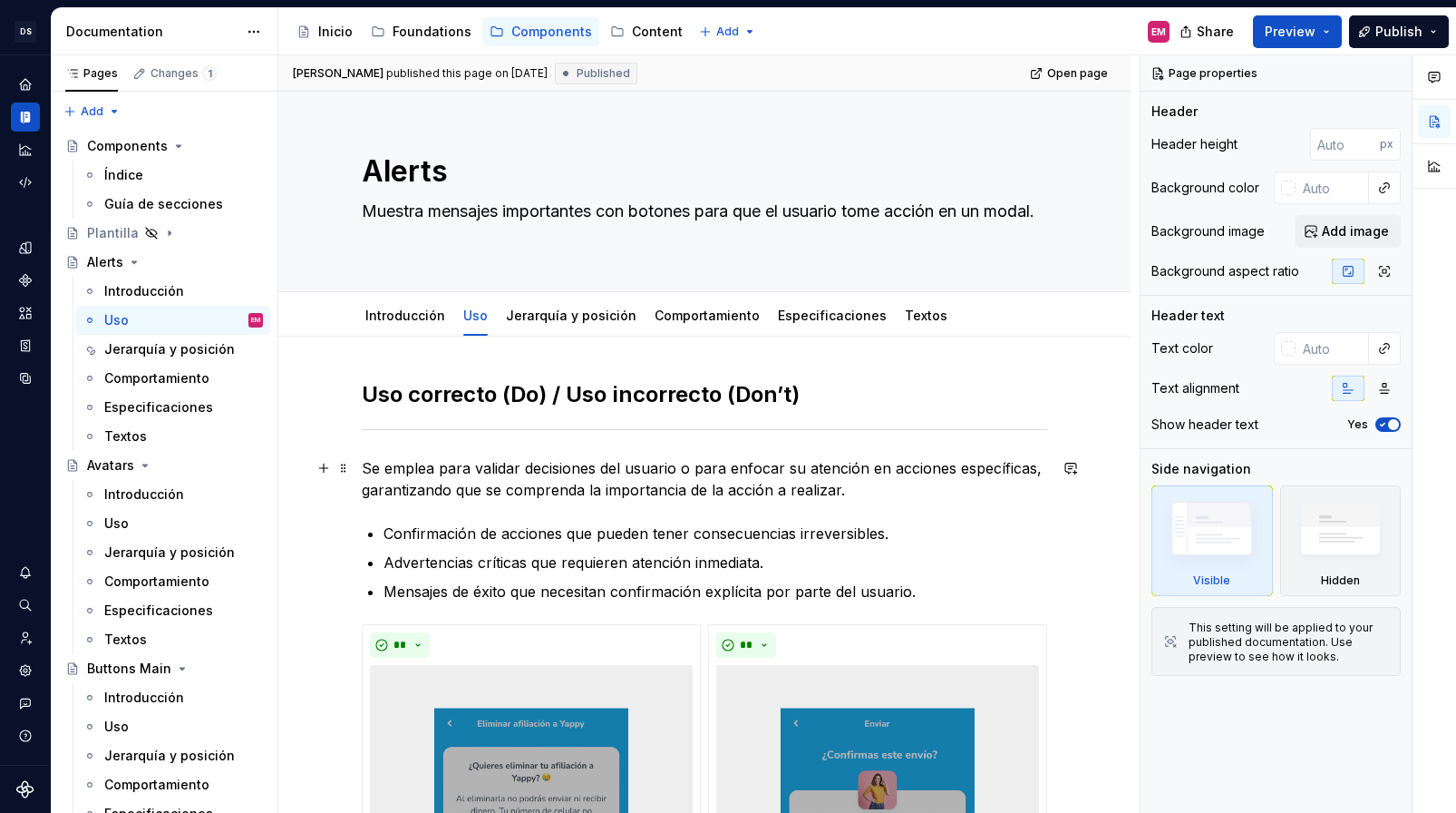
scroll to position [171, 0]
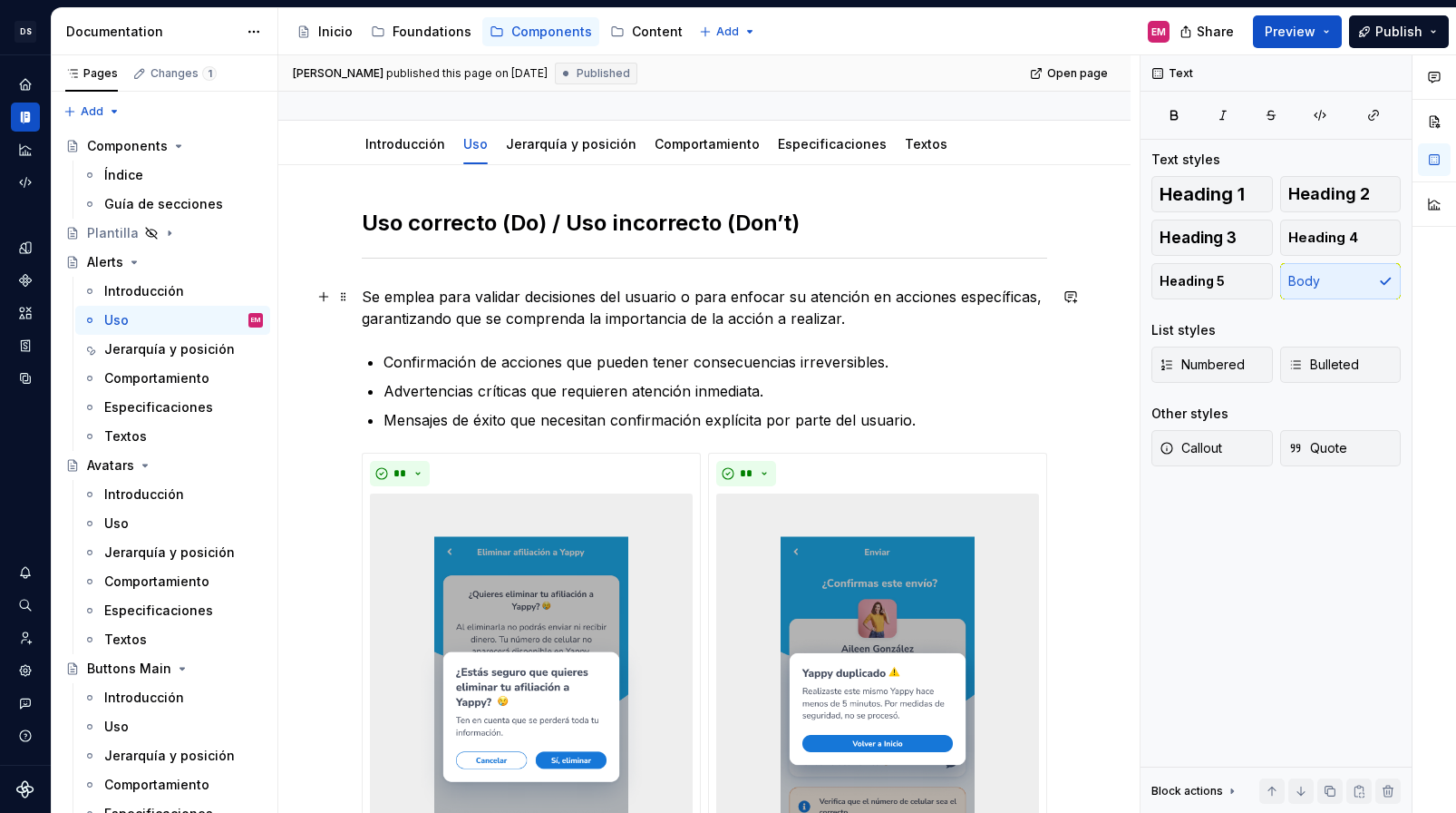
click at [890, 325] on p "Se emplea para validar decisiones del usuario o para enfocar su atención en acc…" at bounding box center [705, 306] width 685 height 43
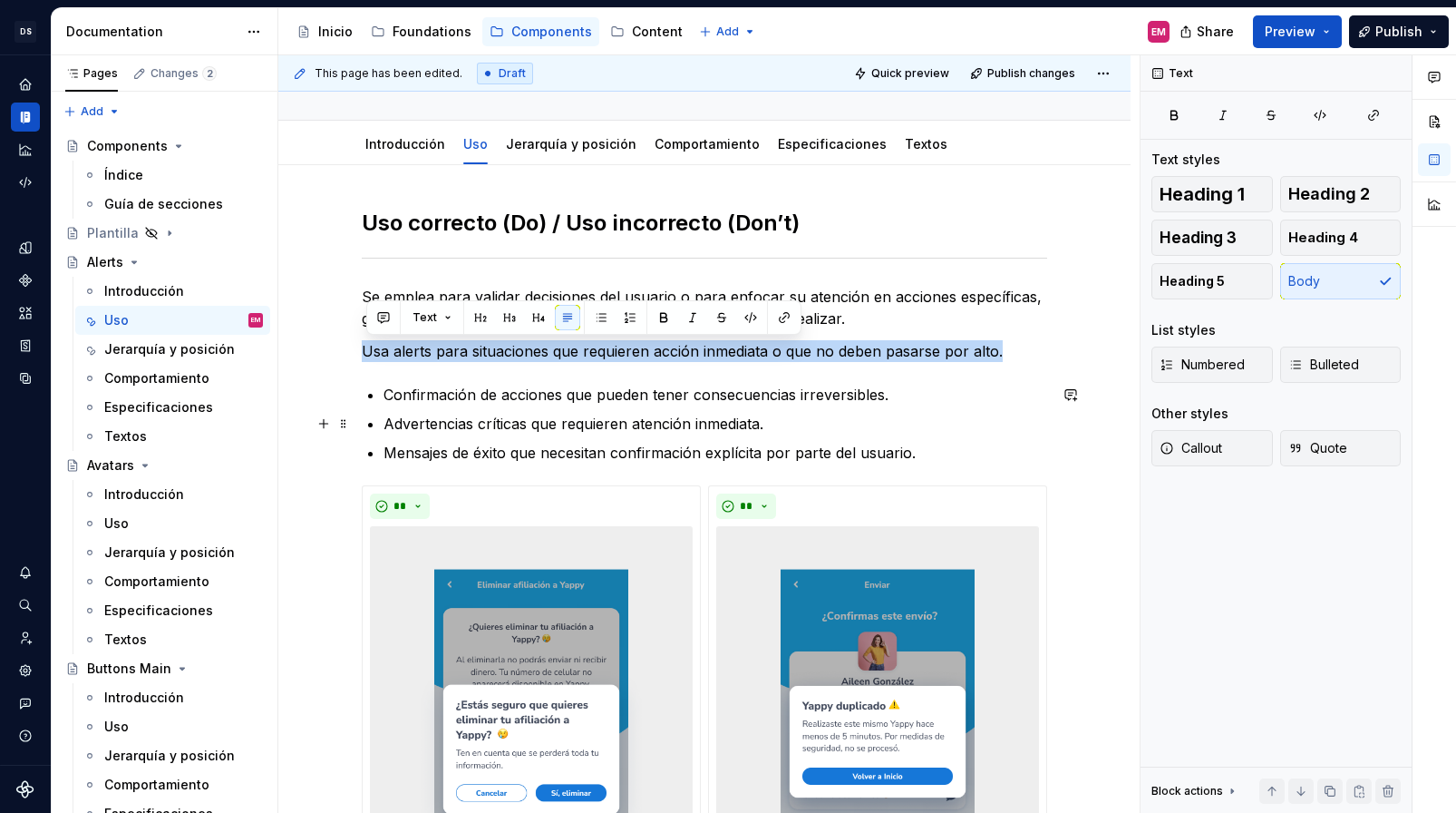
click at [953, 418] on p "Advertencias críticas que requieren atención inmediata." at bounding box center [715, 423] width 663 height 22
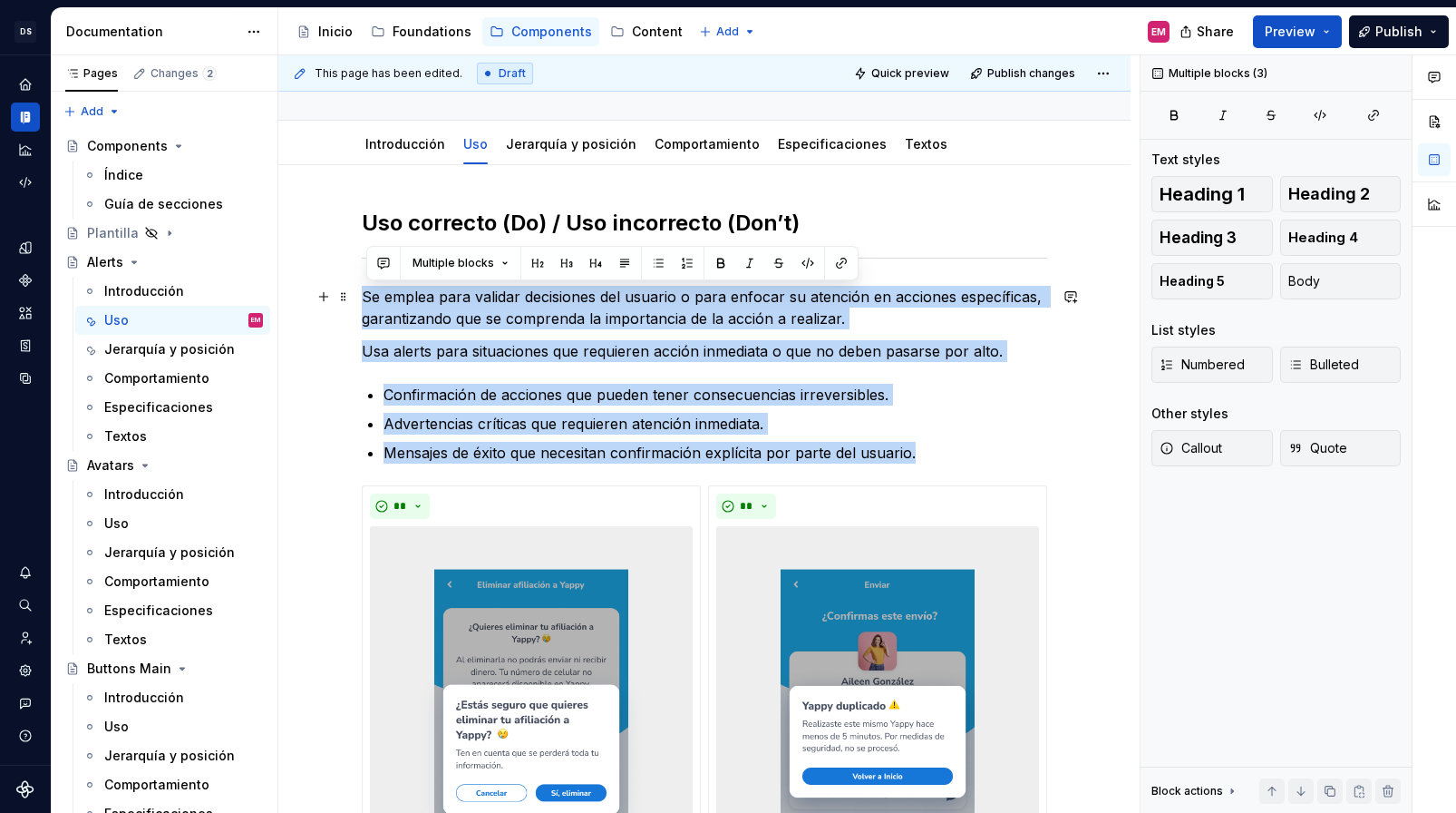
drag, startPoint x: 924, startPoint y: 456, endPoint x: 364, endPoint y: 301, distance: 581.1
click at [364, 301] on div "**********" at bounding box center [705, 785] width 852 height 1241
copy div "Se emplea para validar decisiones del usuario o para enfocar su atención en acc…"
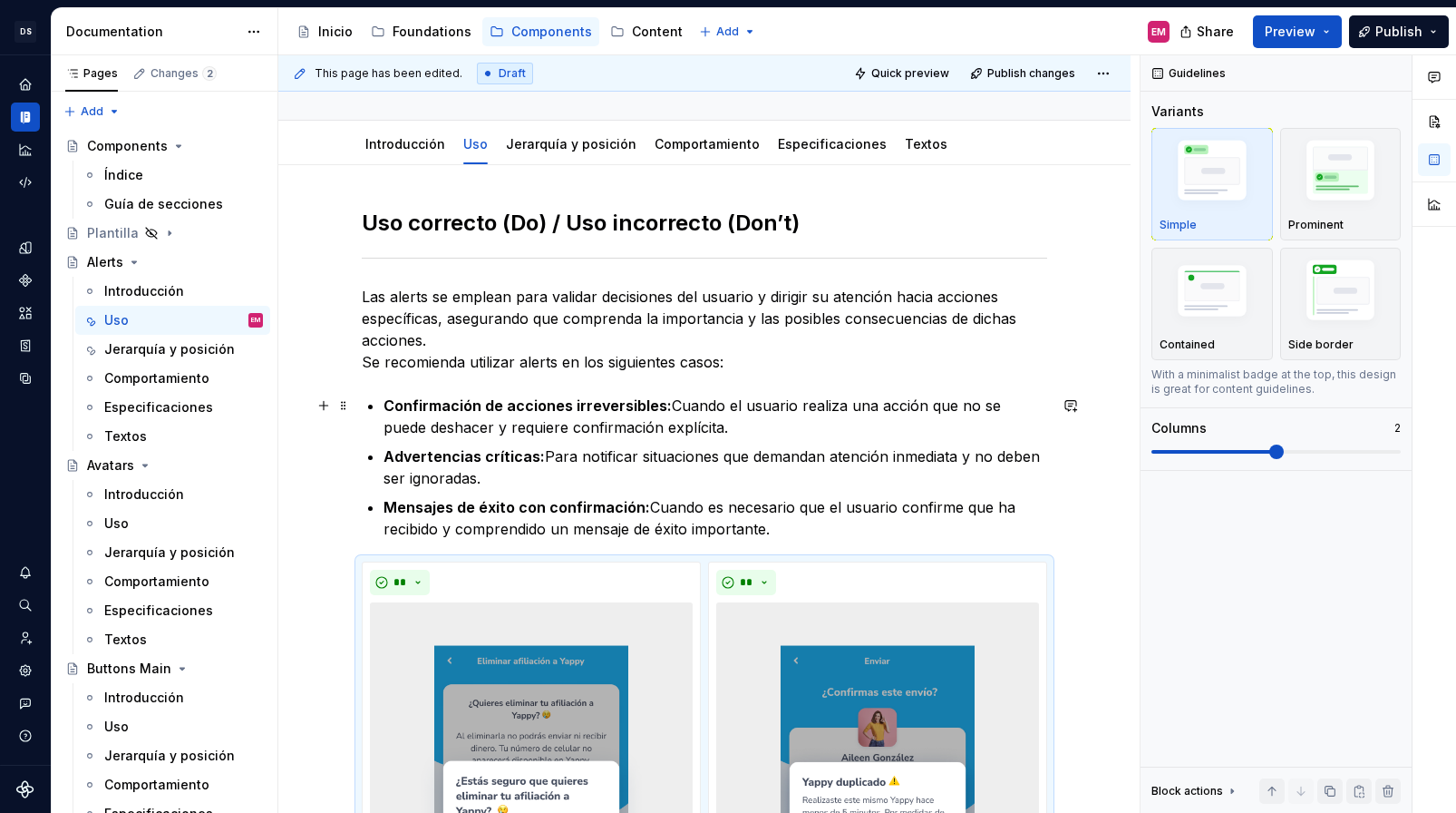
click at [472, 406] on strong "Confirmación de acciones irreversibles:" at bounding box center [527, 405] width 288 height 18
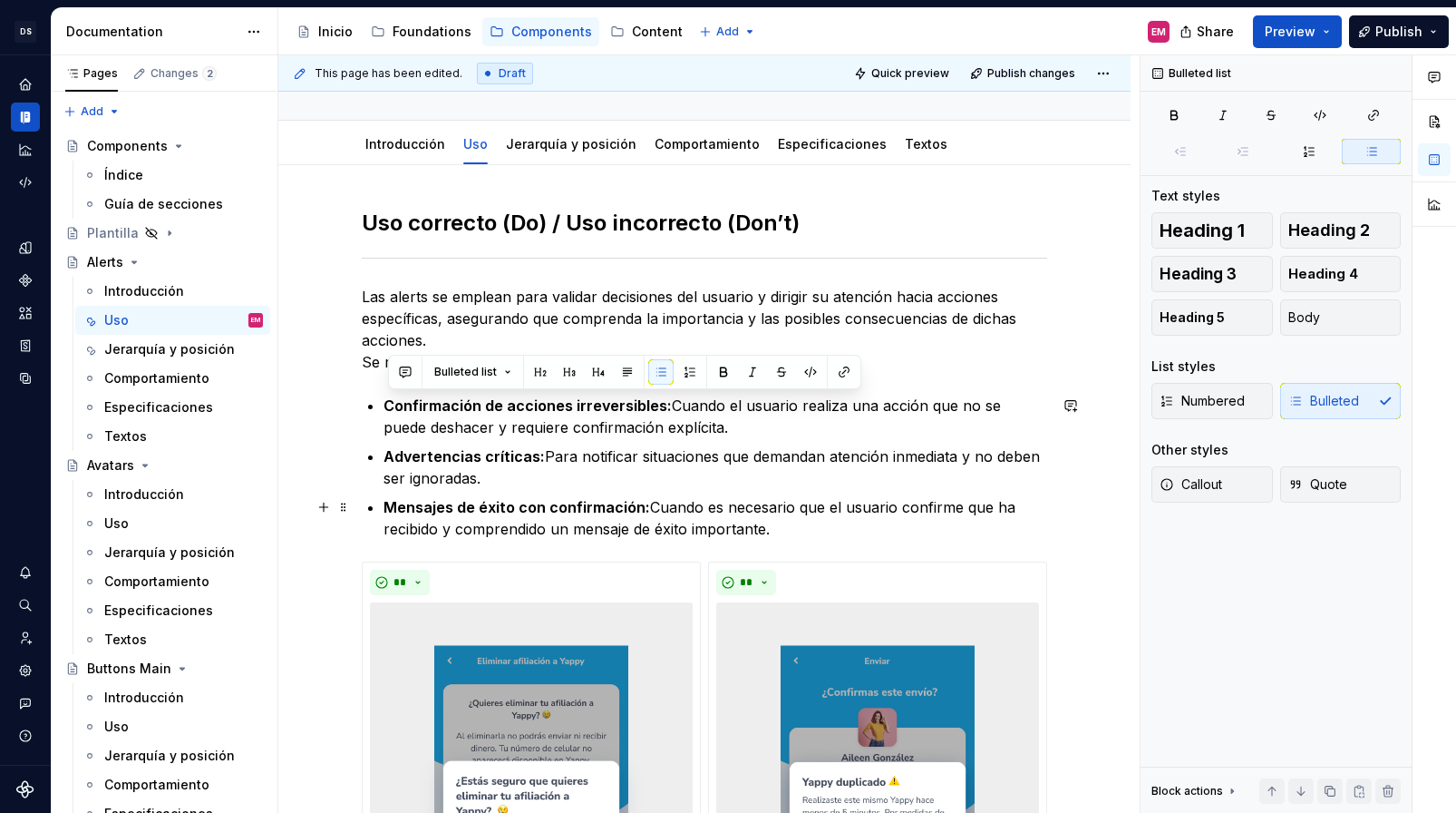
click at [787, 517] on p "Mensajes de éxito con confirmación: Cuando es necesario que el usuario confirme…" at bounding box center [715, 517] width 663 height 43
drag, startPoint x: 793, startPoint y: 534, endPoint x: 350, endPoint y: 410, distance: 460.0
click at [362, 410] on div "**********" at bounding box center [705, 724] width 685 height 1030
click at [716, 369] on button "button" at bounding box center [724, 372] width 26 height 26
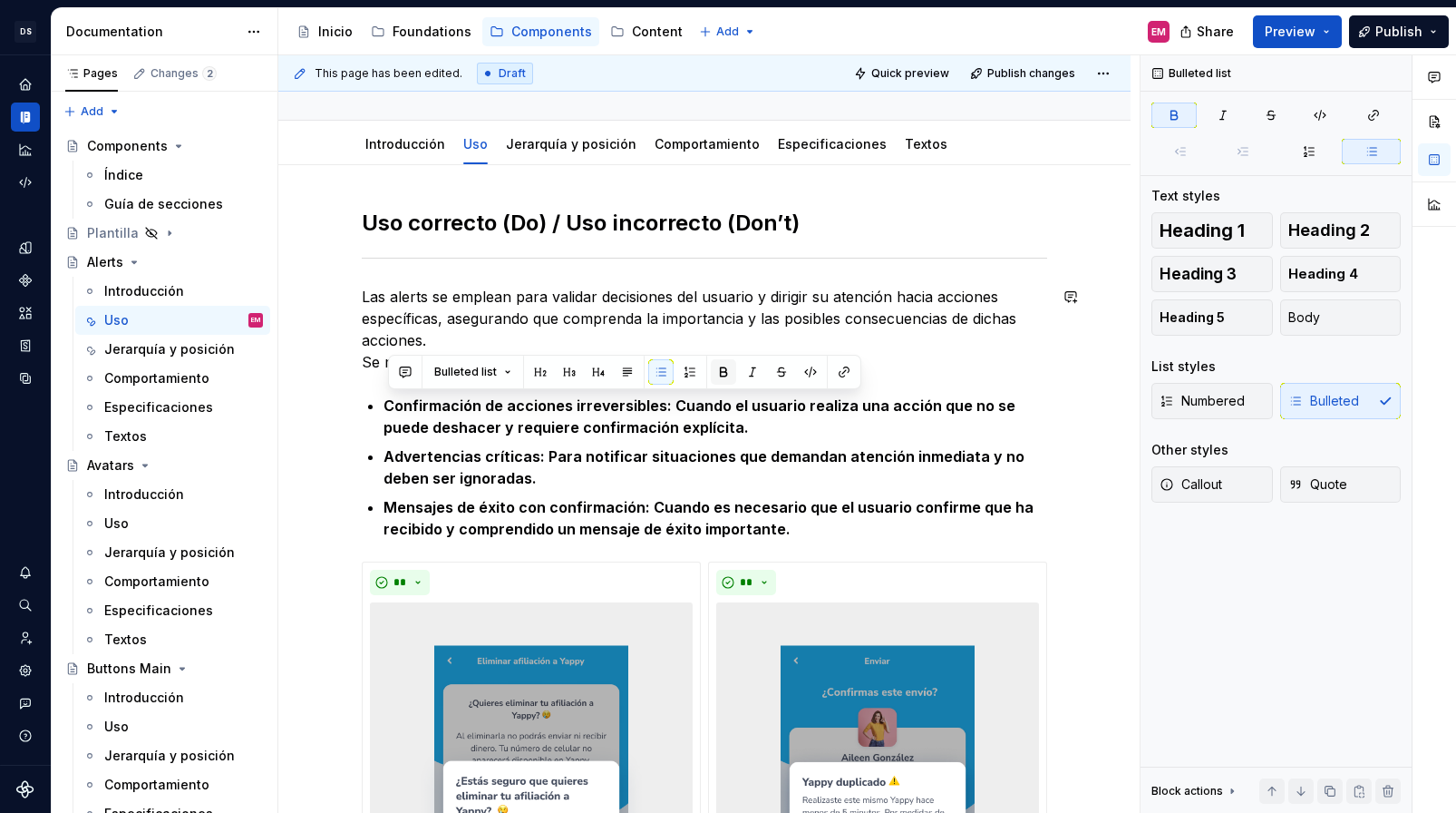
click at [716, 369] on button "button" at bounding box center [724, 372] width 26 height 26
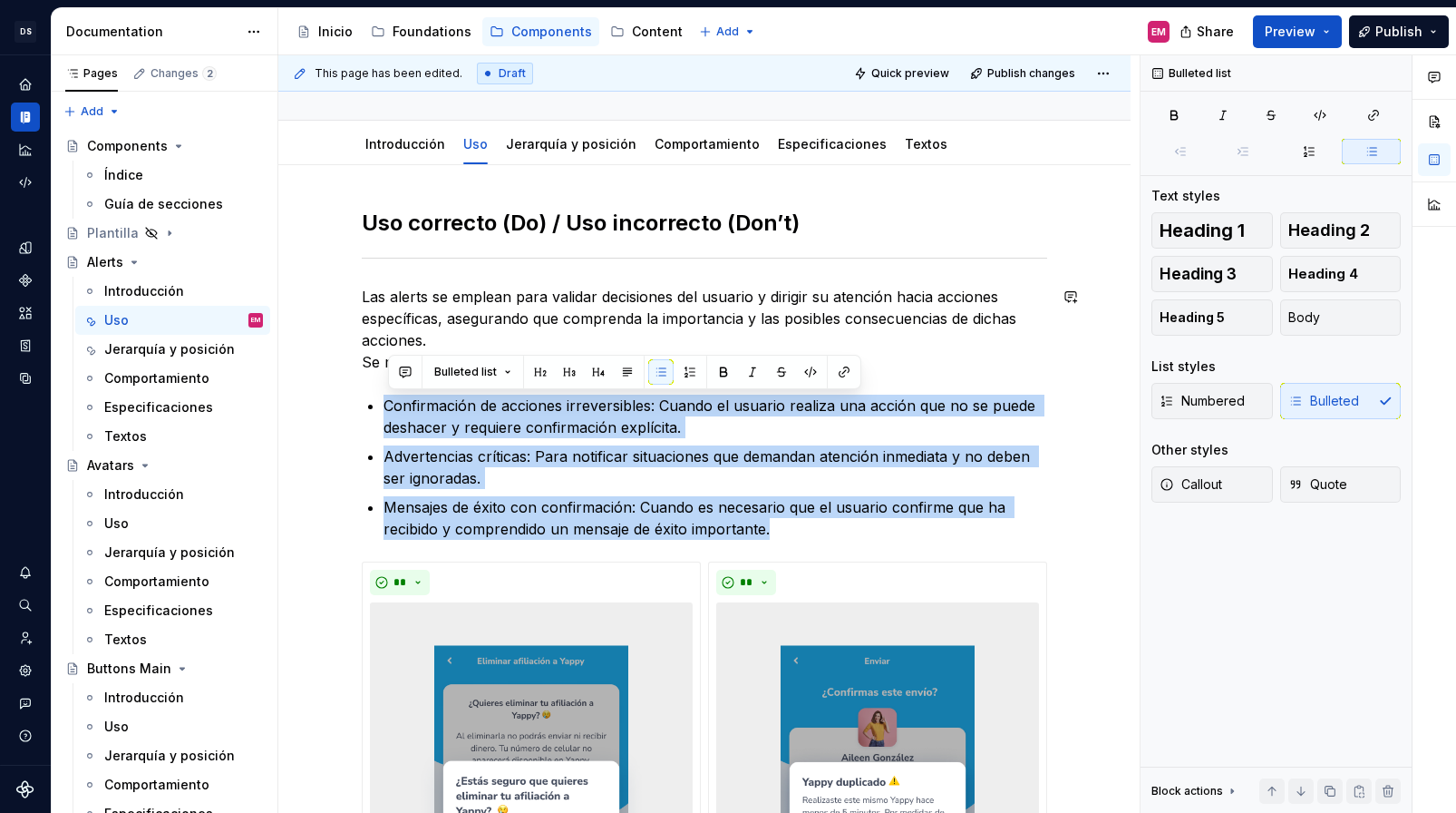
click at [662, 428] on p "Confirmación de acciones irreversibles: Cuando el usuario realiza una acción qu…" at bounding box center [715, 416] width 663 height 43
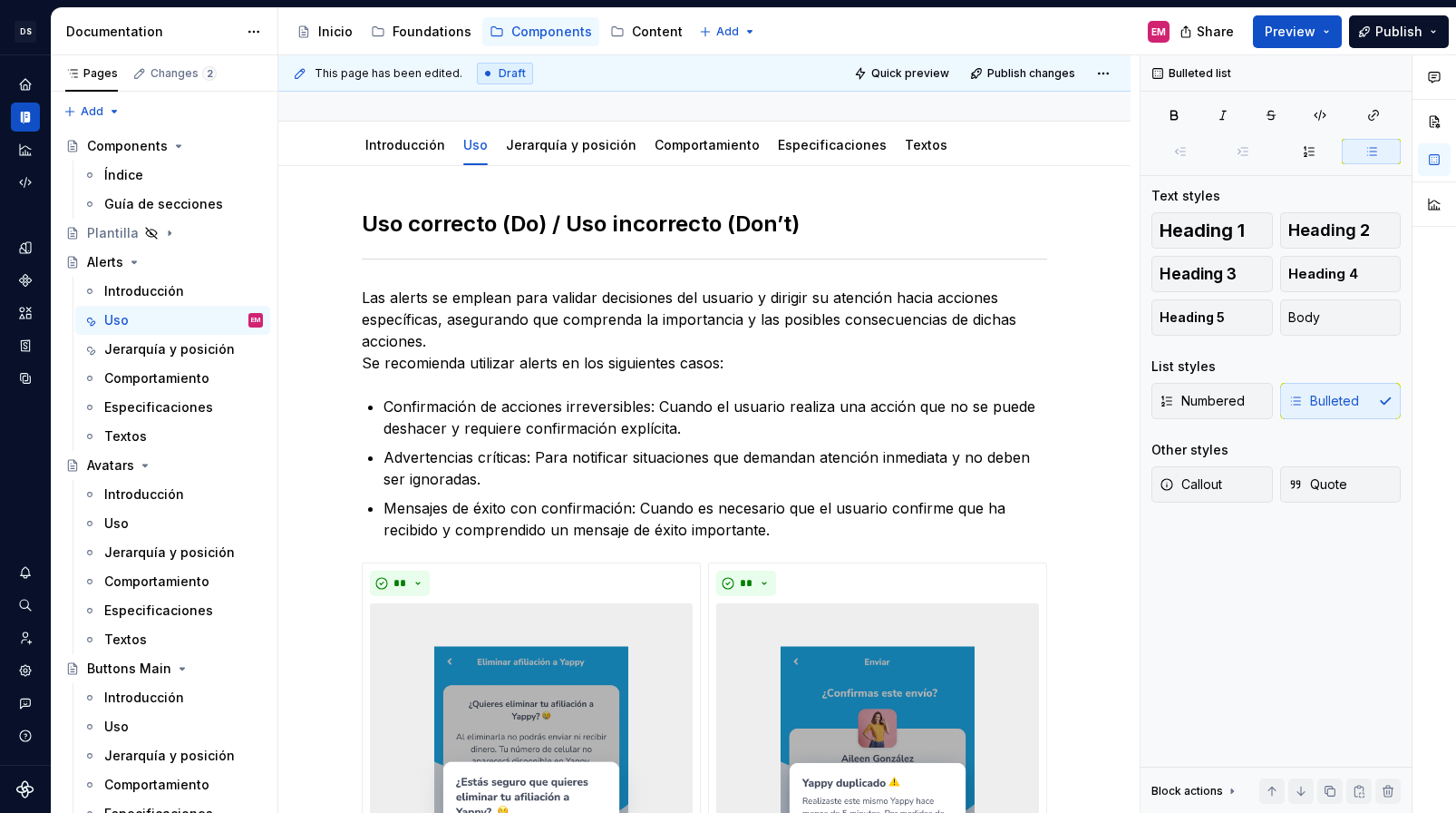
scroll to position [0, 0]
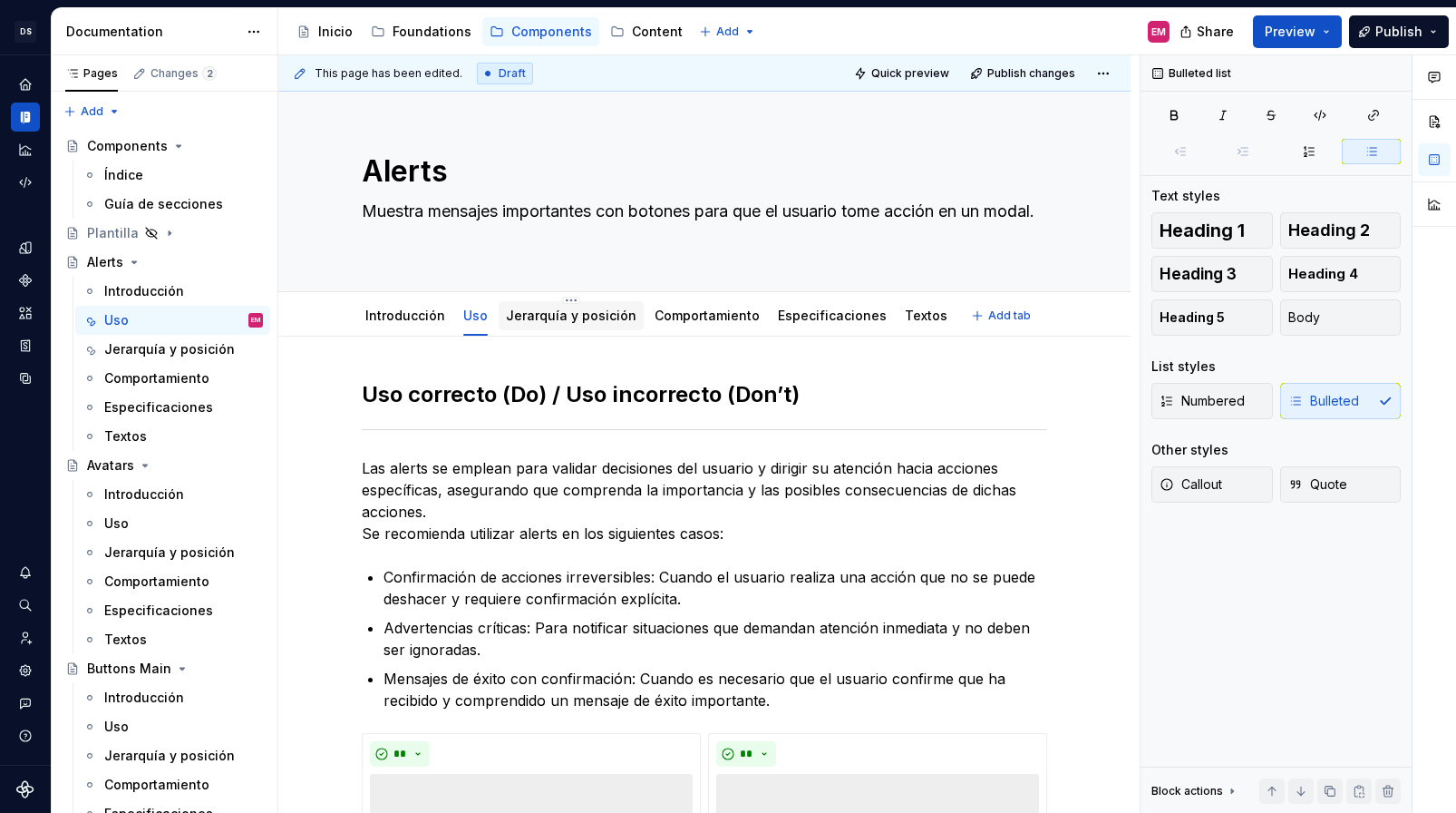
click at [547, 318] on link "Jerarquía y posición" at bounding box center [571, 315] width 130 height 15
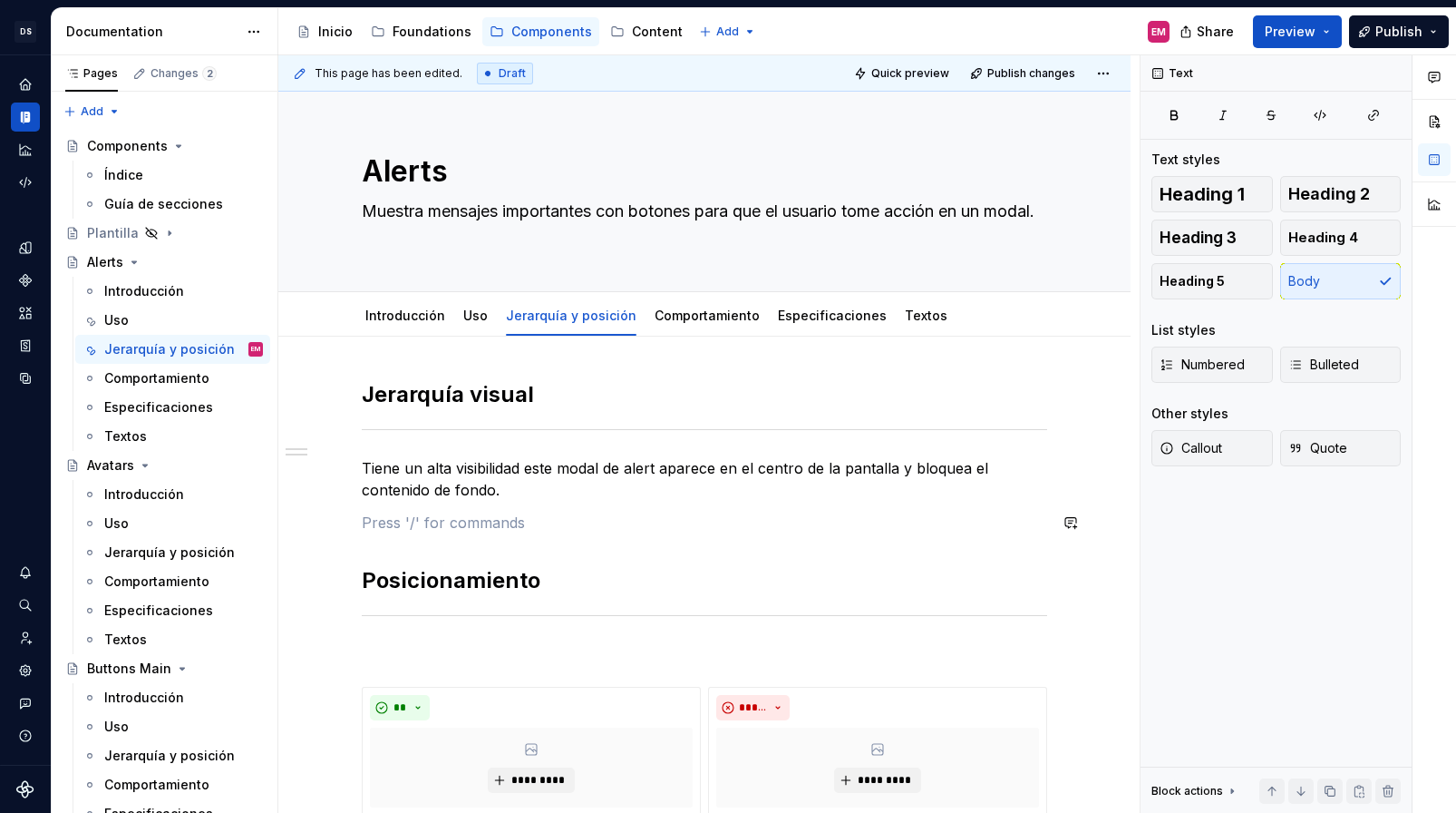
click at [579, 503] on div "**********" at bounding box center [705, 642] width 685 height 524
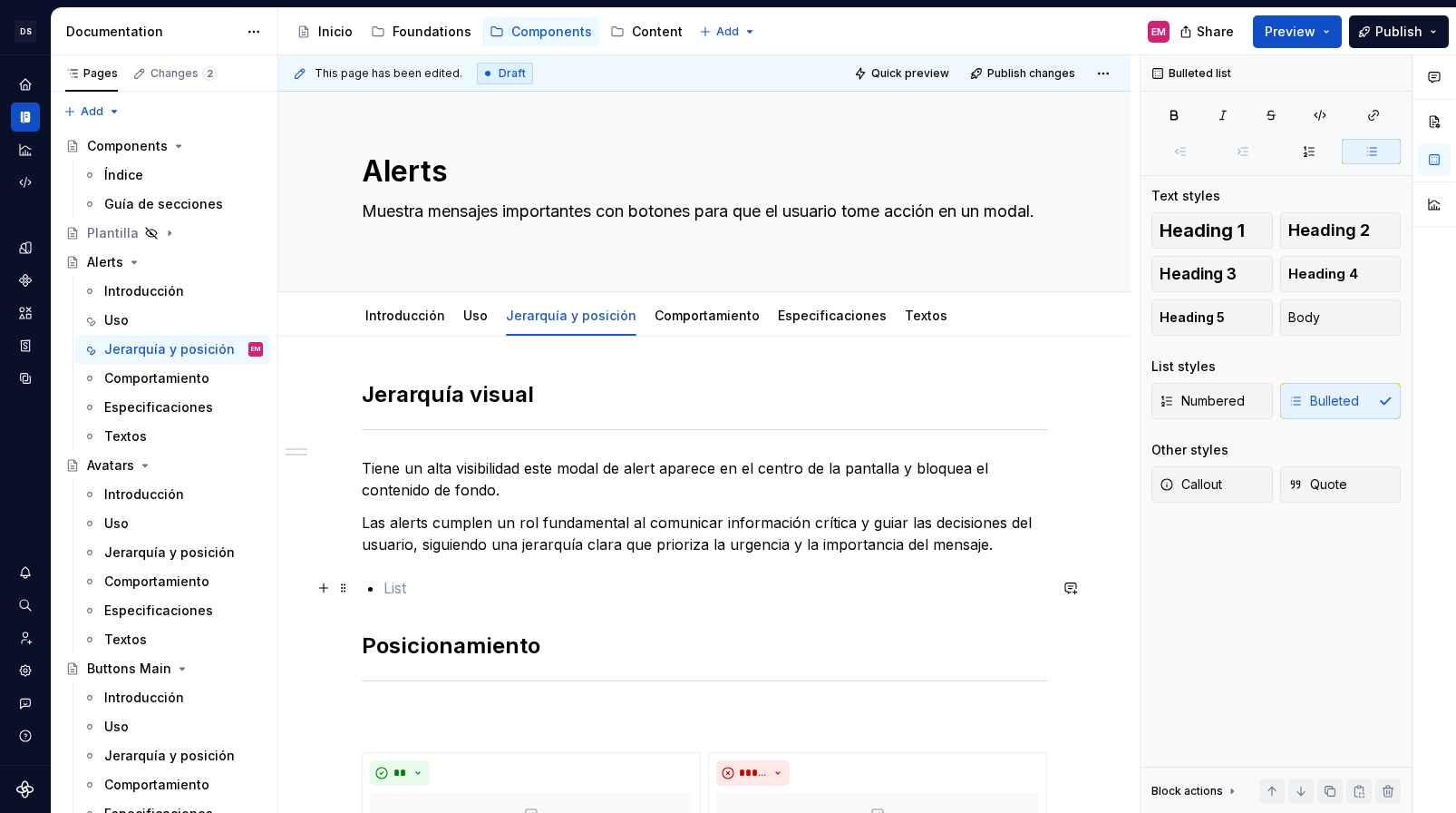
click at [396, 584] on p at bounding box center [715, 587] width 663 height 22
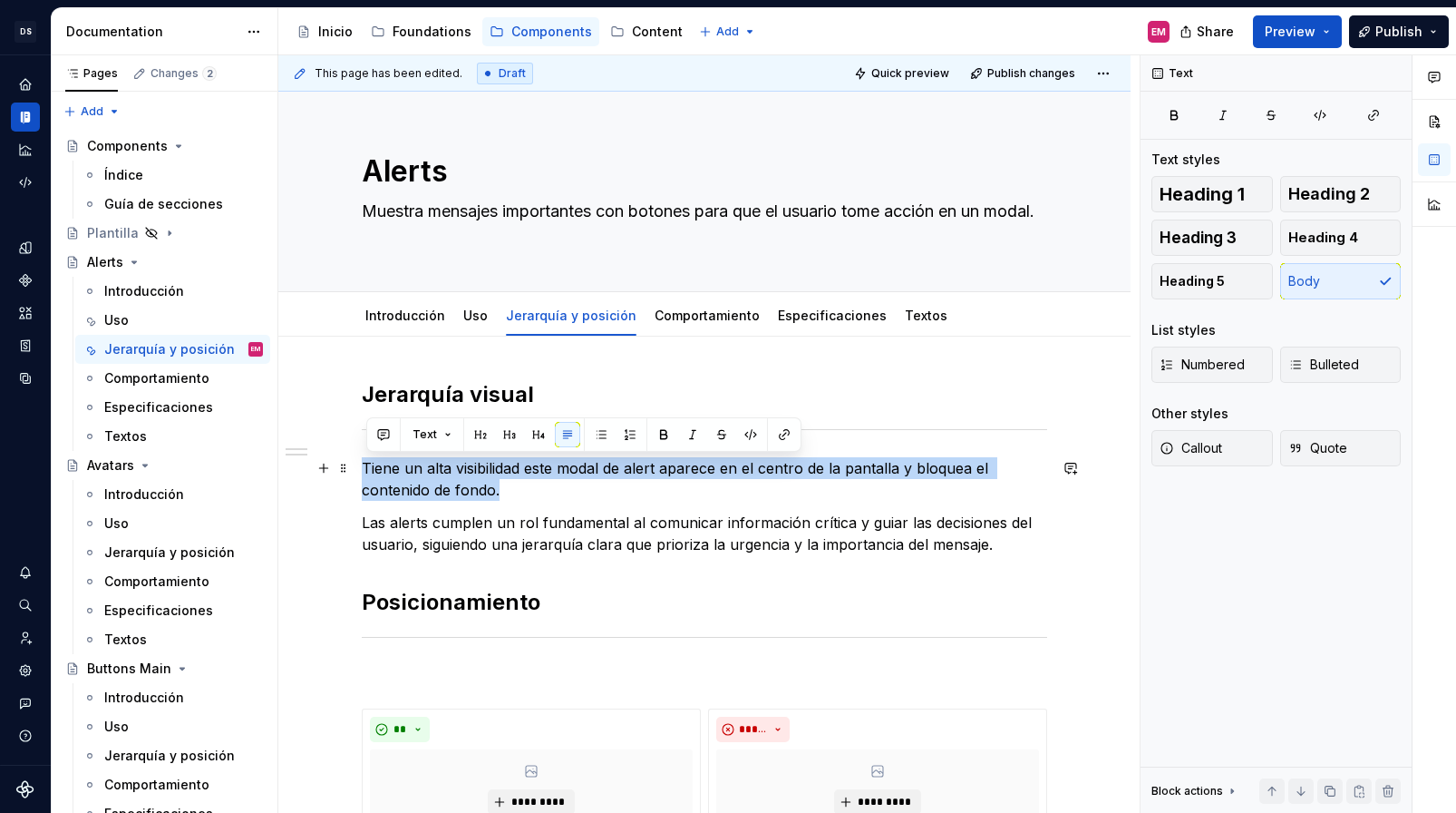
drag, startPoint x: 536, startPoint y: 488, endPoint x: 363, endPoint y: 464, distance: 174.7
click at [363, 464] on div "**********" at bounding box center [705, 763] width 852 height 855
copy p "Tiene un alta visibilidad este modal de alert aparece en el centro de la pantal…"
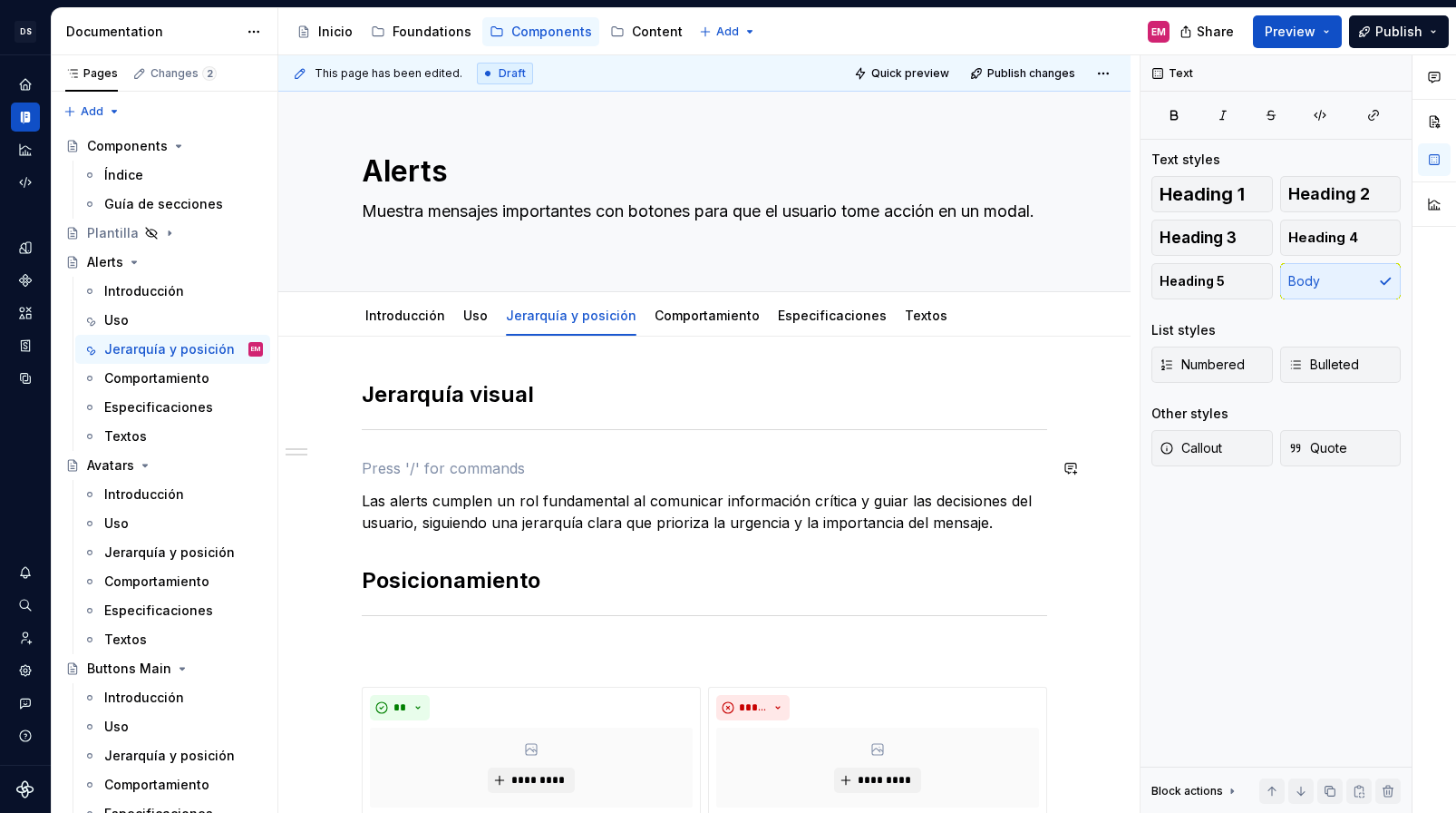
scroll to position [102, 0]
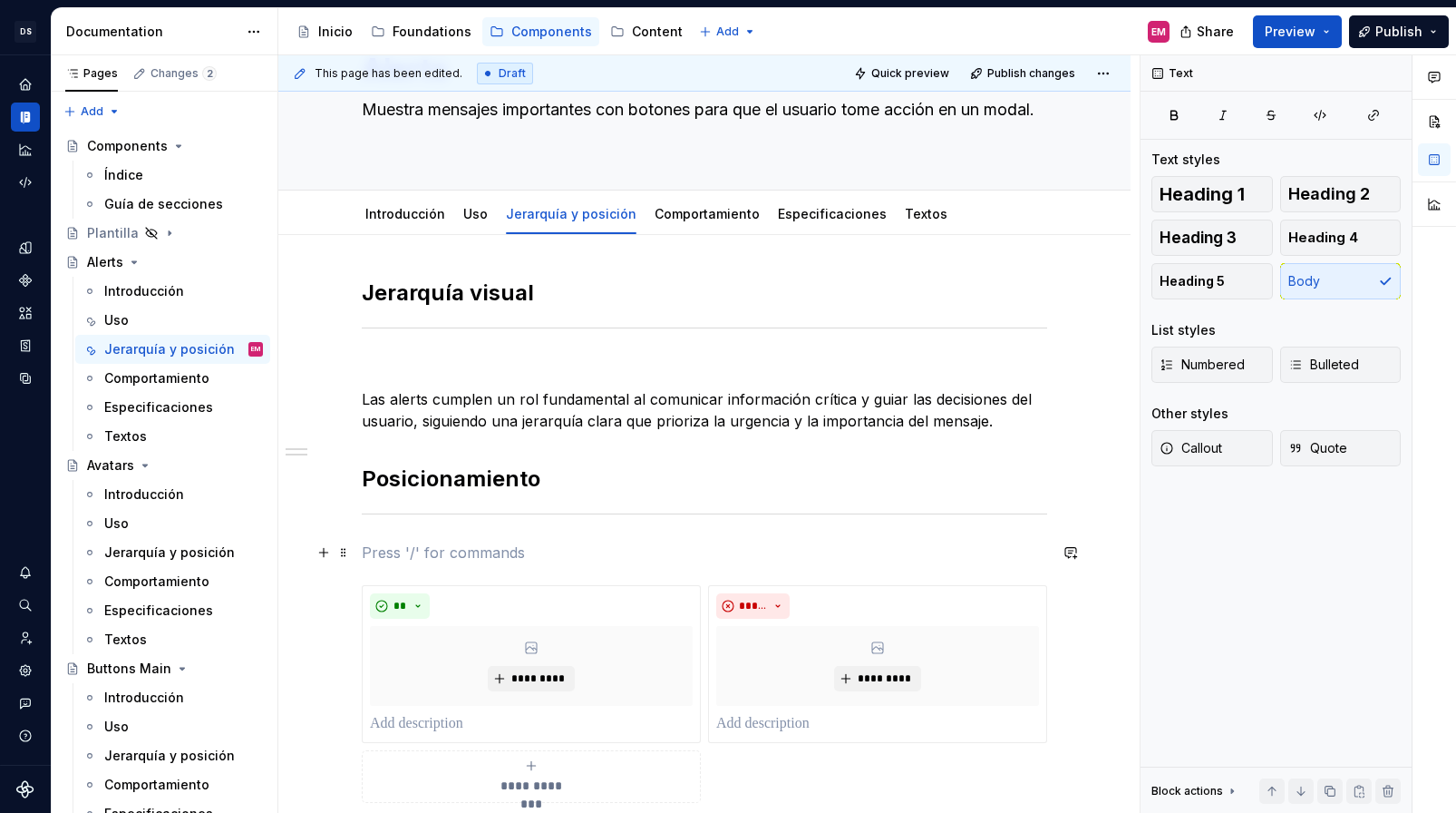
click at [381, 555] on p at bounding box center [705, 552] width 685 height 22
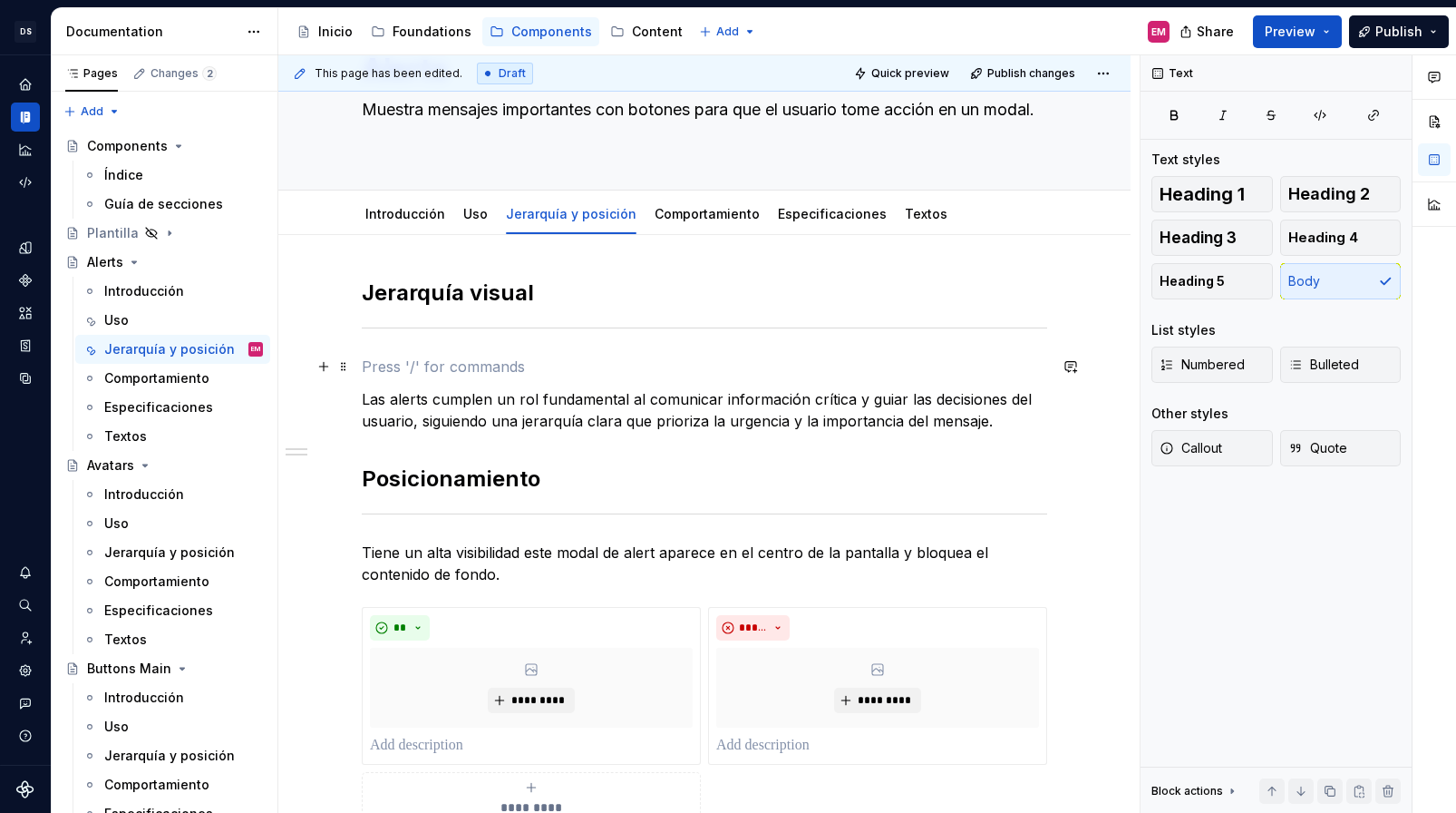
click at [392, 365] on p at bounding box center [705, 366] width 685 height 22
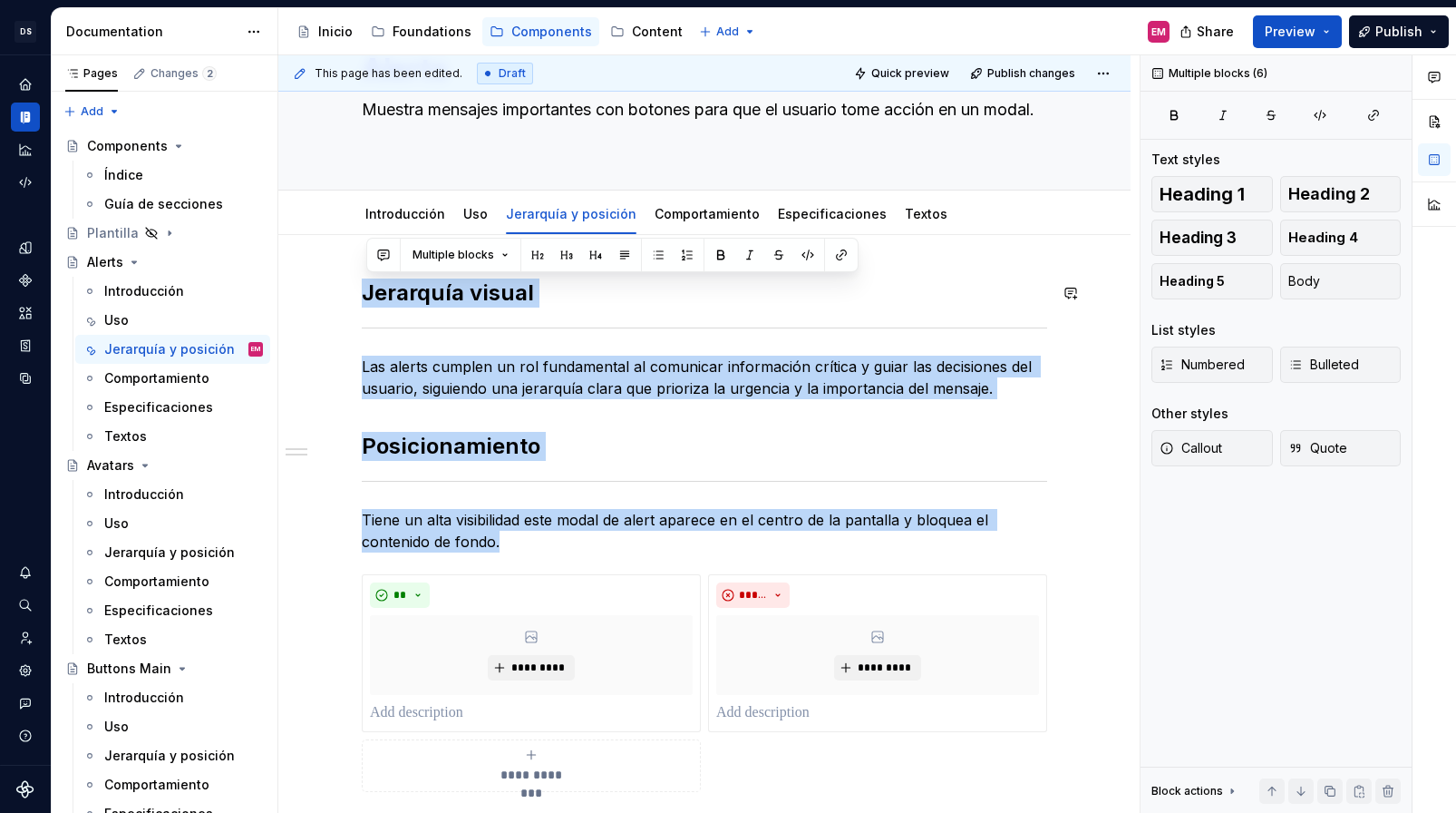
drag, startPoint x: 538, startPoint y: 547, endPoint x: 353, endPoint y: 266, distance: 336.4
click at [353, 266] on div "**********" at bounding box center [705, 645] width 852 height 823
copy div "[PERSON_NAME] visual Las alerts cumplen un rol fundamental al comunicar informa…"
click at [418, 404] on div "**********" at bounding box center [705, 535] width 685 height 513
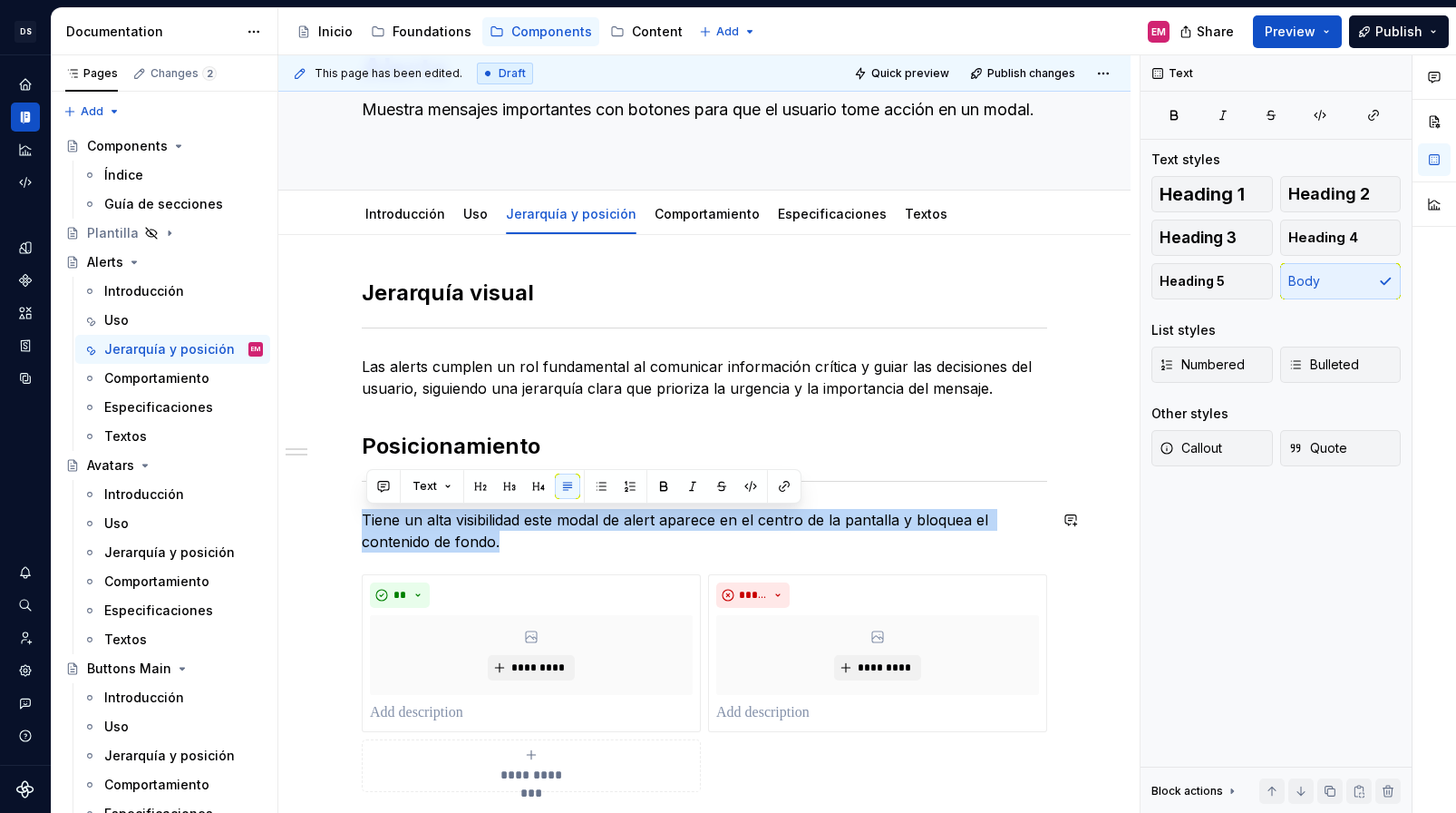
drag, startPoint x: 386, startPoint y: 520, endPoint x: 538, endPoint y: 562, distance: 157.7
click at [539, 562] on div "**********" at bounding box center [705, 535] width 685 height 513
copy p "Tiene un alta visibilidad este modal de alert aparece en el centro de la pantal…"
type textarea "*"
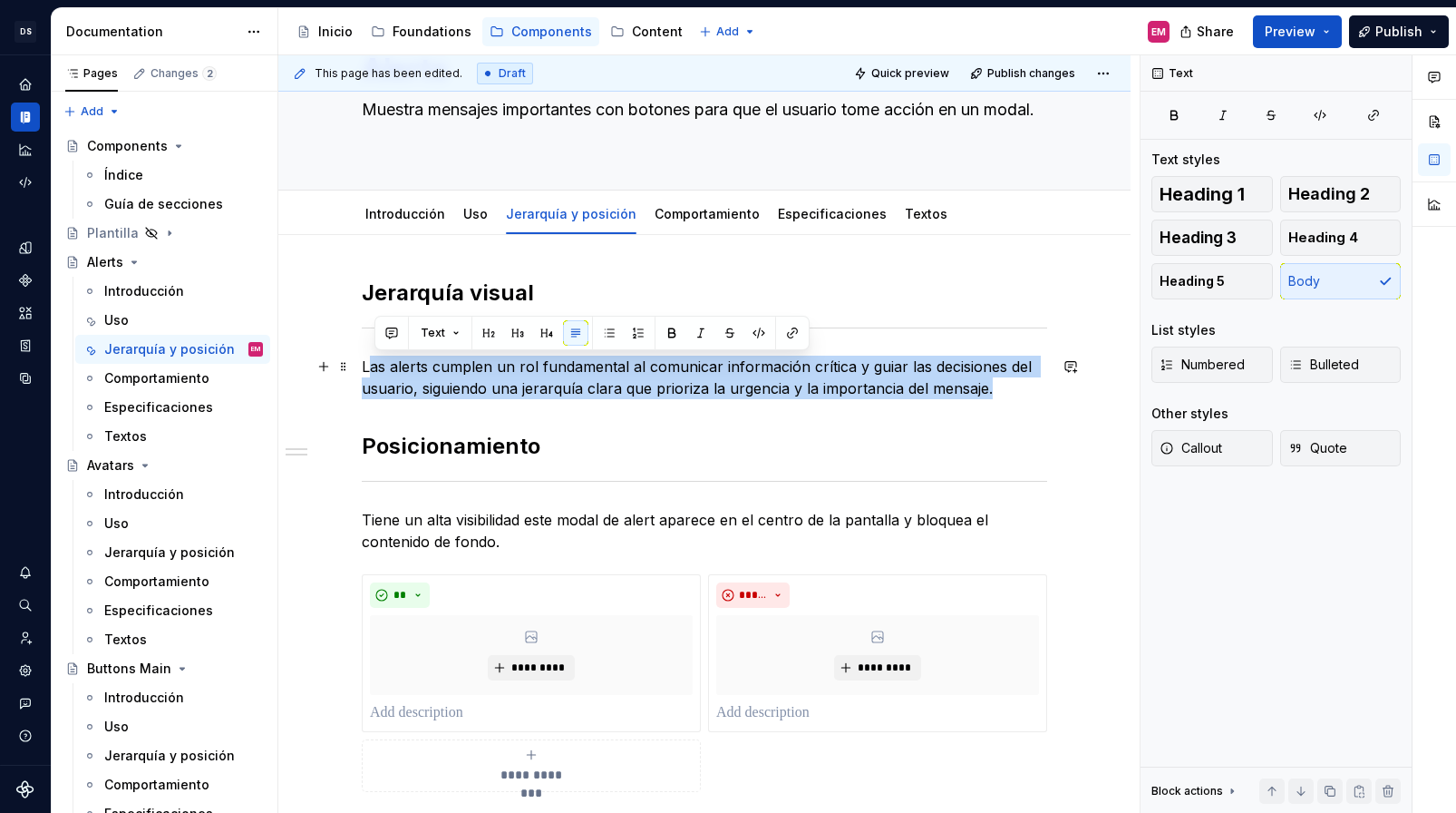
drag, startPoint x: 370, startPoint y: 363, endPoint x: 1027, endPoint y: 380, distance: 657.2
click at [1028, 380] on p "Las alerts cumplen un rol fundamental al comunicar información crítica y guiar …" at bounding box center [705, 376] width 685 height 43
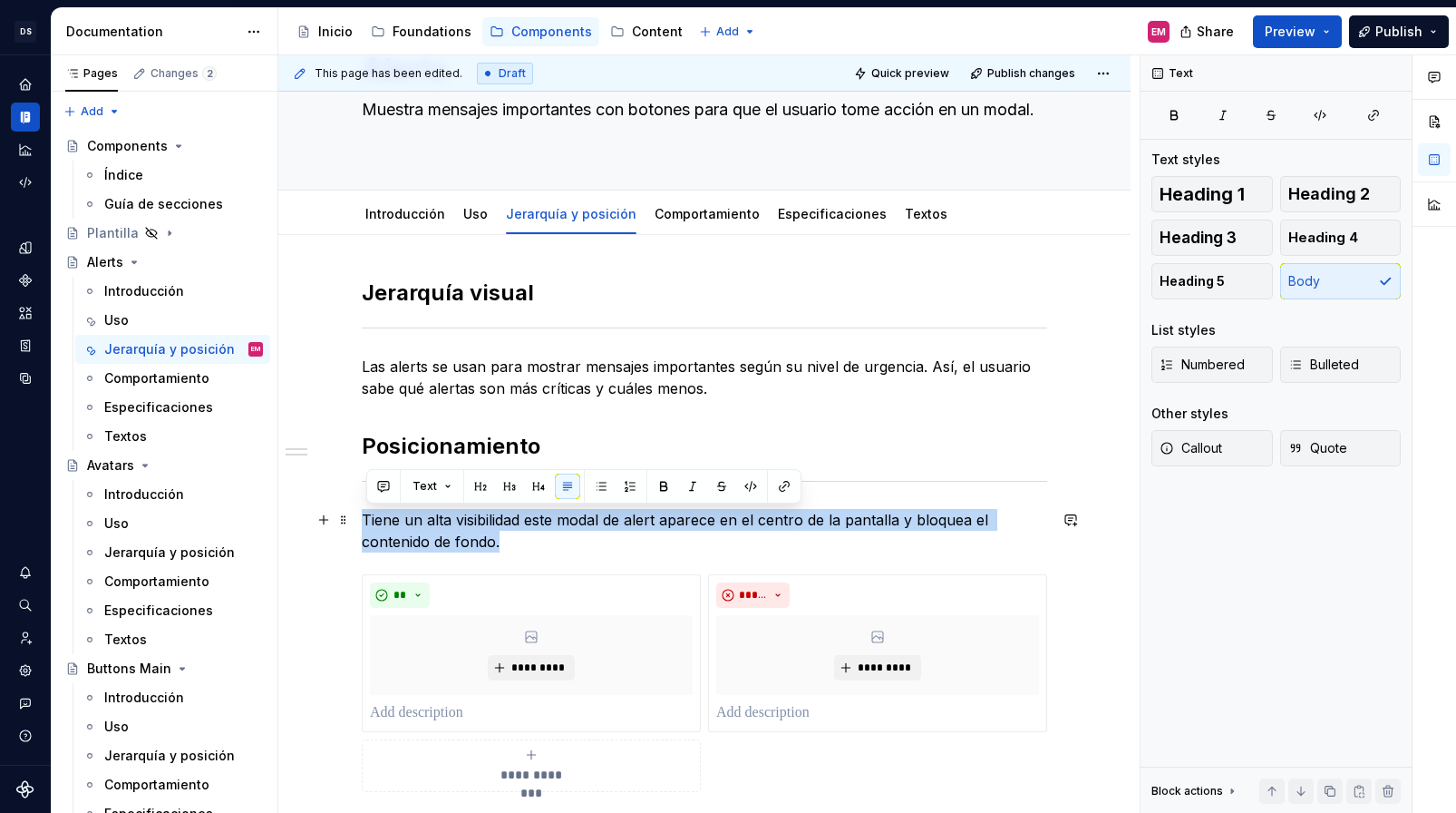
drag, startPoint x: 370, startPoint y: 524, endPoint x: 579, endPoint y: 539, distance: 209.5
click at [579, 539] on p "Tiene un alta visibilidad este modal de alert aparece en el centro de la pantal…" at bounding box center [705, 530] width 685 height 43
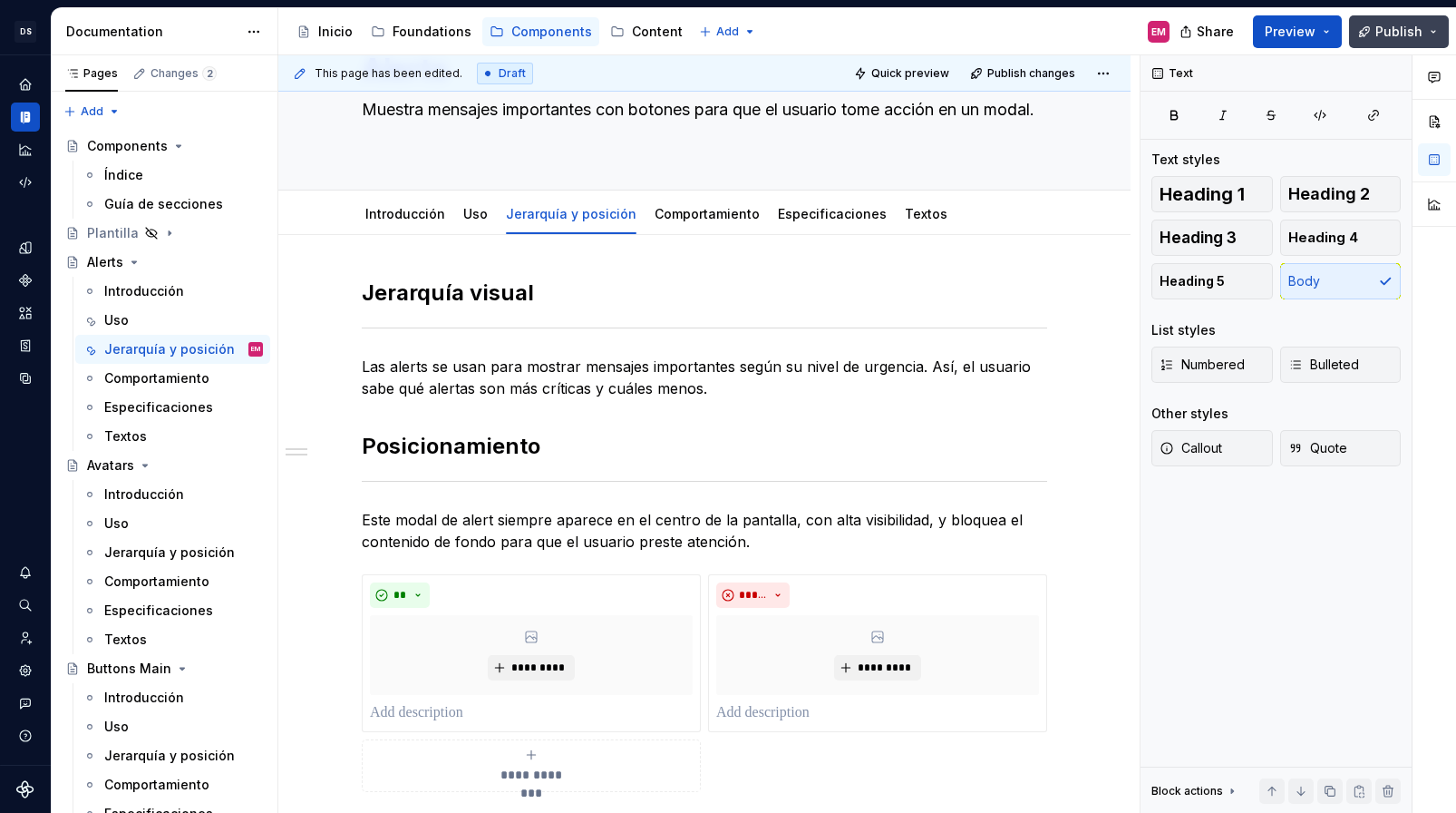
click at [1351, 31] on span "Publish" at bounding box center [1399, 32] width 47 height 18
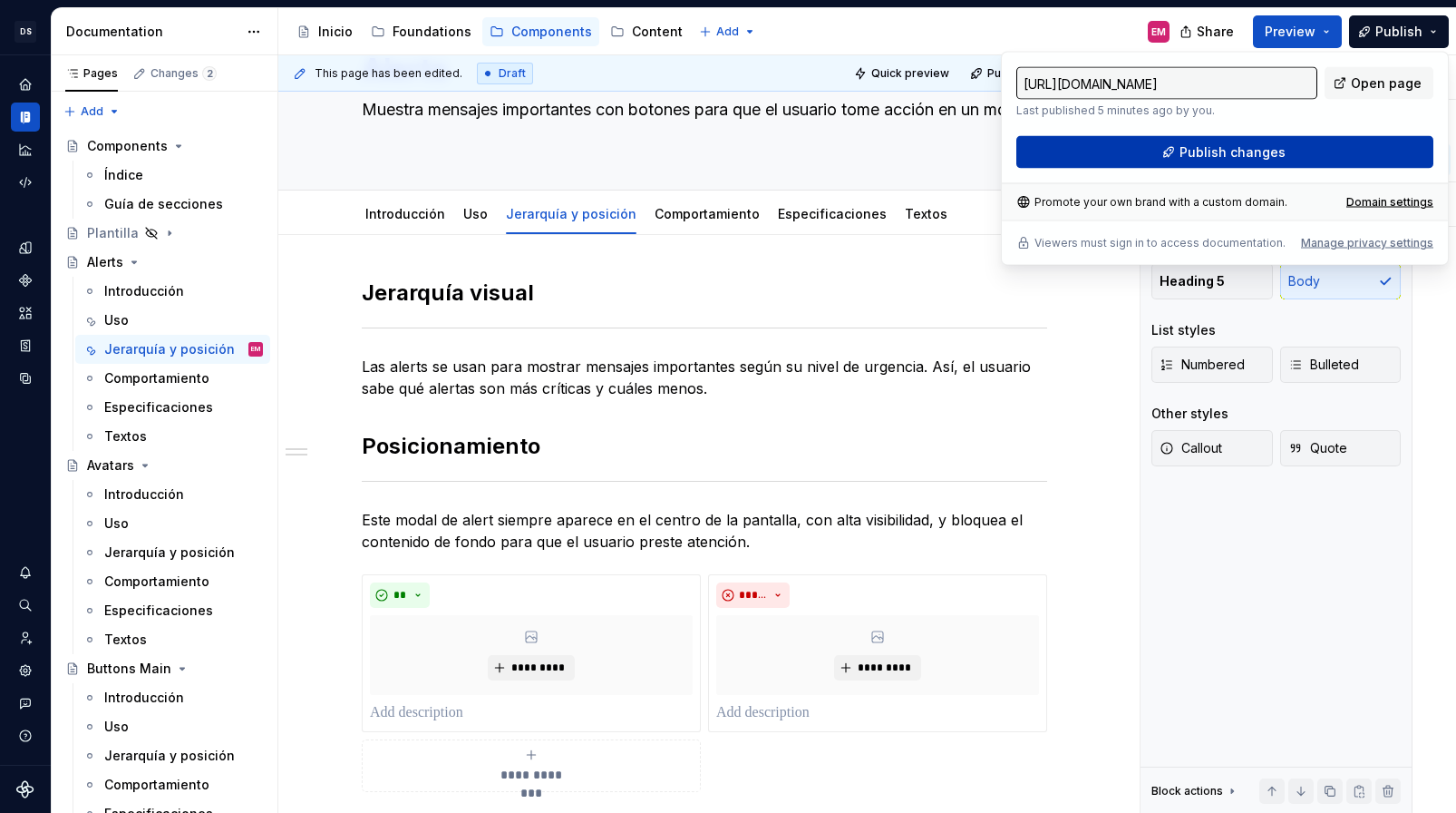
click at [1195, 152] on span "Publish changes" at bounding box center [1232, 152] width 106 height 18
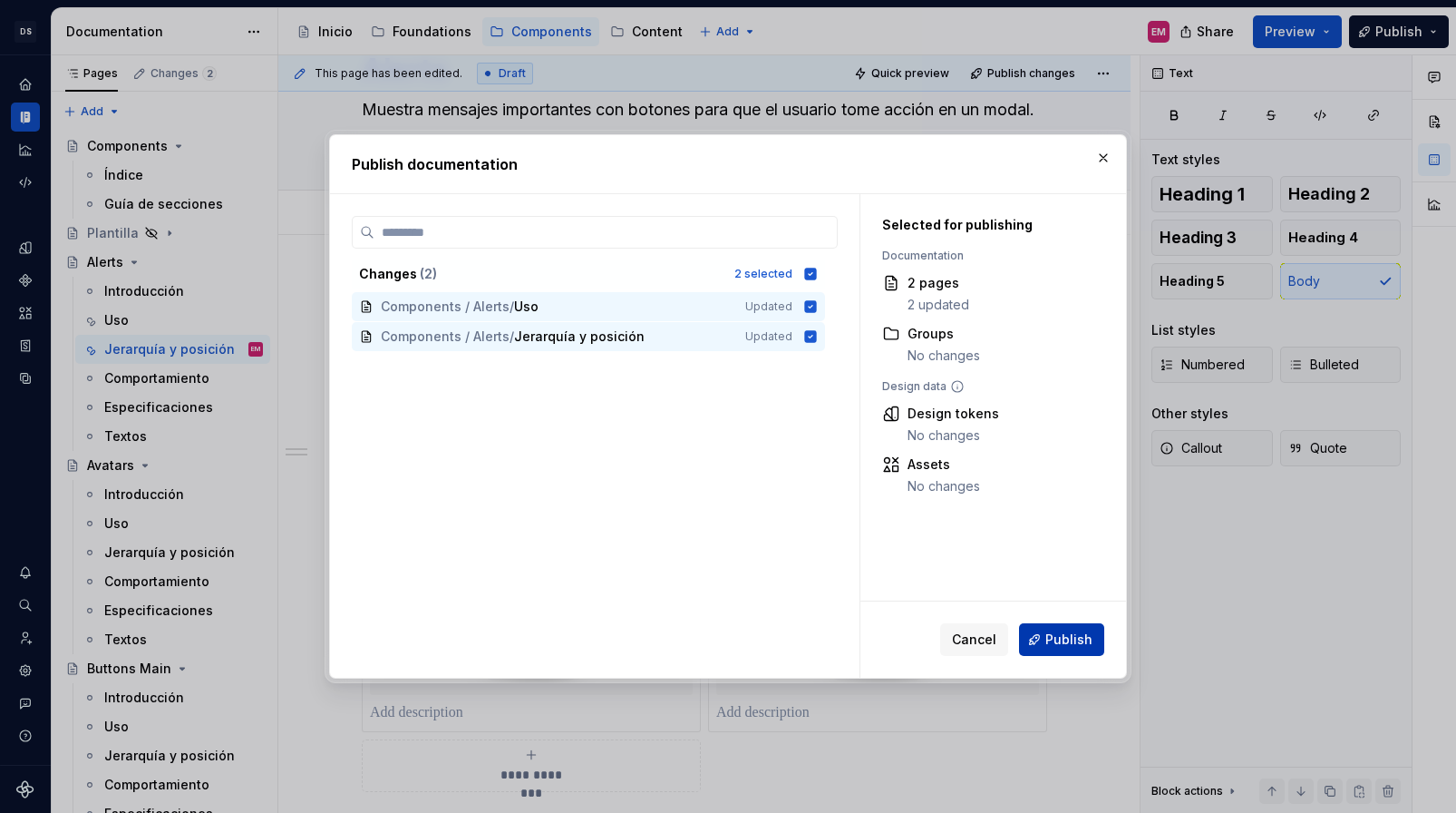
click at [1067, 632] on span "Publish" at bounding box center [1068, 639] width 47 height 18
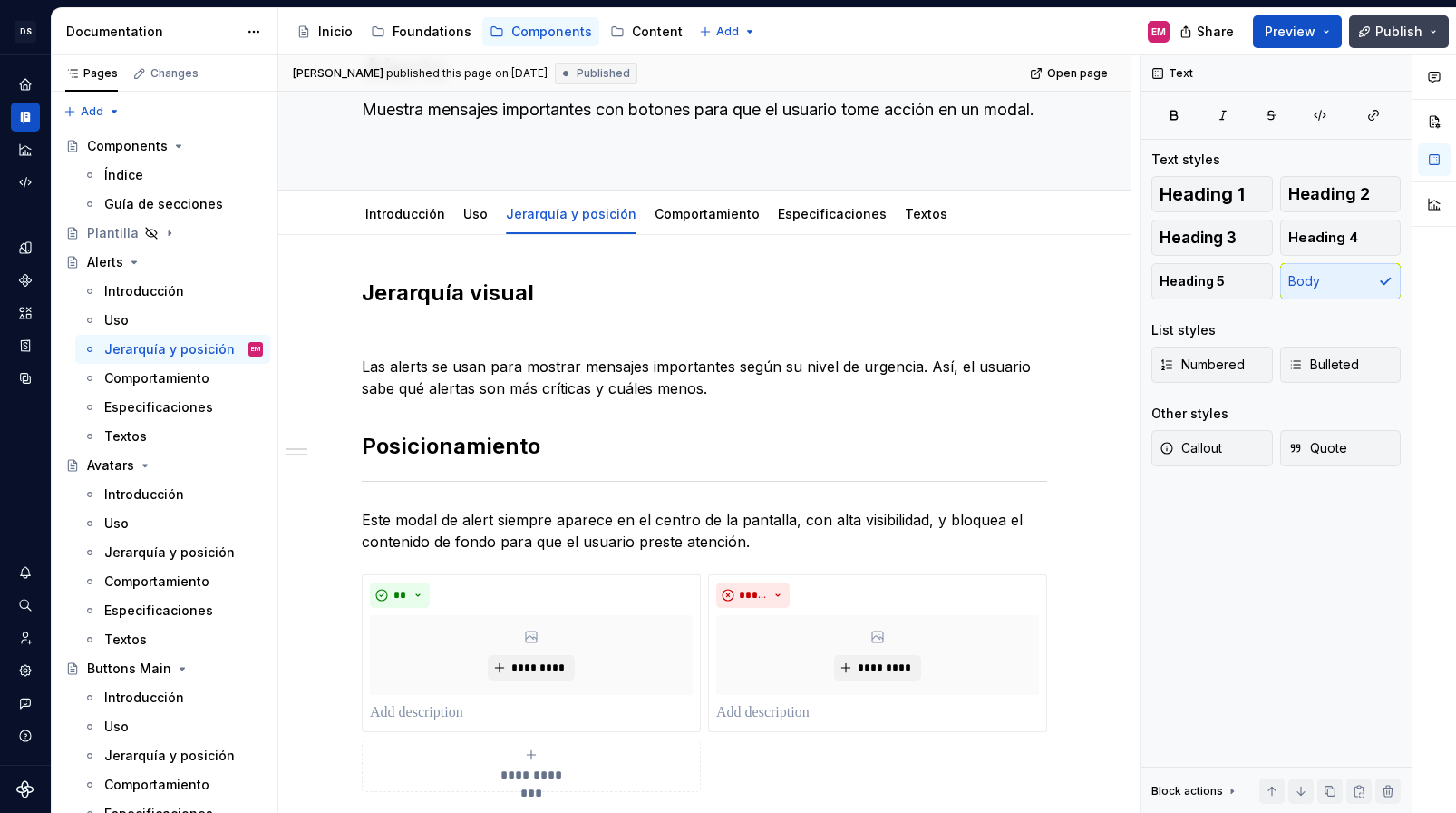
click at [1351, 17] on button "Publish" at bounding box center [1399, 32] width 100 height 33
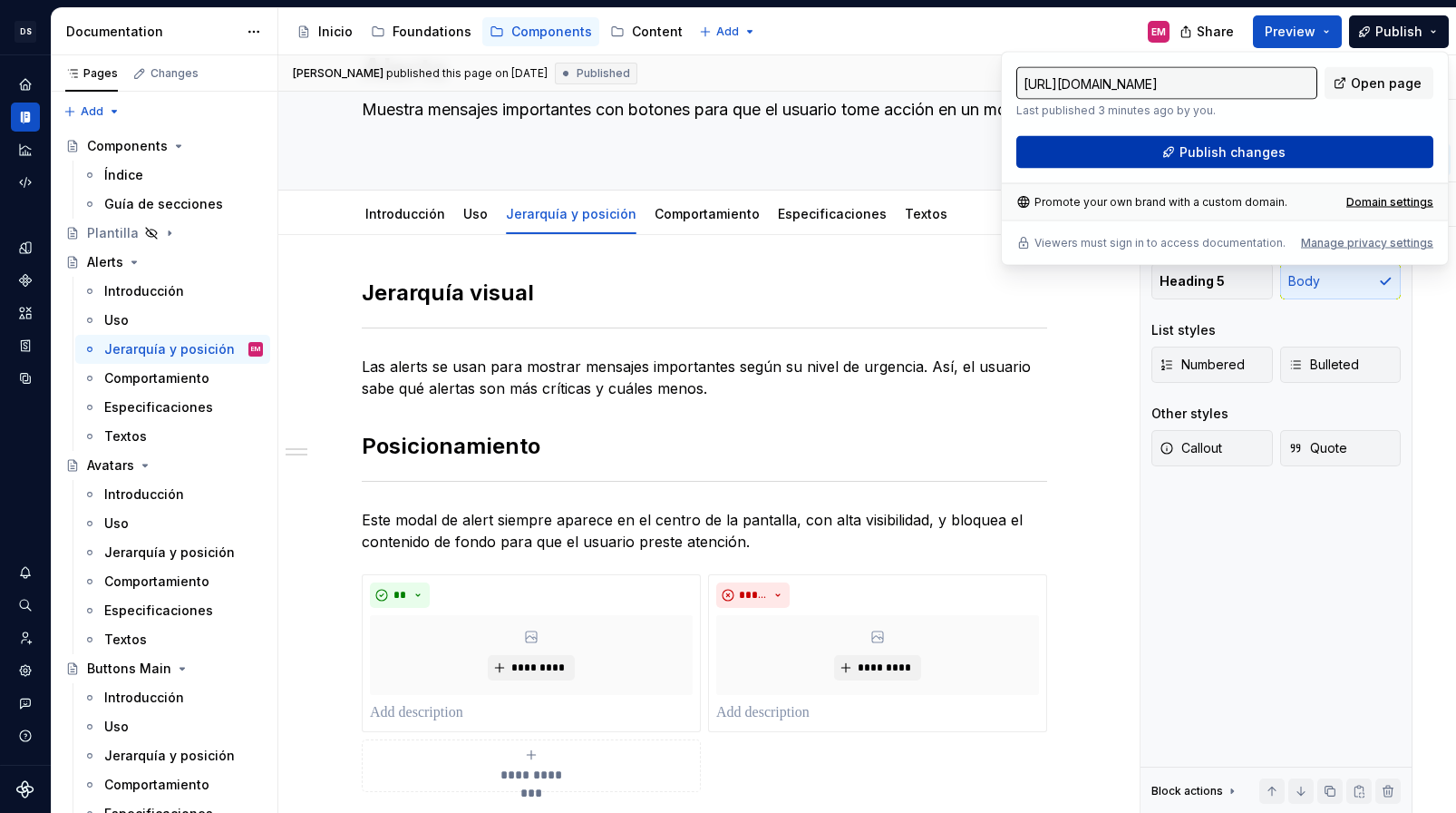
click at [1162, 163] on button "Publish changes" at bounding box center [1225, 152] width 417 height 33
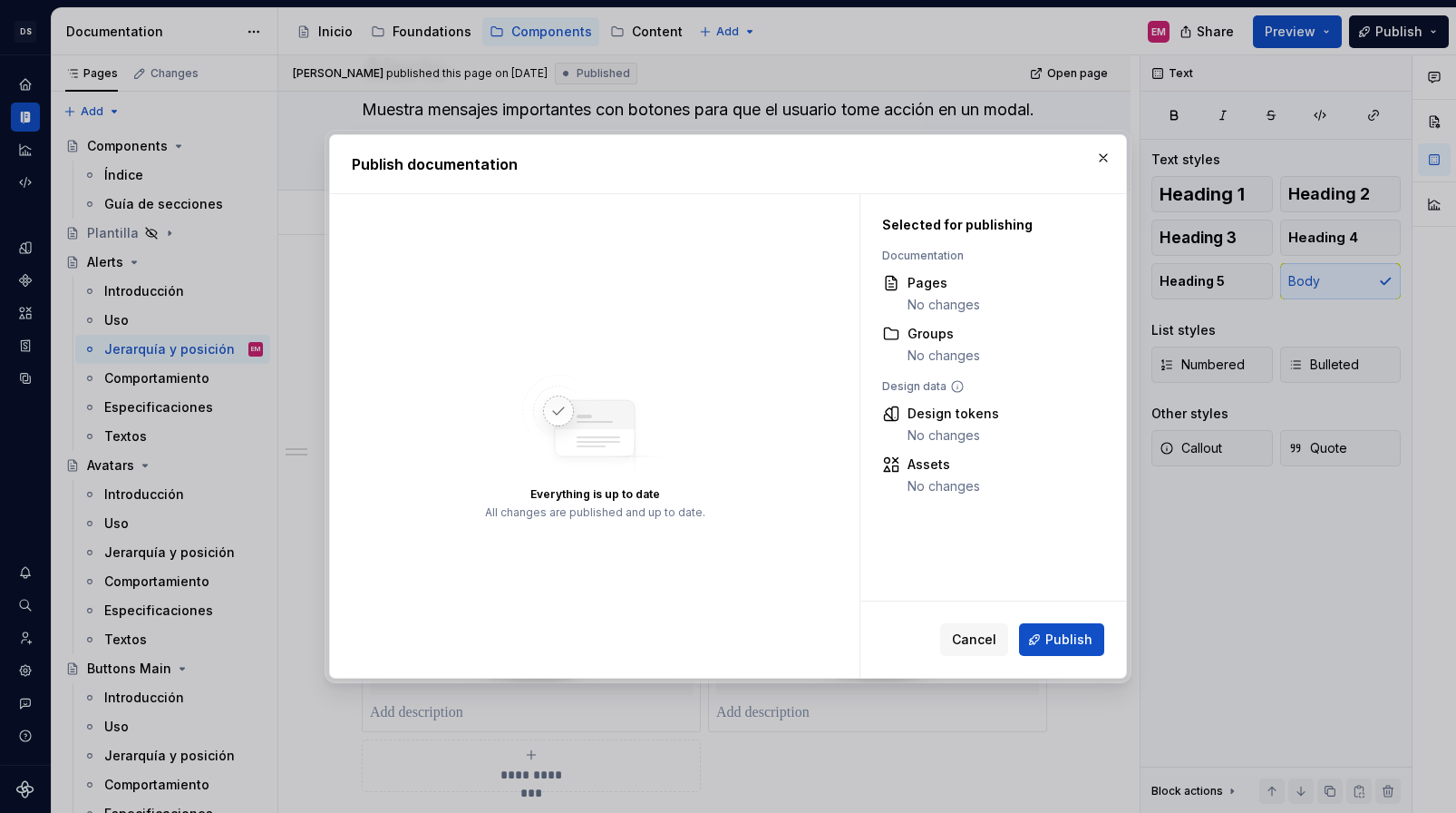
click at [1075, 607] on div "Cancel Publish" at bounding box center [994, 640] width 266 height 77
click at [1075, 646] on span "Publish" at bounding box center [1068, 639] width 47 height 18
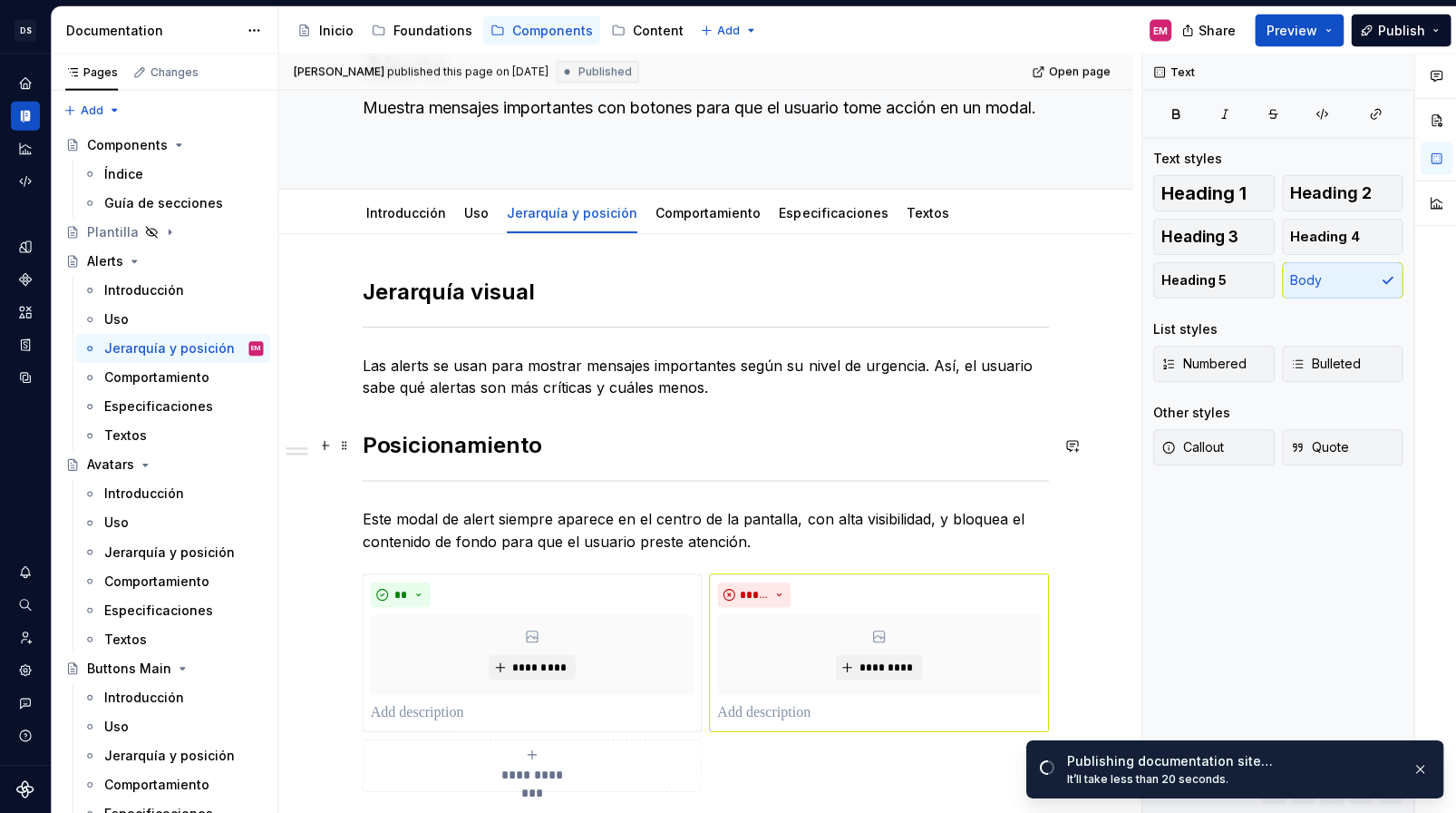
scroll to position [0, 0]
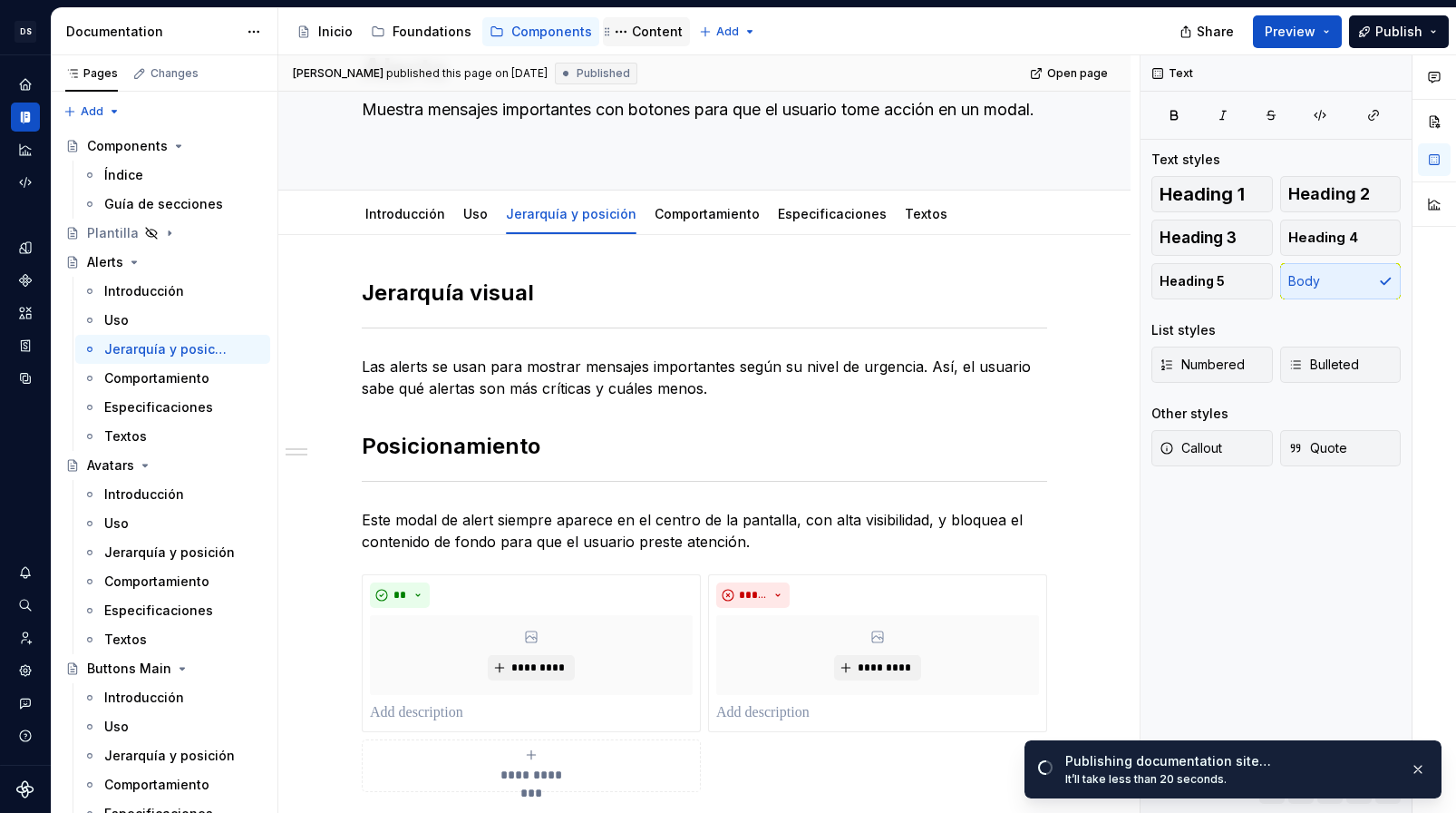
type textarea "*"
